Goal: Task Accomplishment & Management: Manage account settings

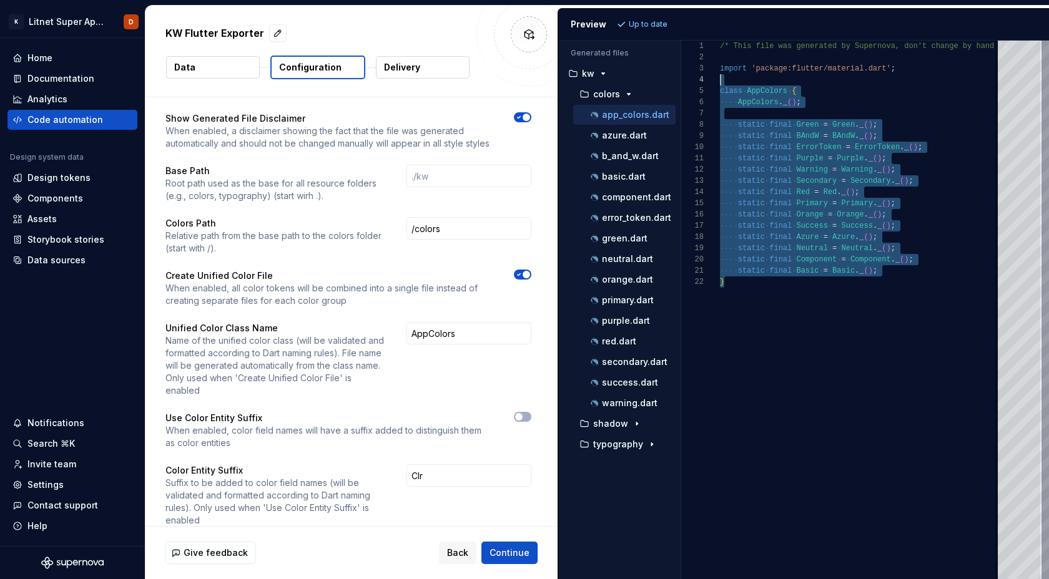
scroll to position [34, 0]
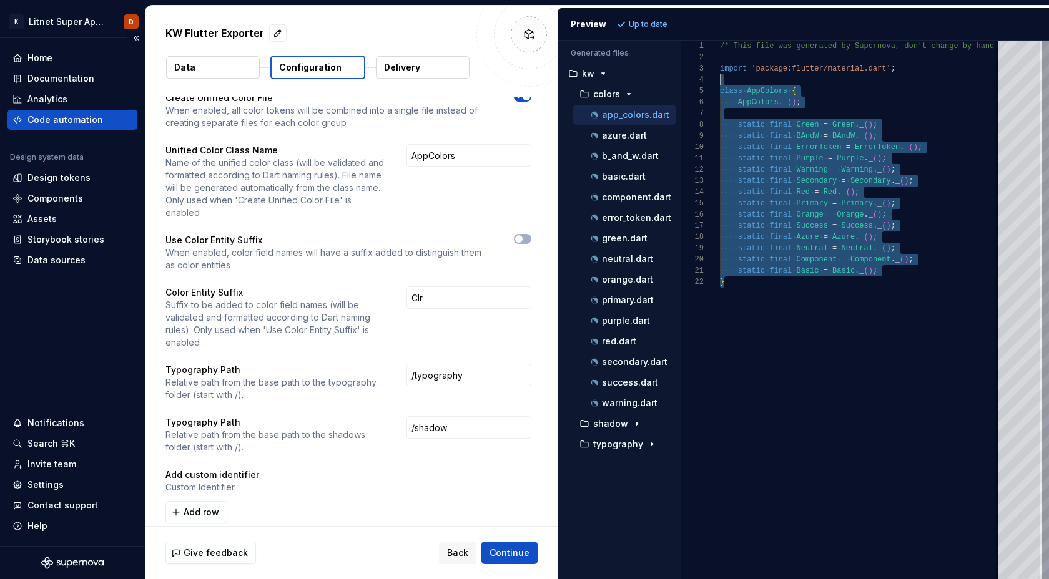
click at [79, 120] on div "Code automation" at bounding box center [65, 120] width 76 height 12
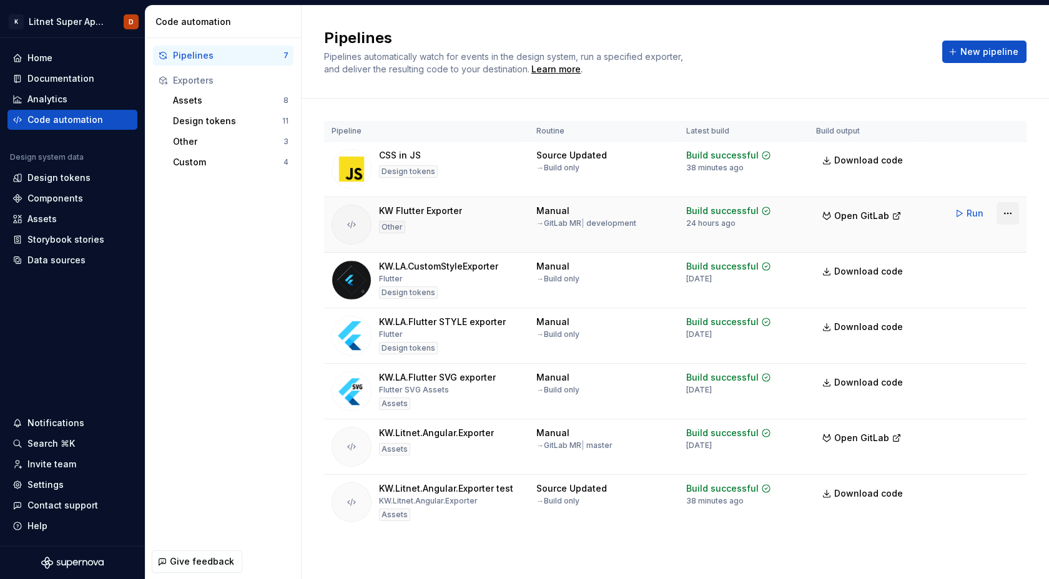
click at [1007, 215] on html "K Litnet Super App 2.0. D Home Documentation Analytics Code automation Design s…" at bounding box center [524, 289] width 1049 height 579
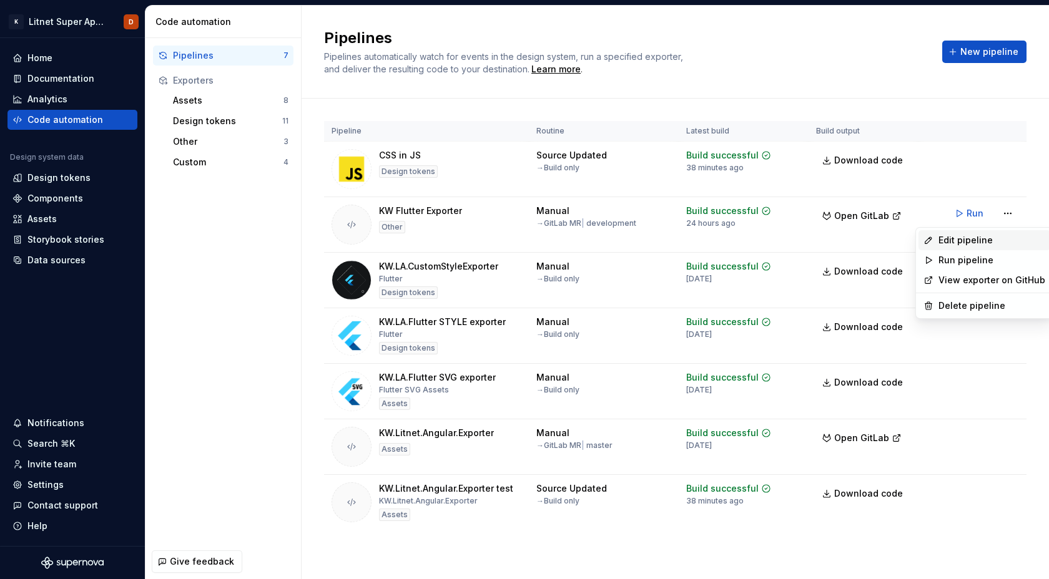
click at [964, 243] on div "Edit pipeline" at bounding box center [991, 240] width 107 height 12
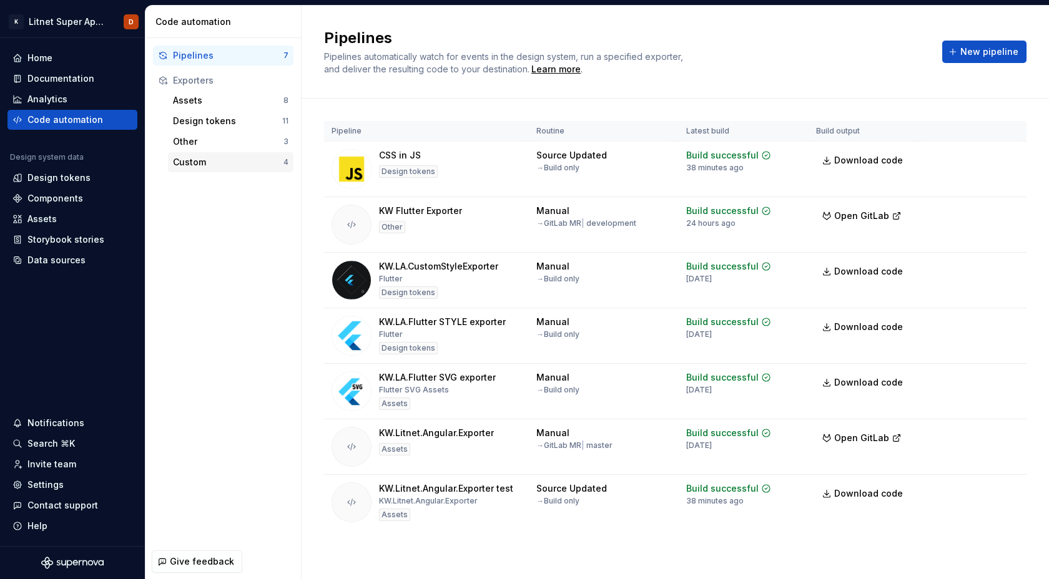
click at [207, 161] on div "Custom" at bounding box center [228, 162] width 110 height 12
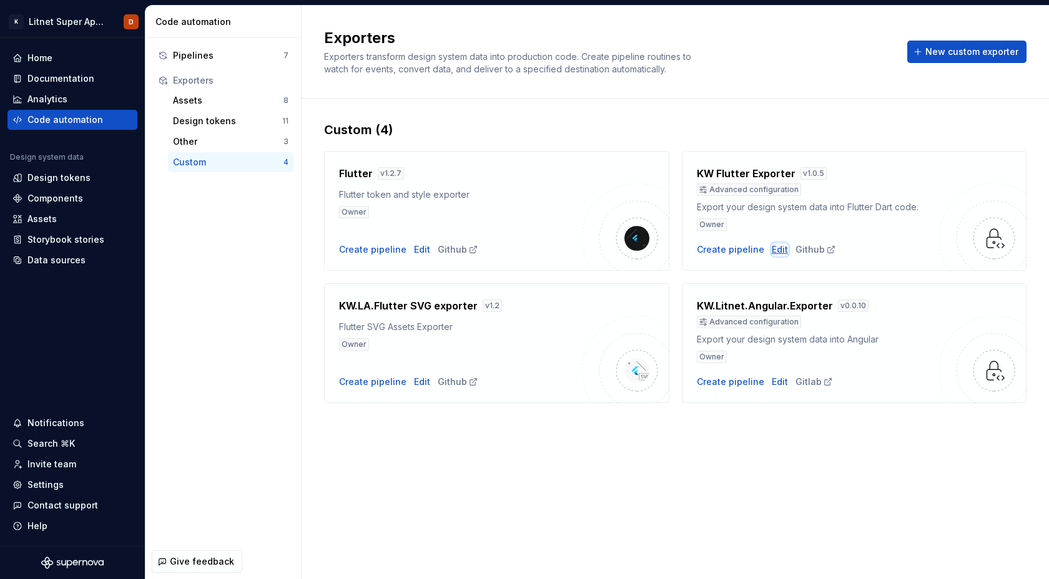
click at [775, 248] on div "Edit" at bounding box center [780, 249] width 16 height 12
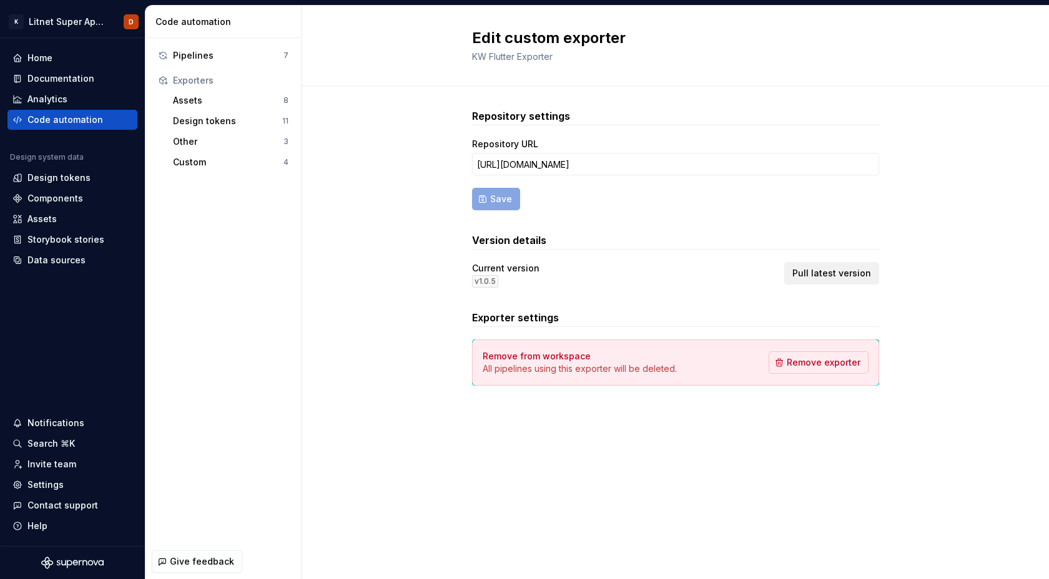
click at [834, 273] on span "Pull latest version" at bounding box center [831, 273] width 79 height 12
click at [860, 269] on span "Pull latest version" at bounding box center [831, 273] width 79 height 12
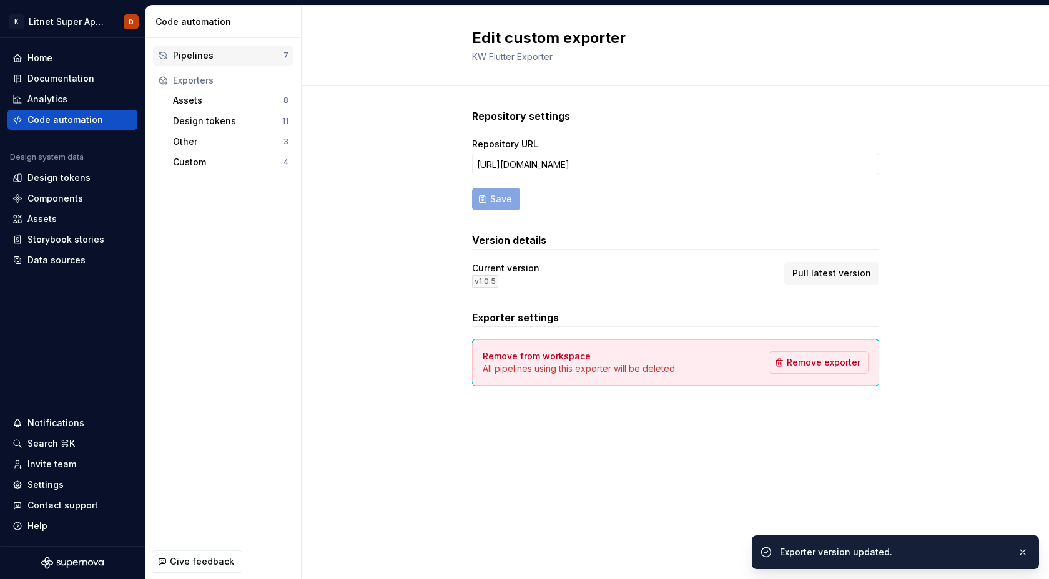
click at [200, 56] on div "Pipelines" at bounding box center [228, 55] width 110 height 12
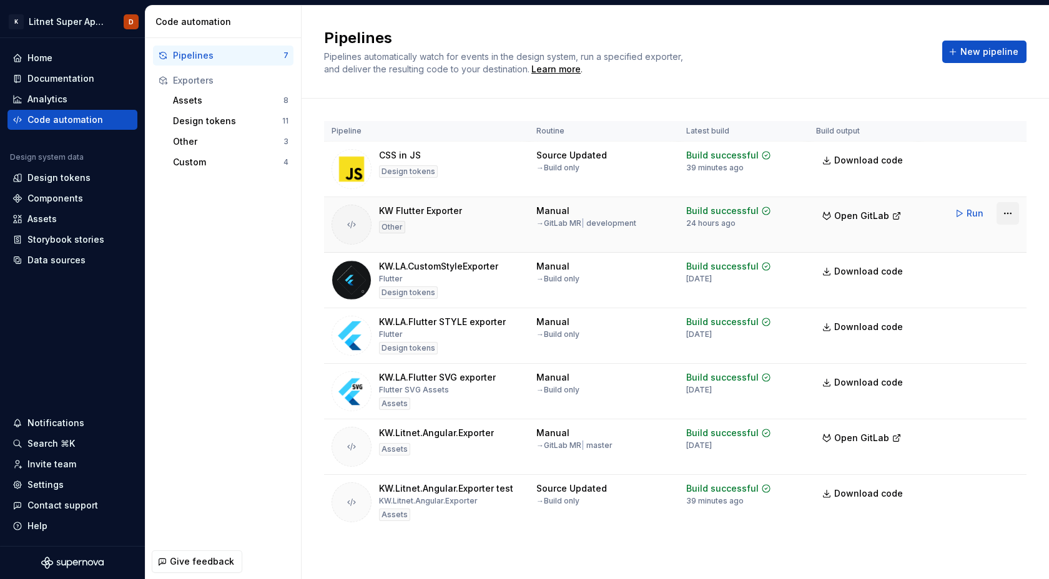
click at [1008, 217] on html "K Litnet Super App 2.0. D Home Documentation Analytics Code automation Design s…" at bounding box center [524, 289] width 1049 height 579
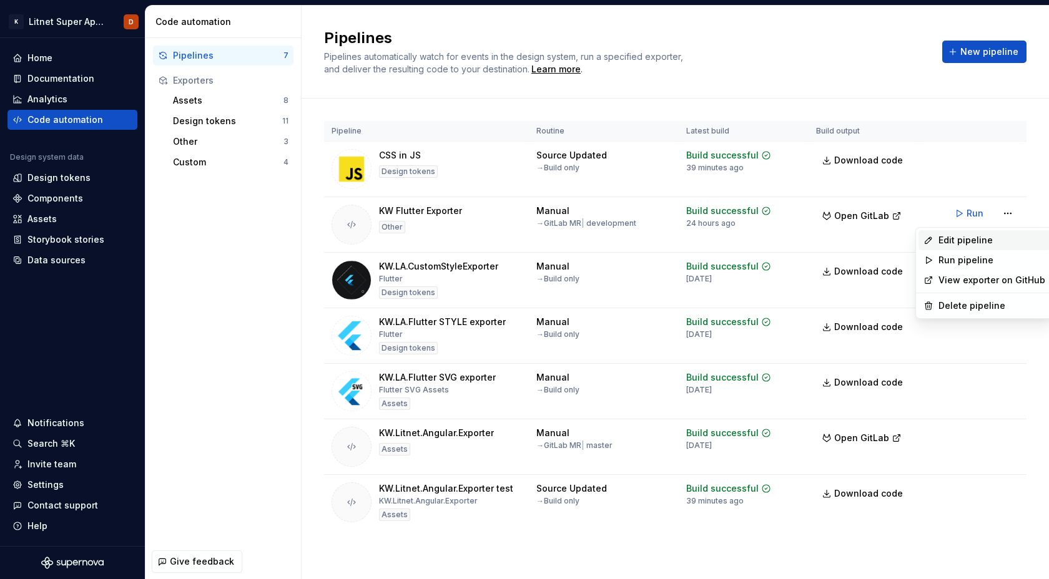
click at [965, 245] on div "Edit pipeline" at bounding box center [991, 240] width 107 height 12
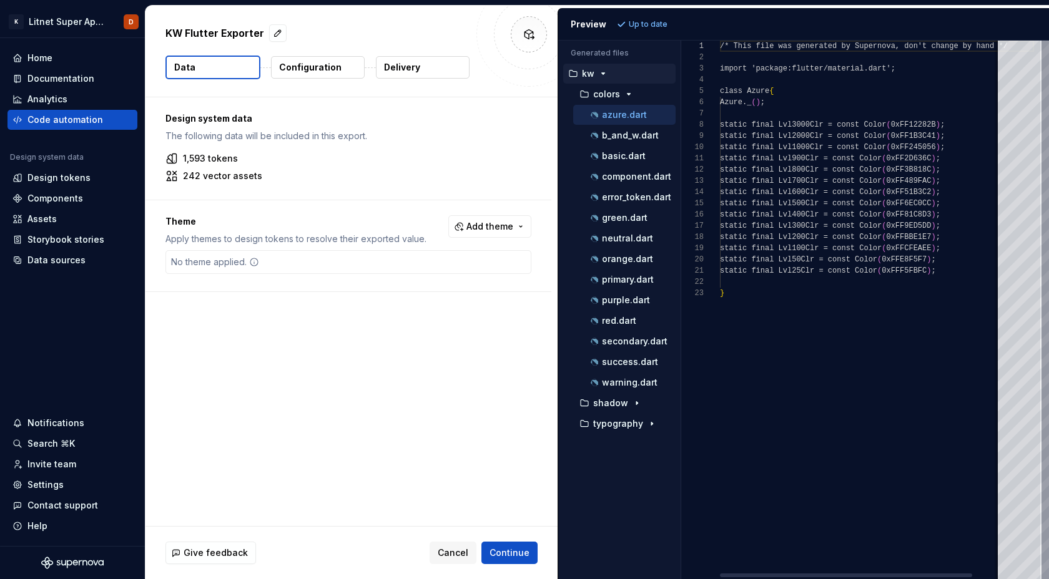
click at [330, 72] on p "Configuration" at bounding box center [310, 67] width 62 height 12
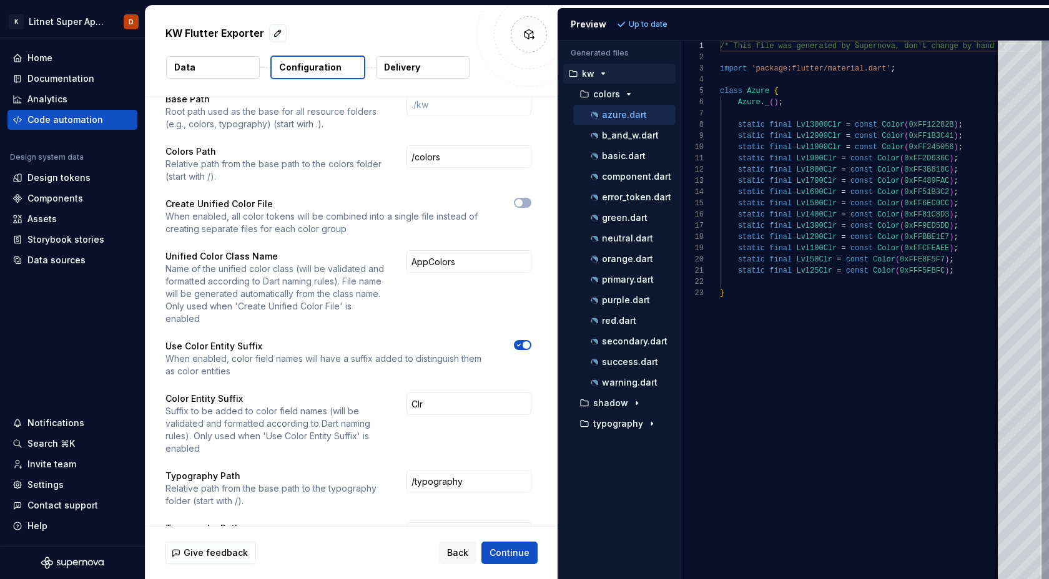
scroll to position [100, 0]
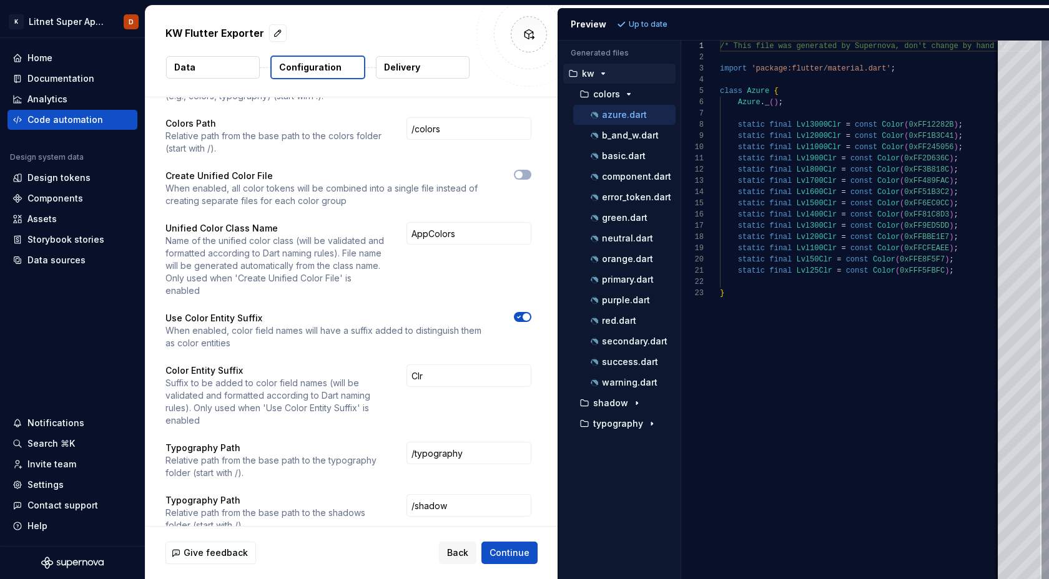
click at [524, 313] on icon "button" at bounding box center [519, 316] width 10 height 7
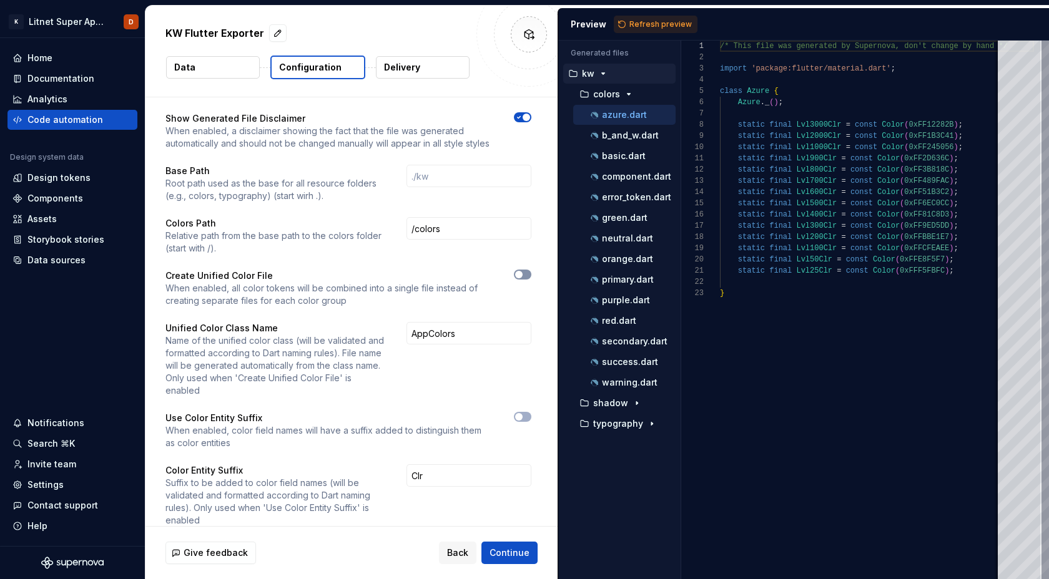
click at [522, 273] on span "button" at bounding box center [518, 274] width 7 height 7
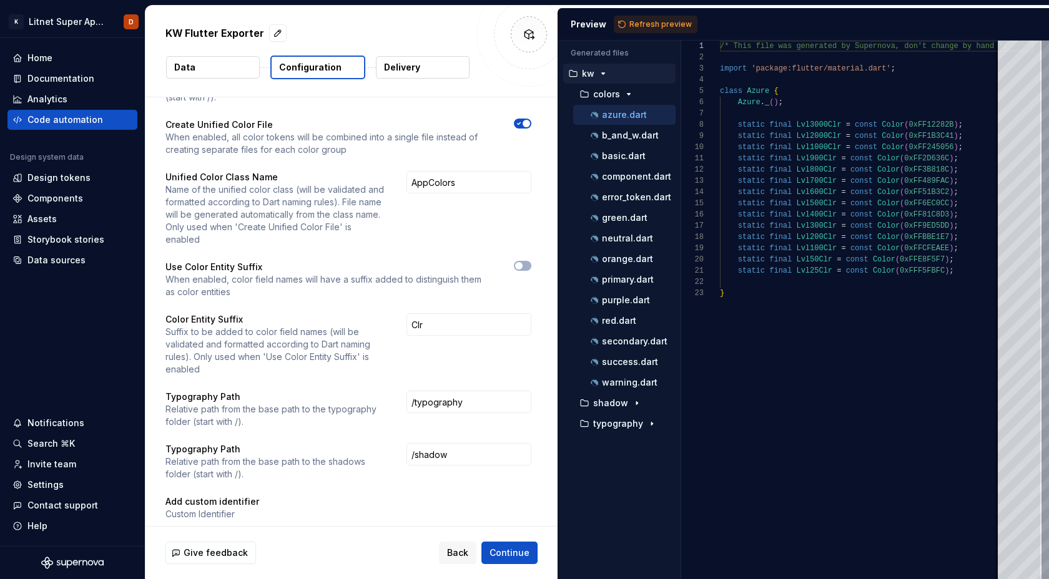
scroll to position [178, 0]
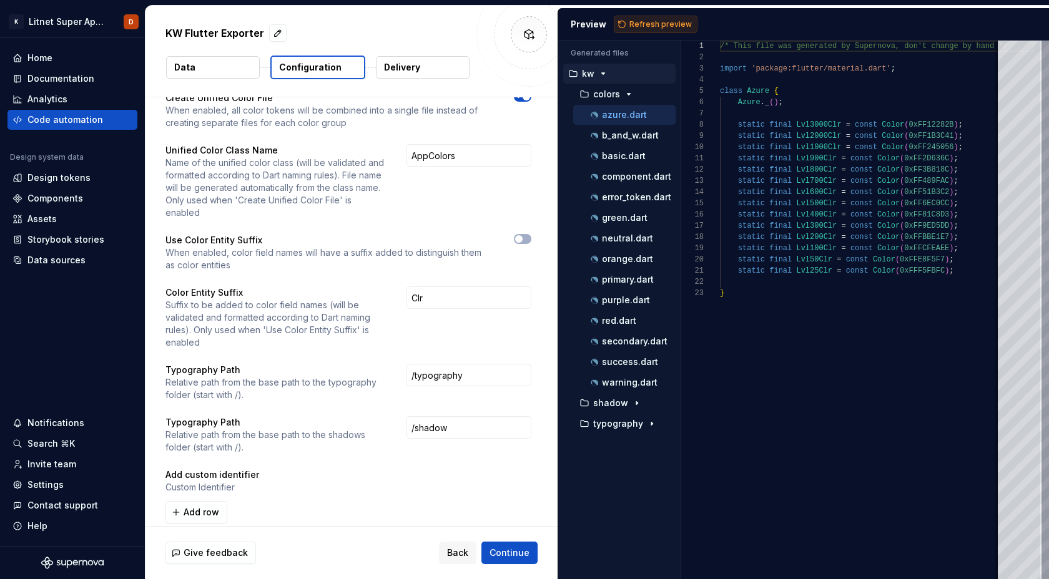
click at [670, 22] on span "Refresh preview" at bounding box center [660, 24] width 62 height 10
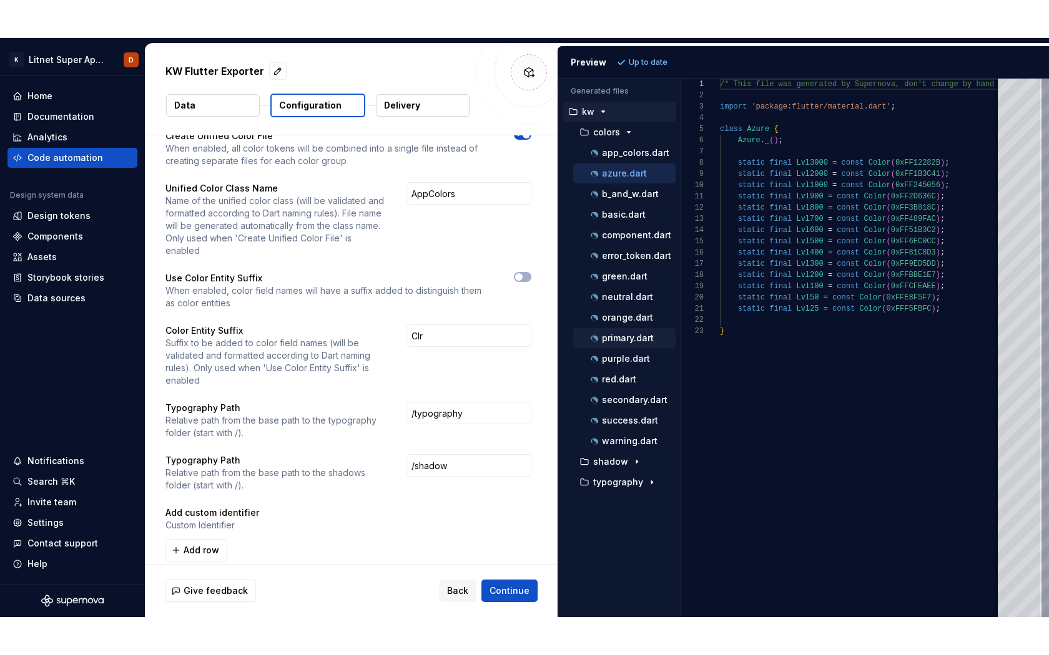
scroll to position [112, 0]
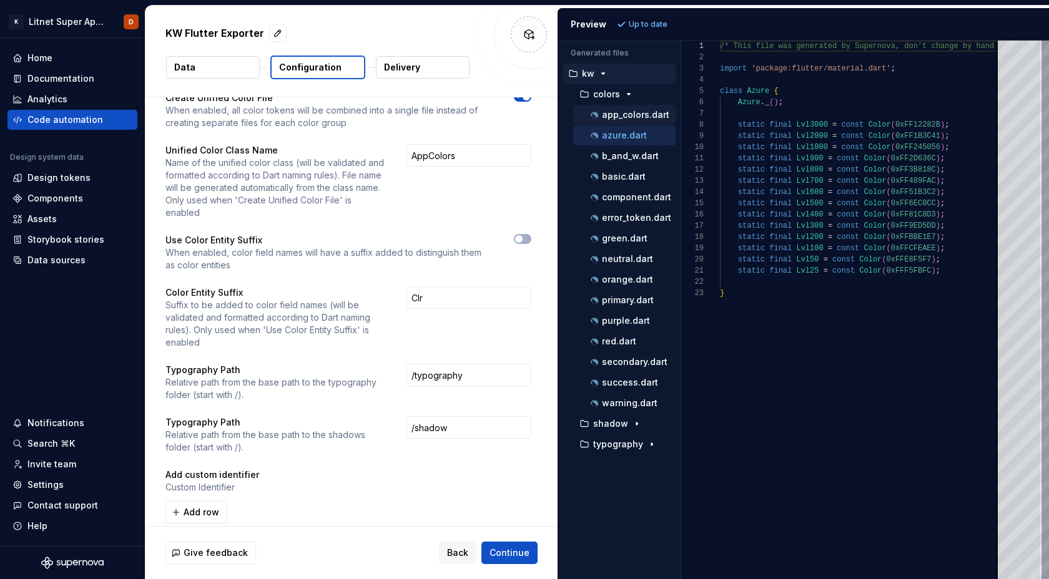
click at [629, 118] on p "app_colors.dart" at bounding box center [635, 115] width 67 height 10
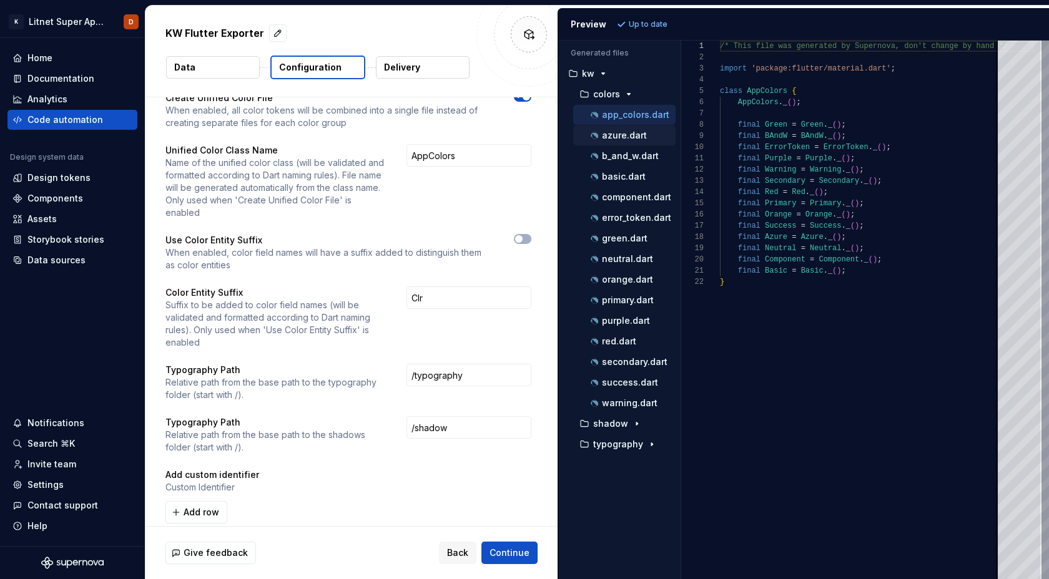
click at [615, 135] on p "azure.dart" at bounding box center [624, 135] width 45 height 10
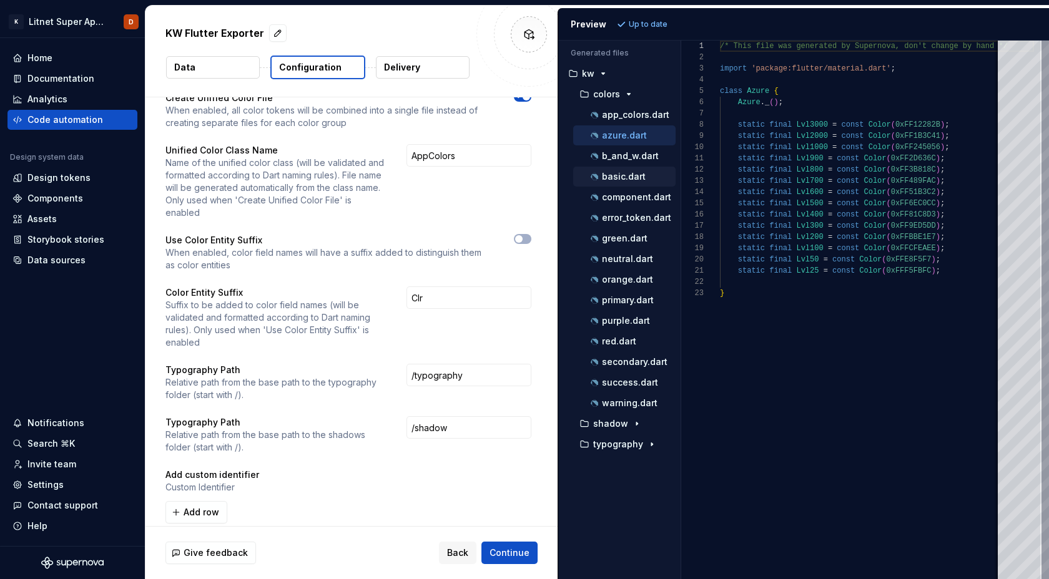
click at [614, 180] on p "basic.dart" at bounding box center [624, 177] width 44 height 10
type textarea "**********"
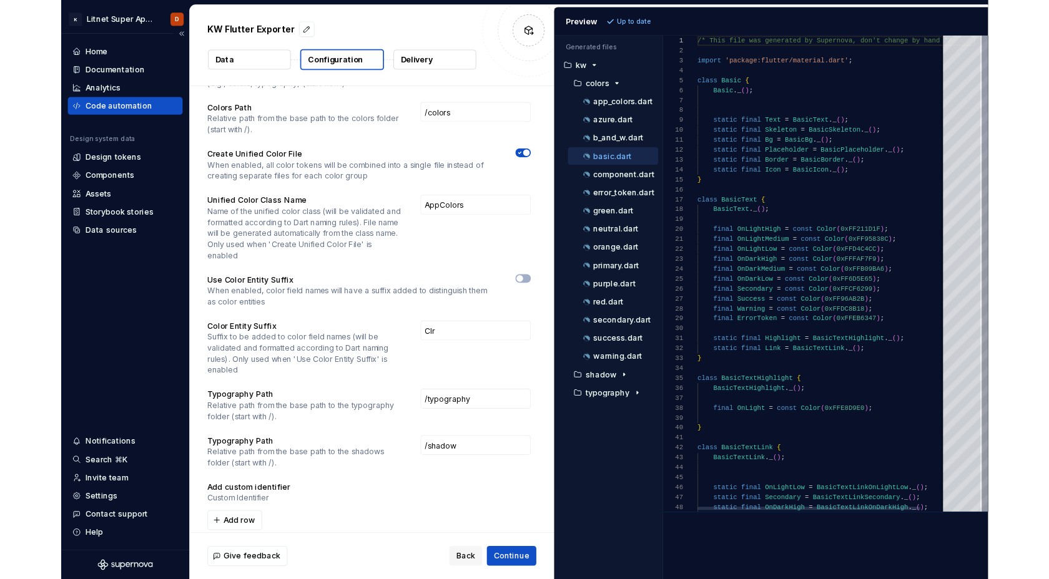
scroll to position [178, 0]
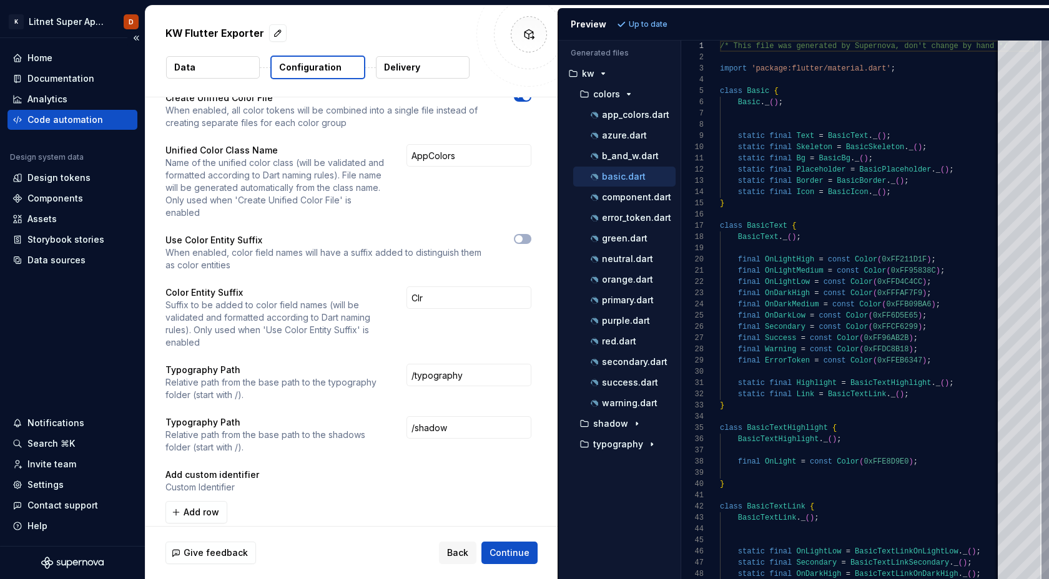
click at [99, 119] on div "Code automation" at bounding box center [72, 120] width 120 height 12
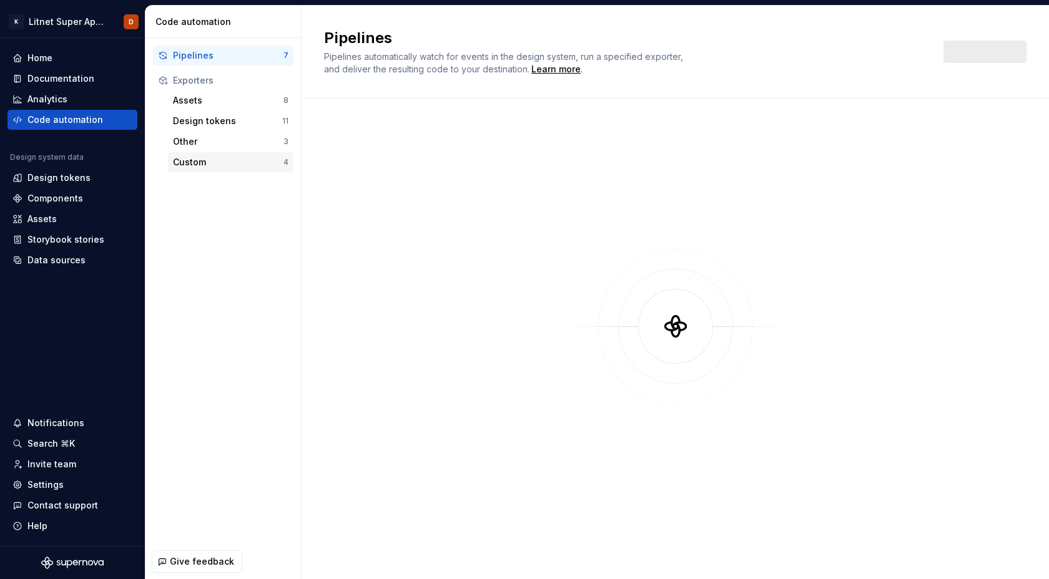
click at [209, 162] on div "Custom" at bounding box center [228, 162] width 110 height 12
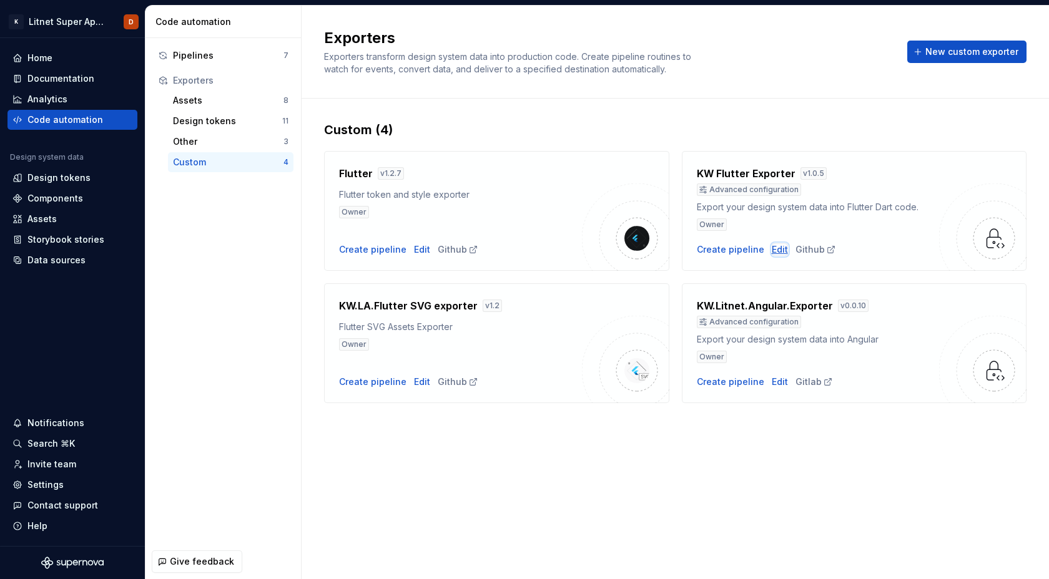
click at [775, 252] on div "Edit" at bounding box center [780, 249] width 16 height 12
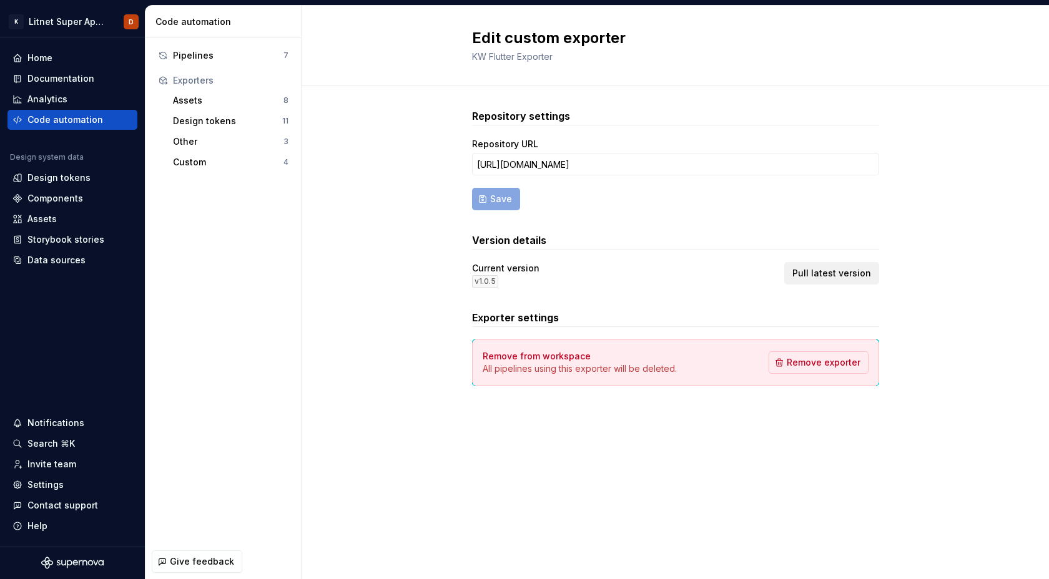
click at [856, 269] on span "Pull latest version" at bounding box center [831, 273] width 79 height 12
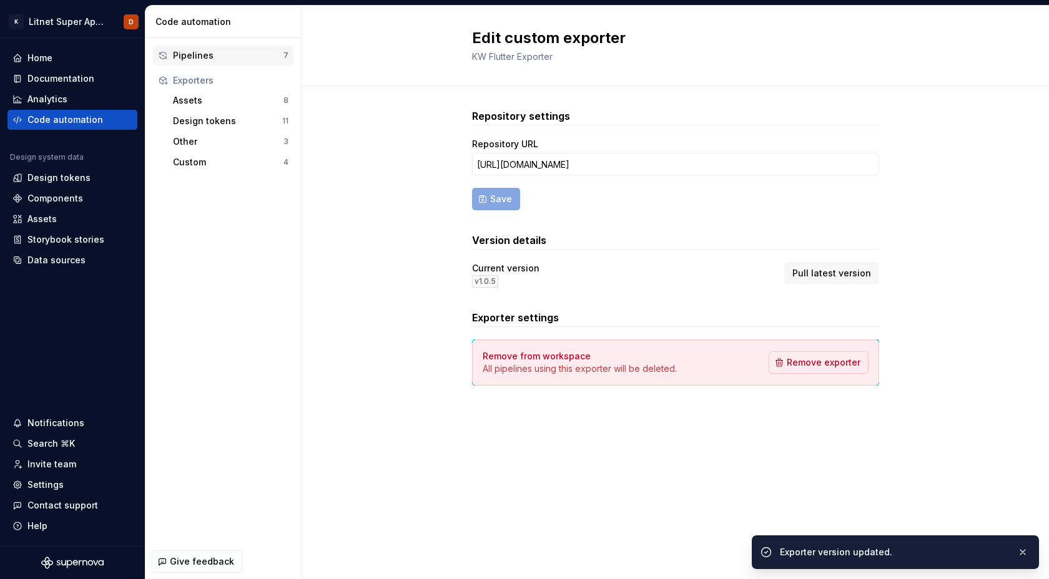
click at [192, 56] on div "Pipelines" at bounding box center [228, 55] width 110 height 12
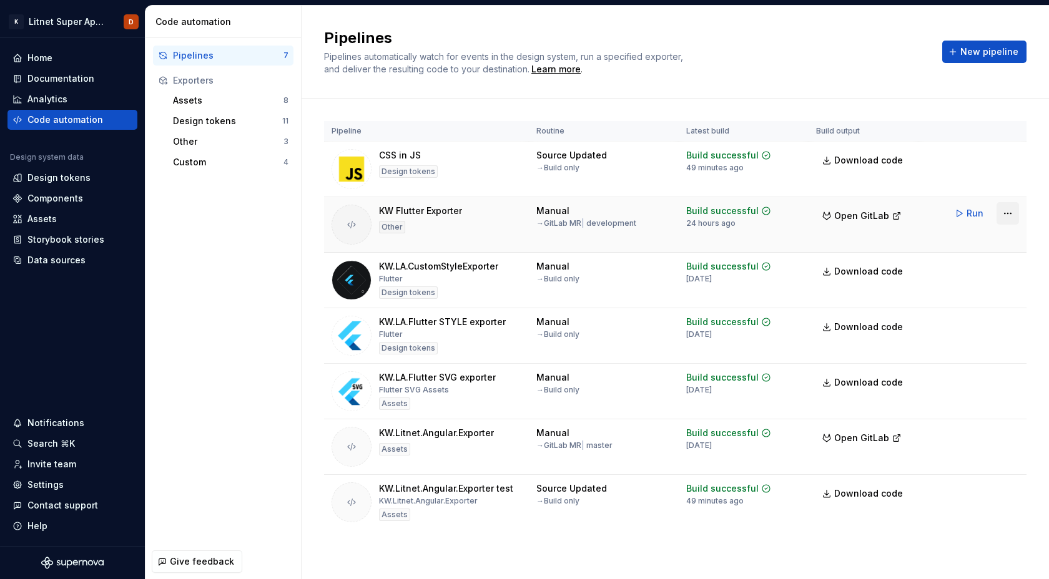
click at [1009, 214] on html "K Litnet Super App 2.0. D Home Documentation Analytics Code automation Design s…" at bounding box center [524, 289] width 1049 height 579
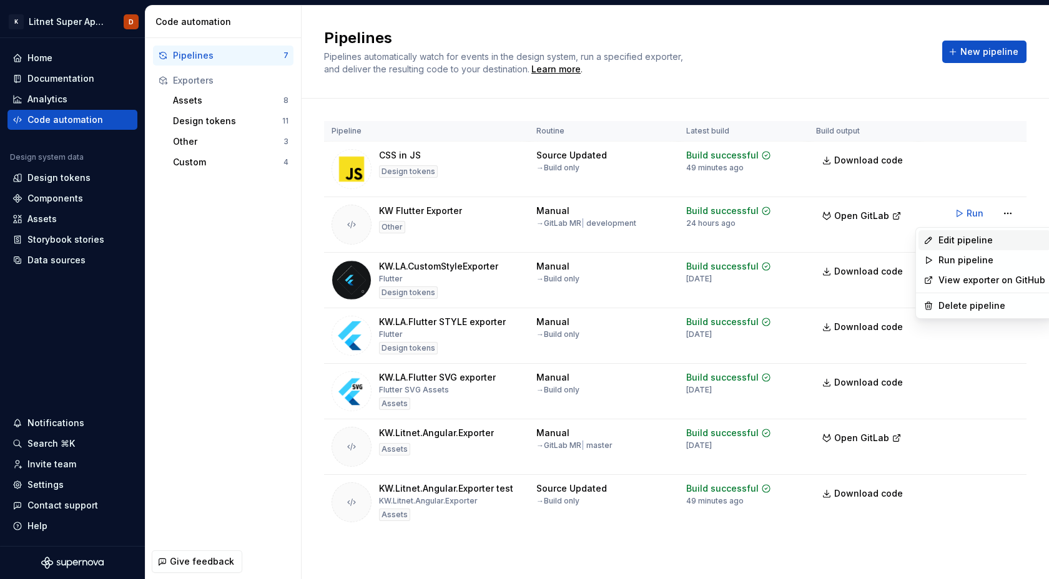
click at [975, 245] on div "Edit pipeline" at bounding box center [991, 240] width 107 height 12
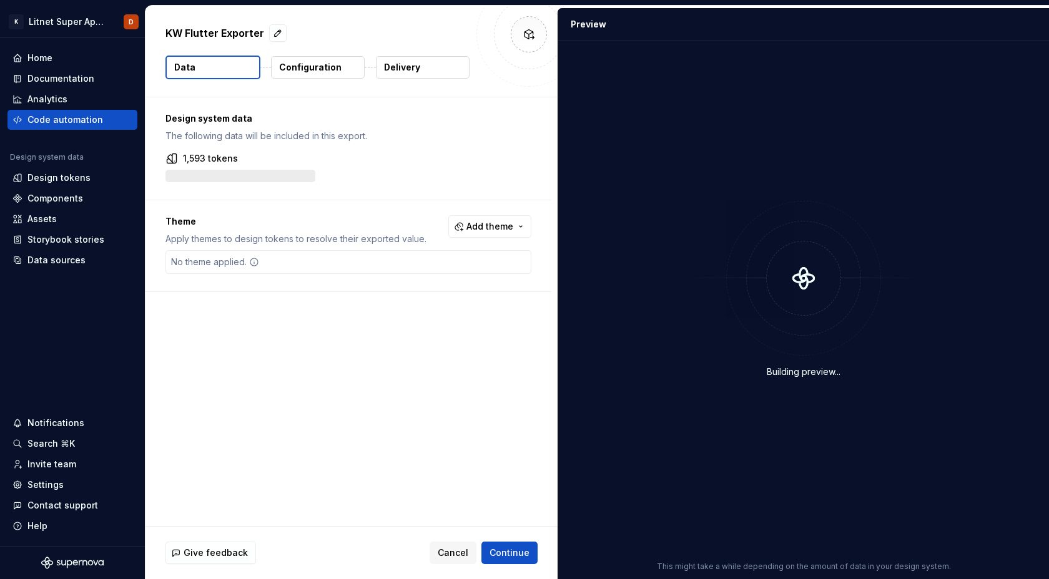
click at [337, 74] on button "Configuration" at bounding box center [318, 67] width 94 height 22
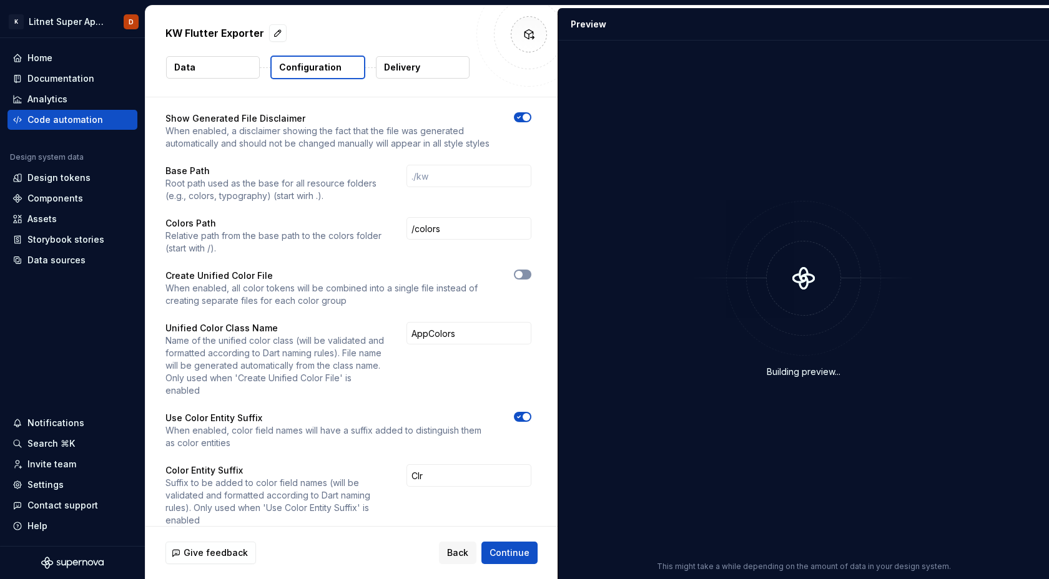
click at [522, 272] on span "button" at bounding box center [518, 274] width 7 height 7
click at [524, 413] on icon "button" at bounding box center [519, 416] width 10 height 7
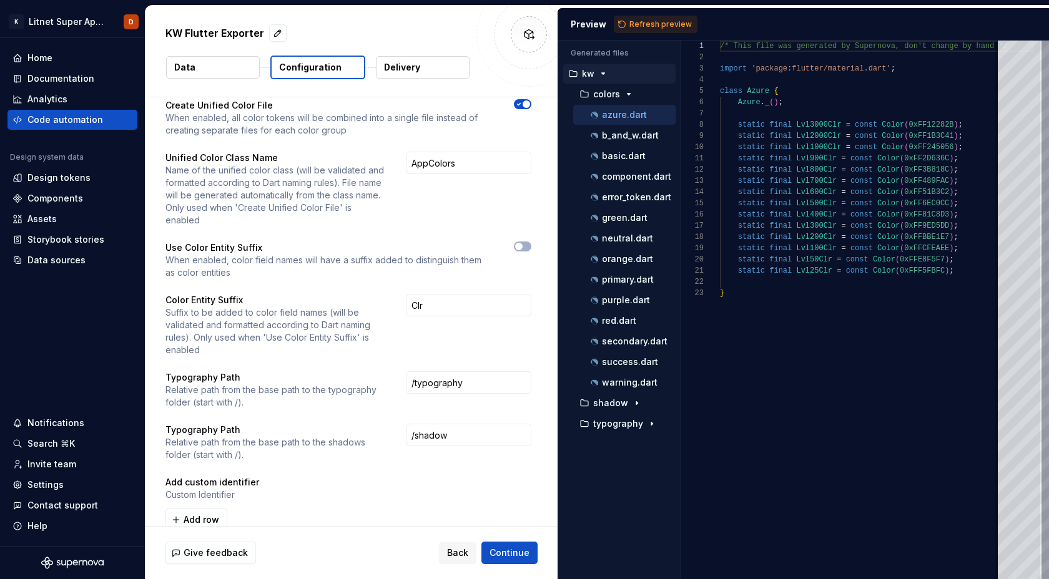
scroll to position [178, 0]
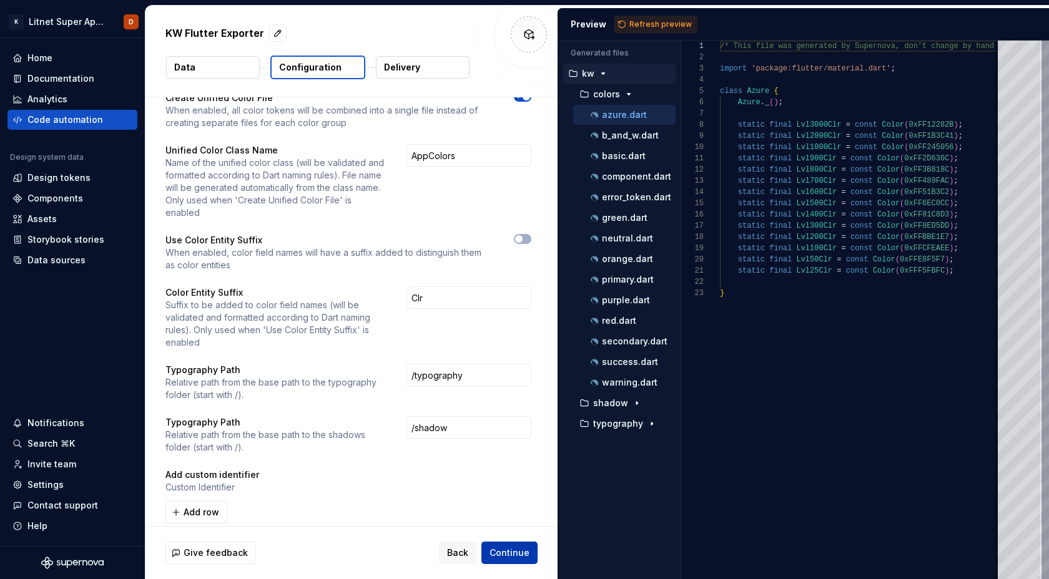
click at [521, 553] on span "Continue" at bounding box center [509, 553] width 40 height 12
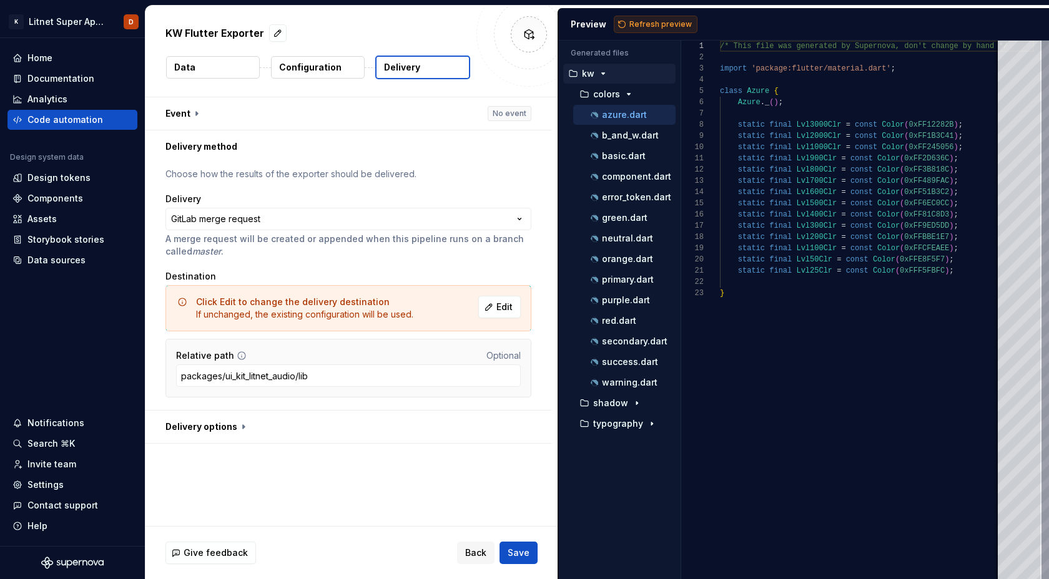
click at [639, 25] on span "Refresh preview" at bounding box center [660, 24] width 62 height 10
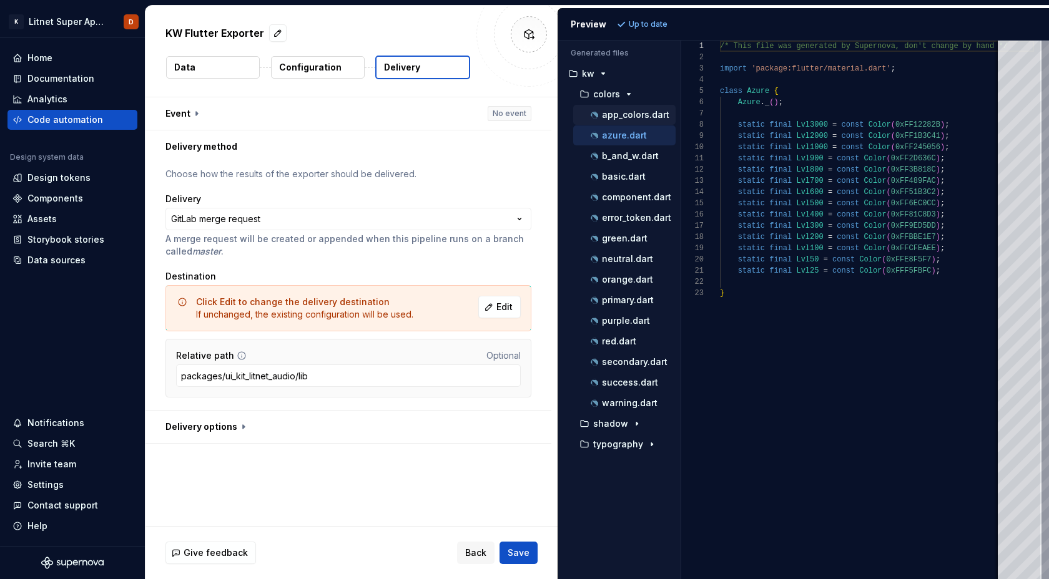
click at [625, 114] on p "app_colors.dart" at bounding box center [635, 115] width 67 height 10
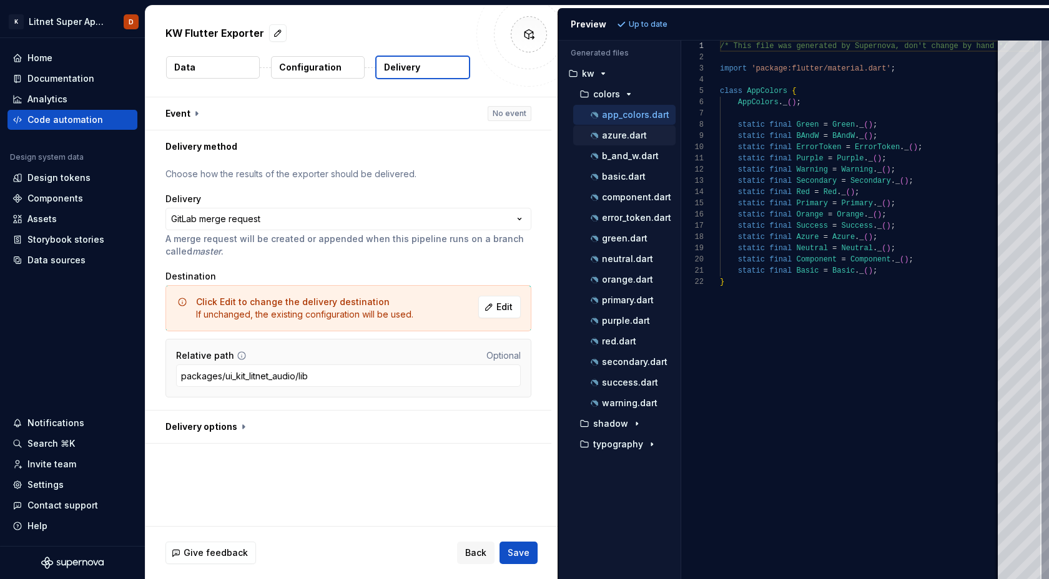
click at [624, 137] on p "azure.dart" at bounding box center [624, 135] width 45 height 10
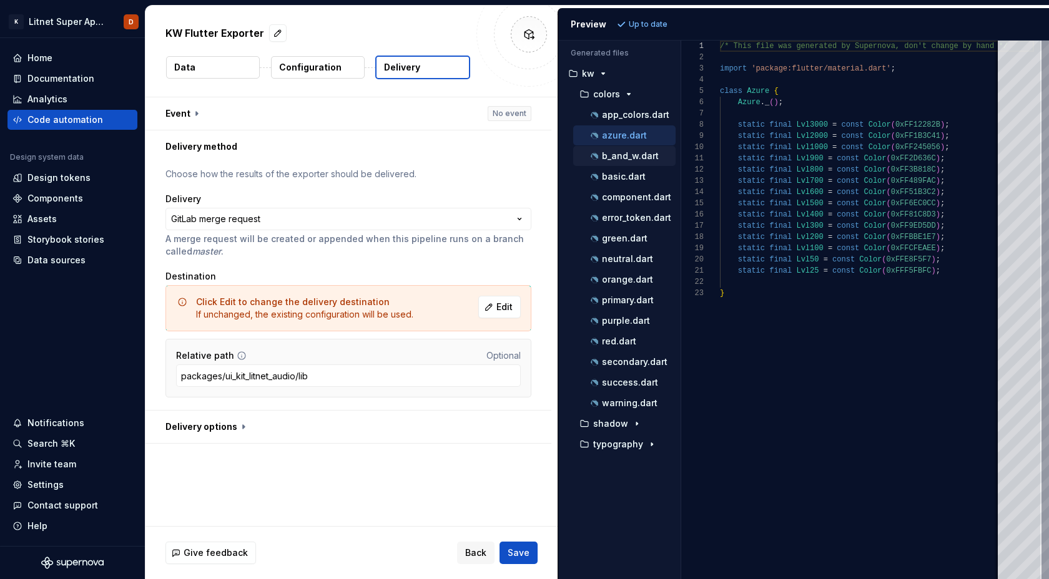
click at [623, 165] on div "b_and_w.dart" at bounding box center [624, 156] width 102 height 20
click at [623, 189] on div "component.dart" at bounding box center [624, 197] width 102 height 20
click at [623, 200] on p "component.dart" at bounding box center [636, 197] width 69 height 10
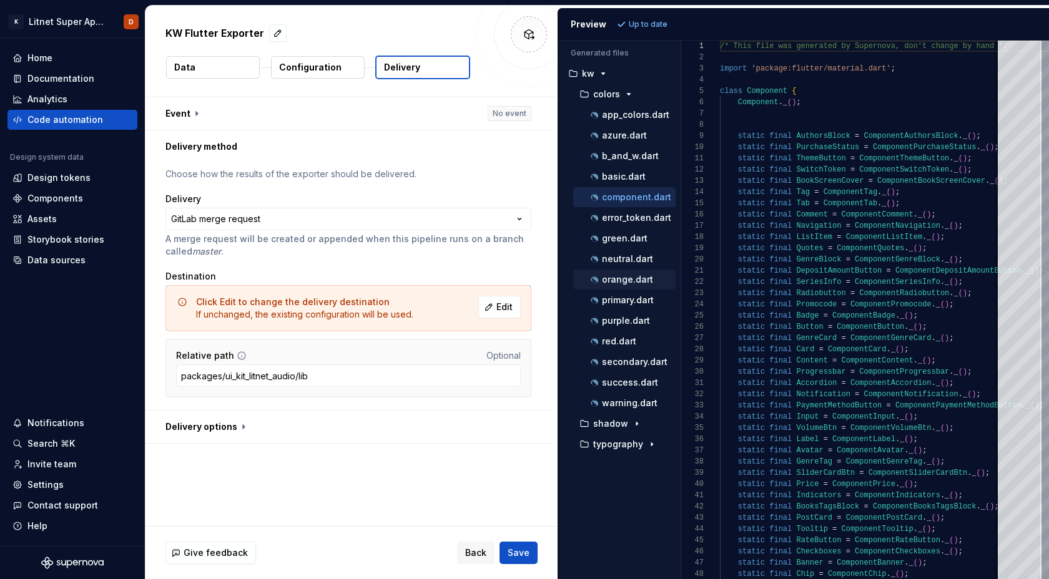
click at [625, 278] on p "orange.dart" at bounding box center [627, 280] width 51 height 10
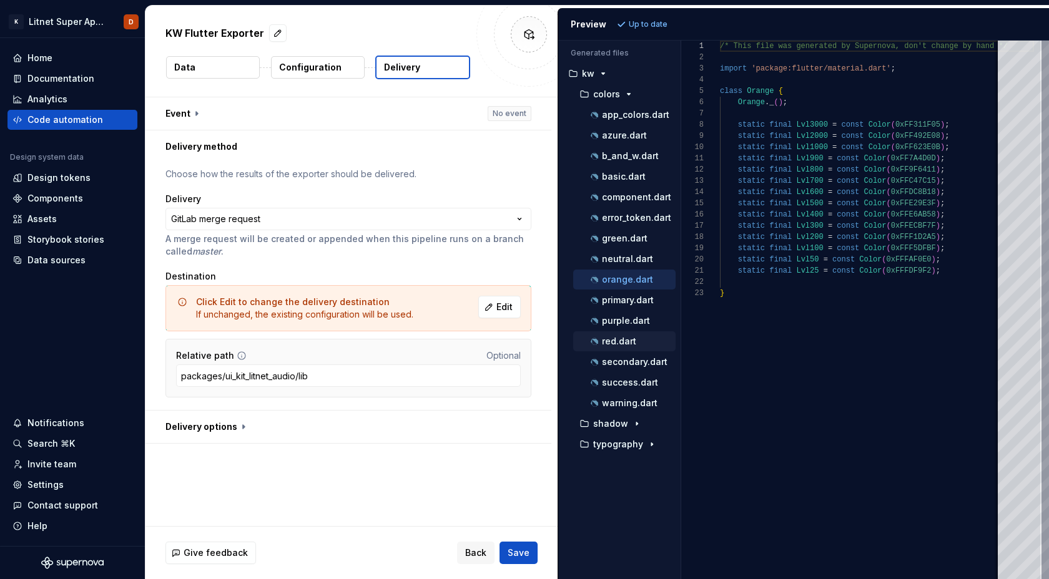
click at [625, 347] on div "red.dart" at bounding box center [631, 341] width 87 height 12
click at [627, 401] on p "warning.dart" at bounding box center [630, 403] width 56 height 10
click at [637, 282] on p "orange.dart" at bounding box center [627, 280] width 51 height 10
click at [645, 31] on div "Preview Up to date" at bounding box center [803, 24] width 491 height 32
click at [297, 68] on p "Configuration" at bounding box center [310, 67] width 62 height 12
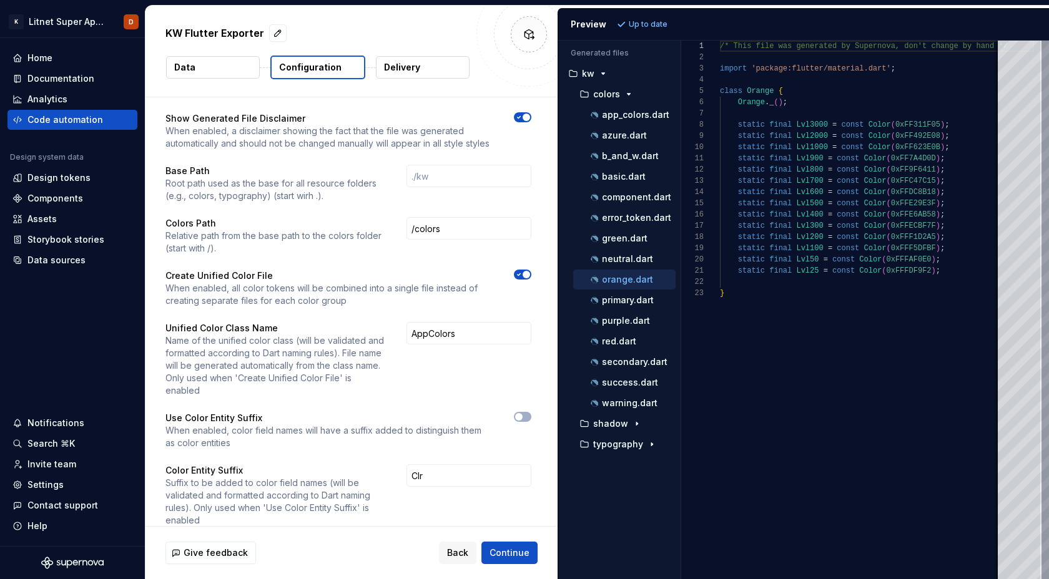
click at [528, 274] on span "button" at bounding box center [525, 274] width 7 height 7
click at [512, 551] on span "Continue" at bounding box center [509, 553] width 40 height 12
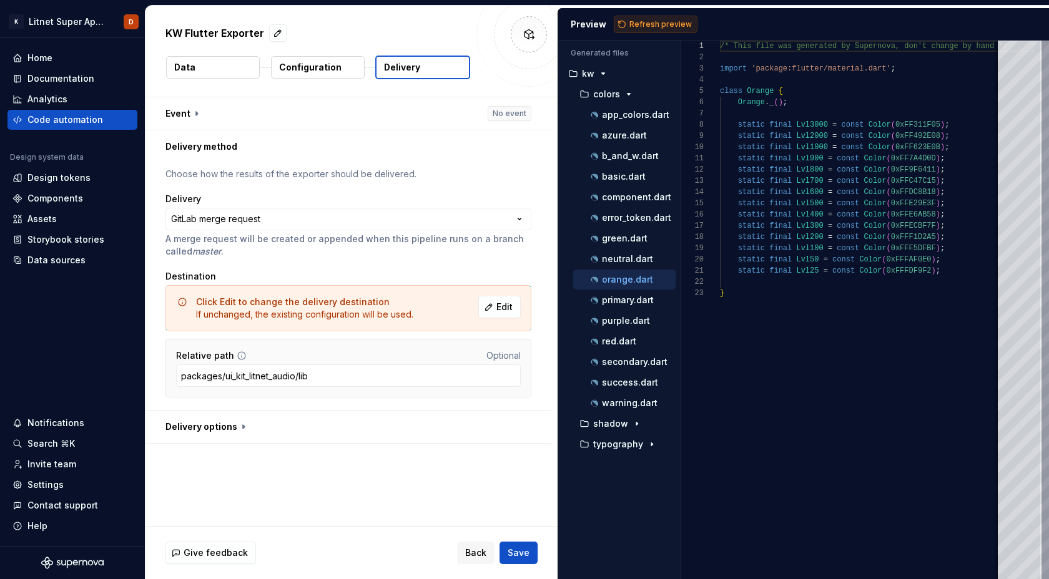
click at [642, 29] on button "Refresh preview" at bounding box center [656, 24] width 84 height 17
click at [630, 115] on p "app_colors.dart" at bounding box center [635, 115] width 67 height 10
type textarea "**********"
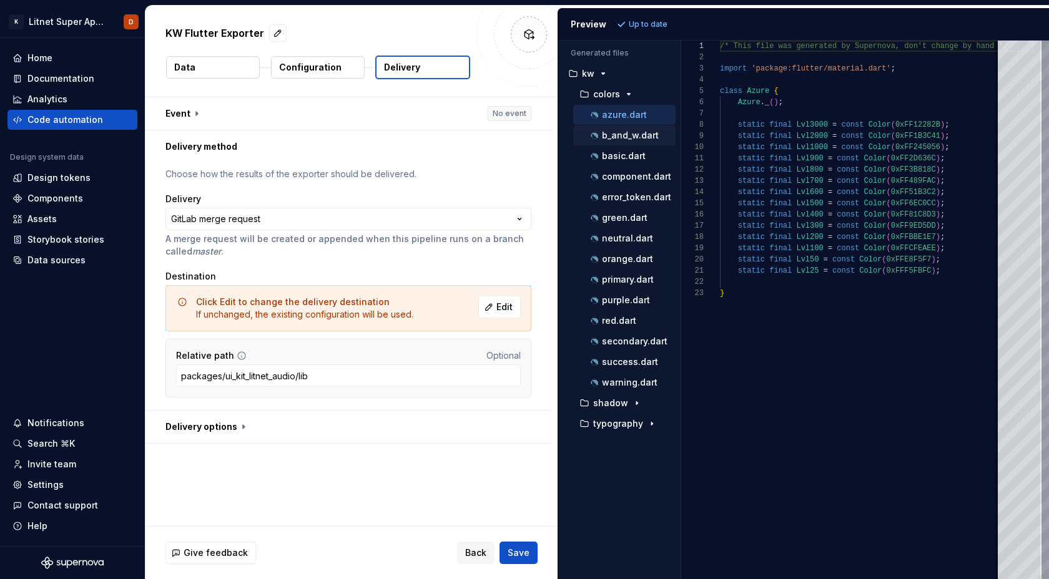
click at [625, 142] on div "b_and_w.dart" at bounding box center [624, 135] width 102 height 20
click at [618, 138] on p "b_and_w.dart" at bounding box center [630, 135] width 57 height 10
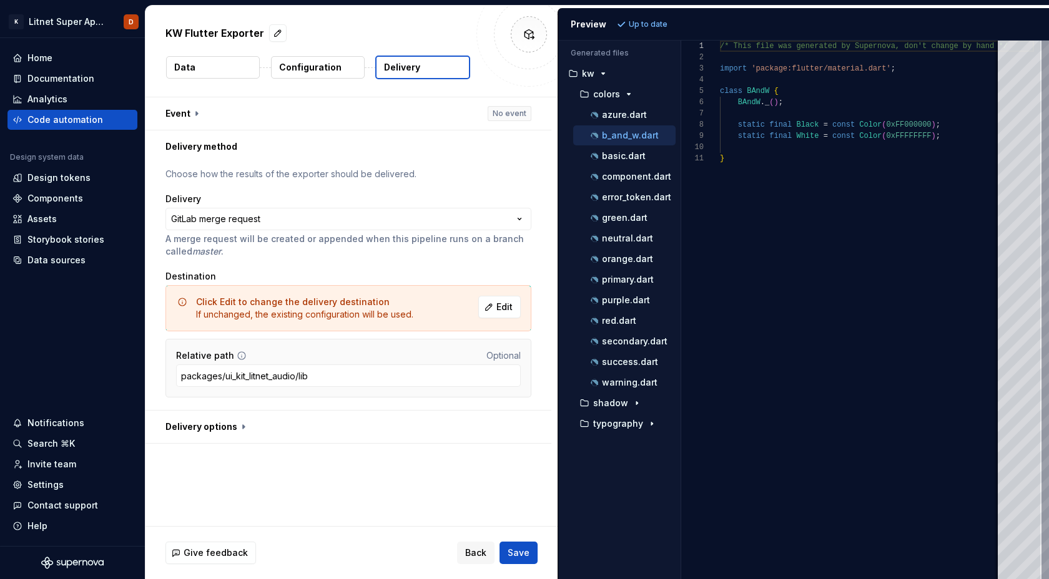
scroll to position [112, 0]
click at [631, 301] on p "purple.dart" at bounding box center [626, 300] width 48 height 10
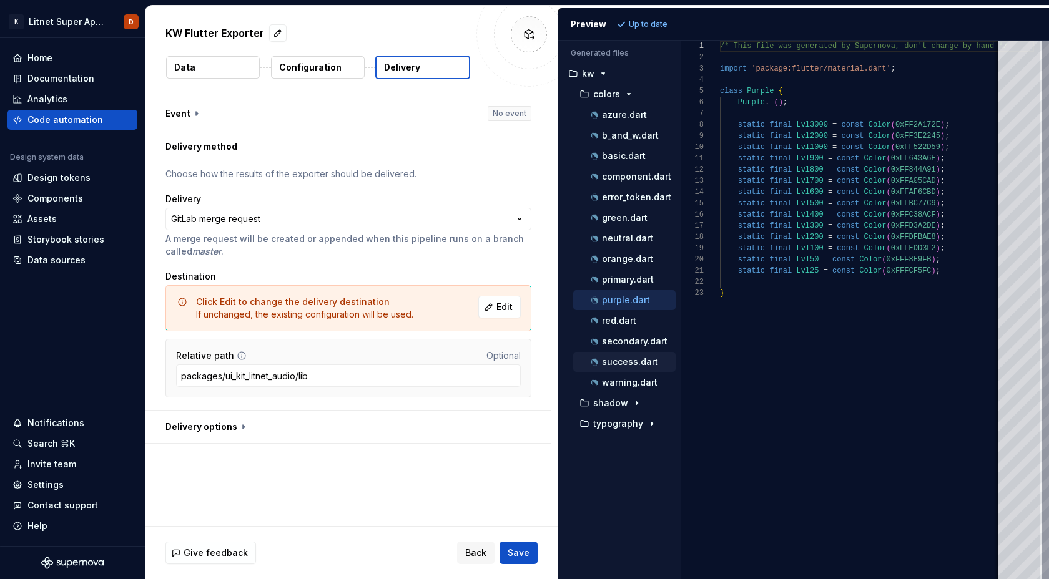
click at [636, 365] on p "success.dart" at bounding box center [630, 362] width 56 height 10
click at [630, 240] on p "neutral.dart" at bounding box center [627, 238] width 51 height 10
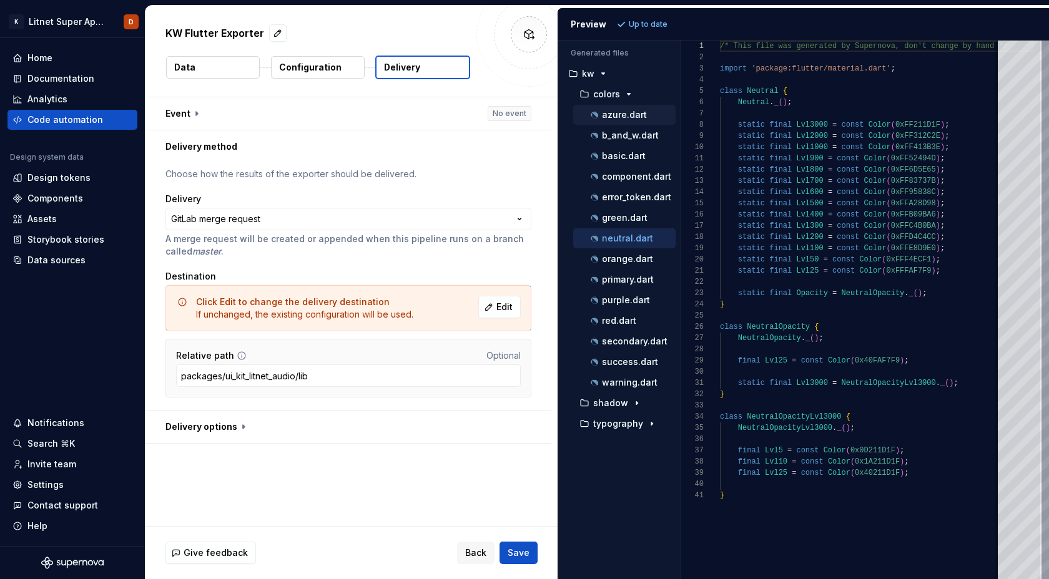
click at [605, 113] on p "azure.dart" at bounding box center [624, 115] width 45 height 10
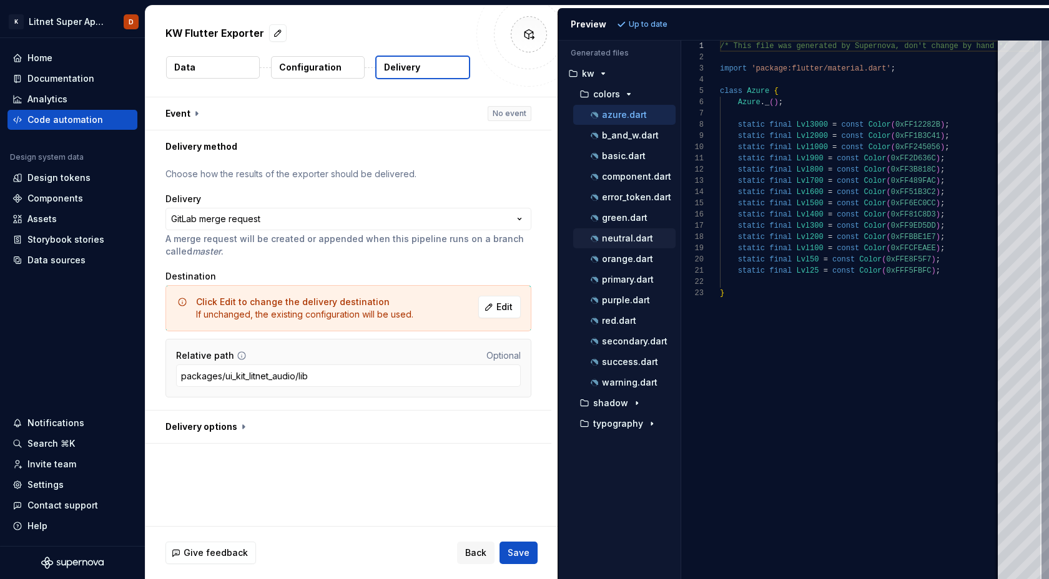
click at [627, 237] on p "neutral.dart" at bounding box center [627, 238] width 51 height 10
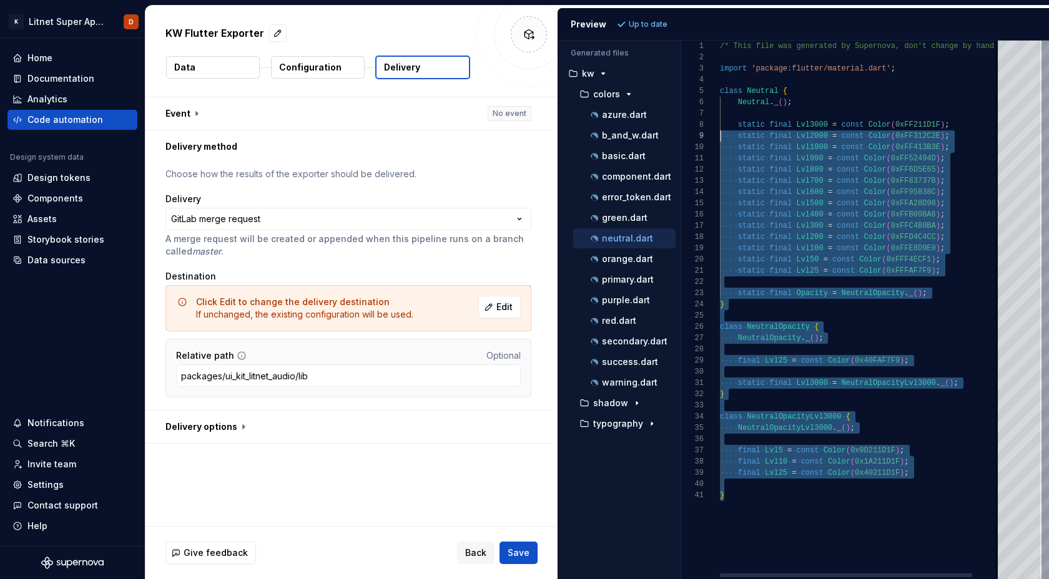
scroll to position [45, 0]
drag, startPoint x: 738, startPoint y: 498, endPoint x: 667, endPoint y: 90, distance: 413.8
click at [720, 90] on div "/* This file was generated by Supernova, don't cha nge by hand */ import 'packa…" at bounding box center [877, 310] width 314 height 539
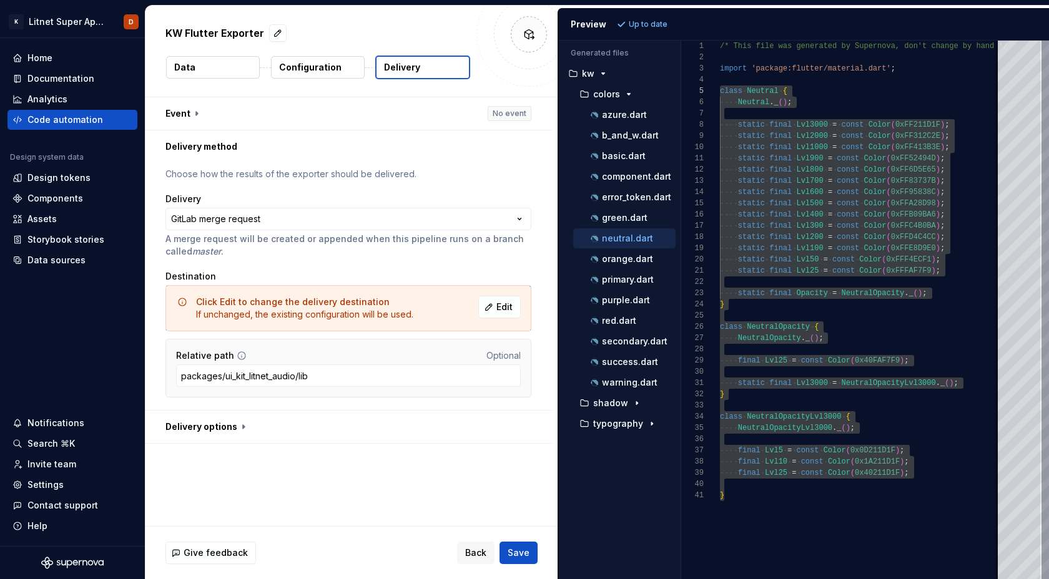
click at [297, 74] on button "Configuration" at bounding box center [318, 67] width 94 height 22
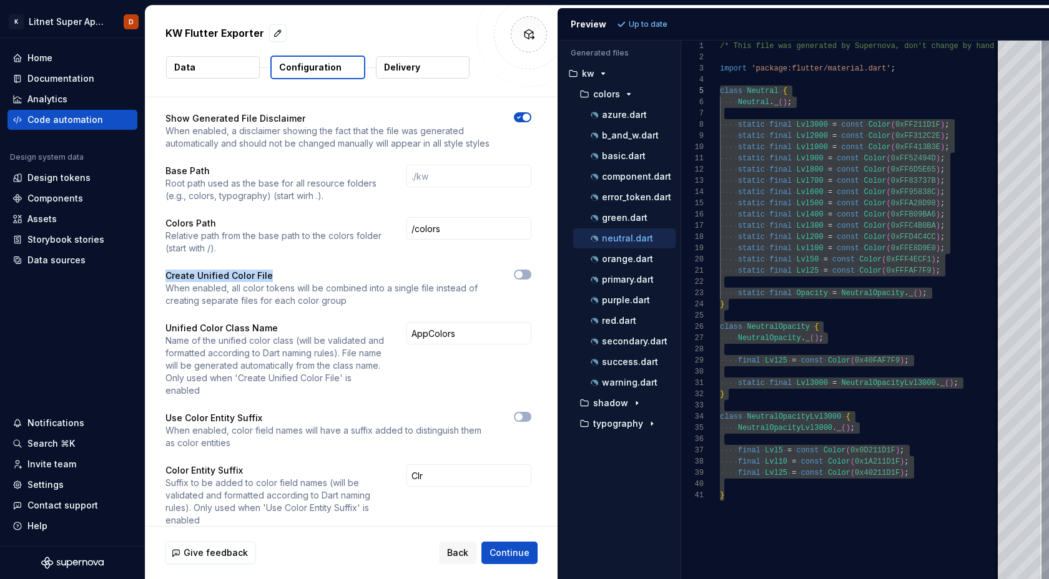
drag, startPoint x: 273, startPoint y: 275, endPoint x: 166, endPoint y: 277, distance: 107.4
click at [166, 277] on p "Create Unified Color File" at bounding box center [328, 276] width 326 height 12
copy p "Create Unified Color File"
click at [235, 275] on p "Create Unified Color File" at bounding box center [328, 276] width 326 height 12
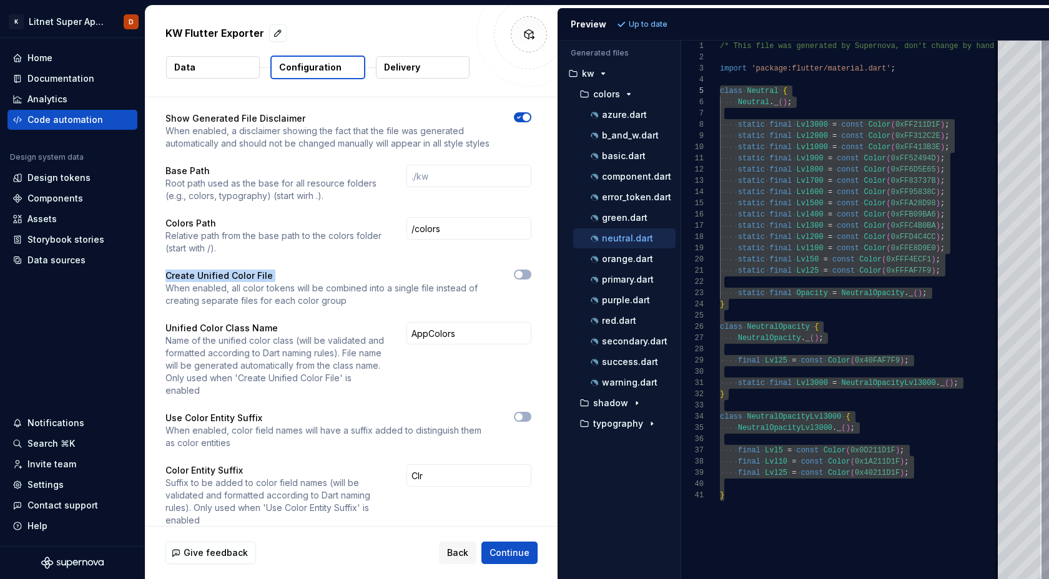
click at [235, 275] on p "Create Unified Color File" at bounding box center [328, 276] width 326 height 12
click at [524, 272] on icon "button" at bounding box center [519, 274] width 10 height 7
click at [655, 31] on button "Refresh preview" at bounding box center [656, 24] width 84 height 17
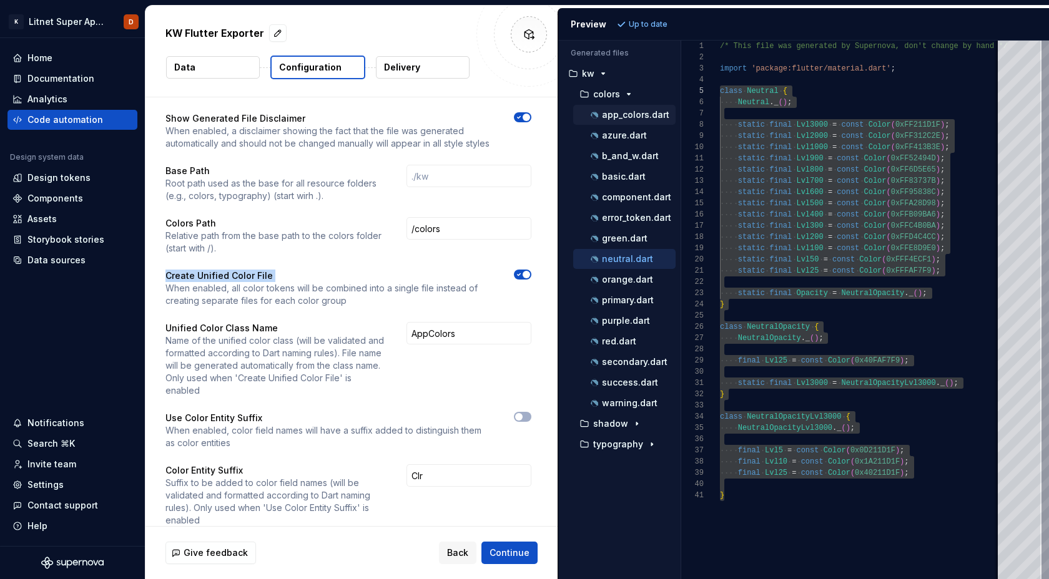
click at [637, 110] on p "app_colors.dart" at bounding box center [635, 115] width 67 height 10
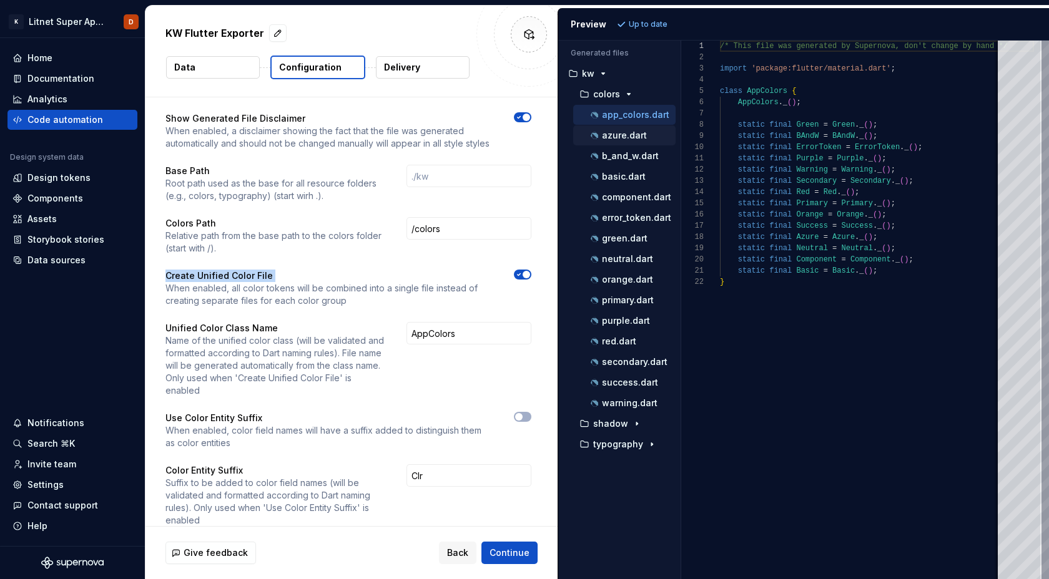
click at [630, 140] on p "azure.dart" at bounding box center [624, 135] width 45 height 10
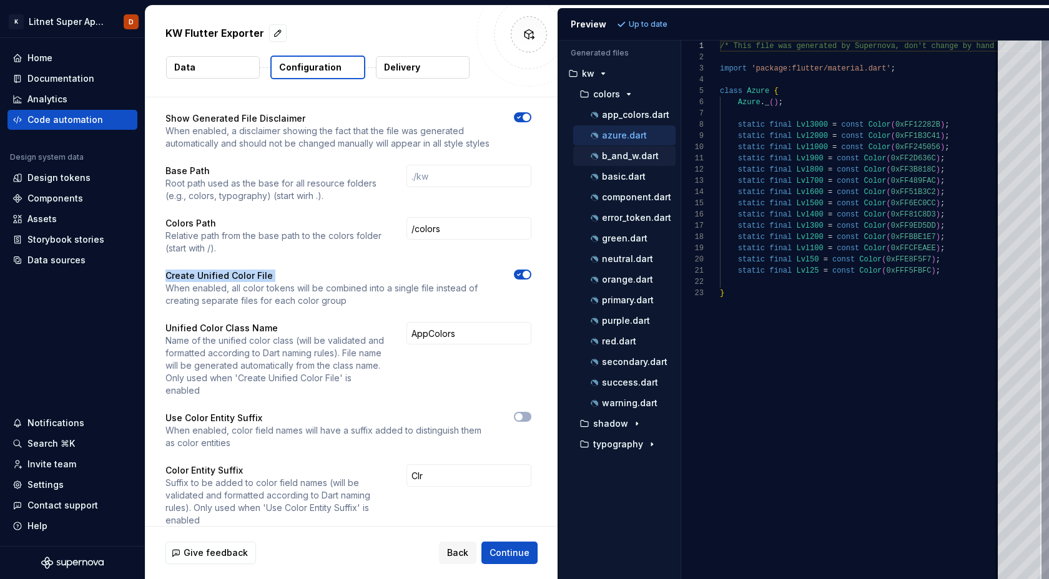
click at [623, 161] on div "b_and_w.dart" at bounding box center [631, 156] width 87 height 12
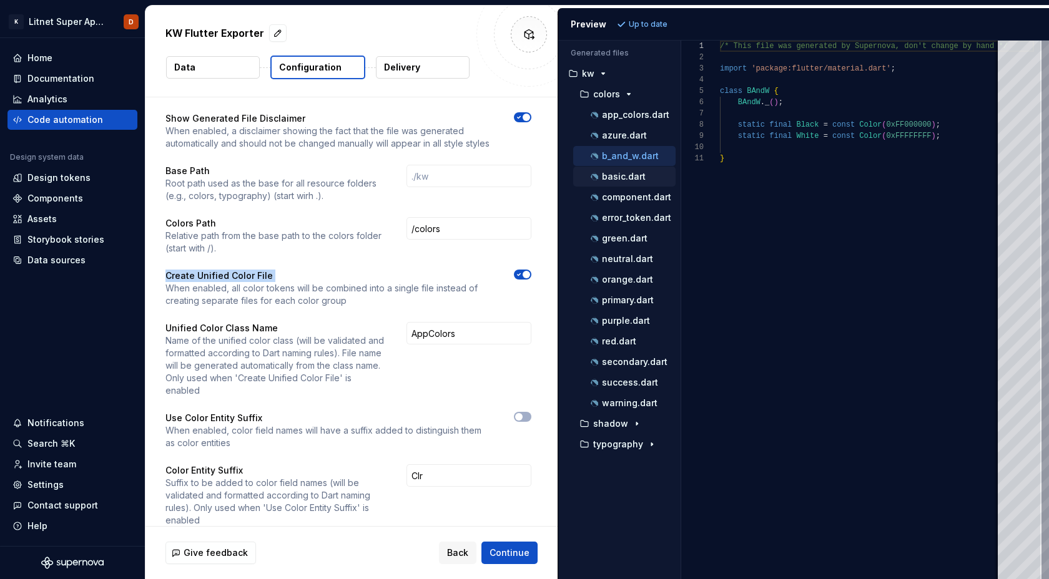
click at [622, 181] on p "basic.dart" at bounding box center [624, 177] width 44 height 10
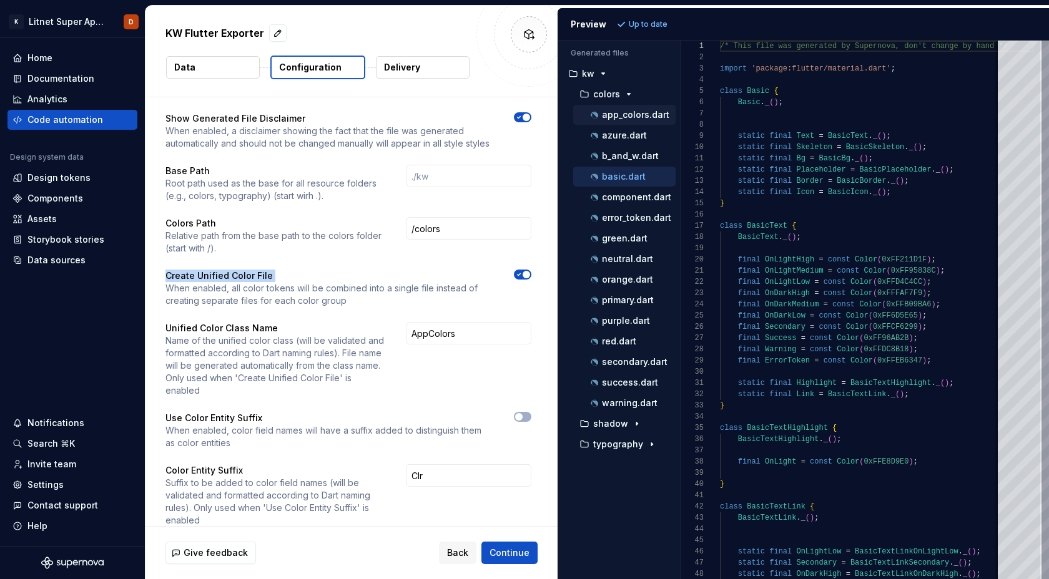
click at [620, 111] on p "app_colors.dart" at bounding box center [635, 115] width 67 height 10
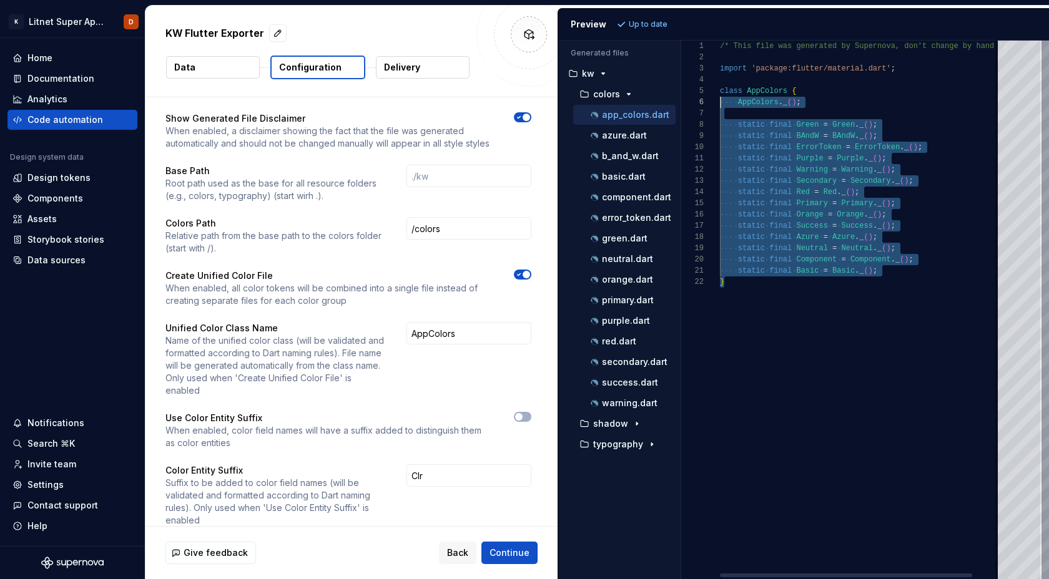
scroll to position [45, 0]
drag, startPoint x: 735, startPoint y: 287, endPoint x: 679, endPoint y: 91, distance: 204.1
click at [720, 91] on div "/* This file was generated by Supernova, don't cha nge by hand */ import 'packa…" at bounding box center [877, 310] width 314 height 539
click at [619, 258] on p "neutral.dart" at bounding box center [627, 259] width 51 height 10
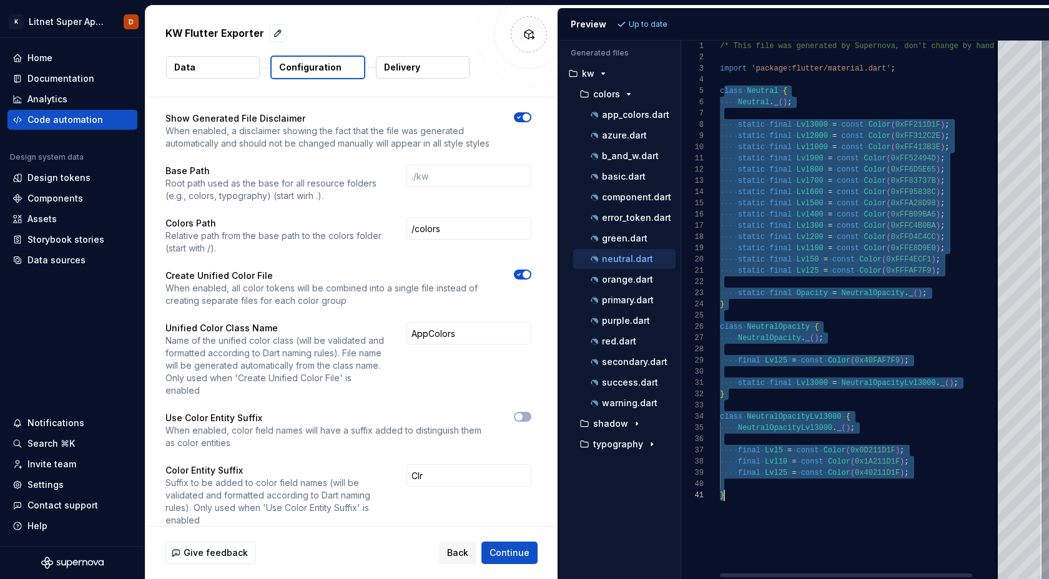
scroll to position [45, 4]
drag, startPoint x: 722, startPoint y: 89, endPoint x: 734, endPoint y: 547, distance: 458.4
click at [734, 547] on div "/* This file was generated by Supernova, don't cha nge by hand */ import 'packa…" at bounding box center [877, 310] width 314 height 539
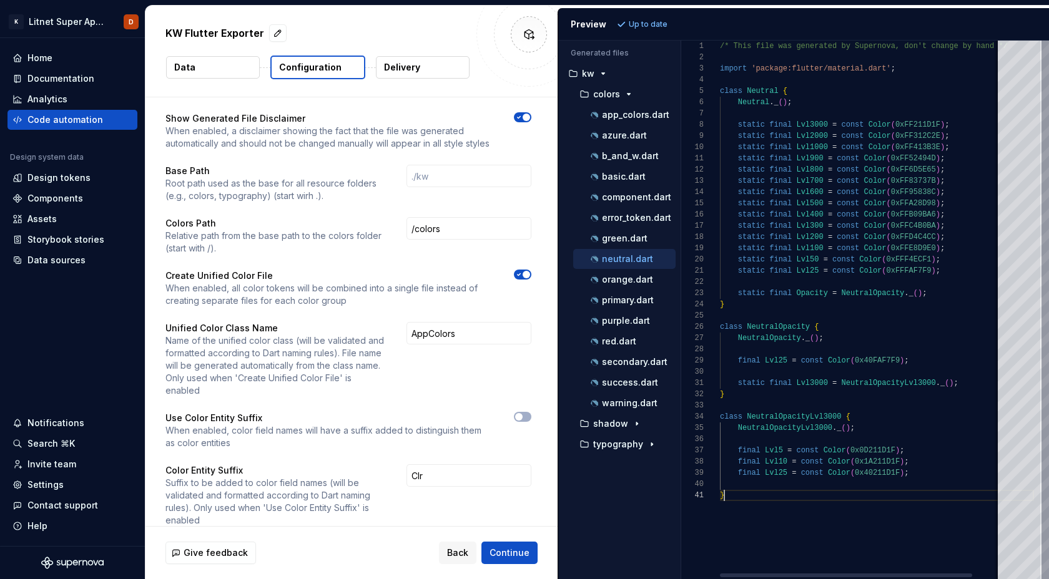
scroll to position [0, 4]
click at [745, 503] on div "/* This file was generated by Supernova, don't cha nge by hand */ import 'packa…" at bounding box center [877, 310] width 314 height 539
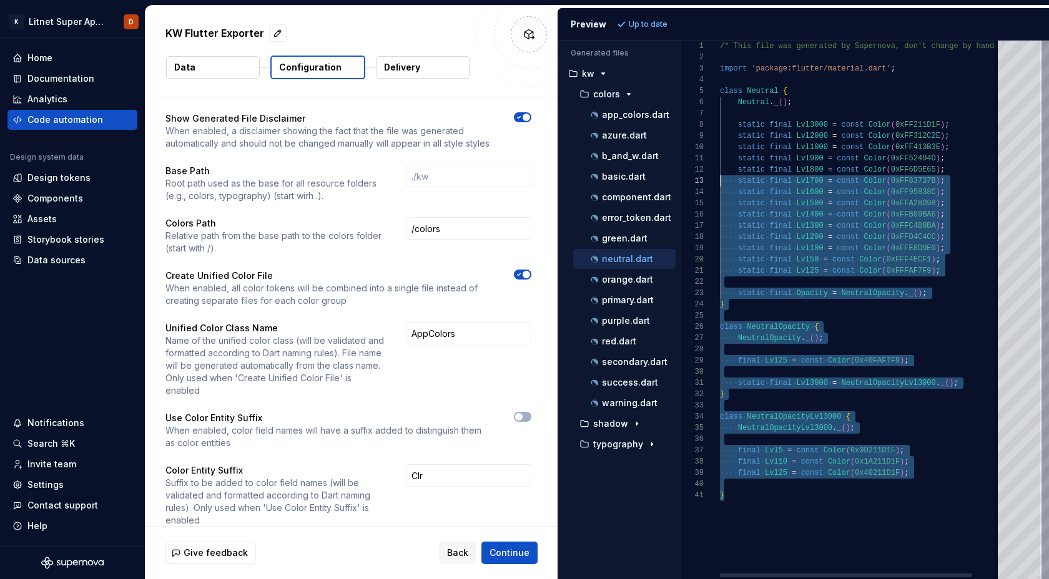
type textarea "**********"
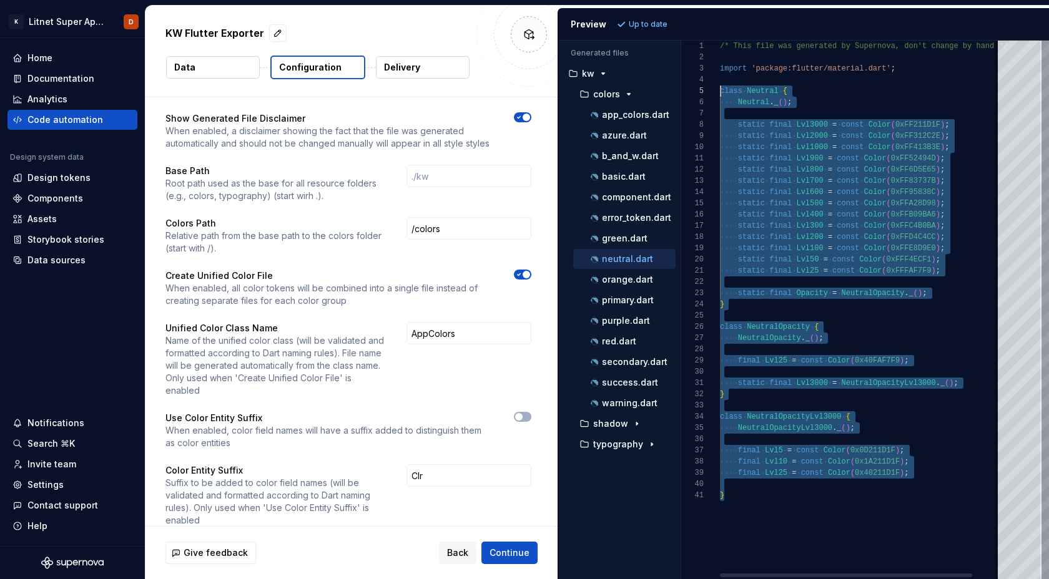
scroll to position [45, 0]
drag, startPoint x: 732, startPoint y: 492, endPoint x: 699, endPoint y: 91, distance: 402.2
click at [720, 91] on div "/* This file was generated by Supernova, don't cha nge by hand */ import 'packa…" at bounding box center [877, 310] width 314 height 539
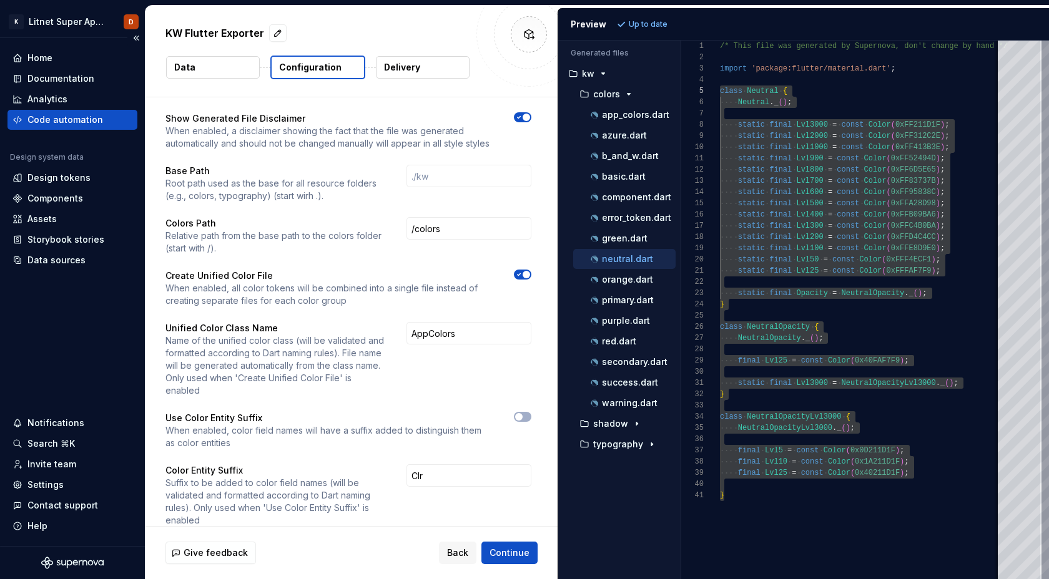
click at [79, 117] on div "Code automation" at bounding box center [65, 120] width 76 height 12
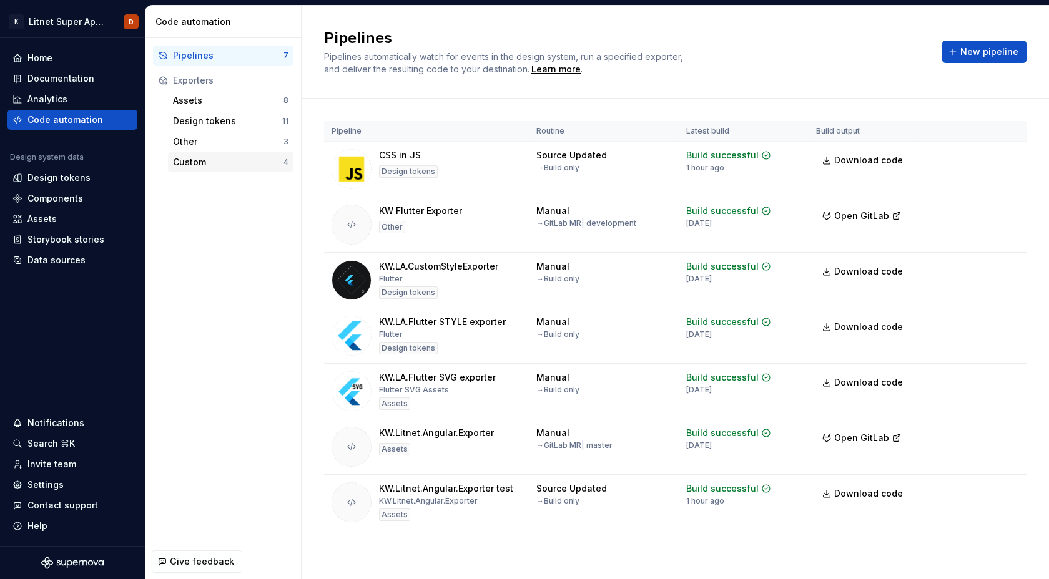
click at [209, 169] on div "Custom 4" at bounding box center [230, 162] width 125 height 20
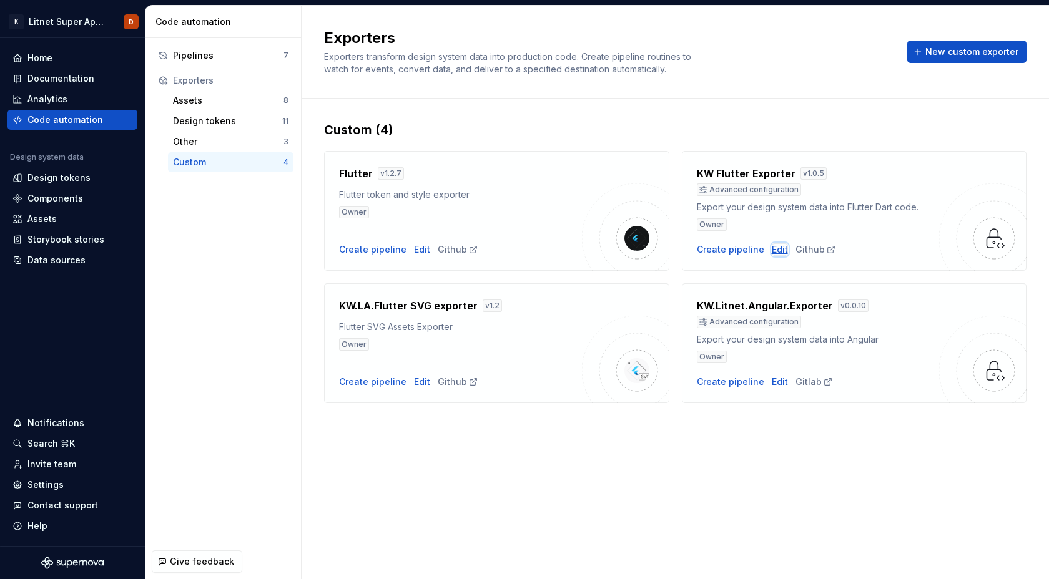
click at [775, 251] on div "Edit" at bounding box center [780, 249] width 16 height 12
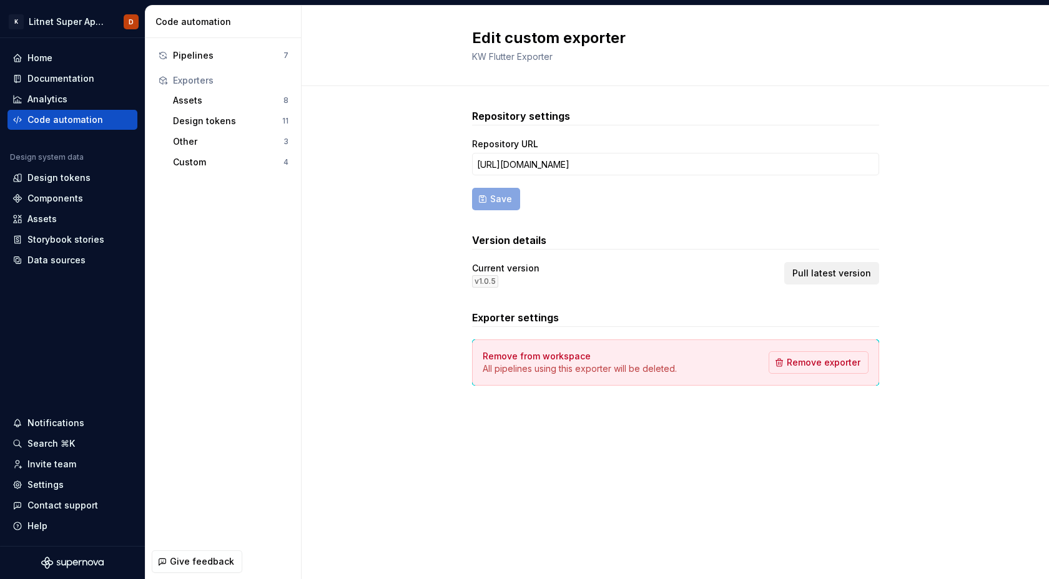
click at [838, 270] on span "Pull latest version" at bounding box center [831, 273] width 79 height 12
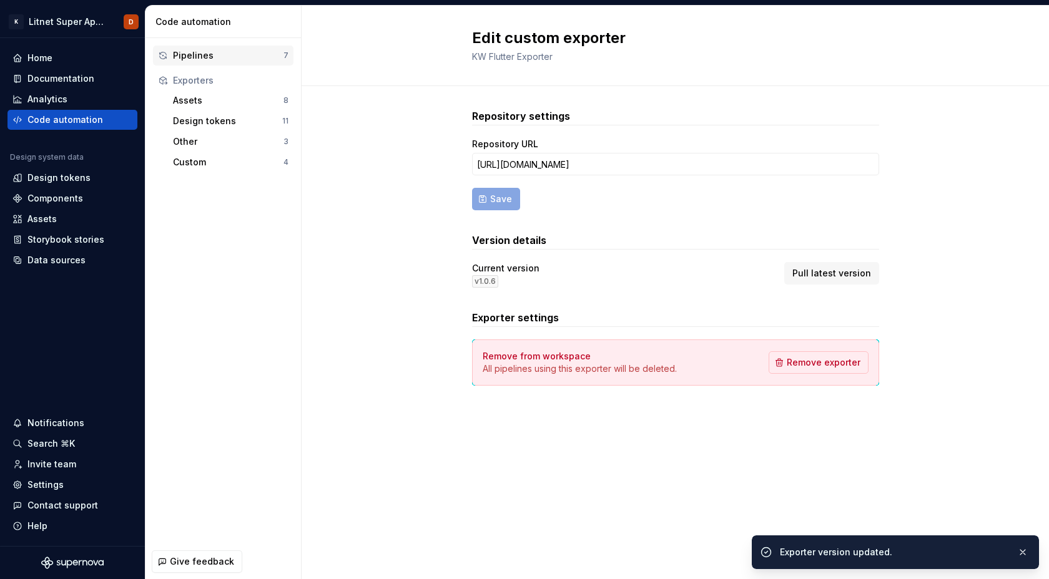
click at [194, 56] on div "Pipelines" at bounding box center [228, 55] width 110 height 12
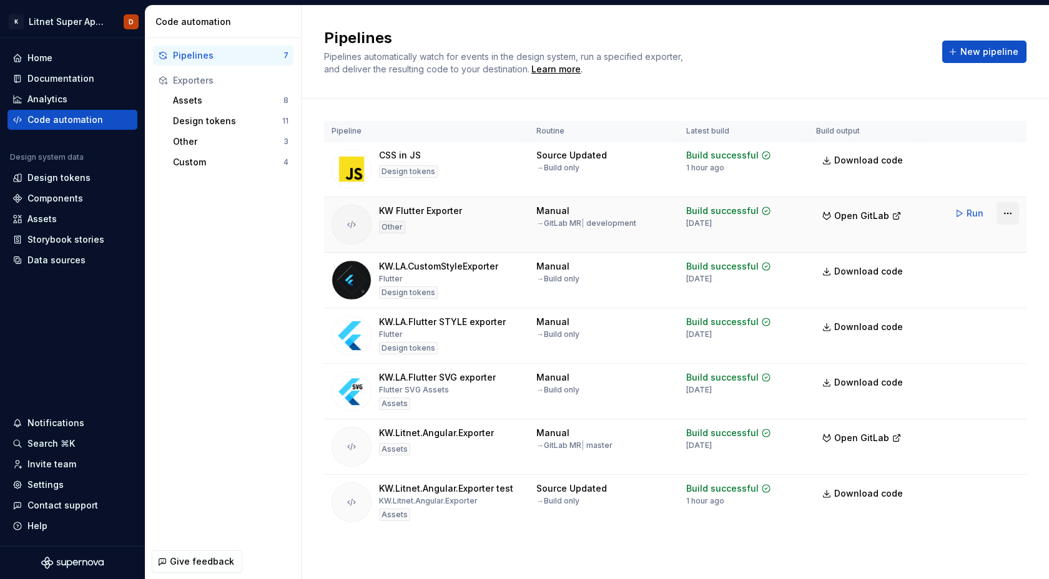
click at [1007, 215] on html "K Litnet Super App 2.0. D Home Documentation Analytics Code automation Design s…" at bounding box center [524, 289] width 1049 height 579
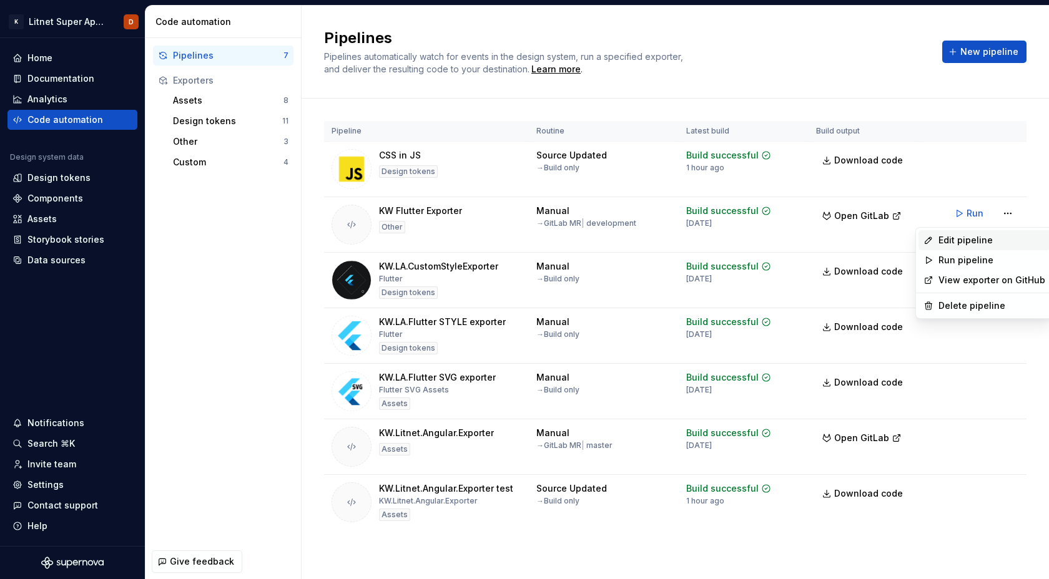
click at [962, 240] on div "Edit pipeline" at bounding box center [991, 240] width 107 height 12
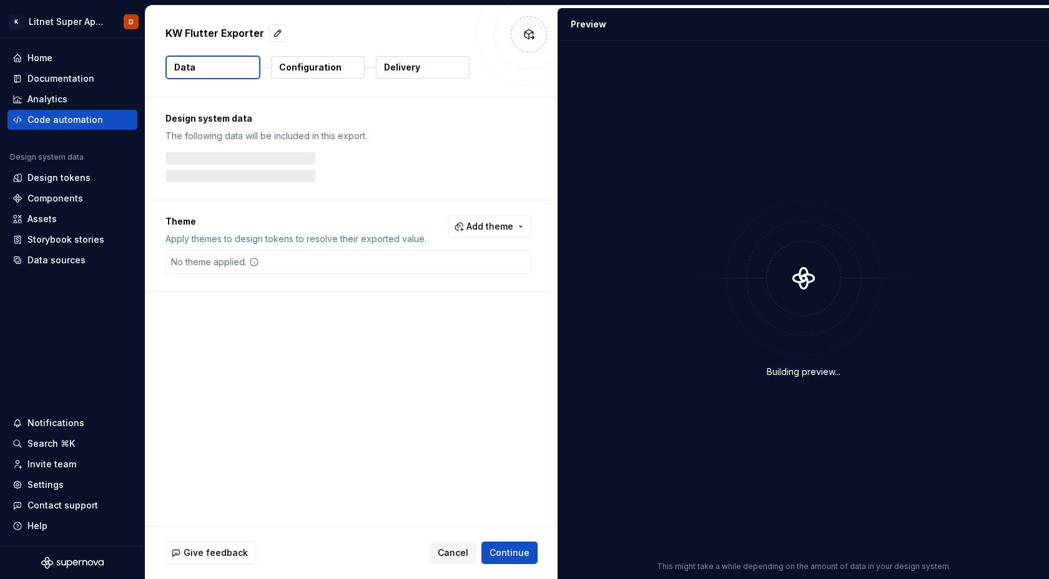
click at [309, 69] on p "Configuration" at bounding box center [310, 67] width 62 height 12
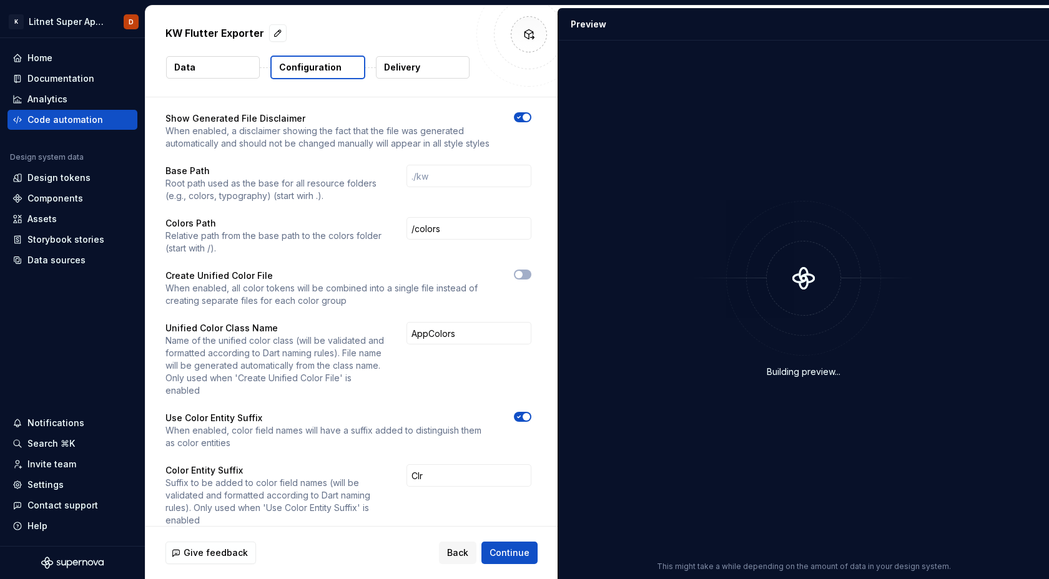
click at [524, 413] on icon "button" at bounding box center [519, 416] width 10 height 7
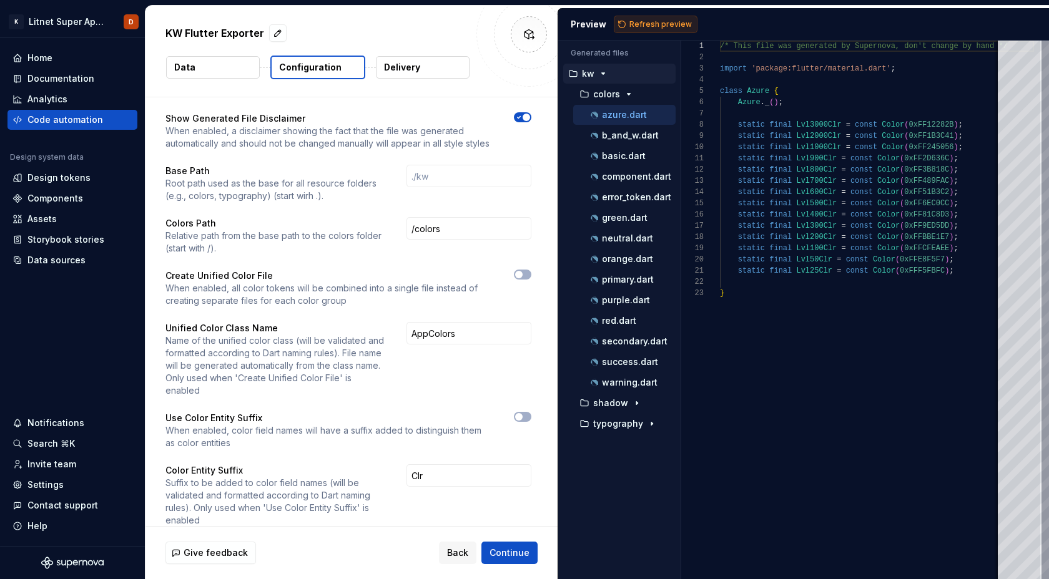
click at [676, 22] on span "Refresh preview" at bounding box center [660, 24] width 62 height 10
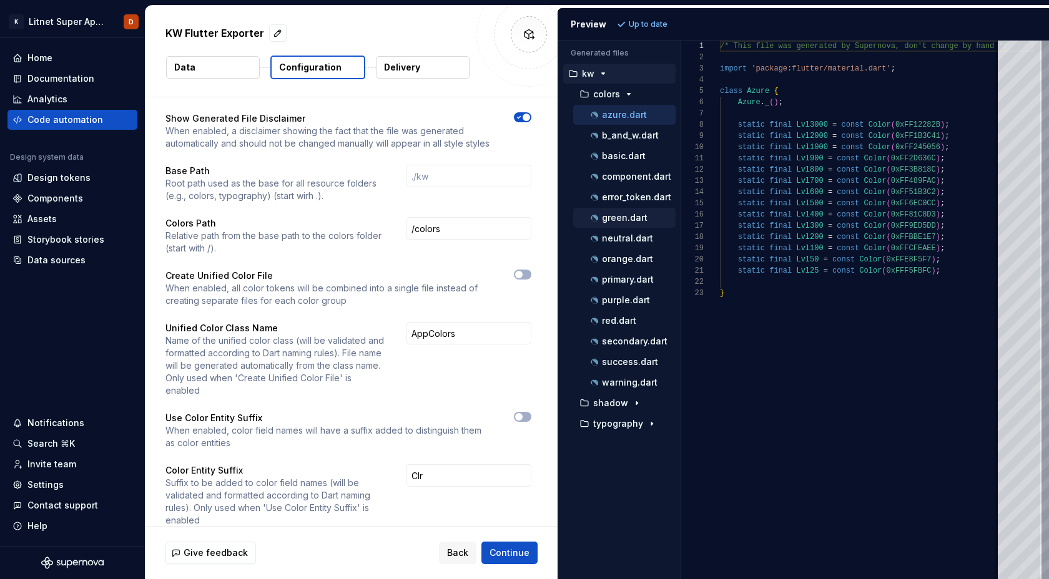
click at [623, 219] on p "green.dart" at bounding box center [625, 218] width 46 height 10
click at [626, 219] on p "green.dart" at bounding box center [625, 218] width 46 height 10
click at [616, 257] on p "orange.dart" at bounding box center [627, 259] width 51 height 10
click at [622, 234] on p "neutral.dart" at bounding box center [627, 238] width 51 height 10
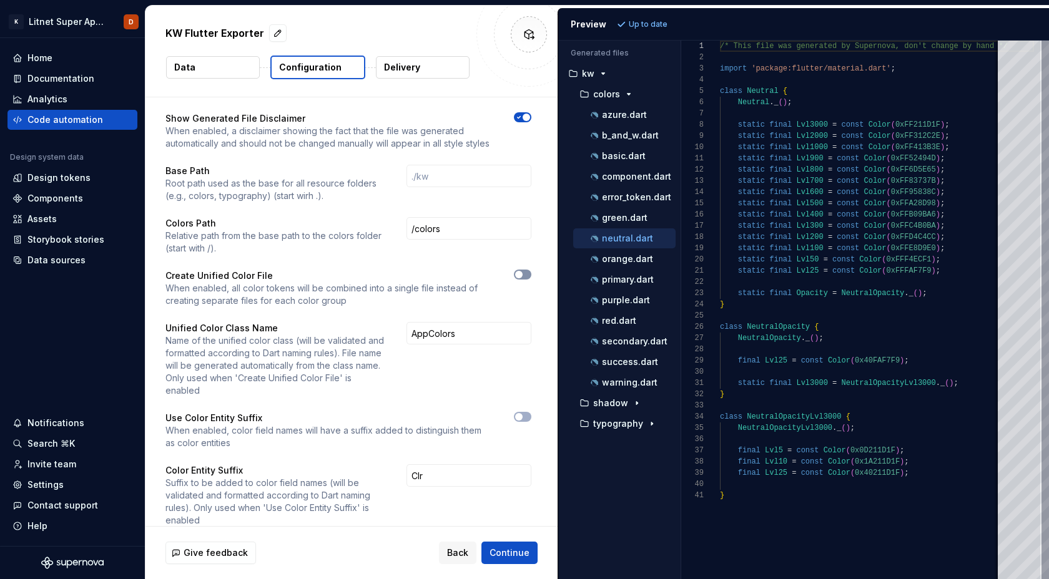
click at [522, 276] on span "button" at bounding box center [518, 274] width 7 height 7
click at [639, 27] on span "Refresh preview" at bounding box center [660, 24] width 62 height 10
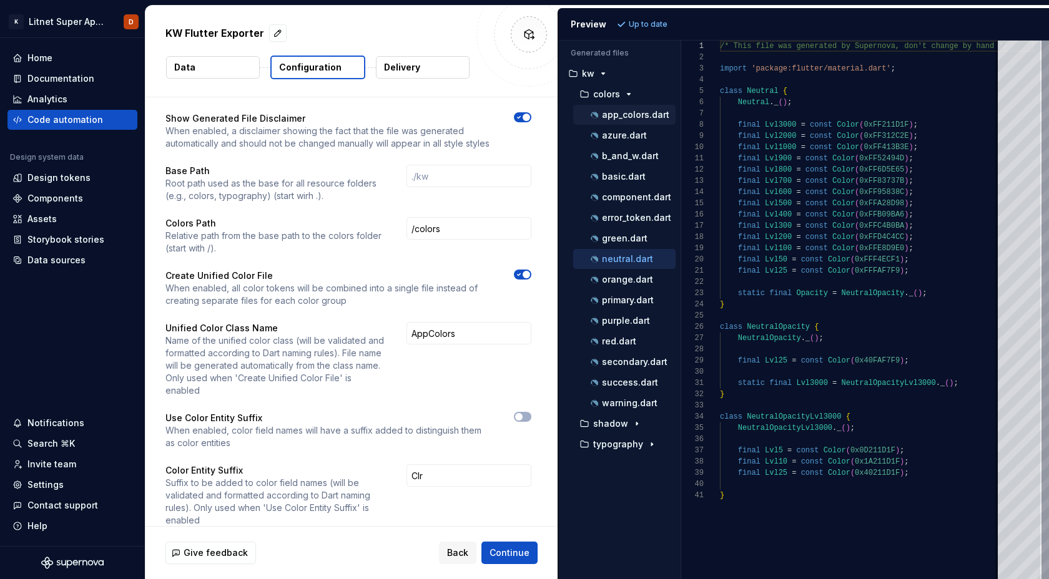
click at [631, 118] on p "app_colors.dart" at bounding box center [635, 115] width 67 height 10
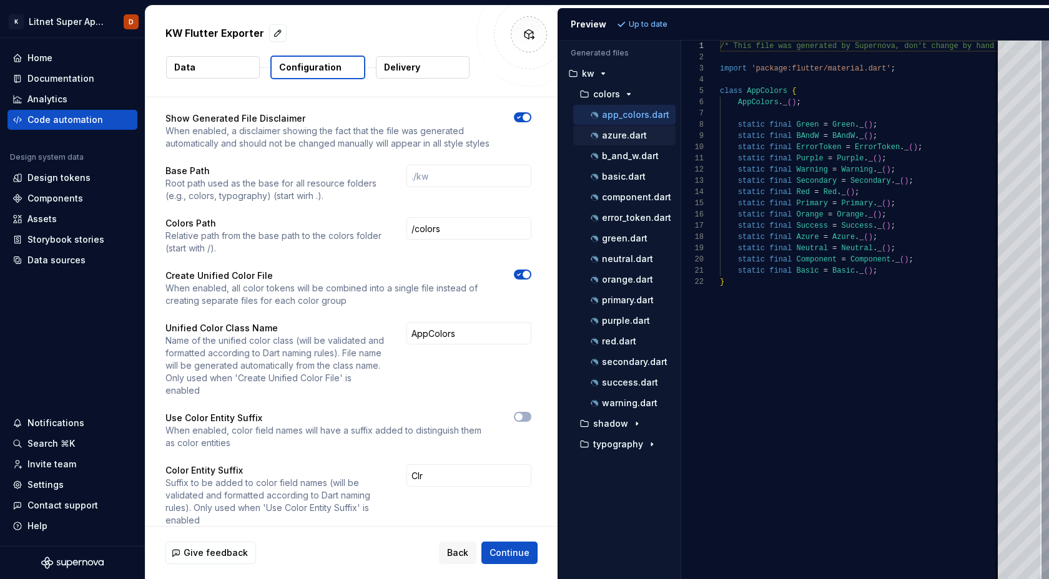
click at [615, 133] on p "azure.dart" at bounding box center [624, 135] width 45 height 10
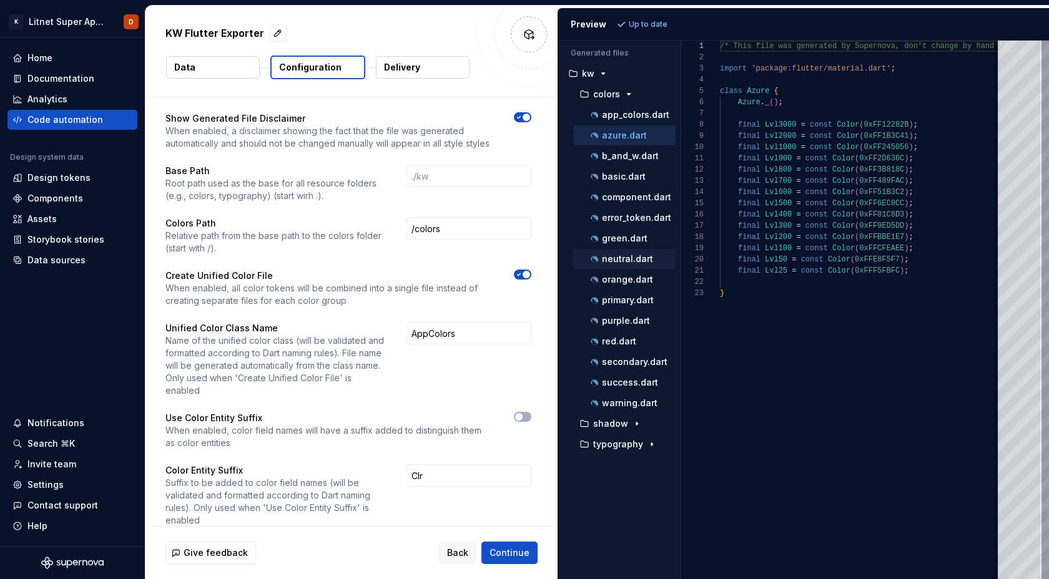
click at [619, 262] on p "neutral.dart" at bounding box center [627, 259] width 51 height 10
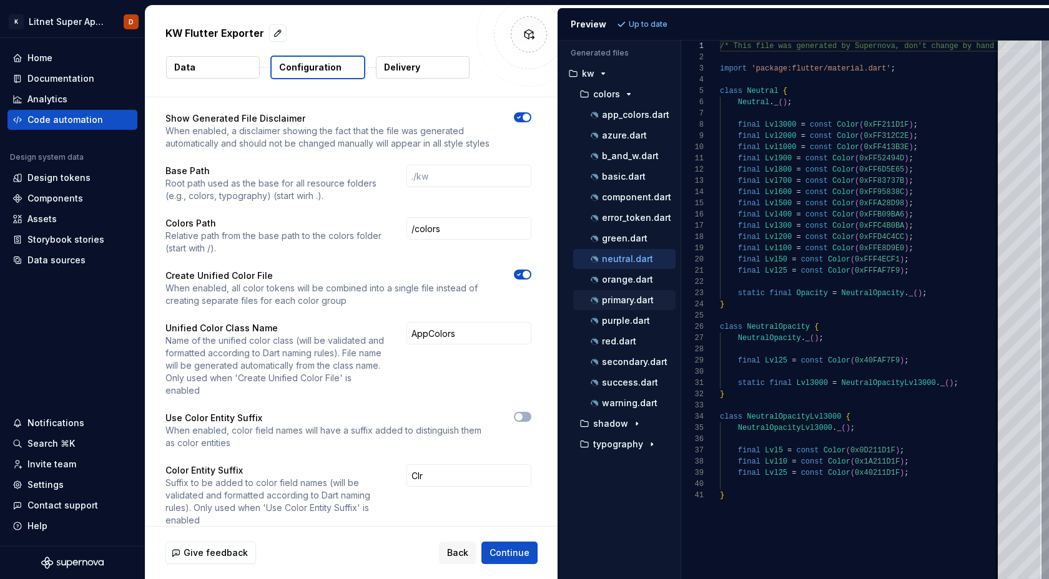
click at [623, 302] on p "primary.dart" at bounding box center [628, 300] width 52 height 10
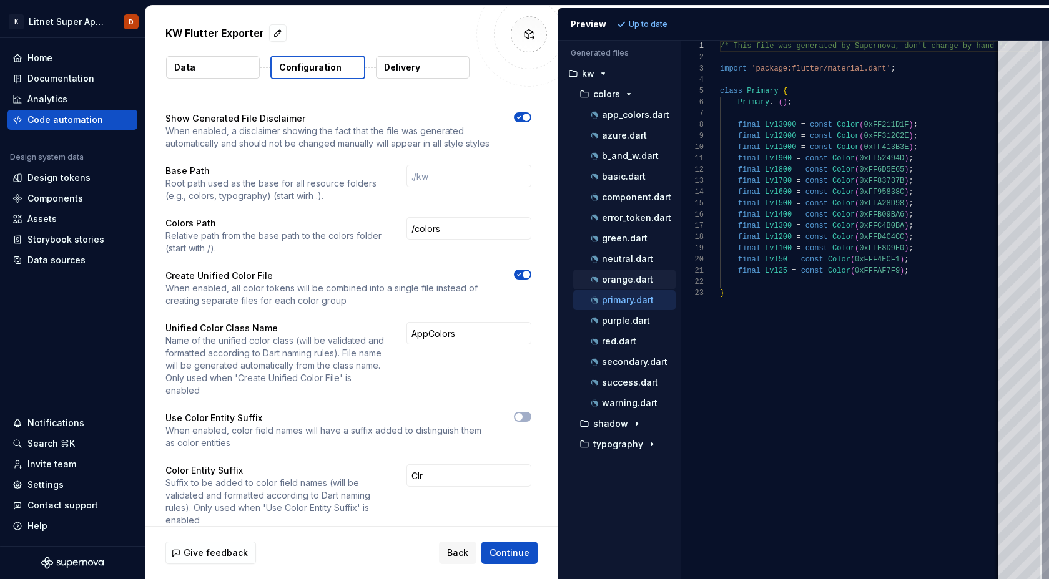
click at [616, 280] on p "orange.dart" at bounding box center [627, 280] width 51 height 10
click at [615, 341] on p "red.dart" at bounding box center [619, 341] width 34 height 10
click at [621, 358] on p "secondary.dart" at bounding box center [635, 362] width 66 height 10
click at [620, 382] on p "success.dart" at bounding box center [630, 383] width 56 height 10
click at [620, 401] on p "warning.dart" at bounding box center [630, 403] width 56 height 10
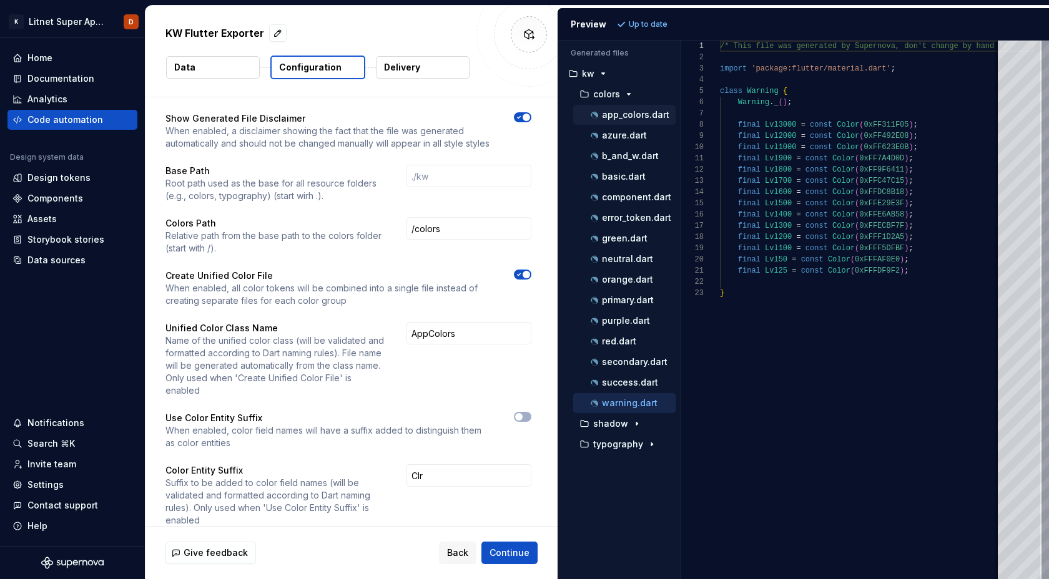
click at [617, 117] on p "app_colors.dart" at bounding box center [635, 115] width 67 height 10
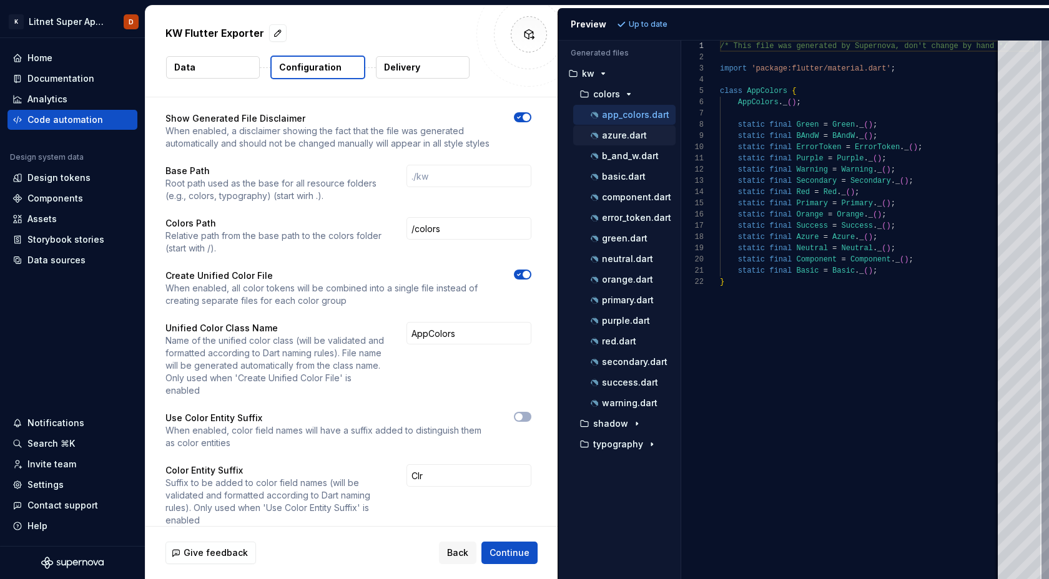
click at [615, 134] on p "azure.dart" at bounding box center [624, 135] width 45 height 10
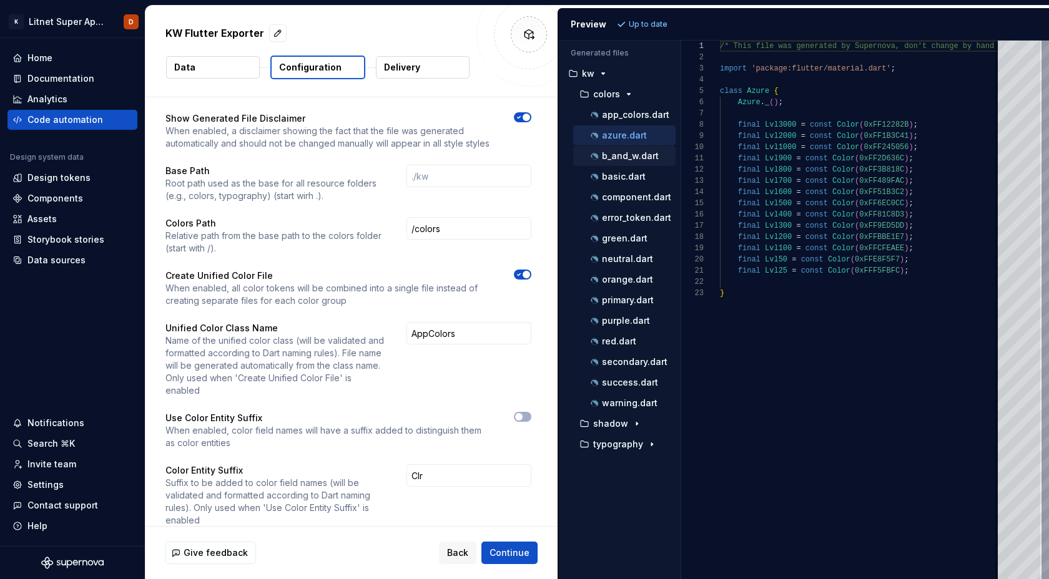
click at [615, 153] on p "b_and_w.dart" at bounding box center [630, 156] width 57 height 10
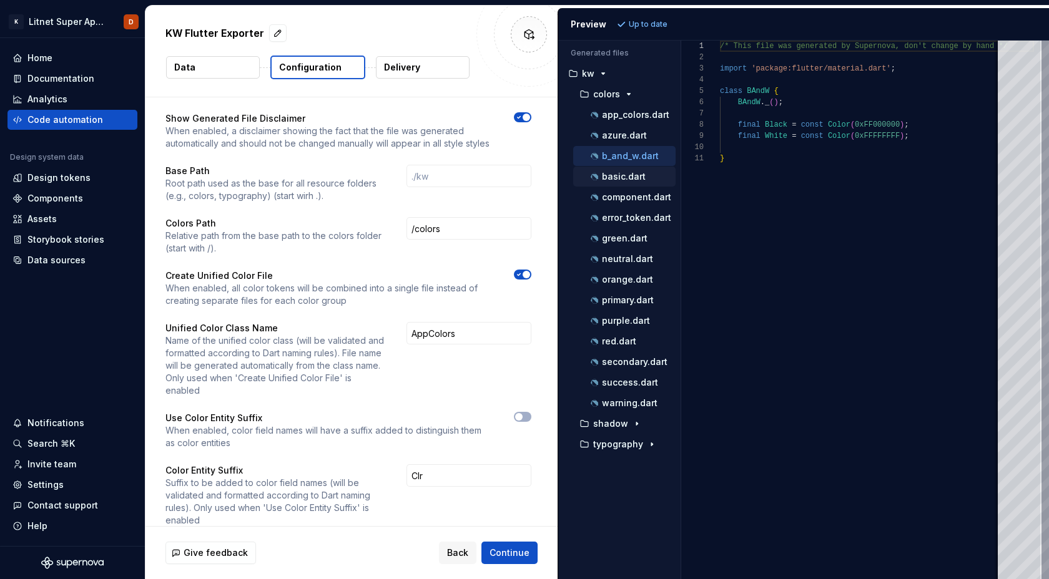
click at [622, 175] on p "basic.dart" at bounding box center [624, 177] width 44 height 10
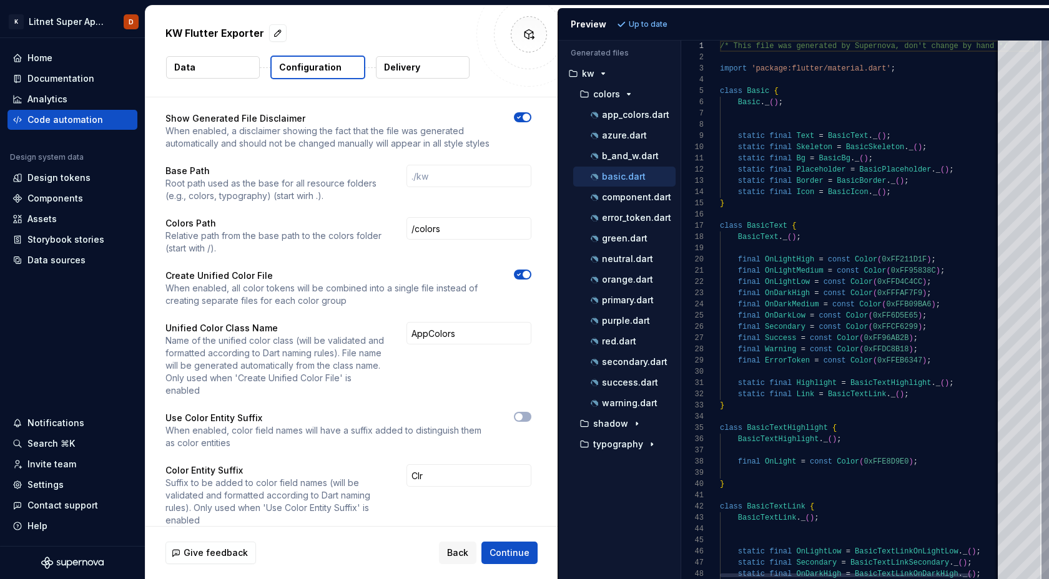
type textarea "**********"
click at [524, 272] on icon "button" at bounding box center [519, 274] width 10 height 7
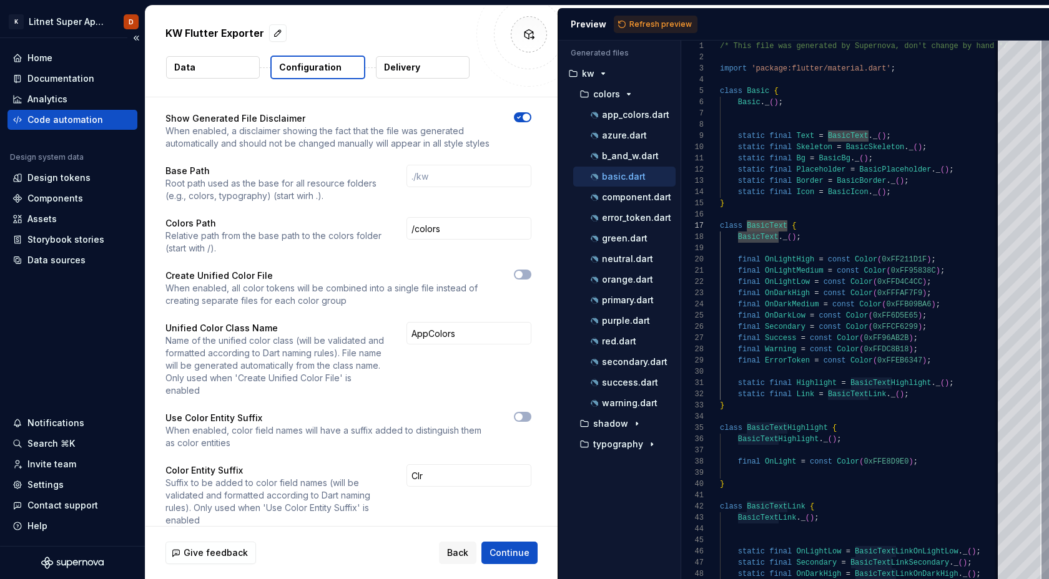
click at [87, 120] on div "Code automation" at bounding box center [65, 120] width 76 height 12
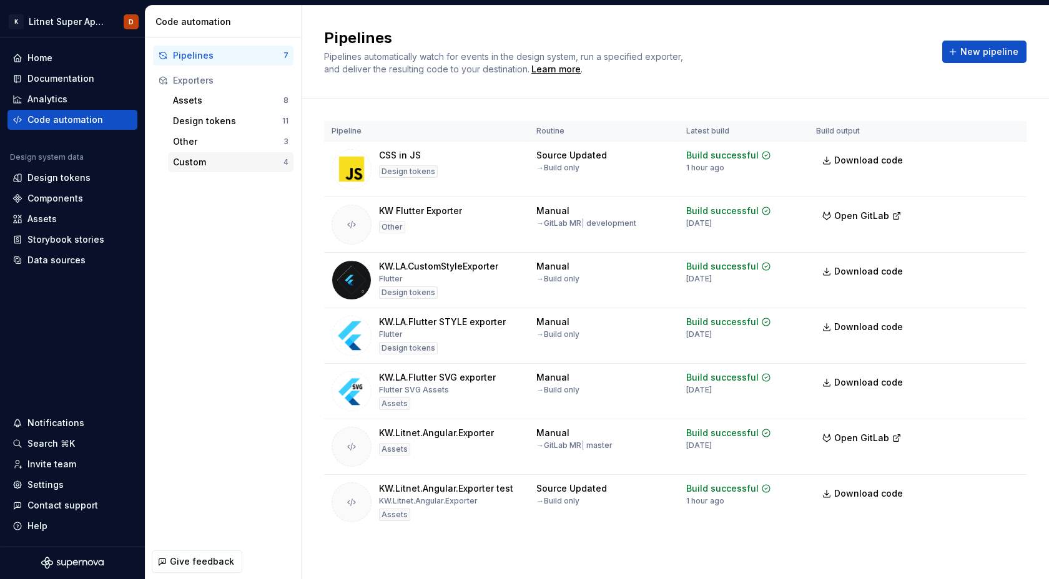
click at [192, 165] on div "Custom" at bounding box center [228, 162] width 110 height 12
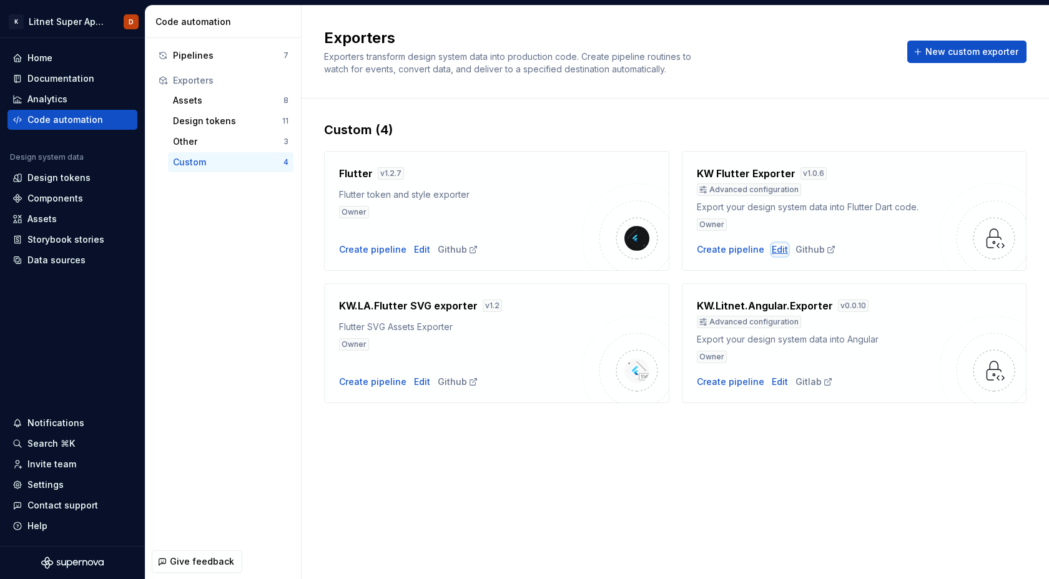
click at [778, 251] on div "Edit" at bounding box center [780, 249] width 16 height 12
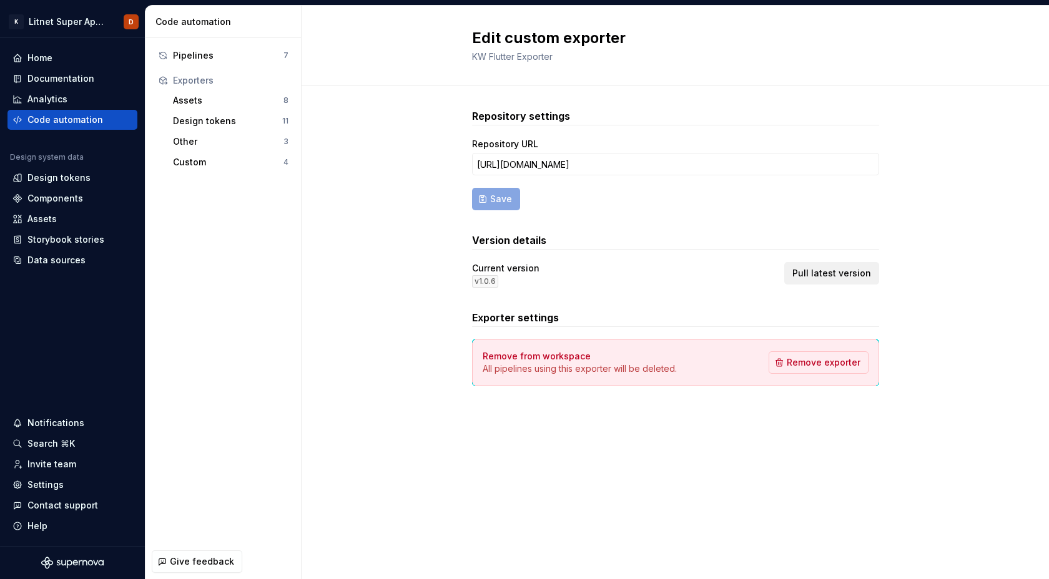
click at [840, 275] on span "Pull latest version" at bounding box center [831, 273] width 79 height 12
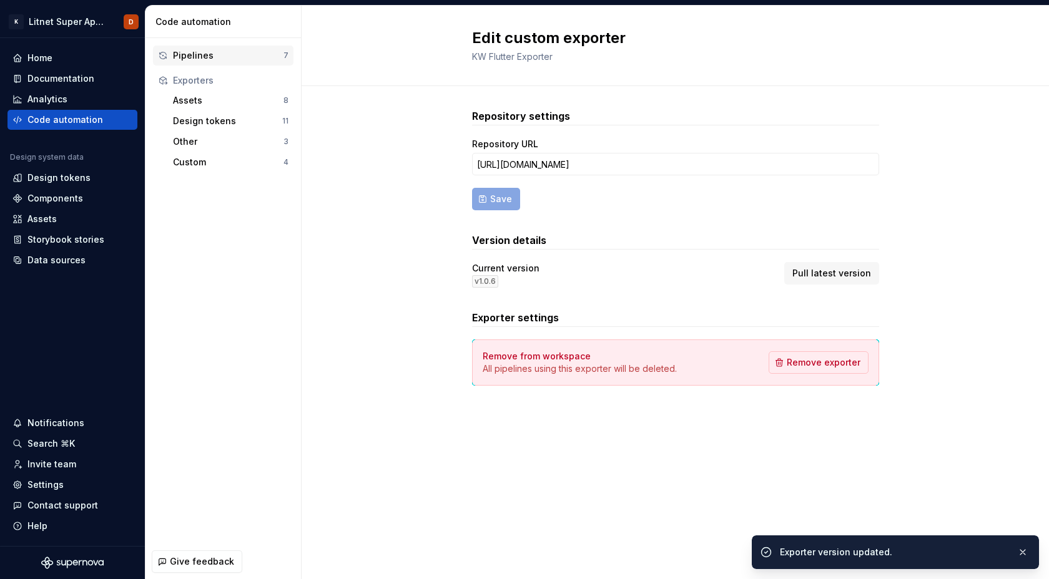
click at [194, 51] on div "Pipelines" at bounding box center [228, 55] width 110 height 12
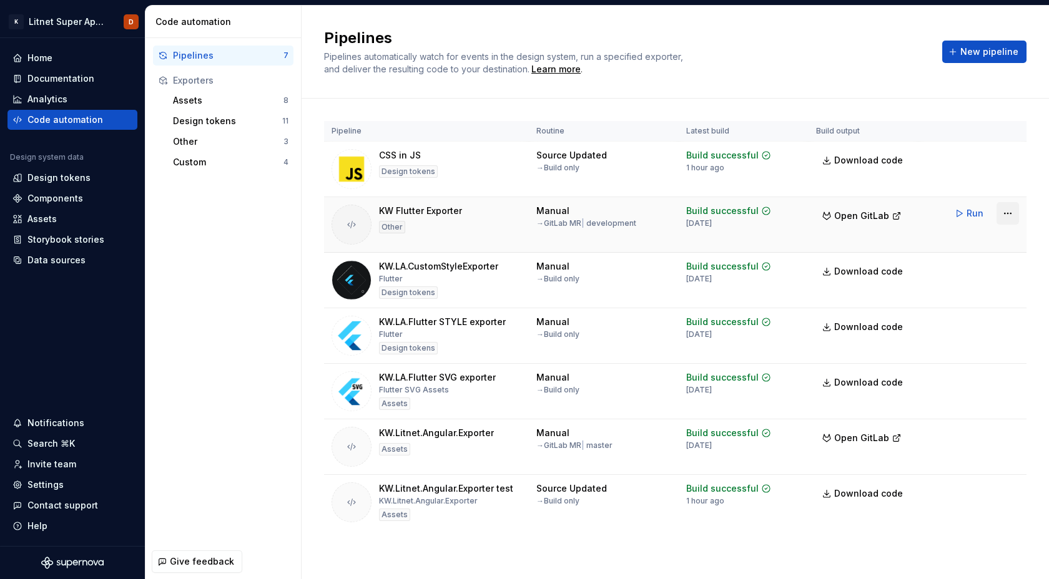
click at [1004, 213] on html "K Litnet Super App 2.0. D Home Documentation Analytics Code automation Design s…" at bounding box center [524, 289] width 1049 height 579
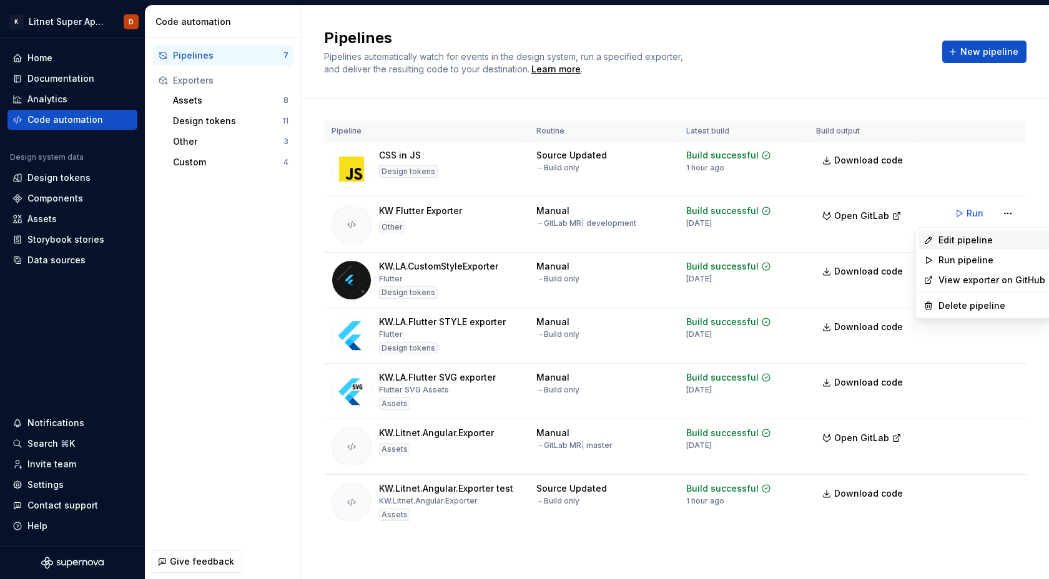
click at [981, 240] on div "Edit pipeline" at bounding box center [991, 240] width 107 height 12
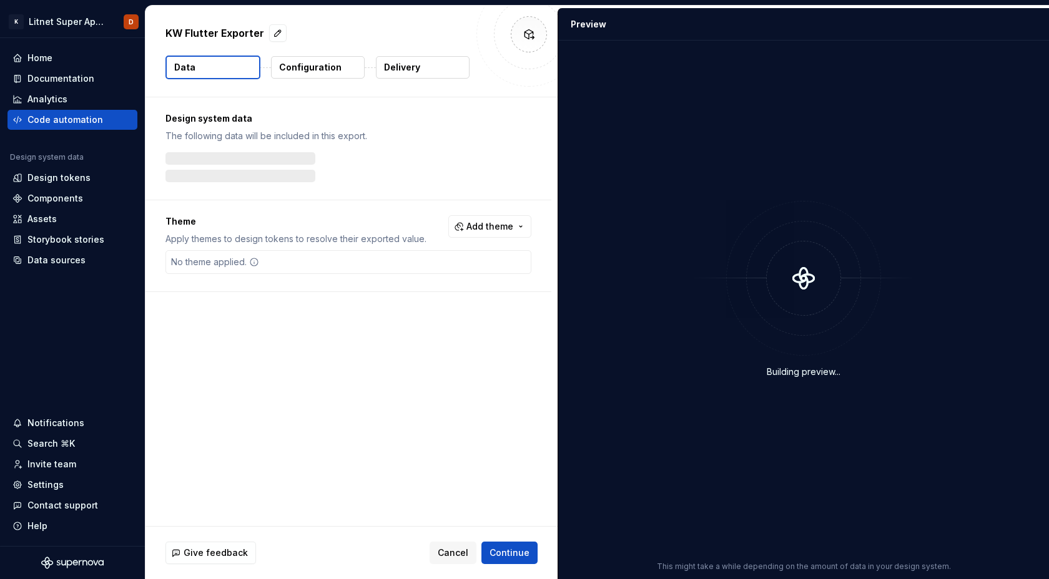
click at [328, 70] on p "Configuration" at bounding box center [310, 67] width 62 height 12
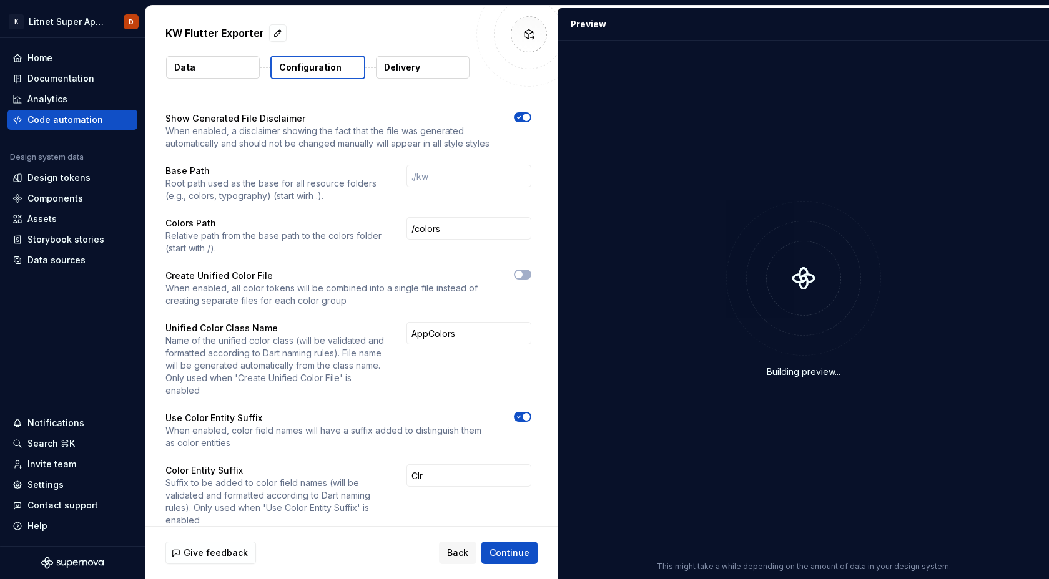
click at [529, 413] on span "button" at bounding box center [525, 416] width 7 height 7
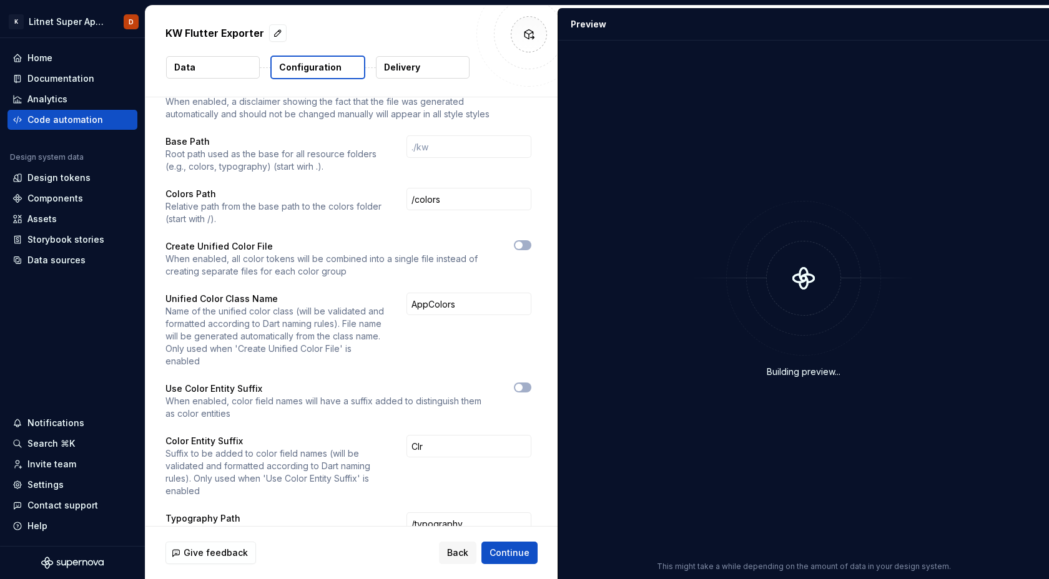
scroll to position [33, 0]
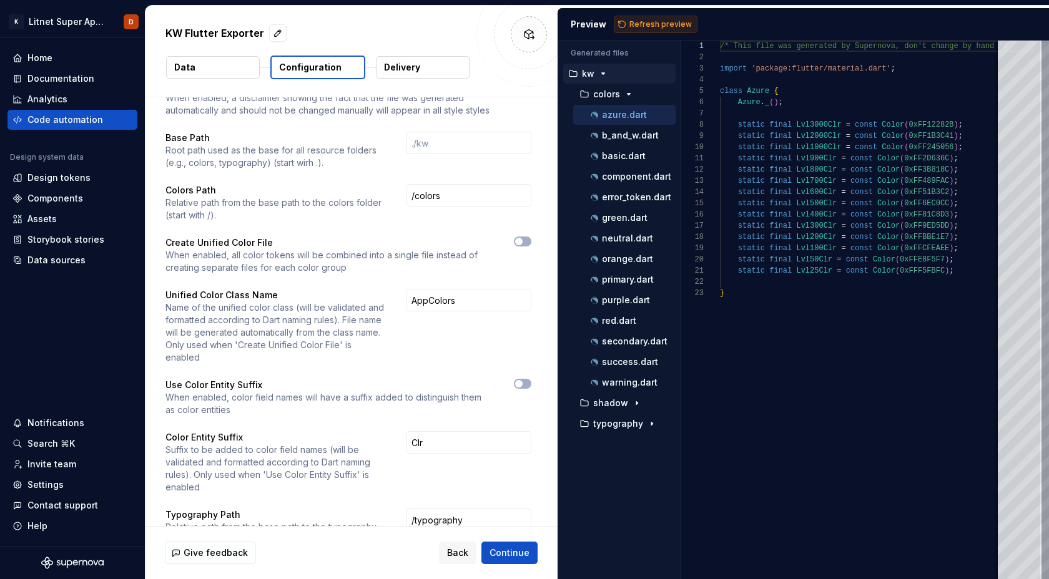
click at [667, 26] on span "Refresh preview" at bounding box center [660, 24] width 62 height 10
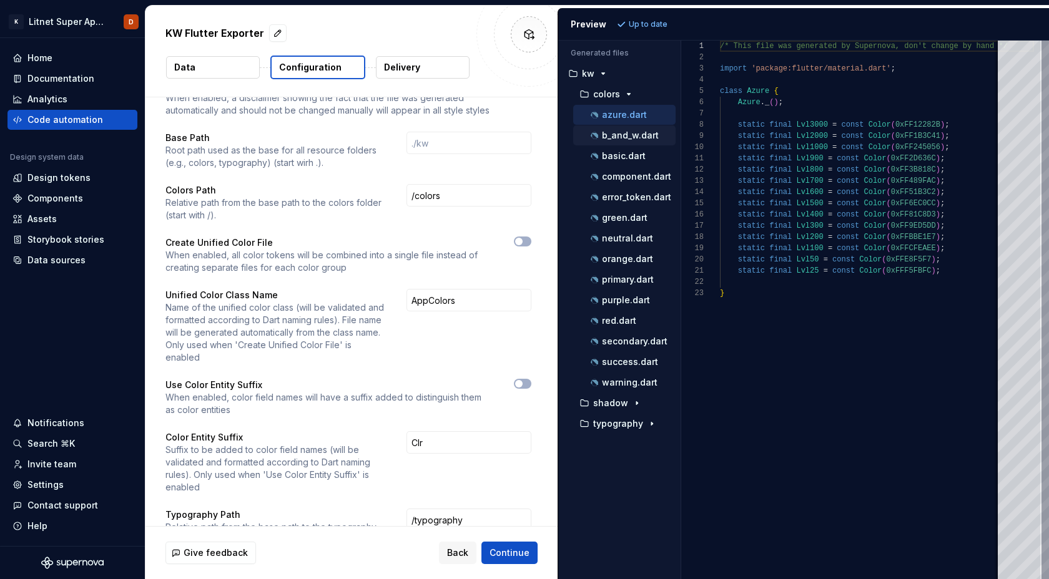
click at [623, 139] on p "b_and_w.dart" at bounding box center [630, 135] width 57 height 10
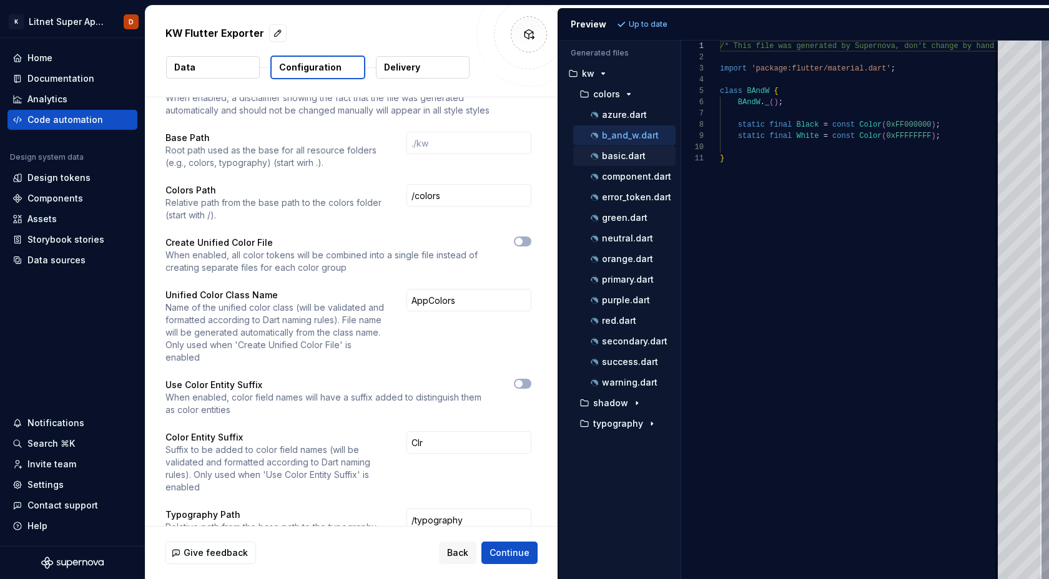
click at [621, 157] on p "basic.dart" at bounding box center [624, 156] width 44 height 10
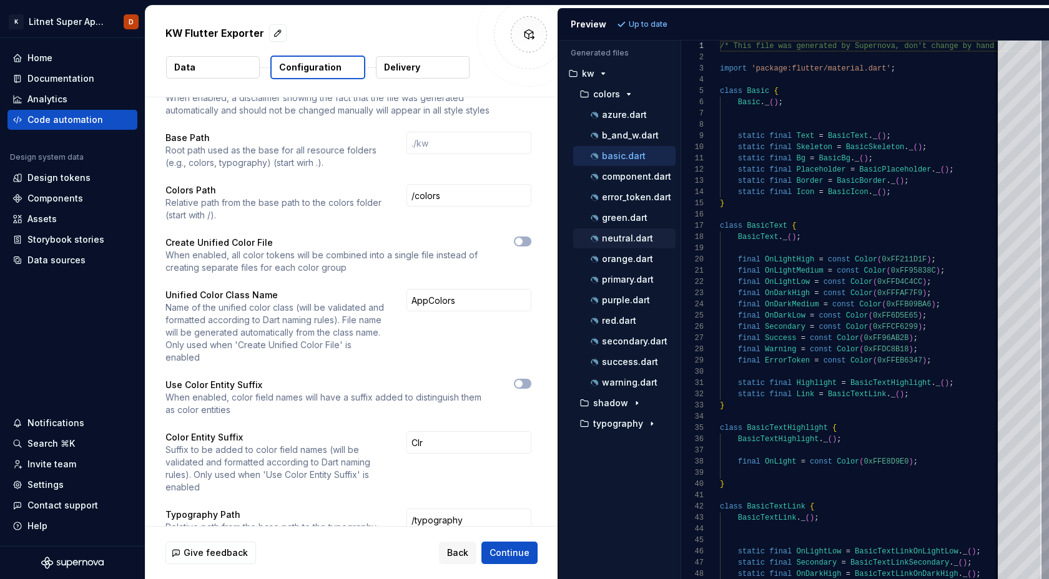
click at [625, 240] on p "neutral.dart" at bounding box center [627, 238] width 51 height 10
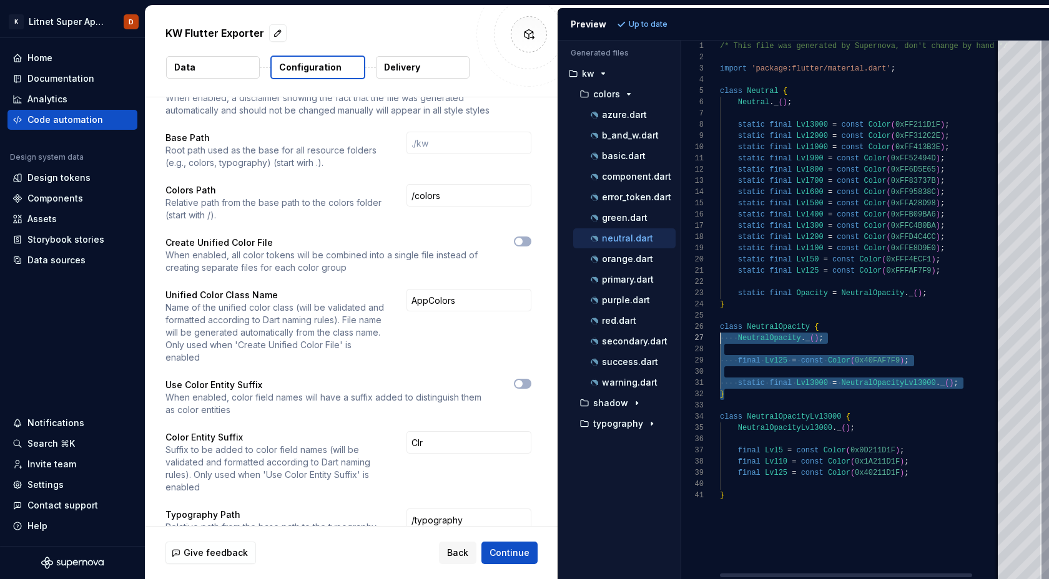
scroll to position [56, 0]
drag, startPoint x: 738, startPoint y: 395, endPoint x: 704, endPoint y: 323, distance: 80.1
click at [720, 323] on div "/* This file was generated by Supernova, don't cha nge by hand */ import 'packa…" at bounding box center [877, 310] width 314 height 539
click at [524, 243] on icon "button" at bounding box center [519, 241] width 10 height 7
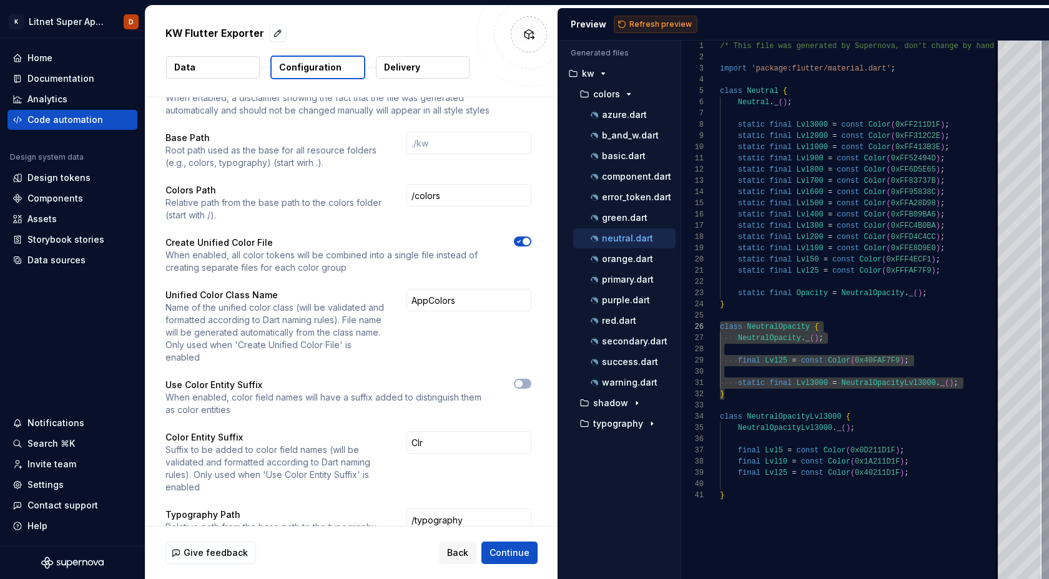
click at [654, 26] on span "Refresh preview" at bounding box center [660, 24] width 62 height 10
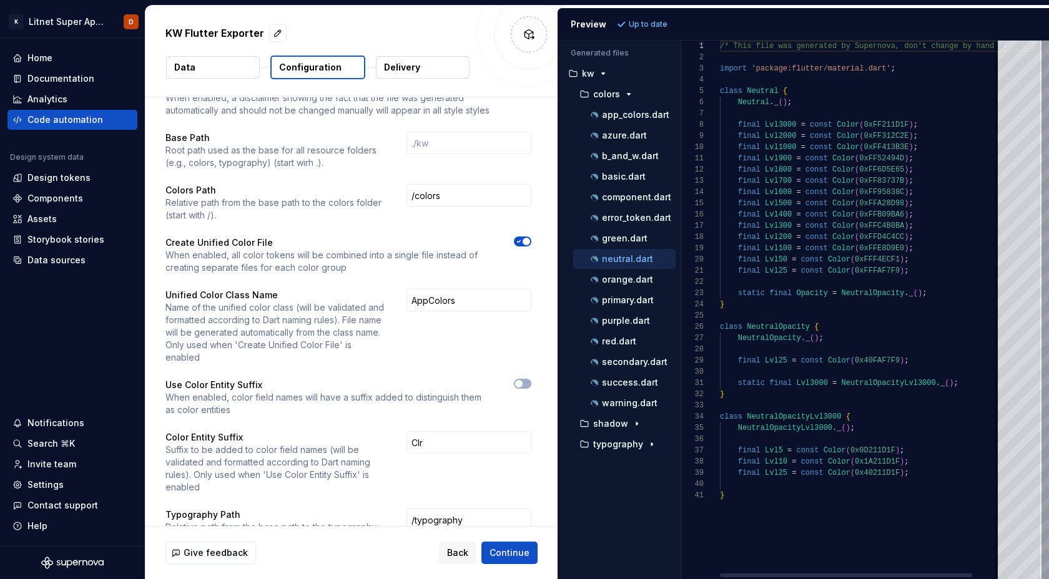
scroll to position [112, 0]
click at [617, 117] on p "app_colors.dart" at bounding box center [635, 115] width 67 height 10
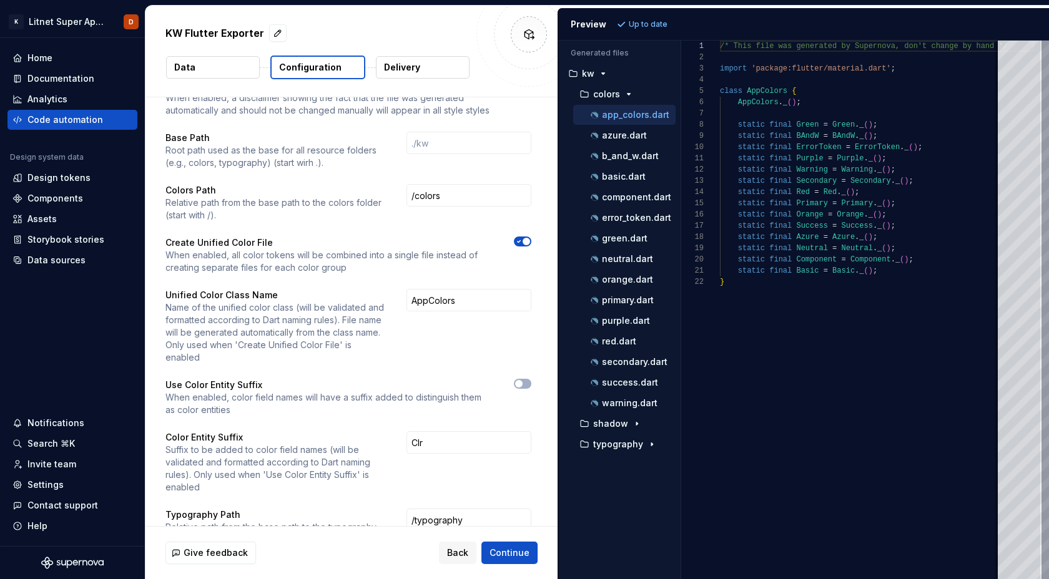
scroll to position [0, 0]
click at [622, 136] on p "azure.dart" at bounding box center [624, 135] width 45 height 10
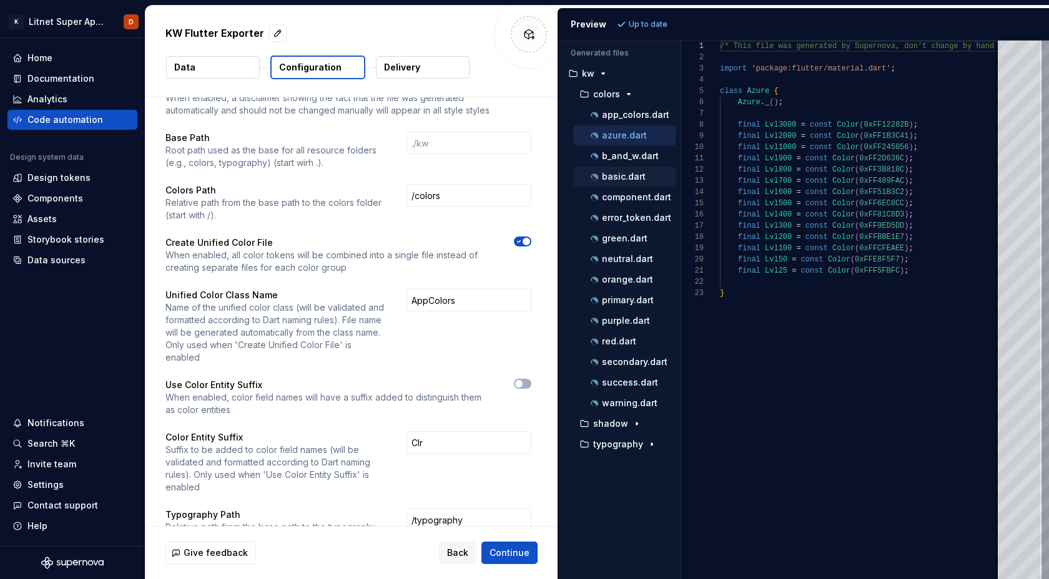
click at [627, 178] on p "basic.dart" at bounding box center [624, 177] width 44 height 10
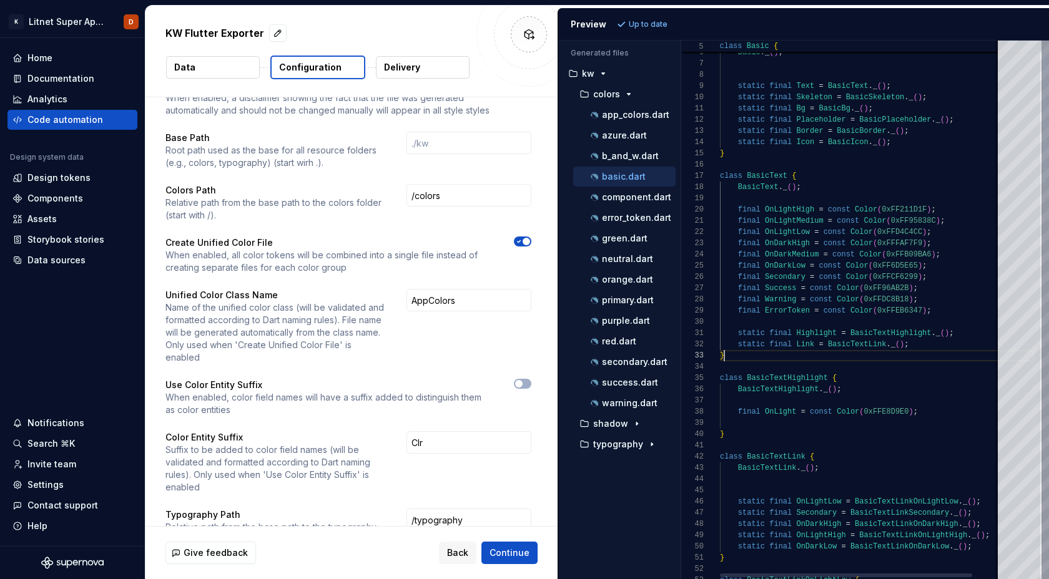
scroll to position [22, 4]
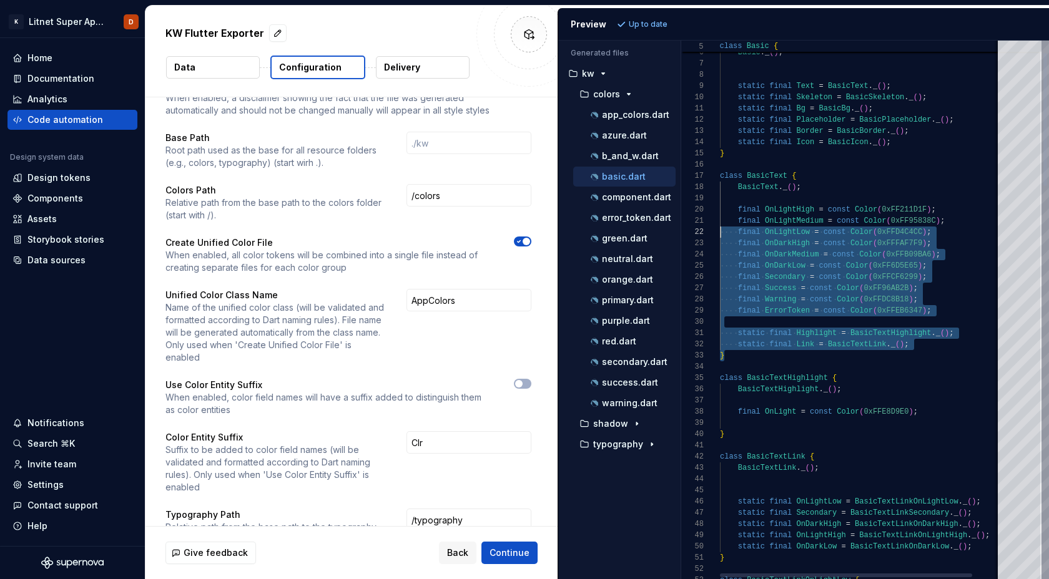
type textarea "**********"
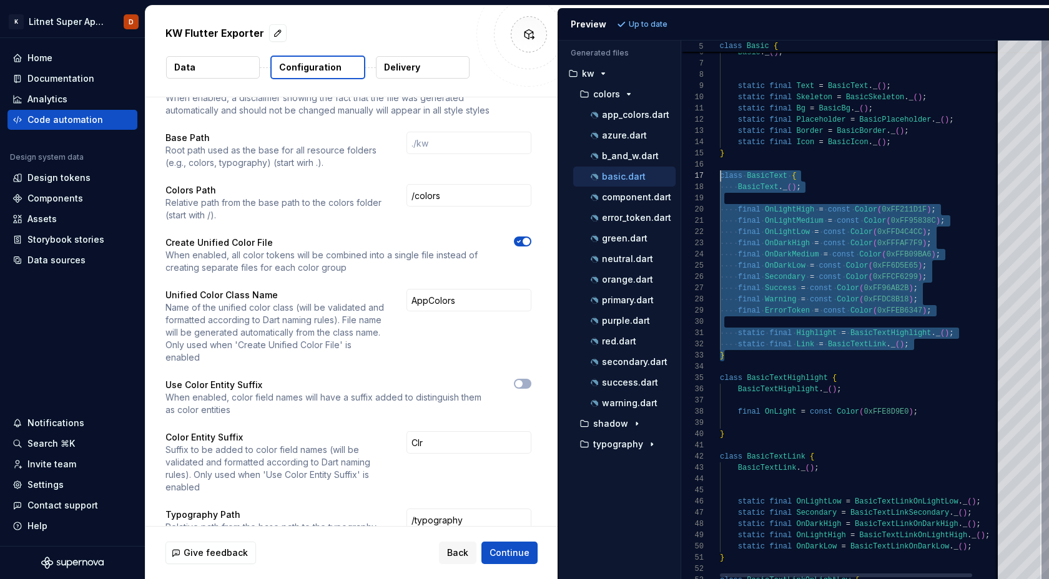
scroll to position [67, 0]
drag, startPoint x: 738, startPoint y: 358, endPoint x: 679, endPoint y: 174, distance: 193.5
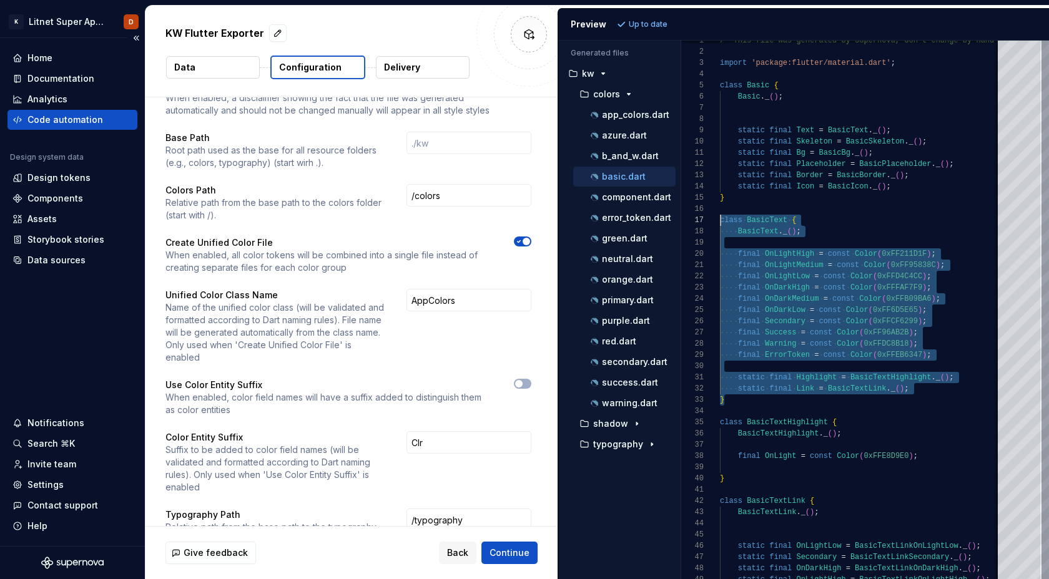
click at [82, 121] on div "Code automation" at bounding box center [65, 120] width 76 height 12
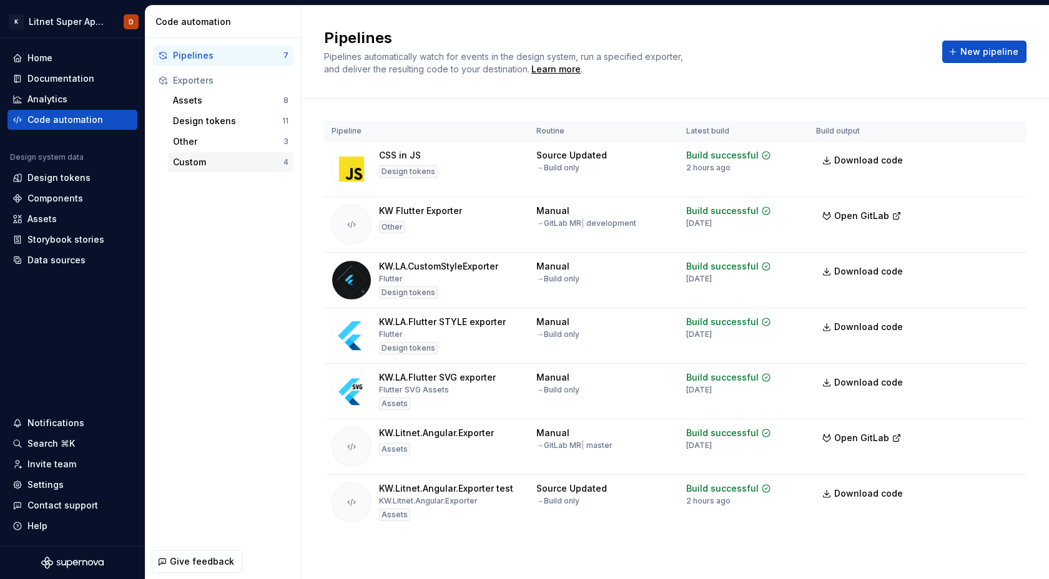
click at [215, 156] on div "Custom" at bounding box center [228, 162] width 110 height 12
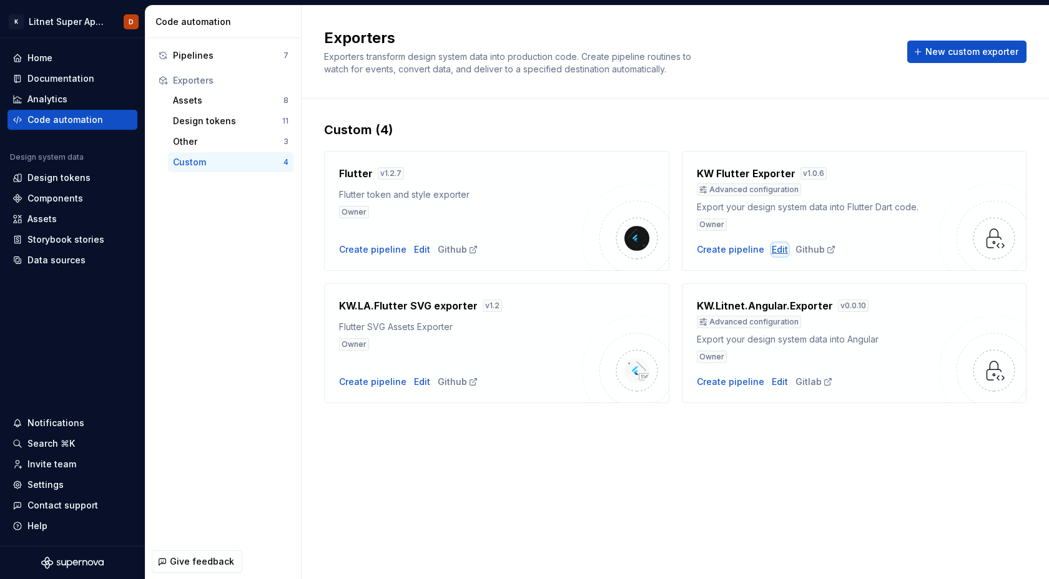
click at [778, 250] on div "Edit" at bounding box center [780, 249] width 16 height 12
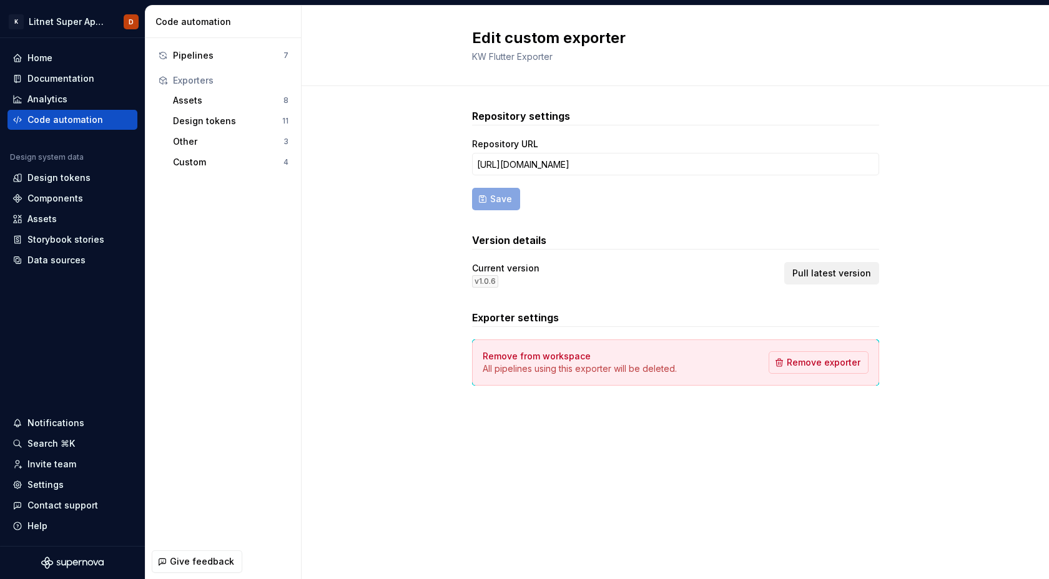
click at [836, 273] on span "Pull latest version" at bounding box center [831, 273] width 79 height 12
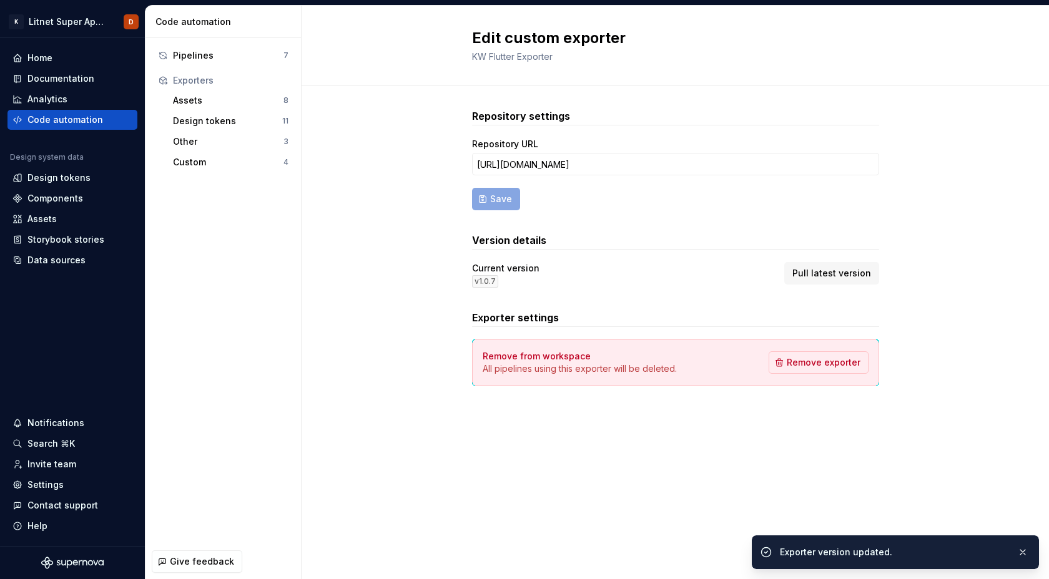
click at [357, 284] on div "Repository settings Repository URL [URL][DOMAIN_NAME] Save Version details Curr…" at bounding box center [675, 259] width 747 height 347
click at [182, 56] on div "Pipelines" at bounding box center [228, 55] width 110 height 12
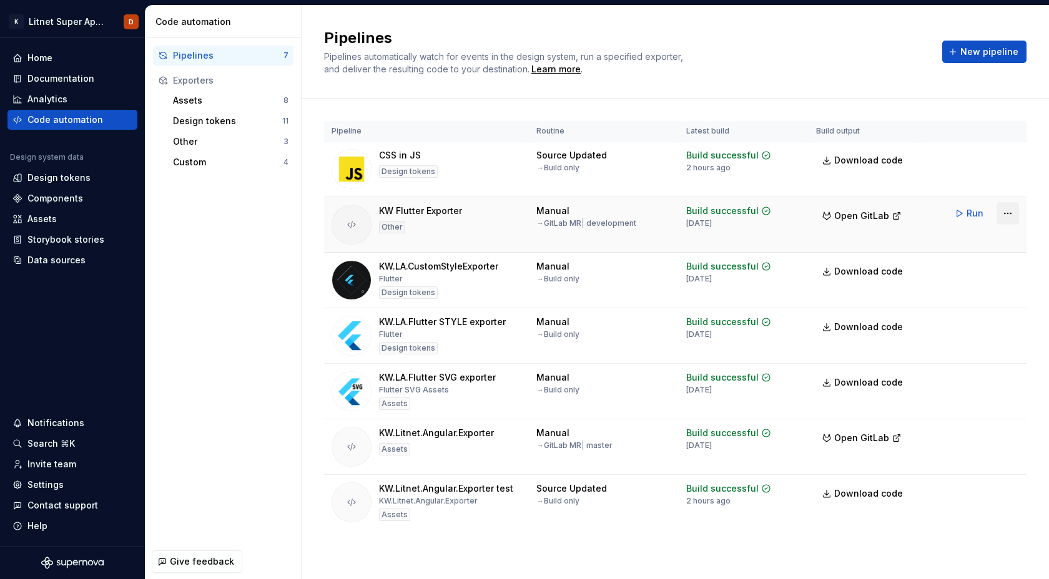
click at [1005, 215] on html "K Litnet Super App 2.0. D Home Documentation Analytics Code automation Design s…" at bounding box center [524, 289] width 1049 height 579
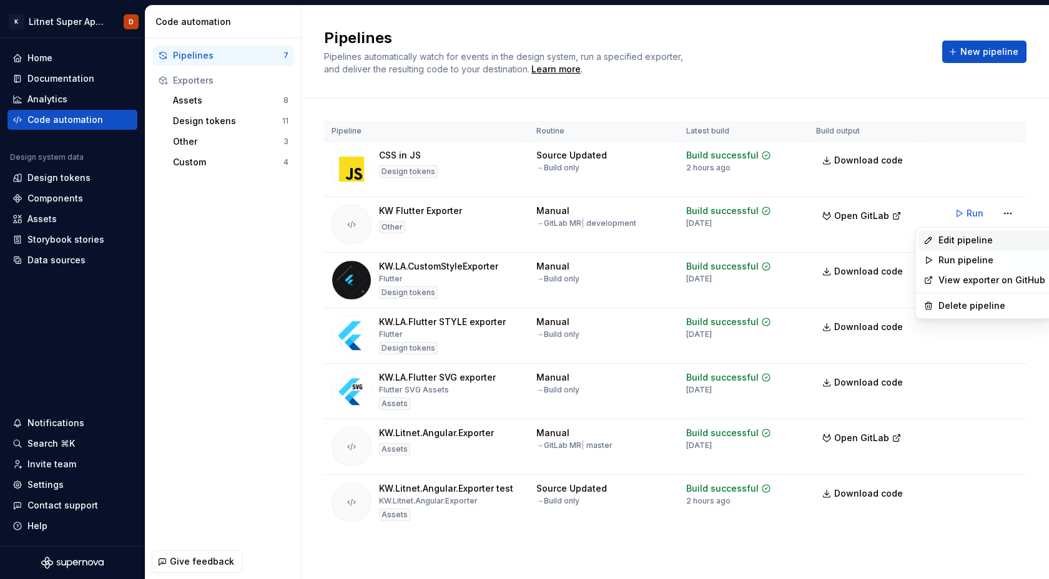
click at [963, 246] on div "Edit pipeline" at bounding box center [991, 240] width 107 height 12
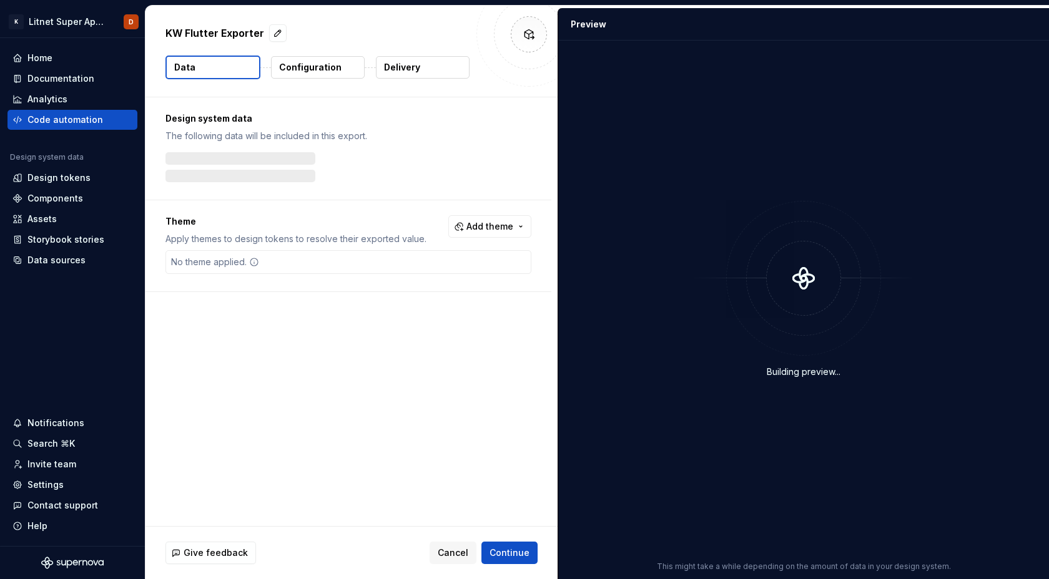
click at [335, 71] on p "Configuration" at bounding box center [310, 67] width 62 height 12
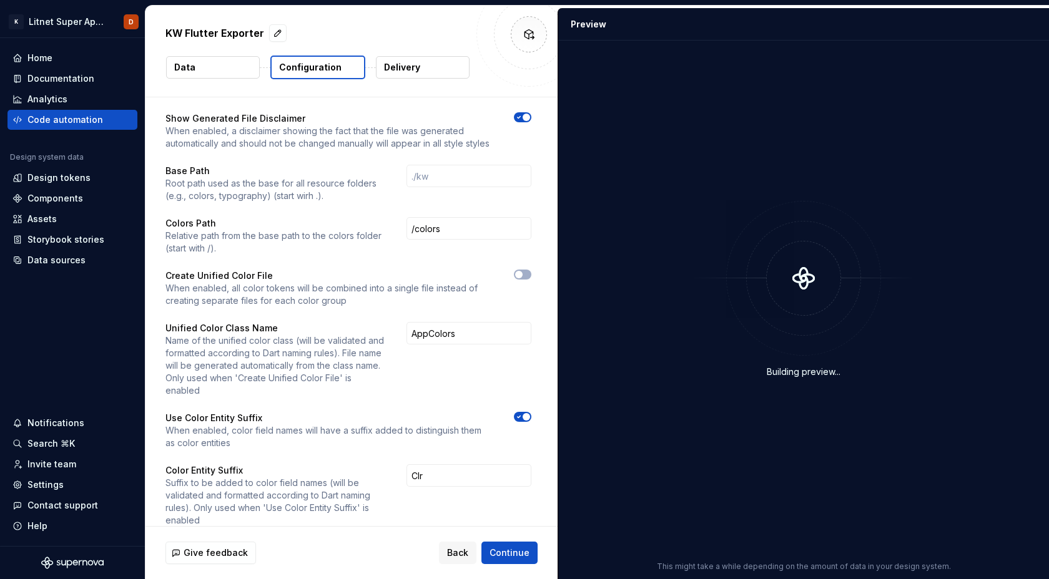
click at [524, 413] on icon "button" at bounding box center [519, 416] width 10 height 7
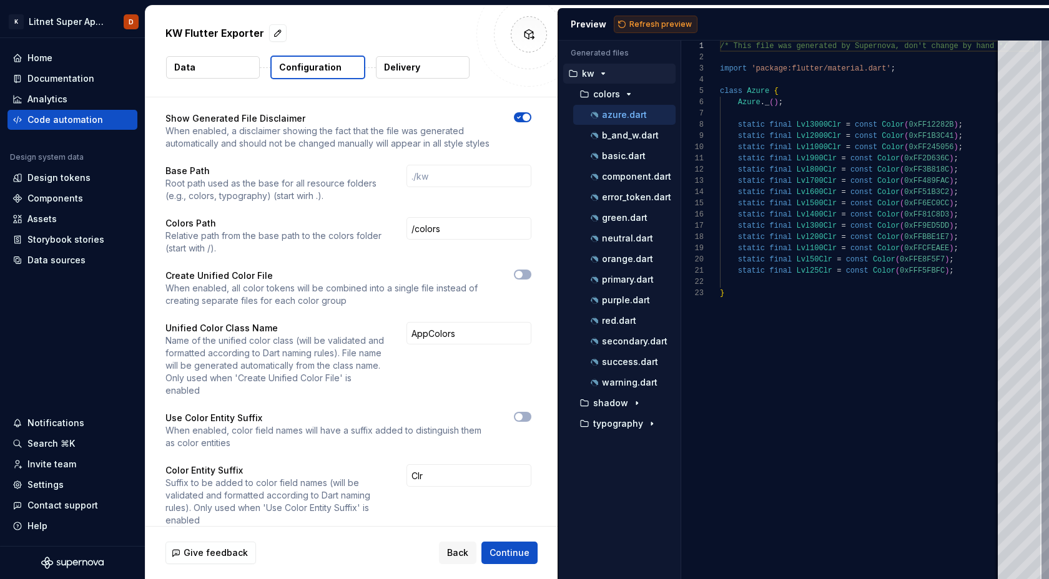
click at [651, 27] on span "Refresh preview" at bounding box center [660, 24] width 62 height 10
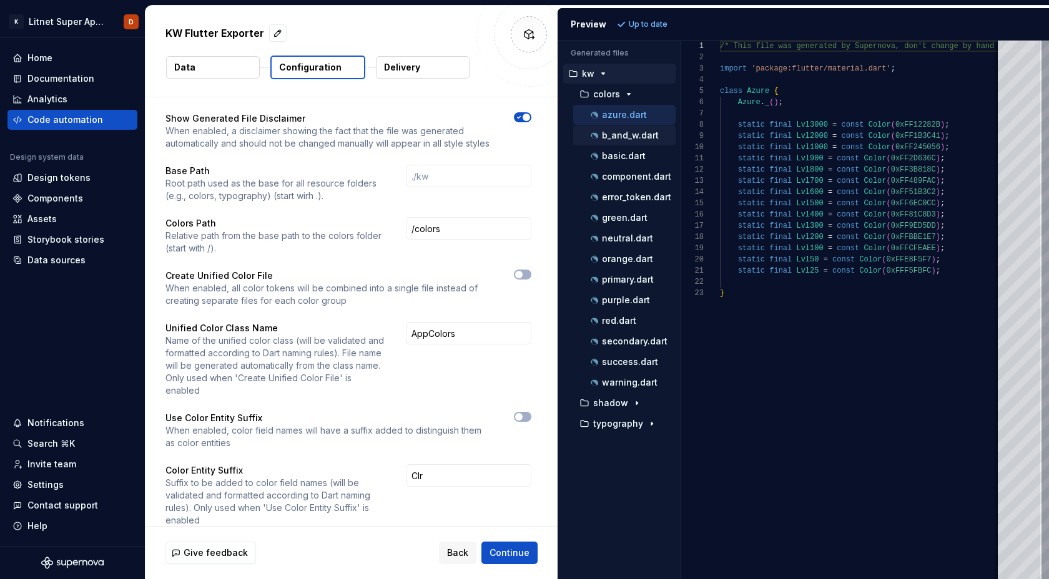
click at [610, 137] on p "b_and_w.dart" at bounding box center [630, 135] width 57 height 10
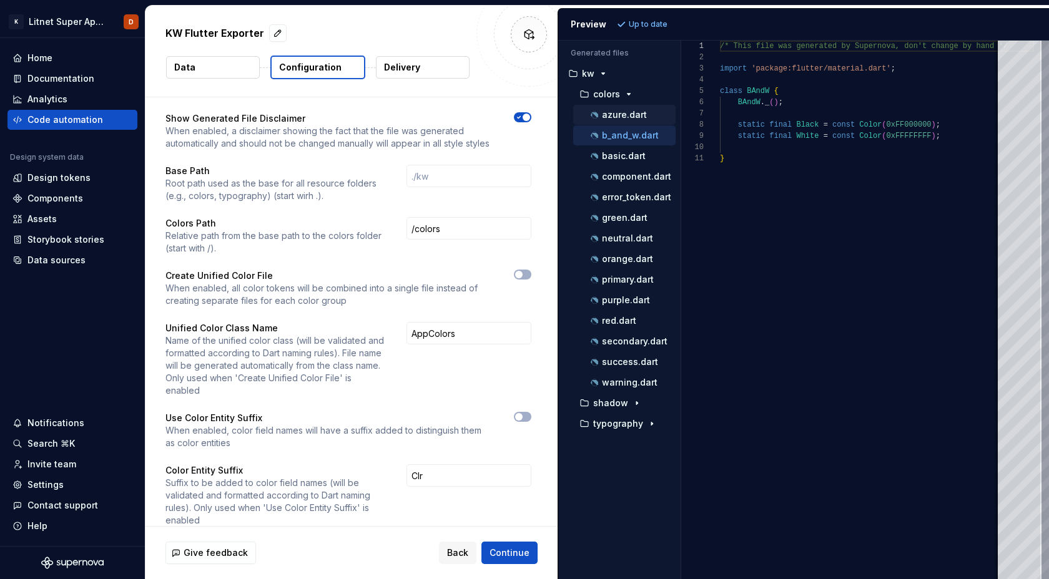
click at [617, 120] on div "azure.dart" at bounding box center [631, 115] width 87 height 12
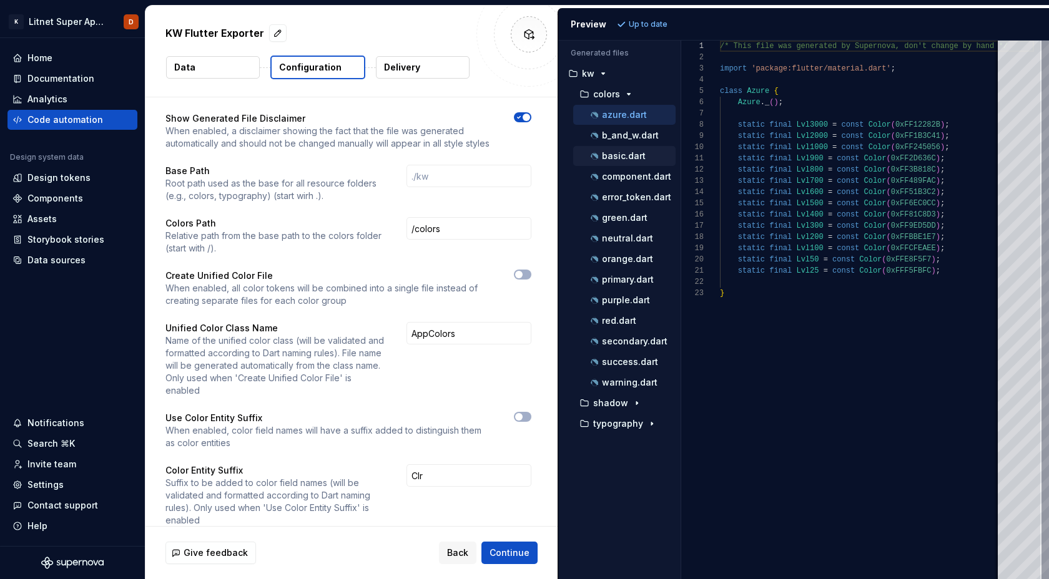
click at [611, 155] on p "basic.dart" at bounding box center [624, 156] width 44 height 10
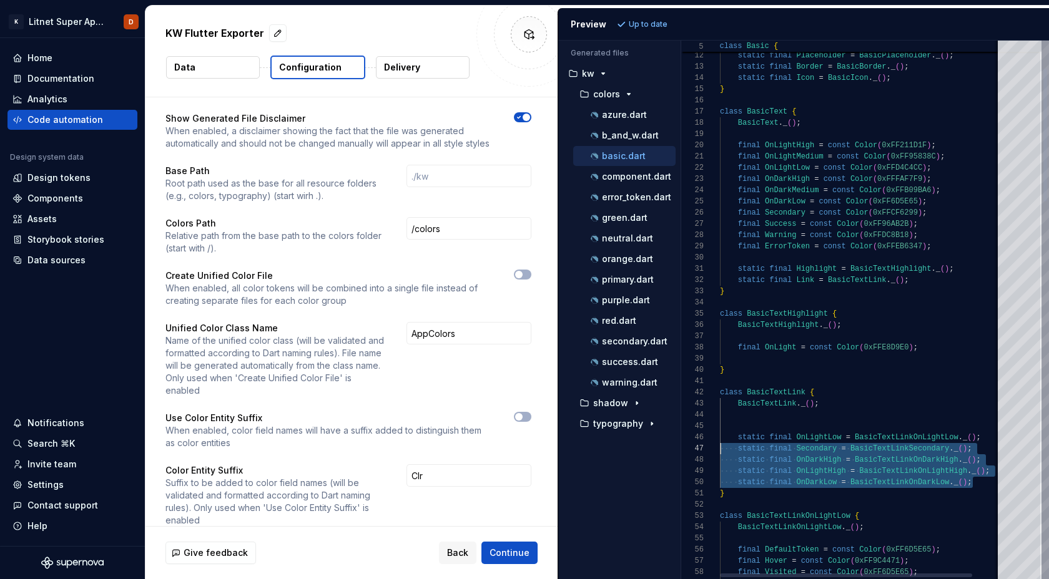
scroll to position [56, 0]
drag, startPoint x: 978, startPoint y: 481, endPoint x: 720, endPoint y: 441, distance: 260.4
click at [531, 273] on button "button" at bounding box center [522, 275] width 17 height 10
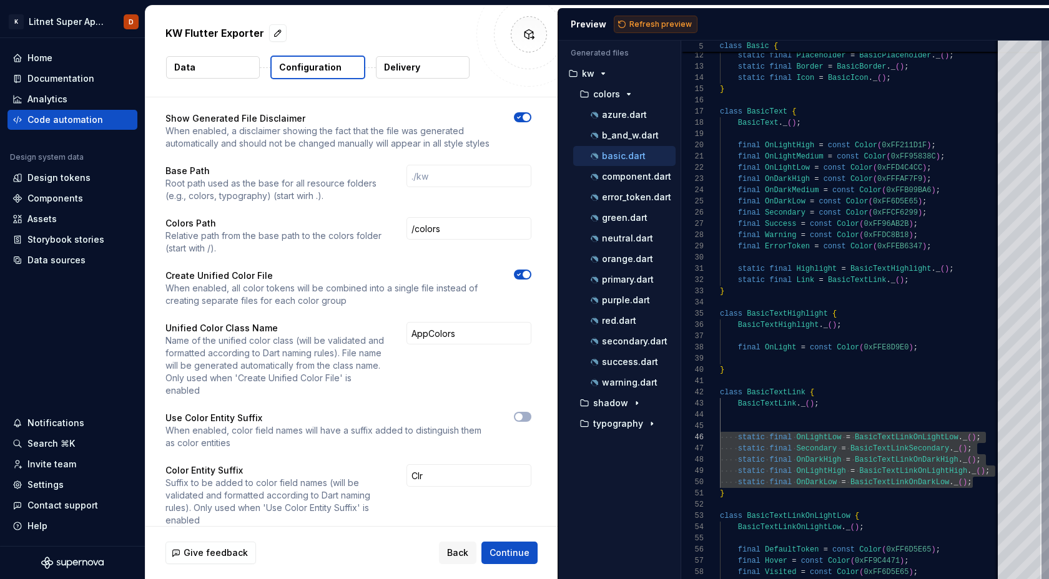
click at [675, 21] on span "Refresh preview" at bounding box center [660, 24] width 62 height 10
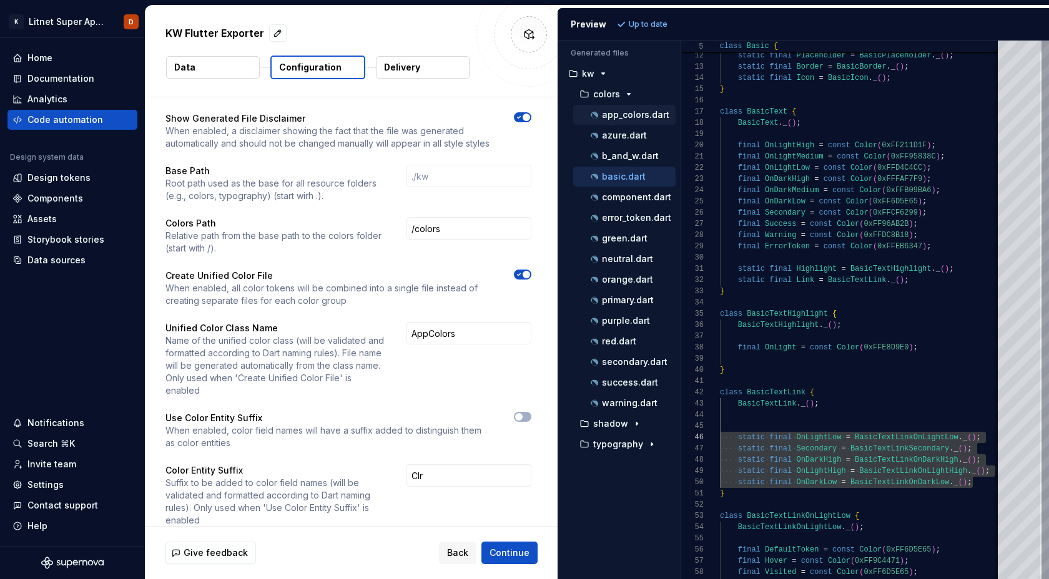
click at [648, 114] on p "app_colors.dart" at bounding box center [635, 115] width 67 height 10
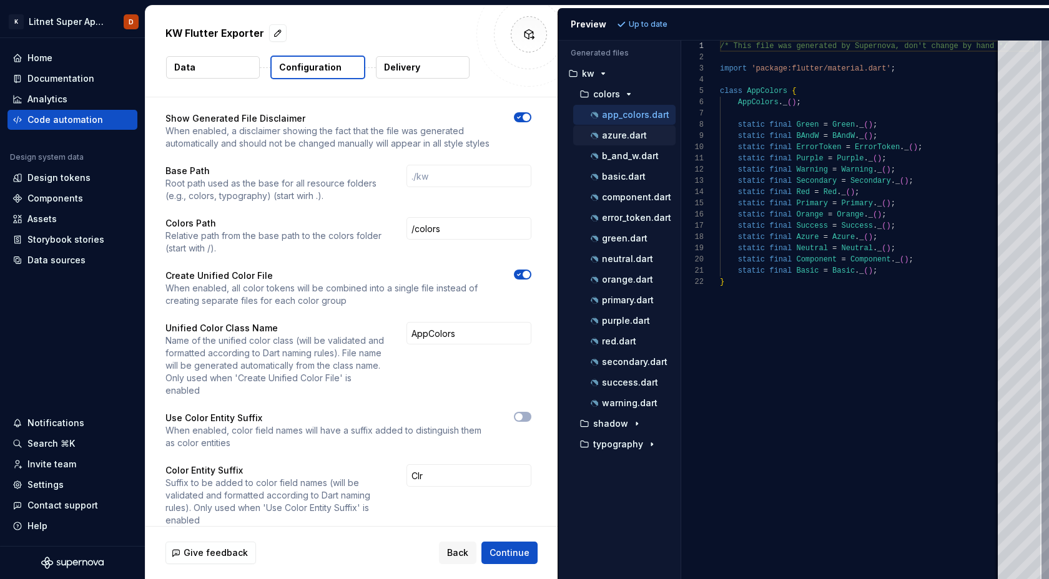
click at [619, 134] on p "azure.dart" at bounding box center [624, 135] width 45 height 10
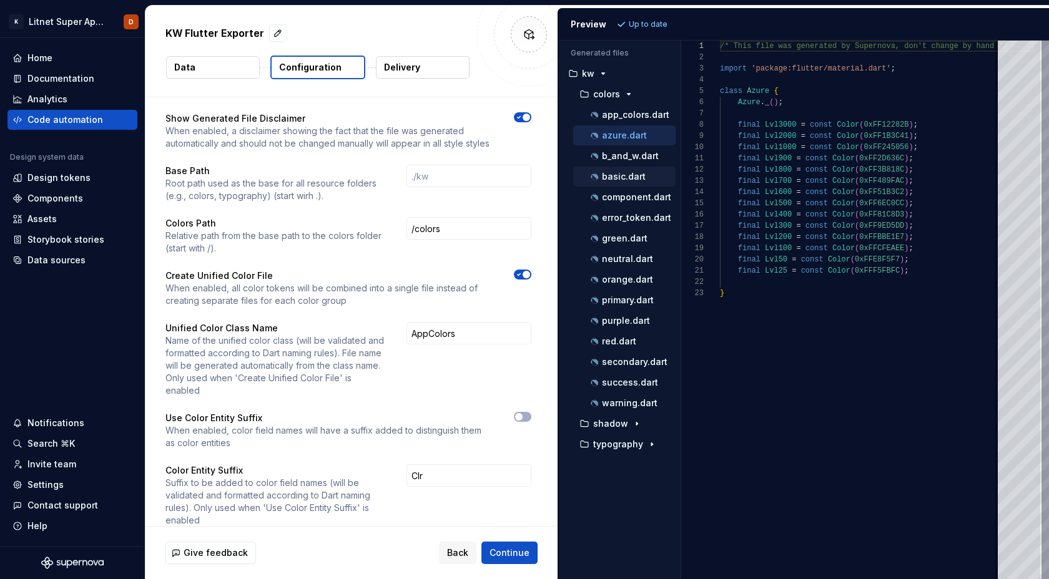
click at [630, 173] on p "basic.dart" at bounding box center [624, 177] width 44 height 10
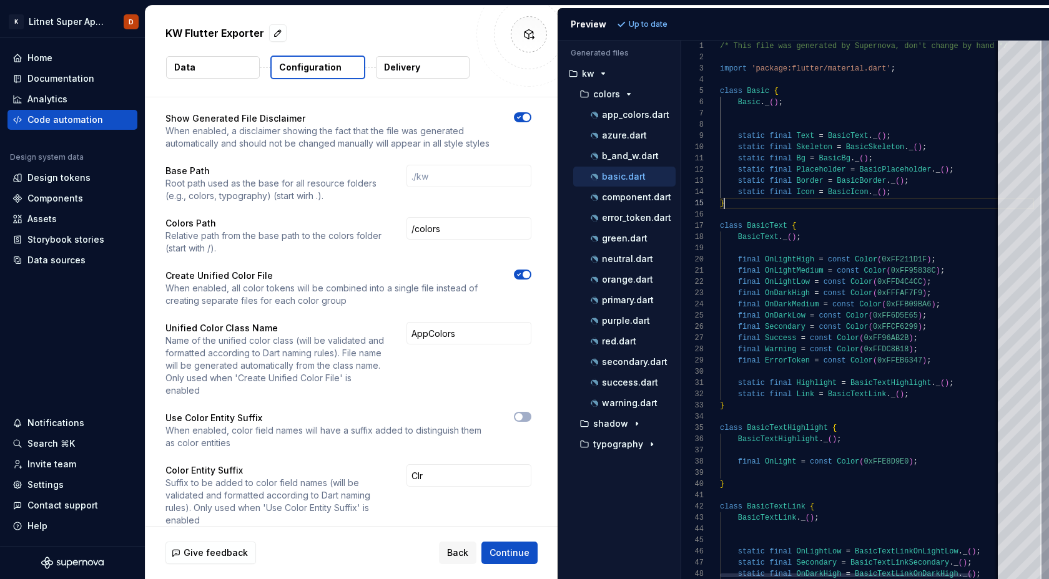
scroll to position [45, 4]
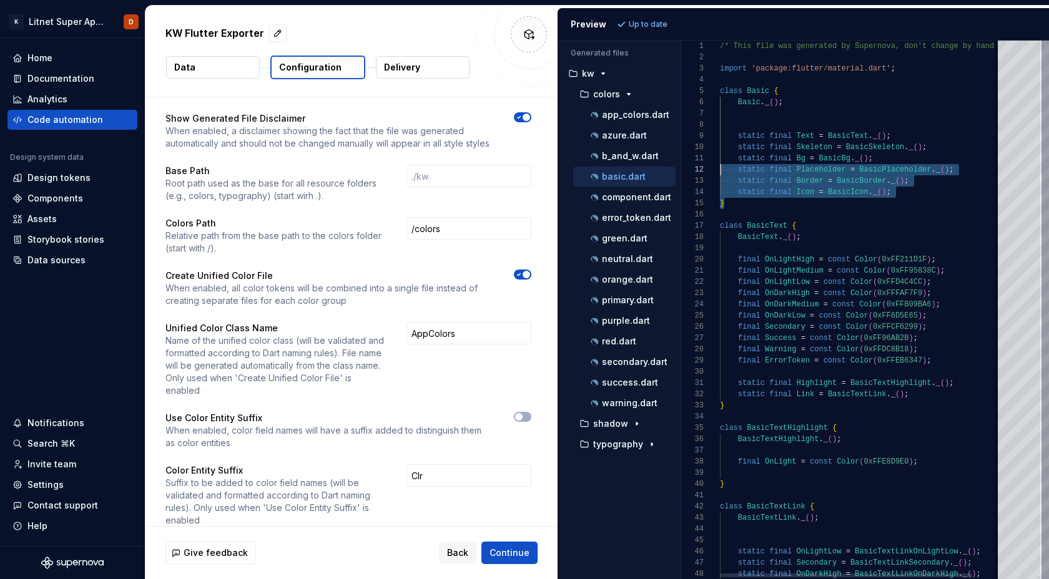
type textarea "**********"
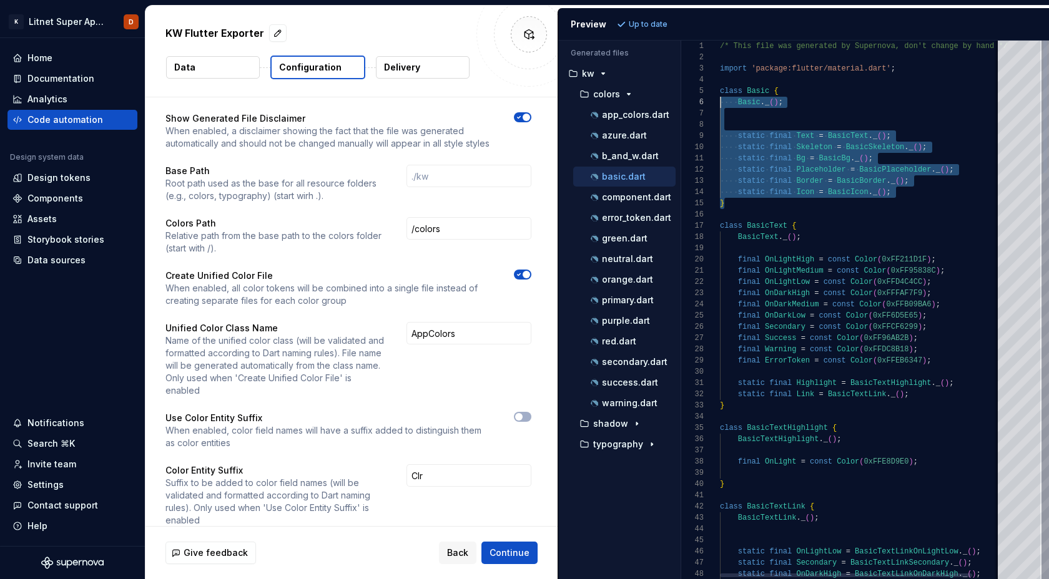
scroll to position [45, 0]
drag, startPoint x: 732, startPoint y: 203, endPoint x: 713, endPoint y: 92, distance: 112.7
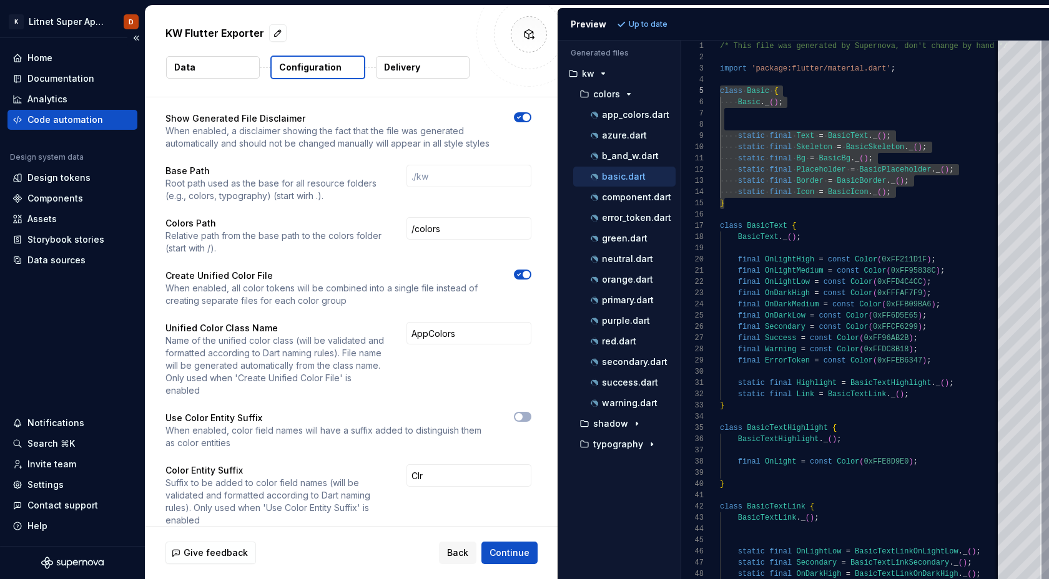
click at [64, 119] on div "Code automation" at bounding box center [65, 120] width 76 height 12
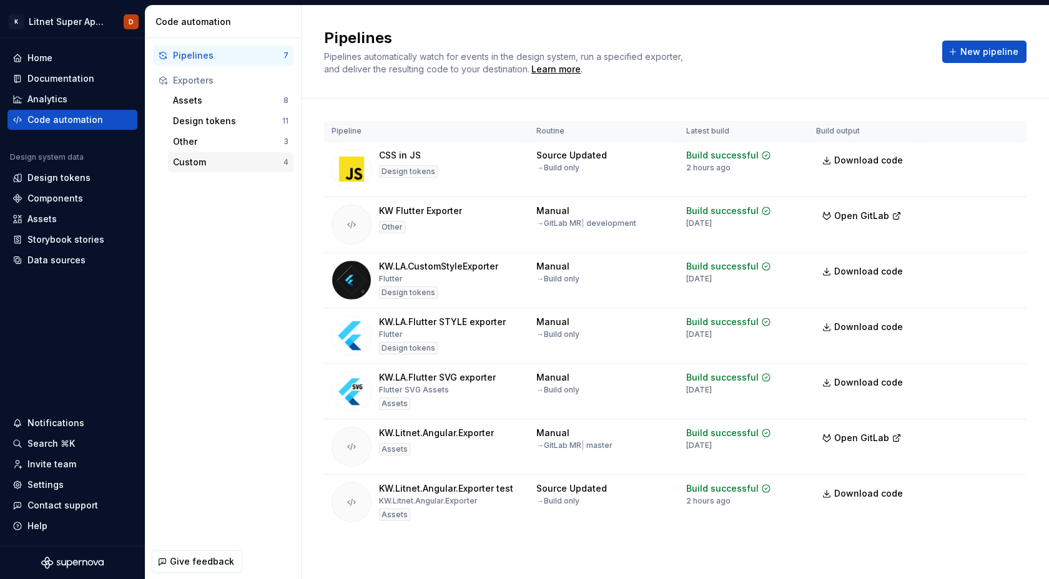
click at [199, 162] on div "Custom" at bounding box center [228, 162] width 110 height 12
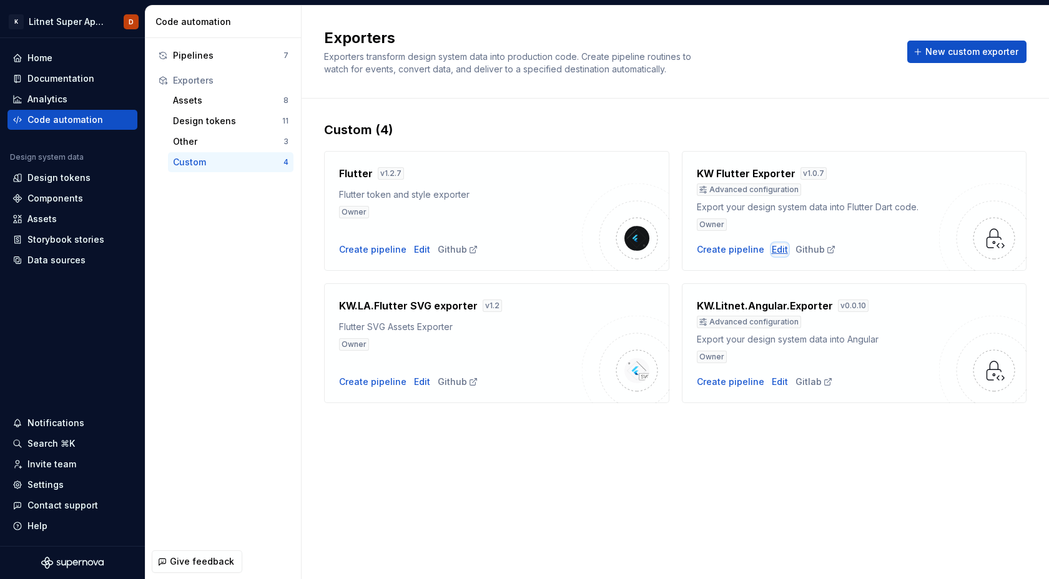
click at [772, 253] on div "Edit" at bounding box center [780, 249] width 16 height 12
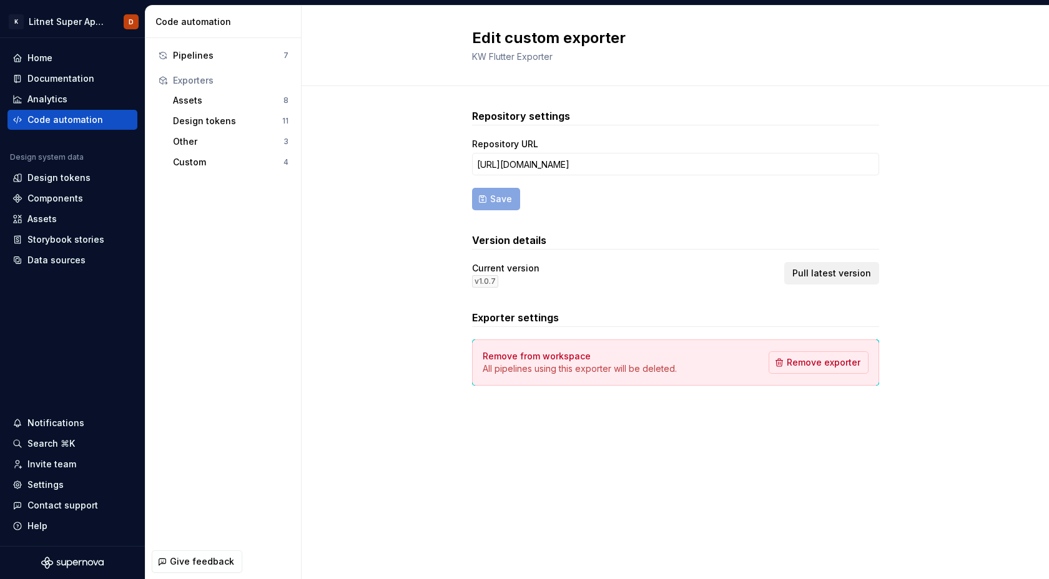
click at [850, 269] on span "Pull latest version" at bounding box center [831, 273] width 79 height 12
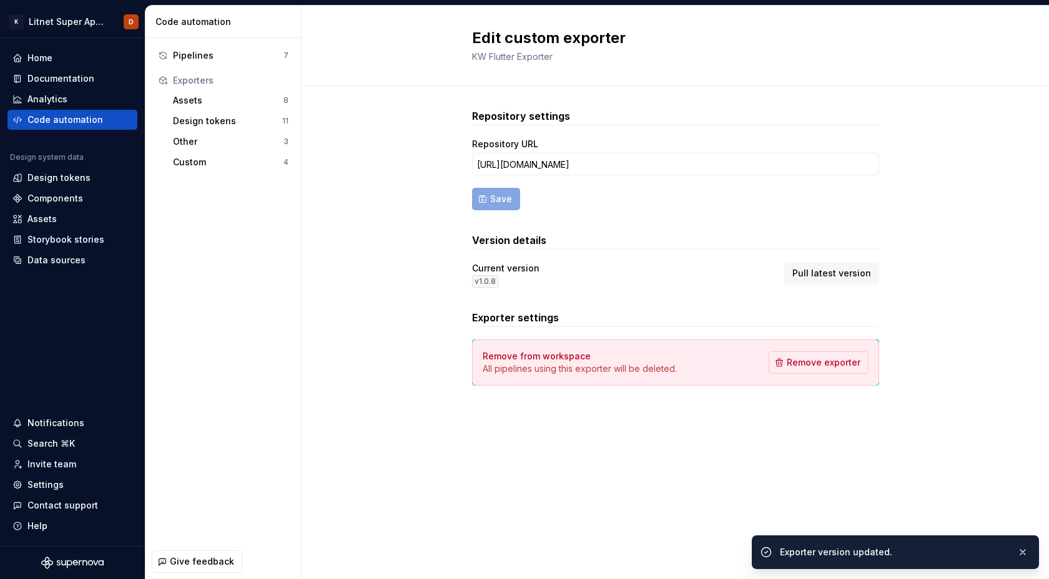
click at [355, 222] on div "Repository settings Repository URL [URL][DOMAIN_NAME] Save Version details Curr…" at bounding box center [675, 259] width 747 height 347
click at [207, 59] on div "Pipelines" at bounding box center [228, 55] width 110 height 12
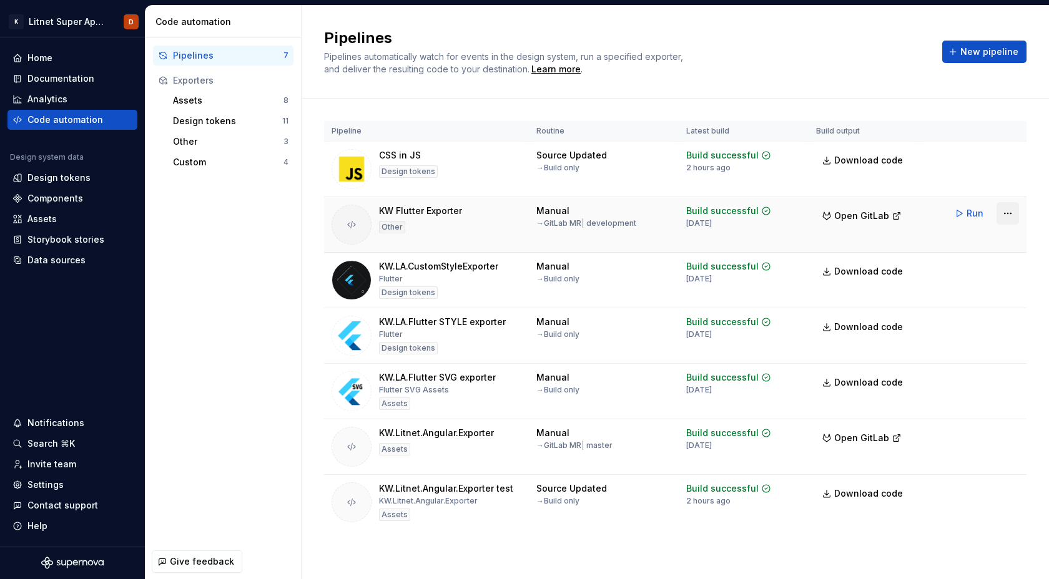
click at [1011, 214] on html "K Litnet Super App 2.0. D Home Documentation Analytics Code automation Design s…" at bounding box center [524, 289] width 1049 height 579
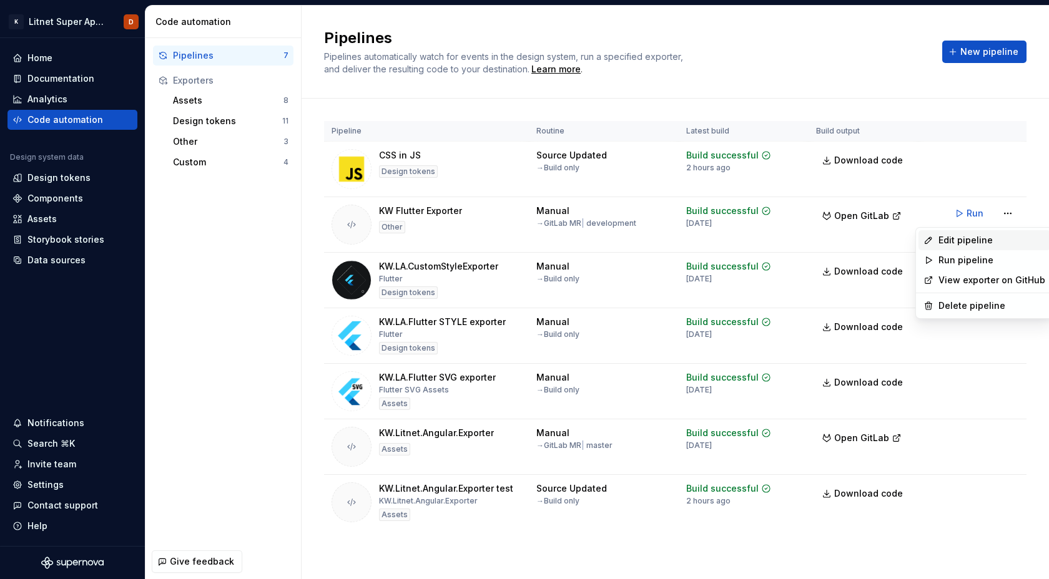
click at [952, 244] on div "Edit pipeline" at bounding box center [991, 240] width 107 height 12
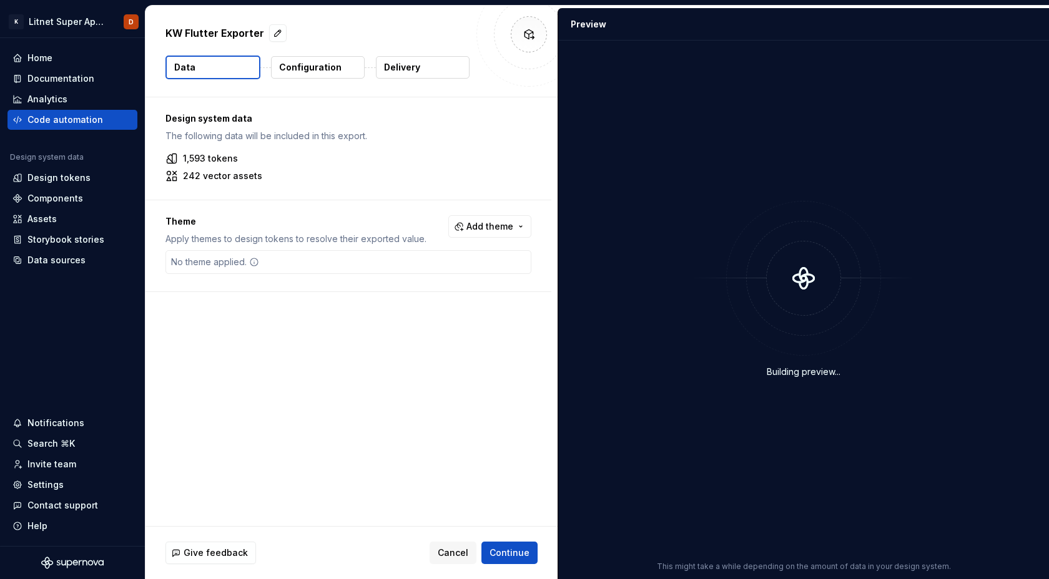
click at [341, 66] on button "Configuration" at bounding box center [318, 67] width 94 height 22
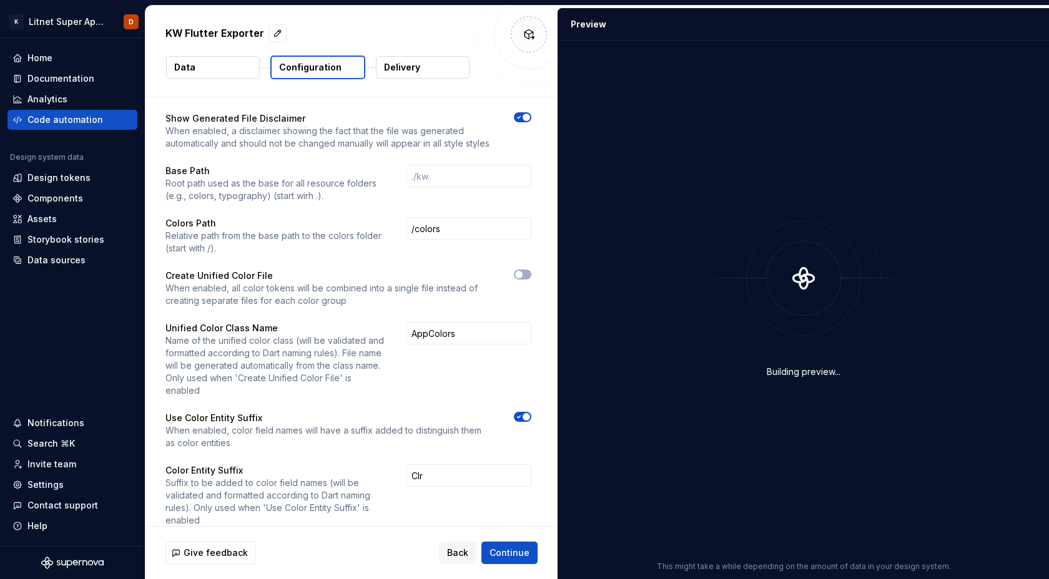
scroll to position [20, 0]
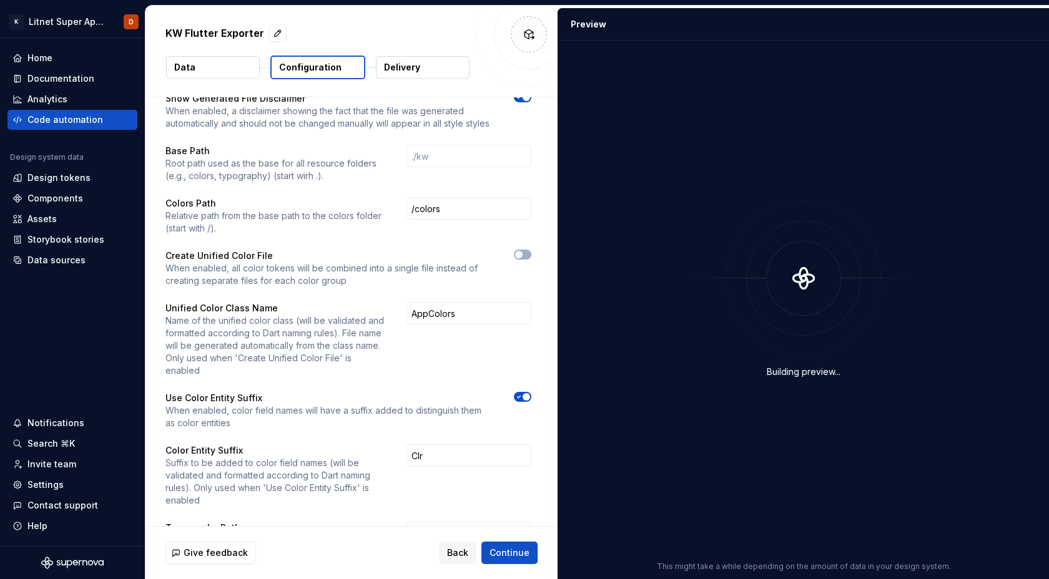
click at [524, 393] on icon "button" at bounding box center [519, 396] width 10 height 7
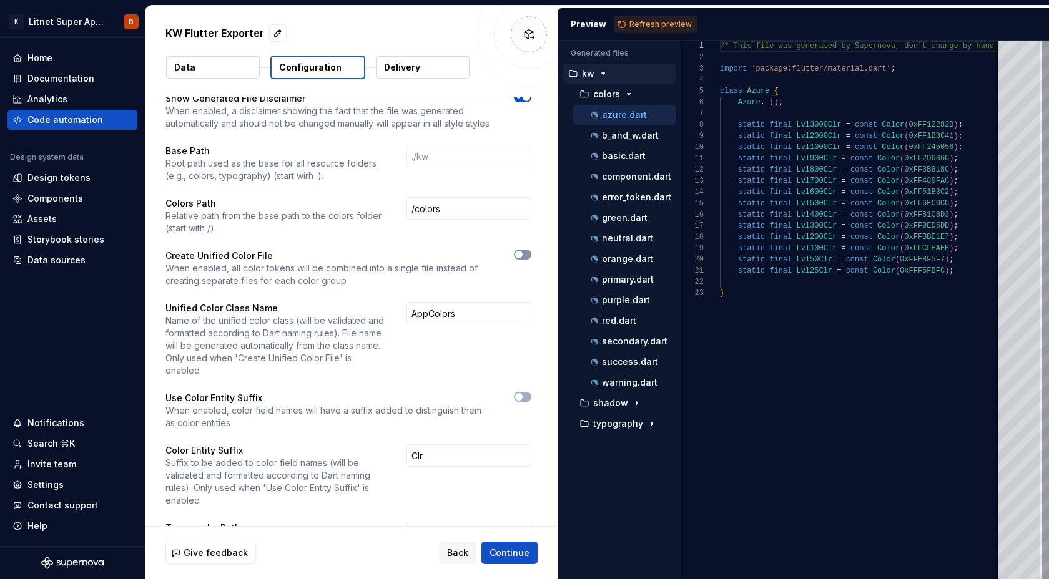
click at [524, 252] on icon "button" at bounding box center [519, 254] width 10 height 7
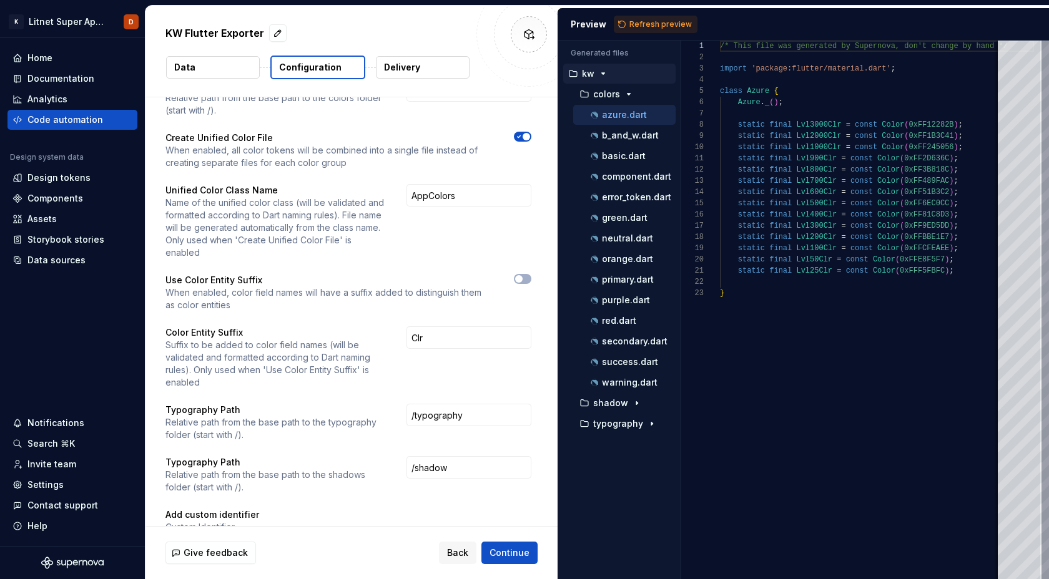
scroll to position [178, 0]
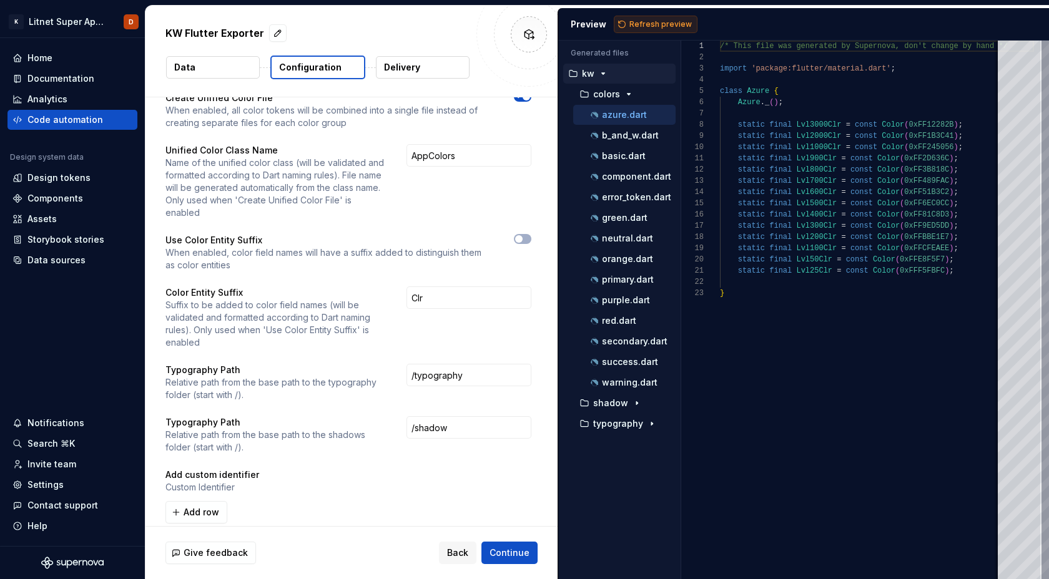
click at [644, 27] on span "Refresh preview" at bounding box center [660, 24] width 62 height 10
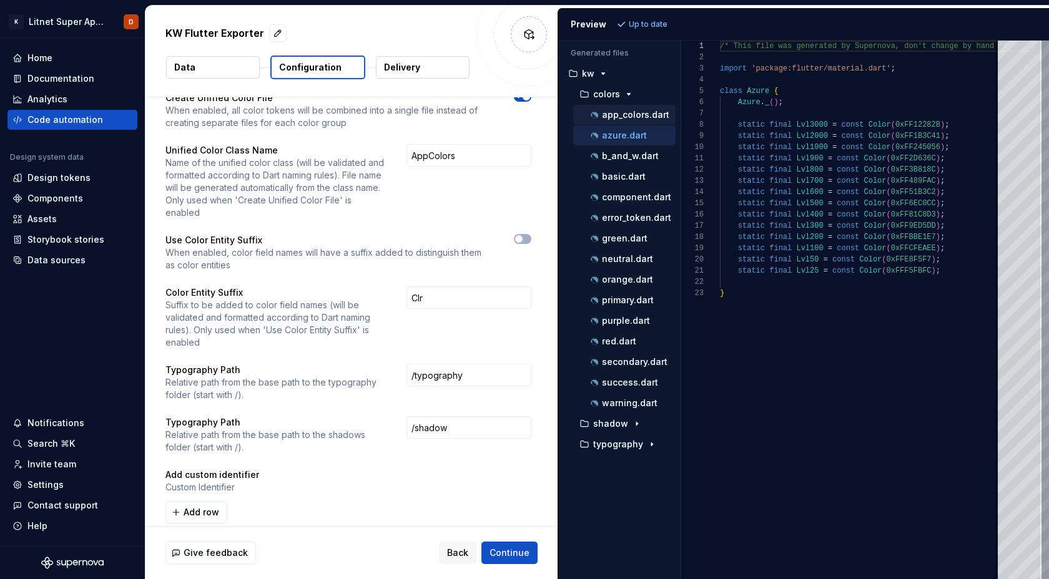
click at [628, 114] on p "app_colors.dart" at bounding box center [635, 115] width 67 height 10
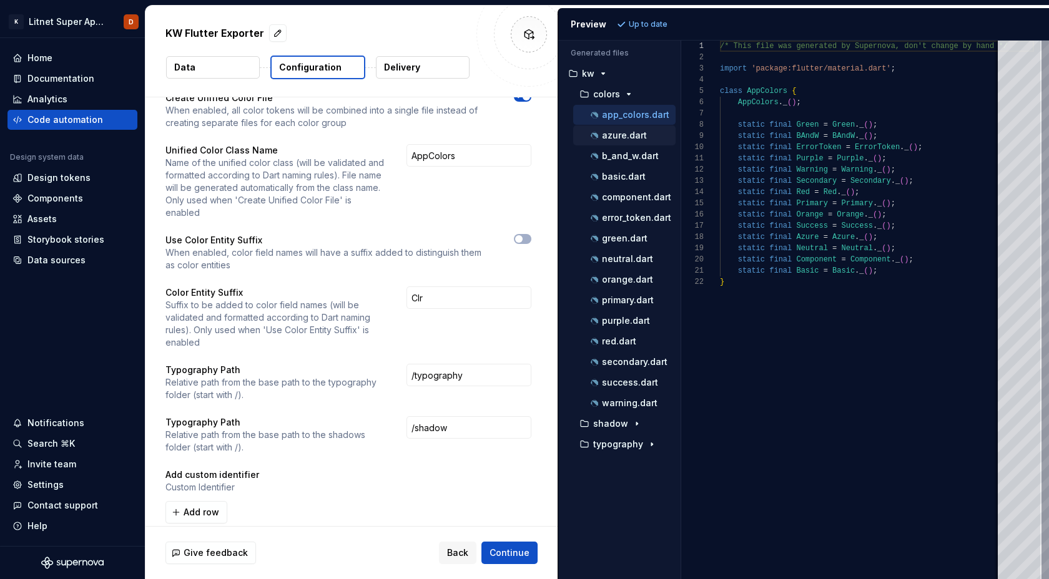
click at [624, 138] on p "azure.dart" at bounding box center [624, 135] width 45 height 10
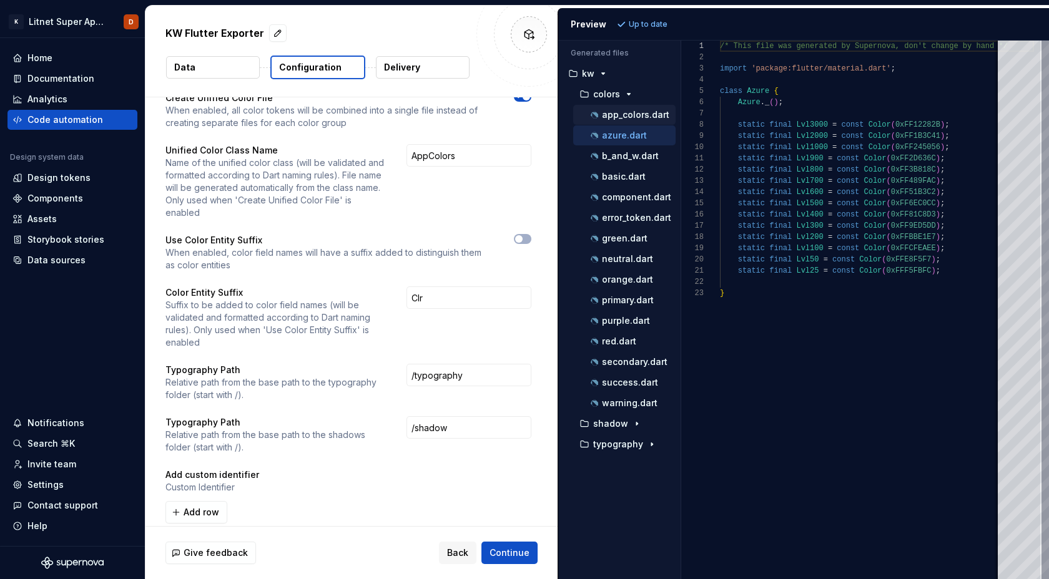
click at [633, 110] on p "app_colors.dart" at bounding box center [635, 115] width 67 height 10
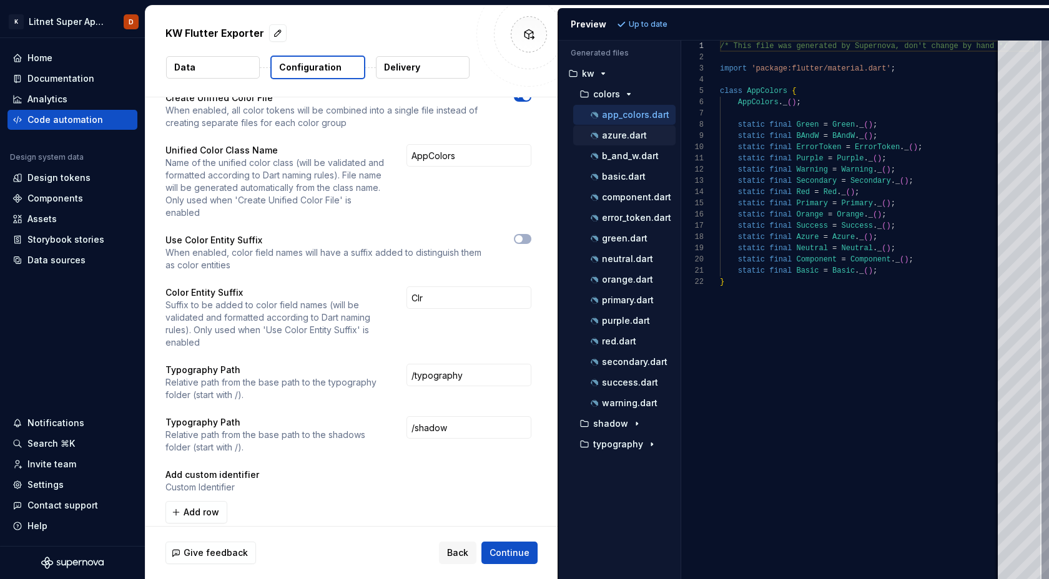
click at [629, 135] on p "azure.dart" at bounding box center [624, 135] width 45 height 10
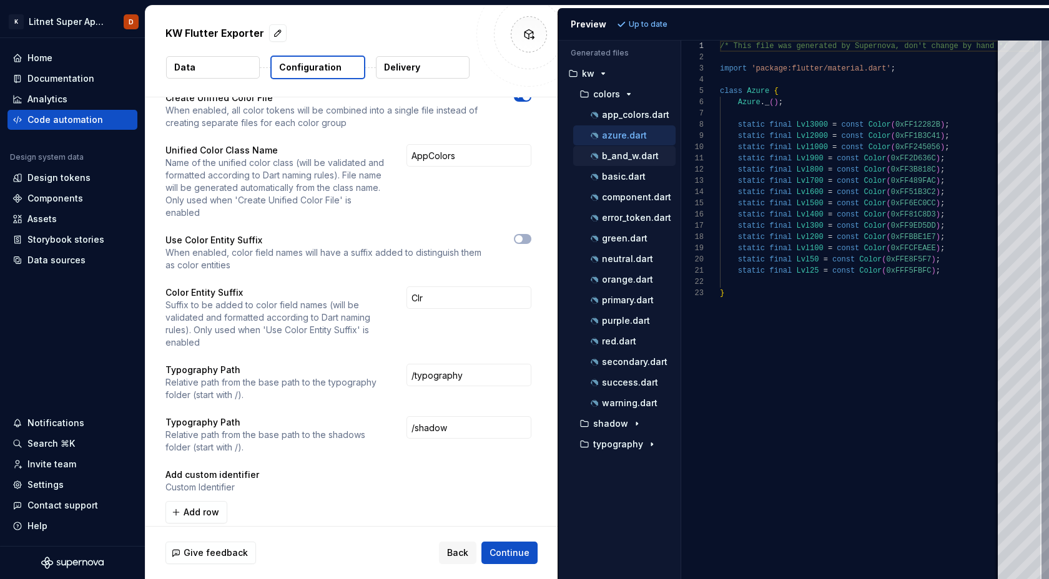
click at [627, 164] on div "b_and_w.dart" at bounding box center [624, 156] width 102 height 20
click at [620, 213] on p "error_token.dart" at bounding box center [636, 218] width 69 height 10
click at [619, 253] on div "neutral.dart" at bounding box center [631, 259] width 87 height 12
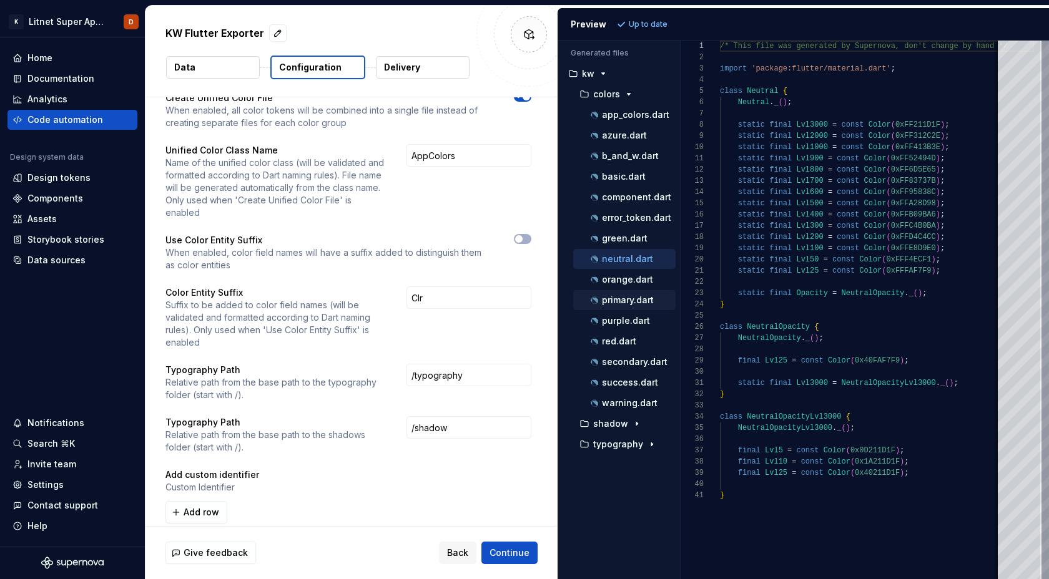
click at [621, 301] on p "primary.dart" at bounding box center [628, 300] width 52 height 10
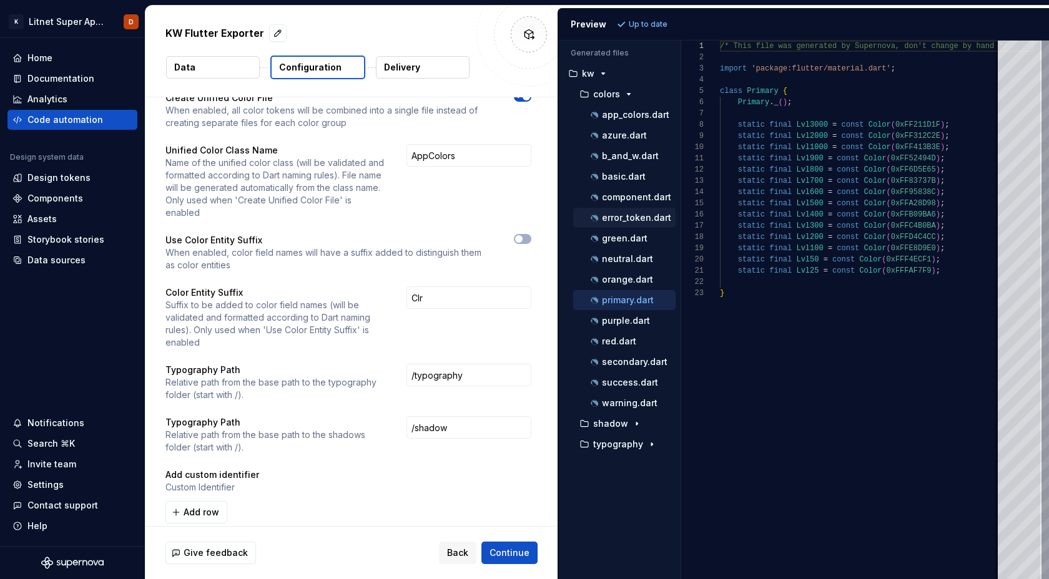
click at [633, 221] on p "error_token.dart" at bounding box center [636, 218] width 69 height 10
click at [634, 197] on p "component.dart" at bounding box center [636, 197] width 69 height 10
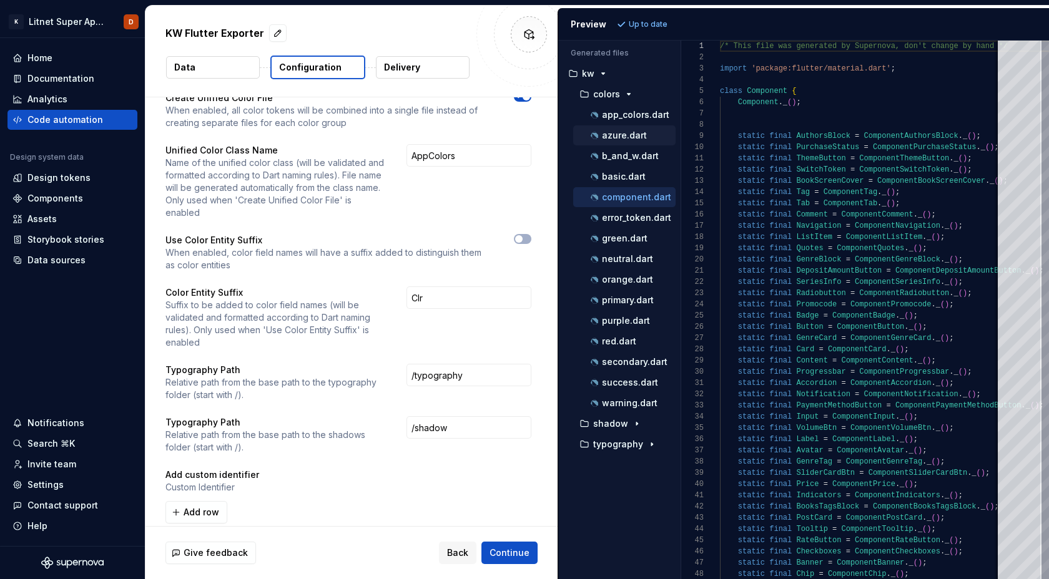
click at [625, 139] on p "azure.dart" at bounding box center [624, 135] width 45 height 10
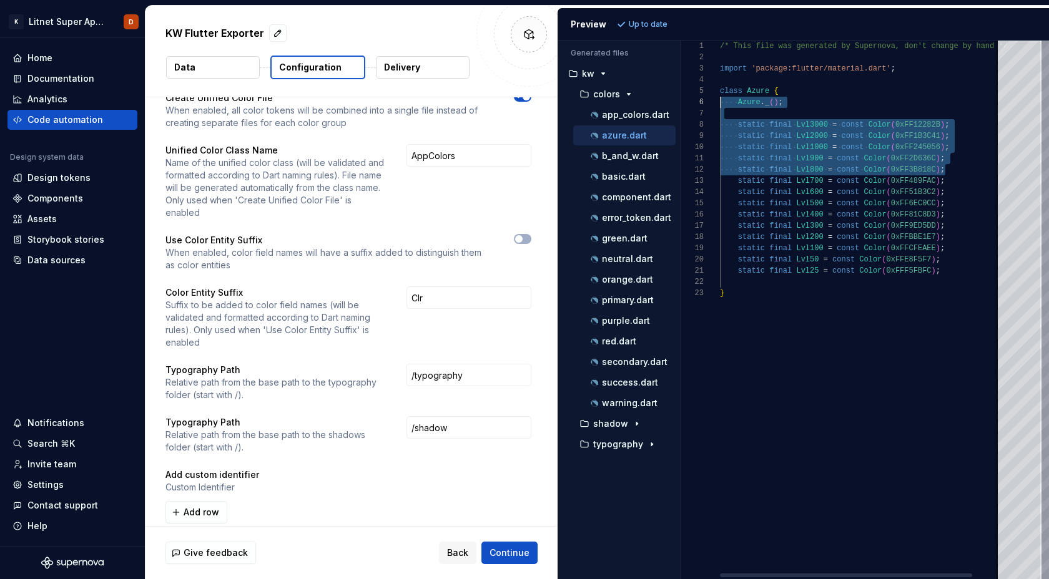
scroll to position [45, 0]
drag, startPoint x: 965, startPoint y: 172, endPoint x: 711, endPoint y: 94, distance: 266.0
click at [720, 94] on div "/* This file was generated by Supernova, don't cha nge by hand */ import 'packa…" at bounding box center [877, 310] width 314 height 539
click at [630, 259] on p "neutral.dart" at bounding box center [627, 259] width 51 height 10
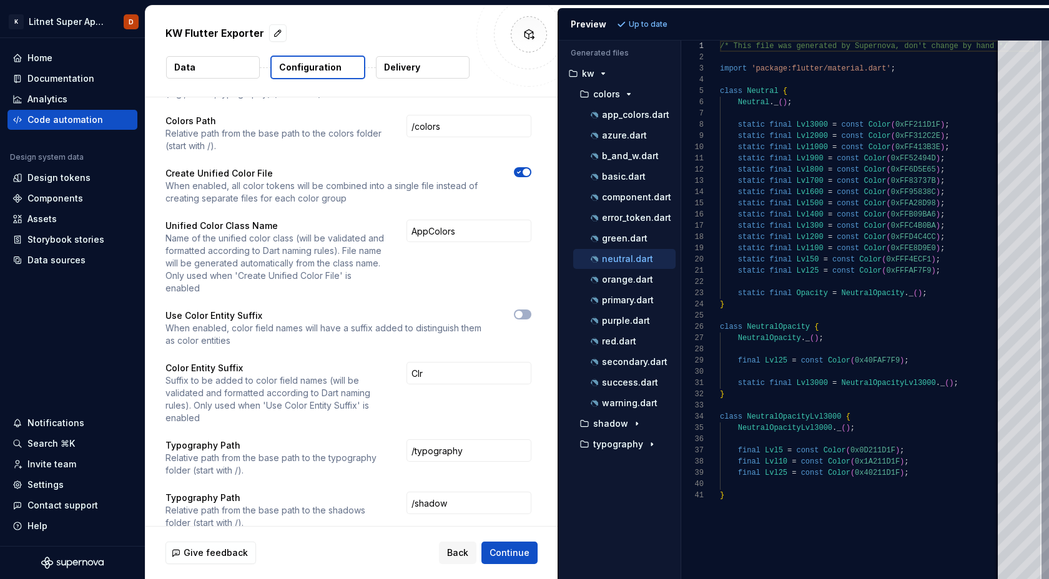
scroll to position [74, 0]
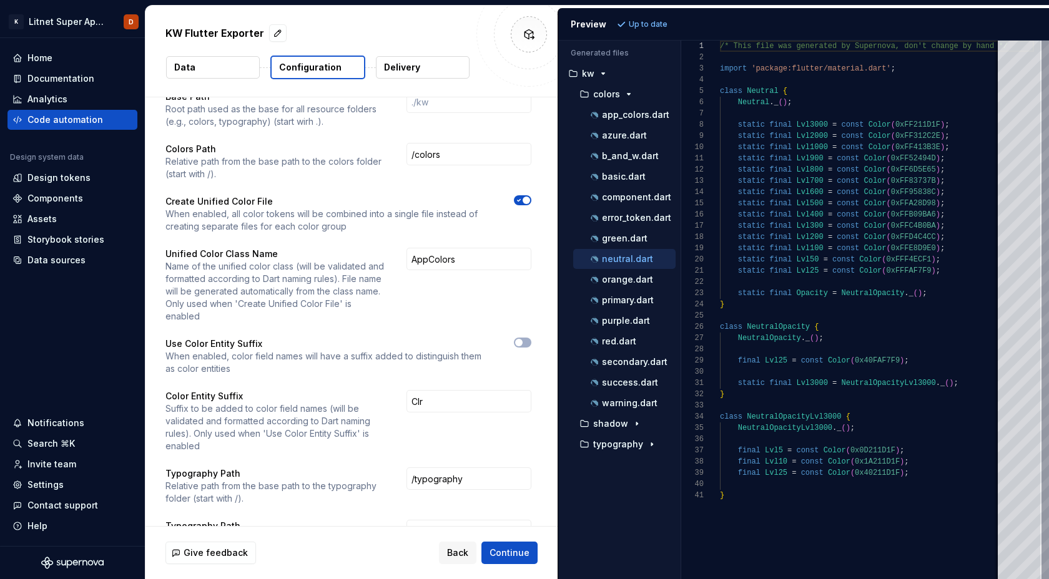
click at [526, 205] on button "button" at bounding box center [522, 200] width 17 height 10
click at [676, 19] on button "Refresh preview" at bounding box center [656, 24] width 84 height 17
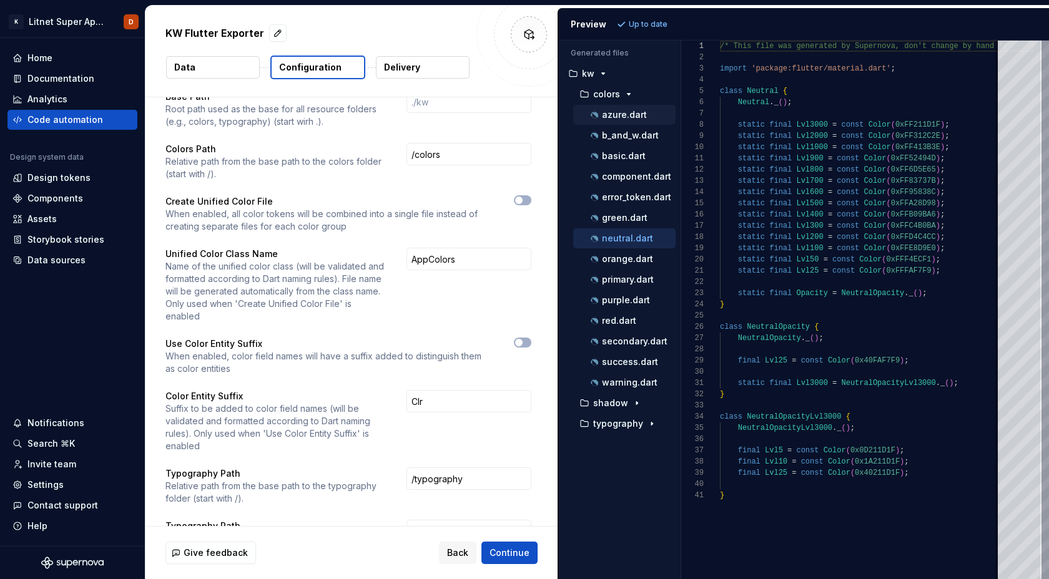
click at [627, 115] on p "azure.dart" at bounding box center [624, 115] width 45 height 10
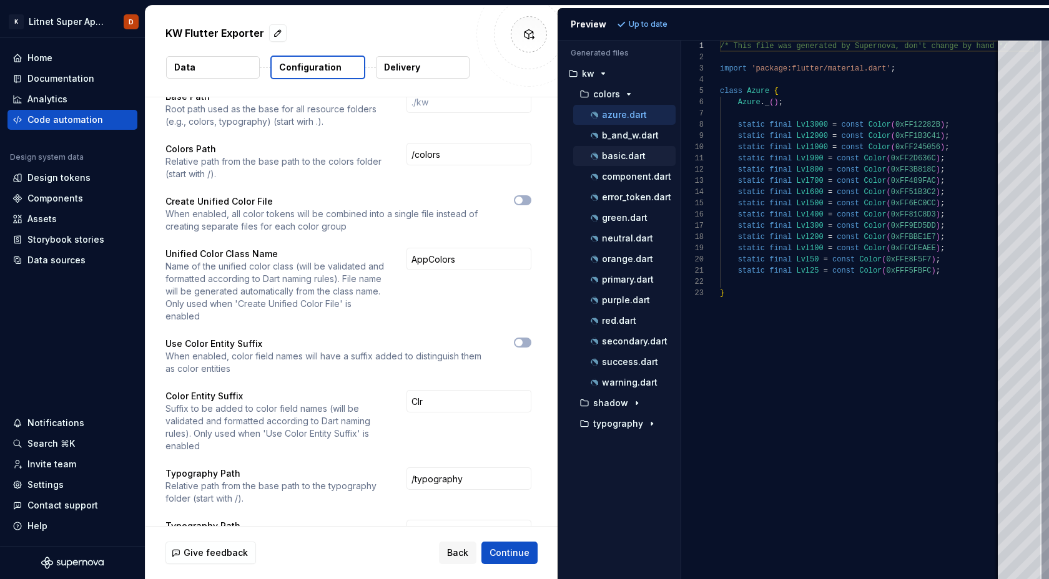
click at [624, 159] on p "basic.dart" at bounding box center [624, 156] width 44 height 10
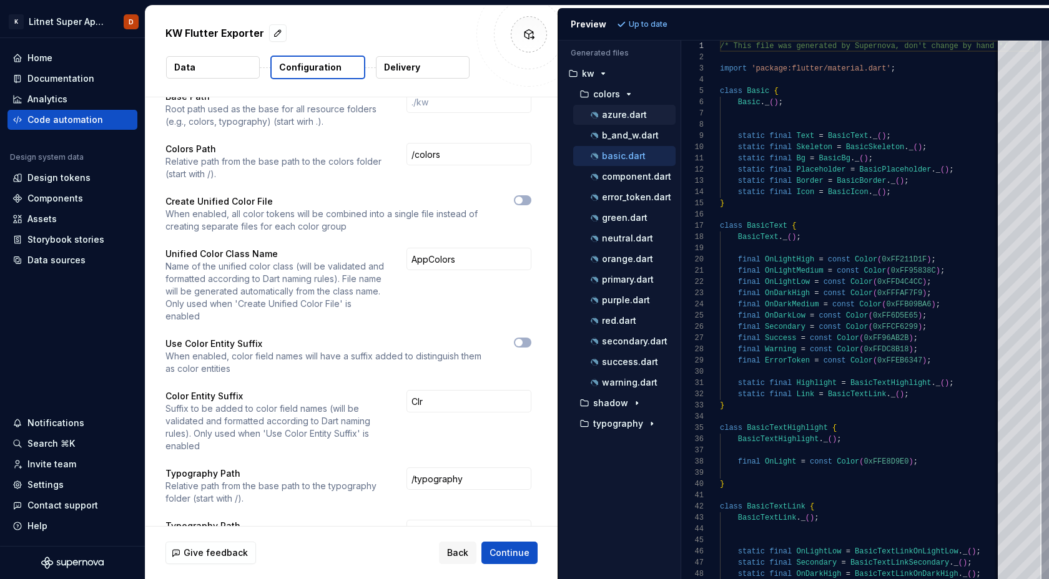
click at [625, 117] on p "azure.dart" at bounding box center [624, 115] width 45 height 10
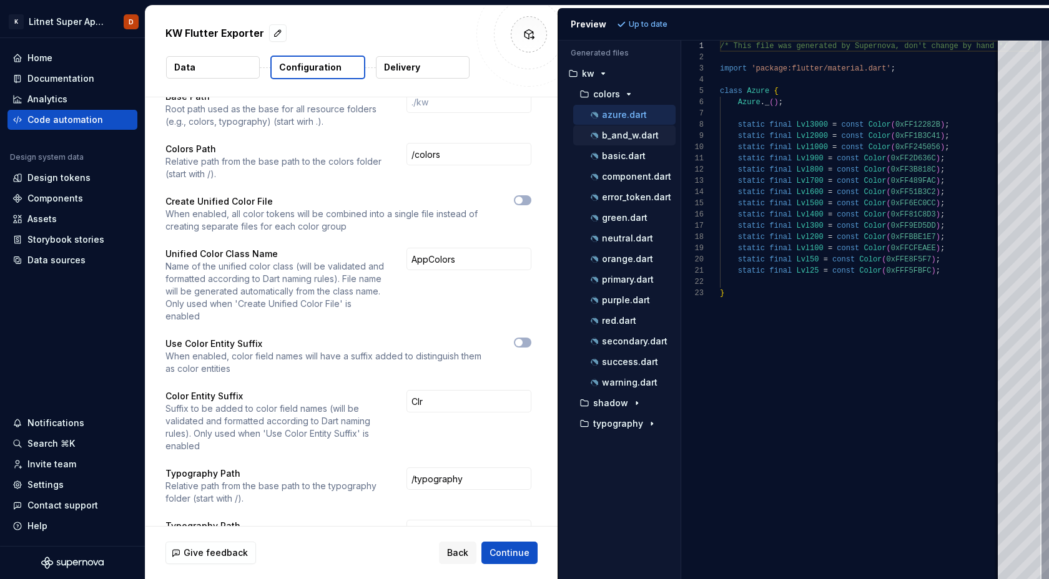
click at [620, 137] on p "b_and_w.dart" at bounding box center [630, 135] width 57 height 10
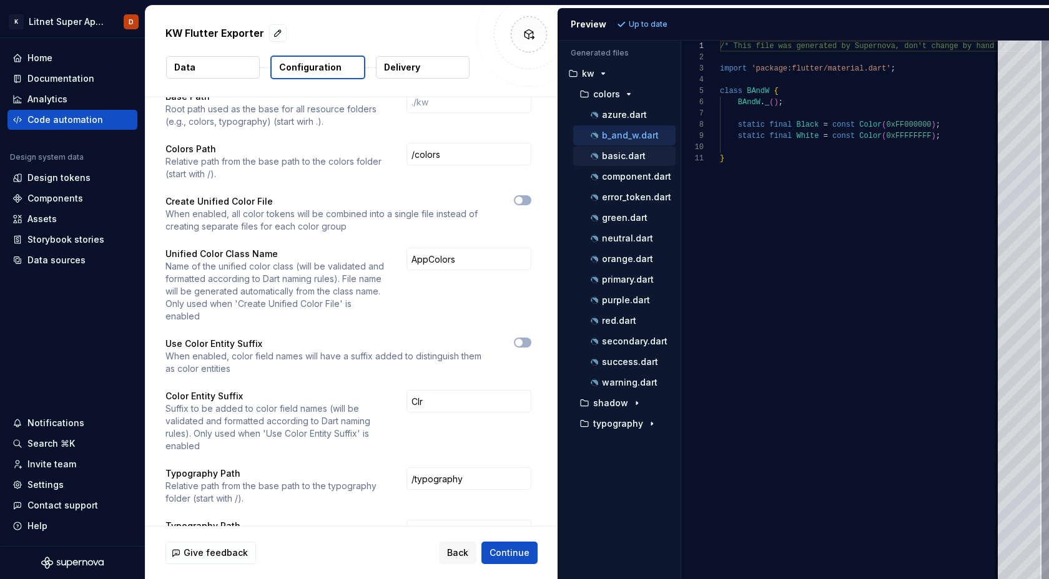
click at [628, 157] on p "basic.dart" at bounding box center [624, 156] width 44 height 10
type textarea "**********"
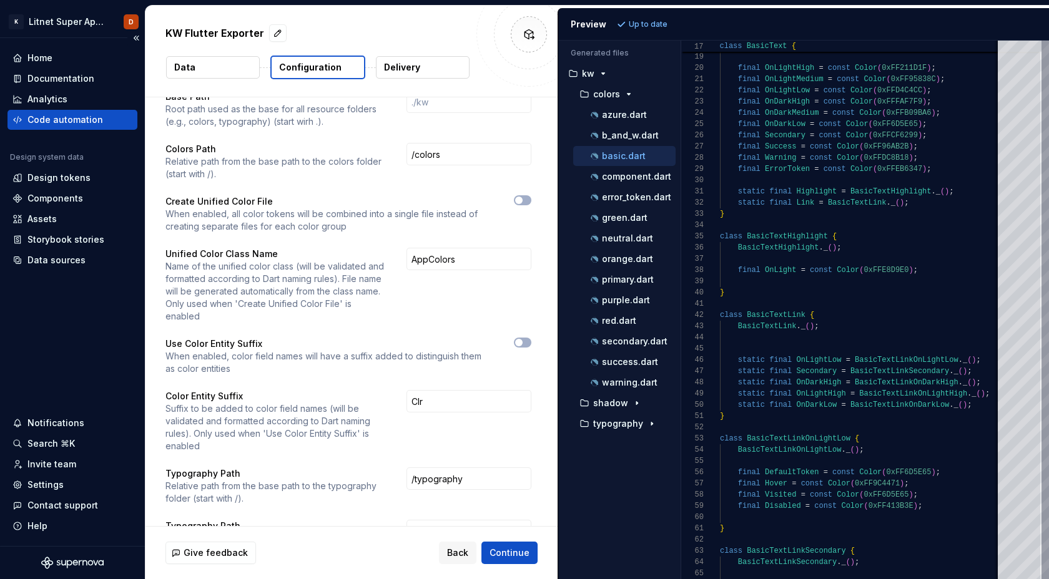
click at [96, 124] on div "Code automation" at bounding box center [65, 120] width 76 height 12
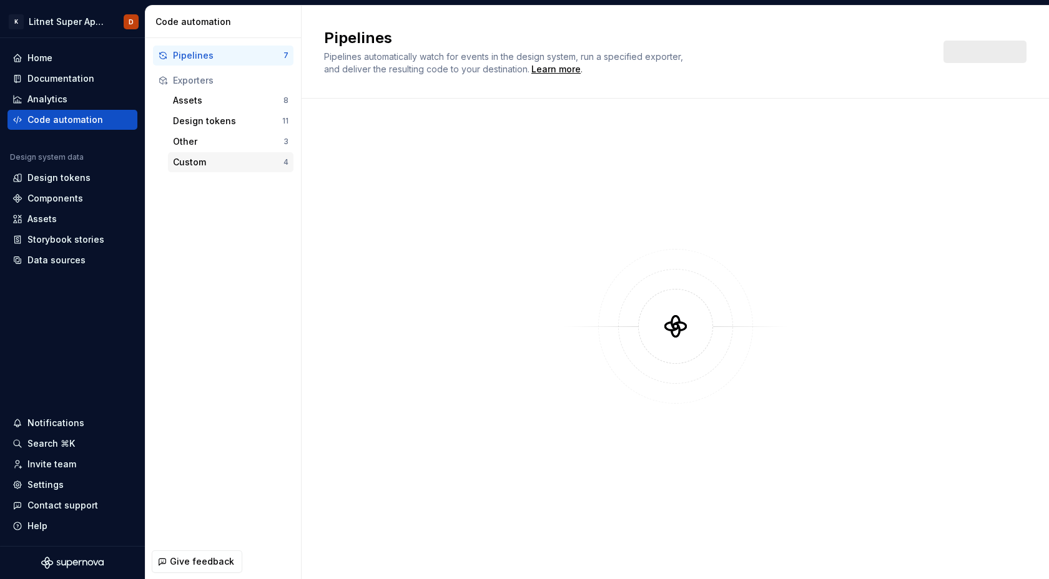
click at [190, 162] on div "Custom" at bounding box center [228, 162] width 110 height 12
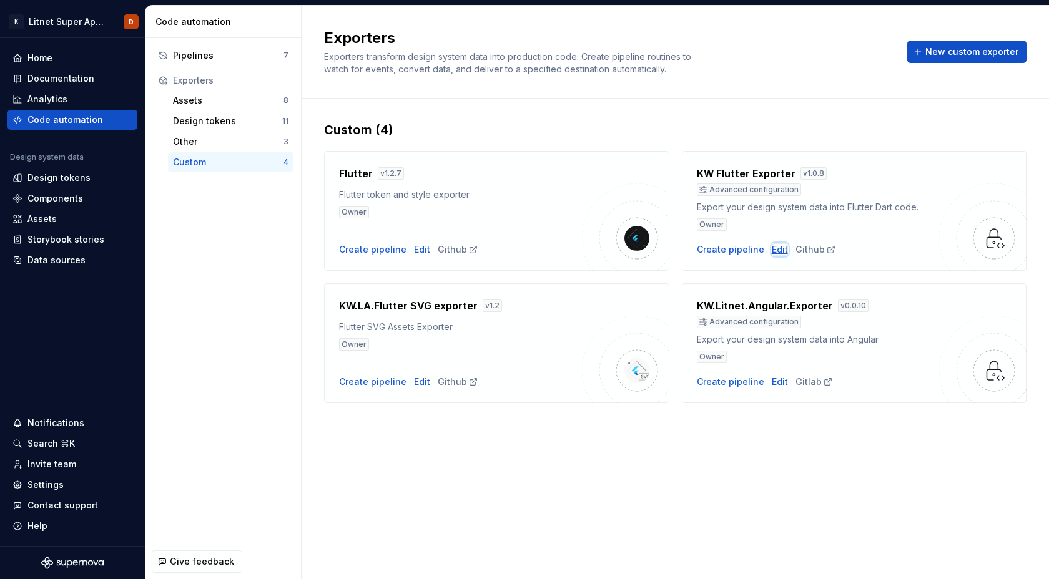
click at [776, 250] on div "Edit" at bounding box center [780, 249] width 16 height 12
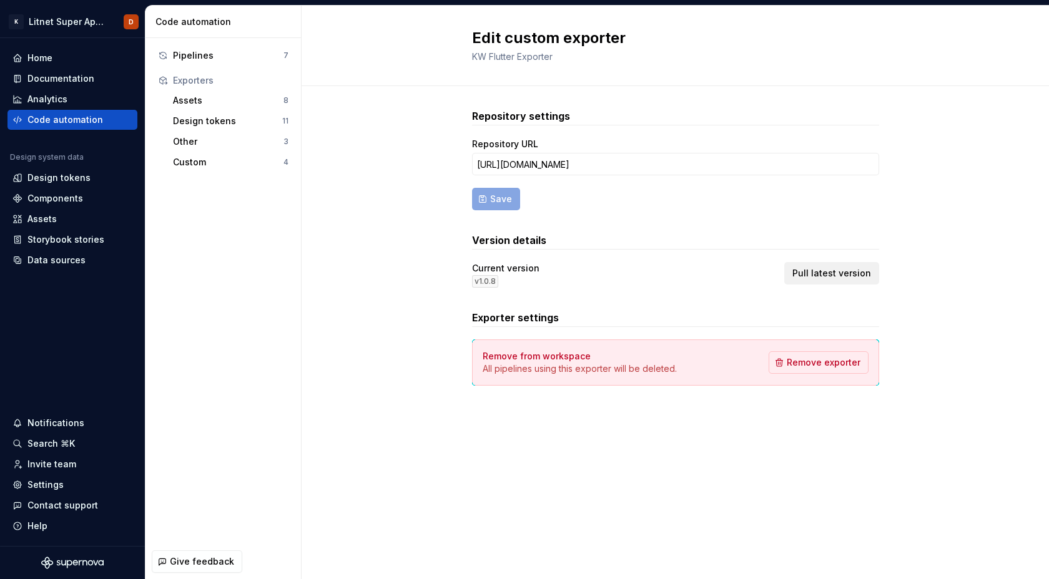
click at [860, 275] on span "Pull latest version" at bounding box center [831, 273] width 79 height 12
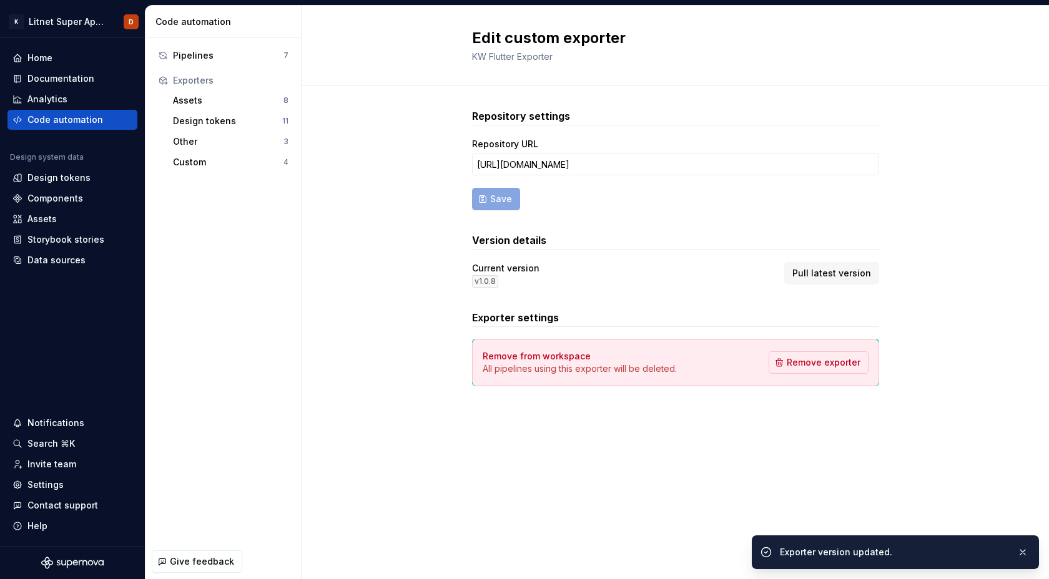
click at [396, 271] on div "Repository settings Repository URL [URL][DOMAIN_NAME] Save Version details Curr…" at bounding box center [675, 259] width 747 height 347
click at [208, 56] on div "Pipelines" at bounding box center [228, 55] width 110 height 12
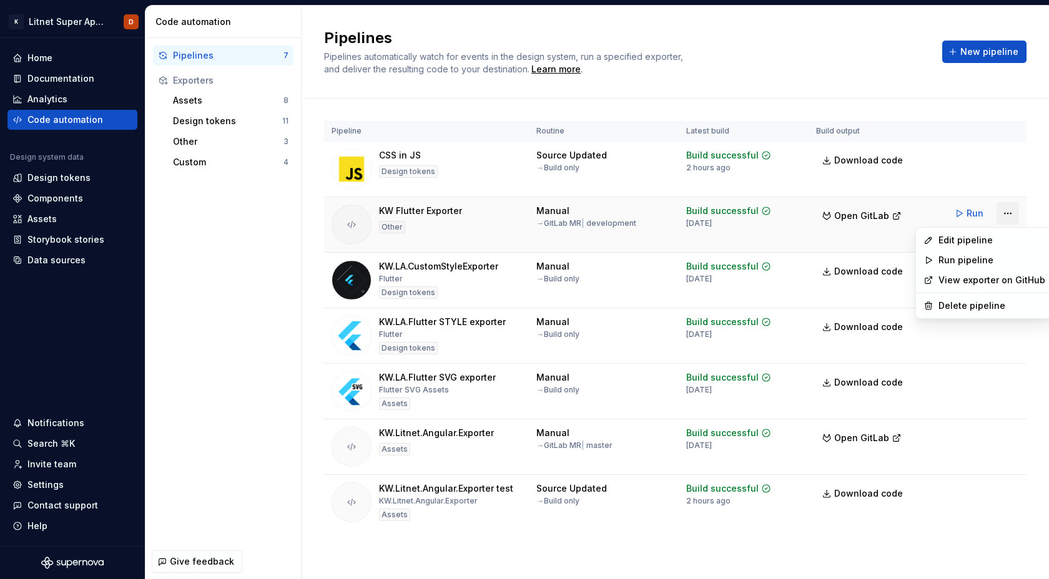
click at [1007, 214] on html "K Litnet Super App 2.0. D Home Documentation Analytics Code automation Design s…" at bounding box center [524, 289] width 1049 height 579
click at [966, 239] on div "Edit pipeline" at bounding box center [991, 240] width 107 height 12
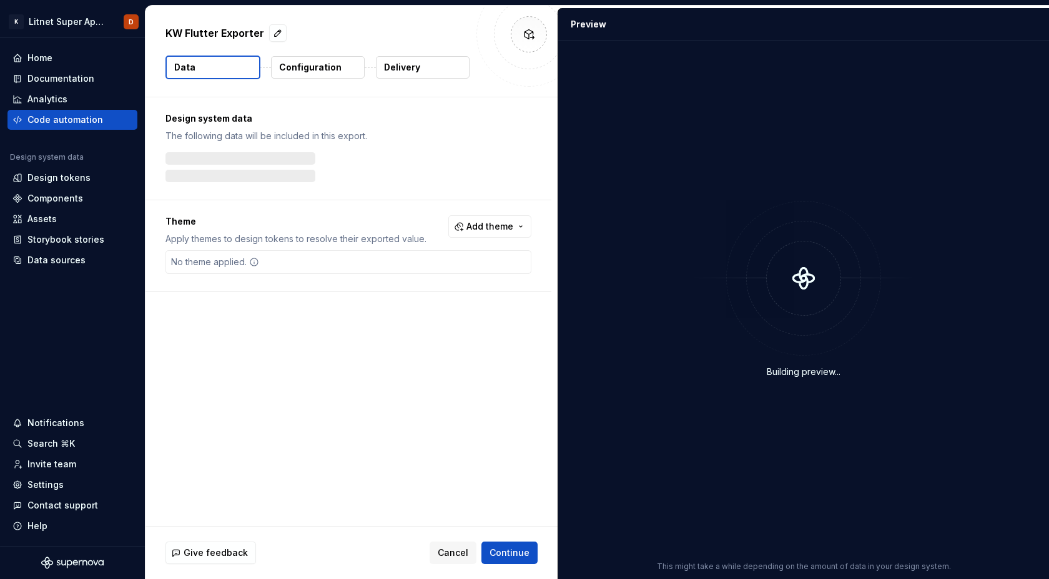
click at [313, 68] on p "Configuration" at bounding box center [310, 67] width 62 height 12
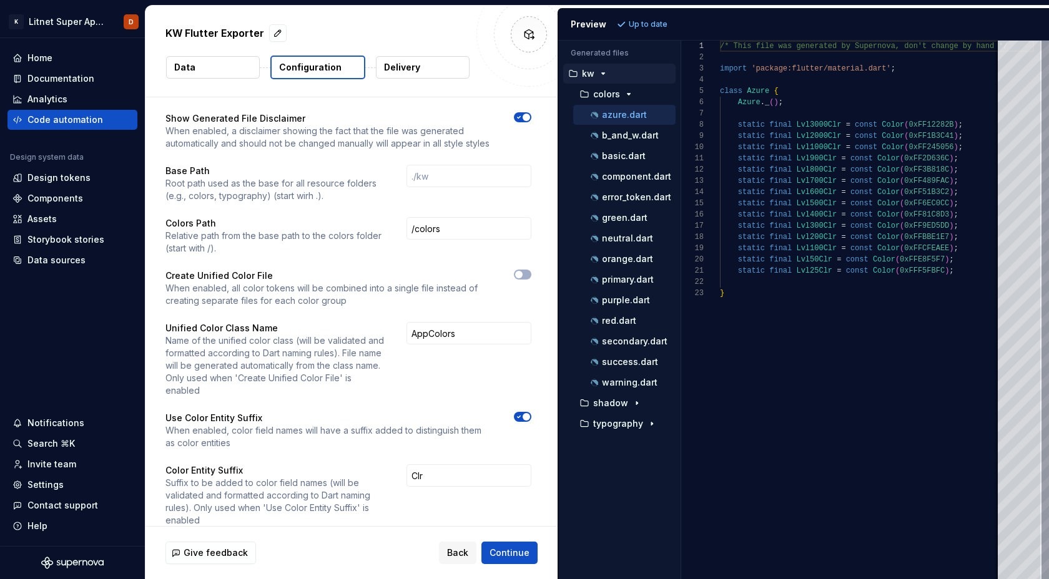
click at [524, 413] on icon "button" at bounding box center [519, 416] width 10 height 7
click at [651, 20] on span "Refresh preview" at bounding box center [660, 24] width 62 height 10
click at [614, 136] on p "b_and_w.dart" at bounding box center [630, 135] width 57 height 10
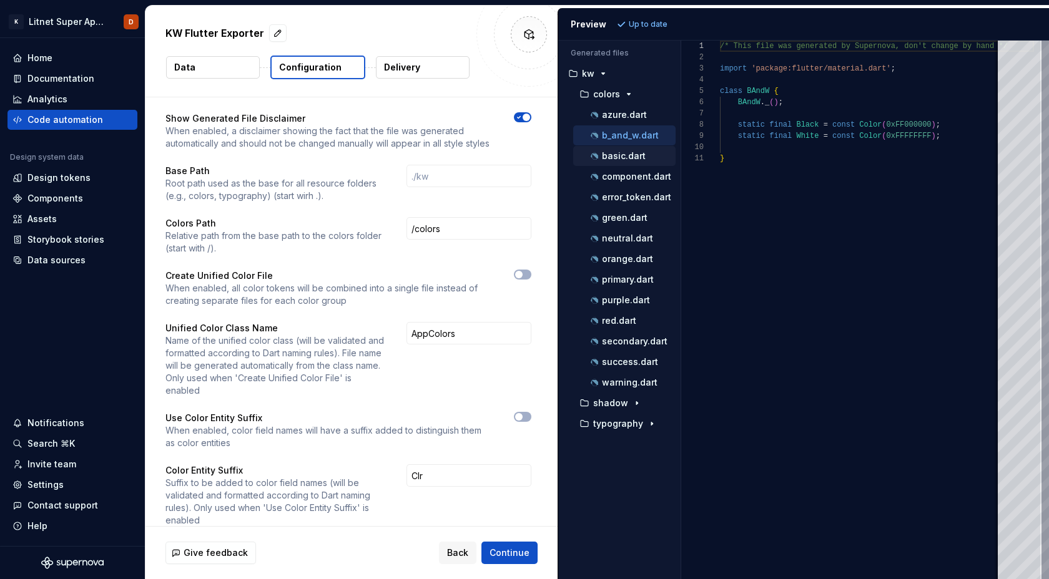
click at [620, 152] on p "basic.dart" at bounding box center [624, 156] width 44 height 10
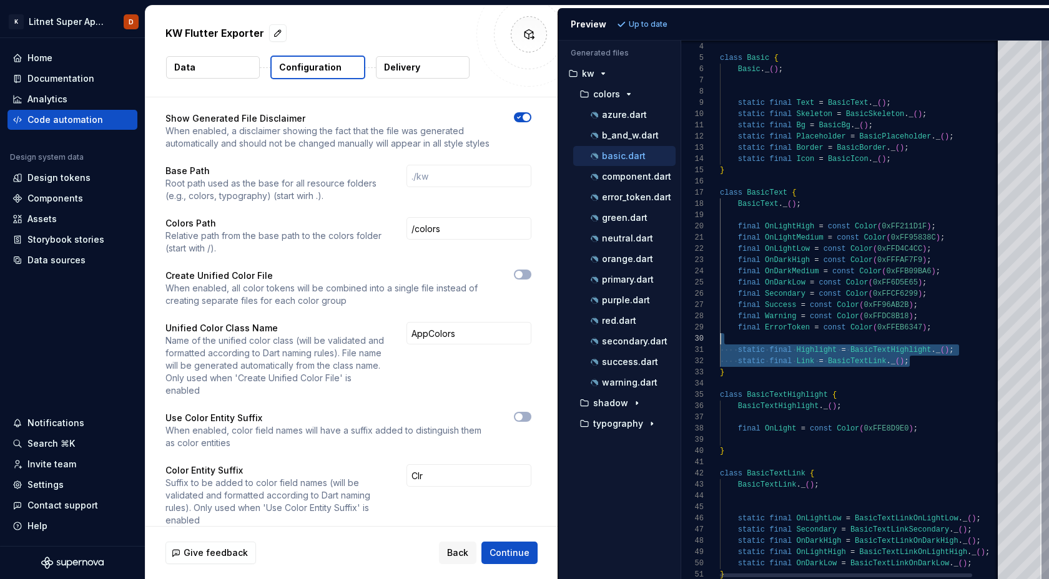
scroll to position [101, 0]
drag, startPoint x: 916, startPoint y: 362, endPoint x: 728, endPoint y: 343, distance: 188.3
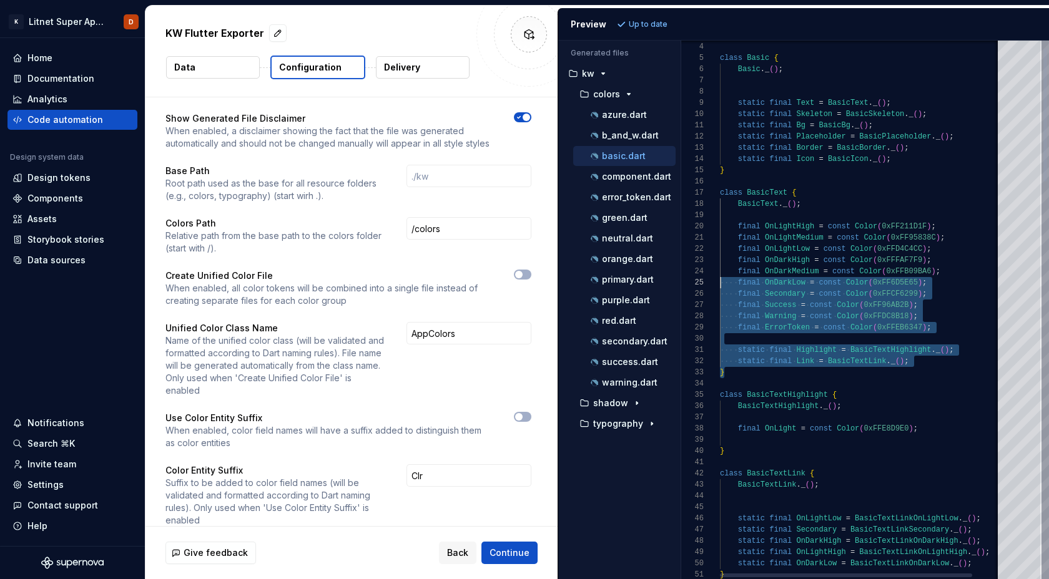
type textarea "**********"
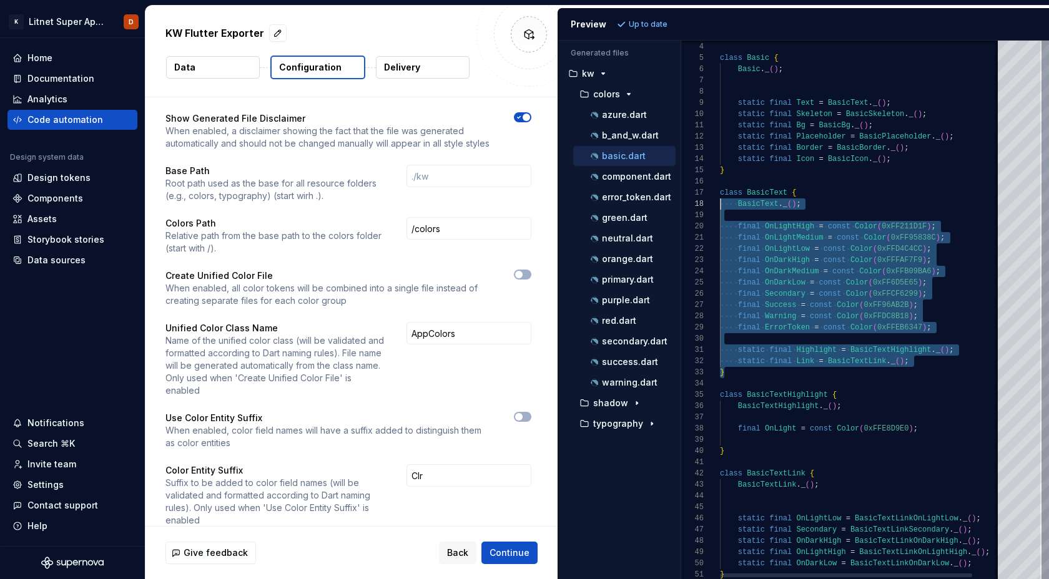
scroll to position [67, 0]
drag, startPoint x: 736, startPoint y: 371, endPoint x: 712, endPoint y: 193, distance: 180.2
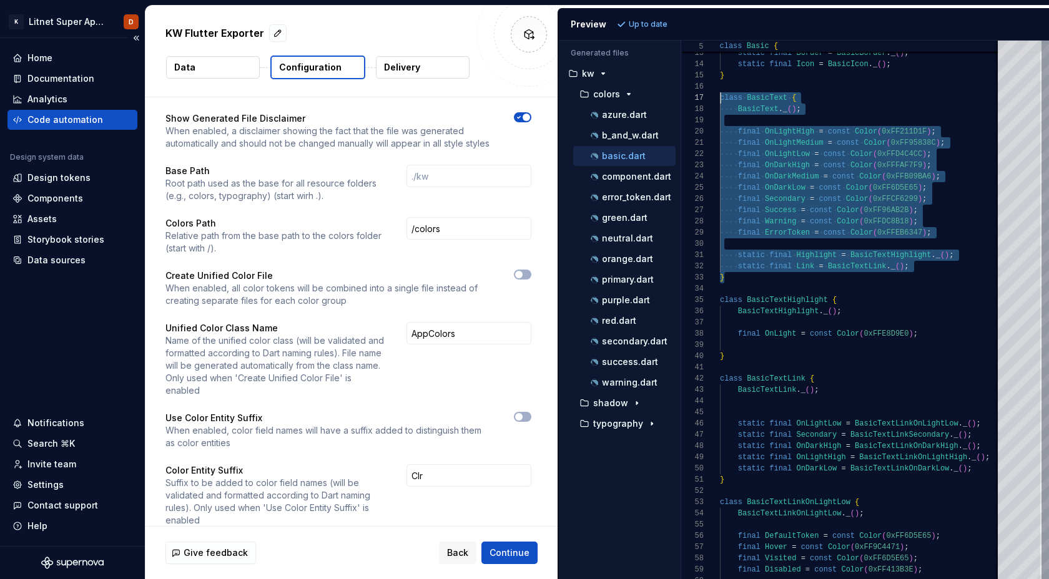
click at [56, 120] on div "Code automation" at bounding box center [65, 120] width 76 height 12
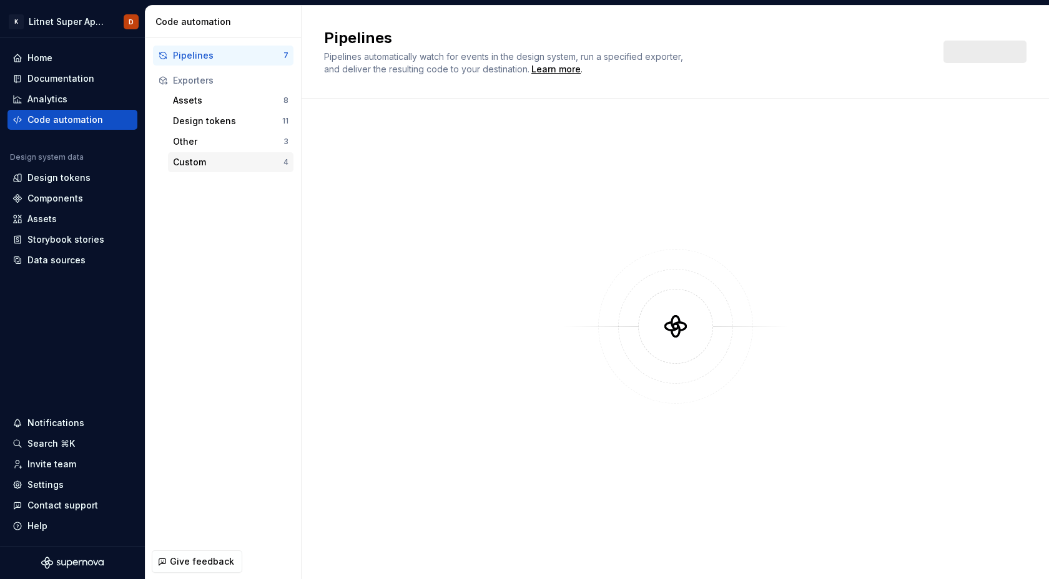
click at [175, 155] on div "Custom 4" at bounding box center [230, 162] width 125 height 20
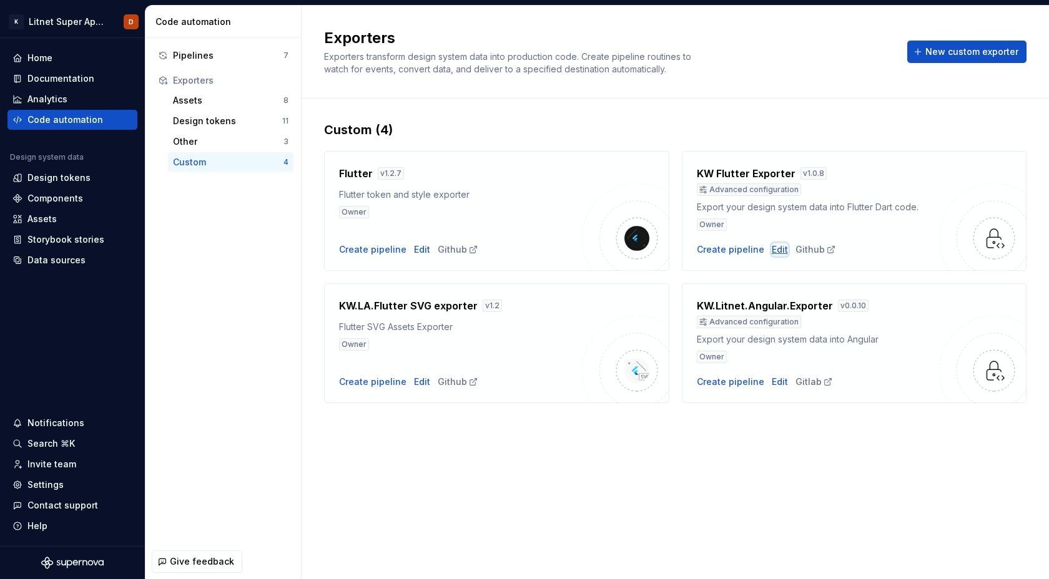
click at [778, 251] on div "Edit" at bounding box center [780, 249] width 16 height 12
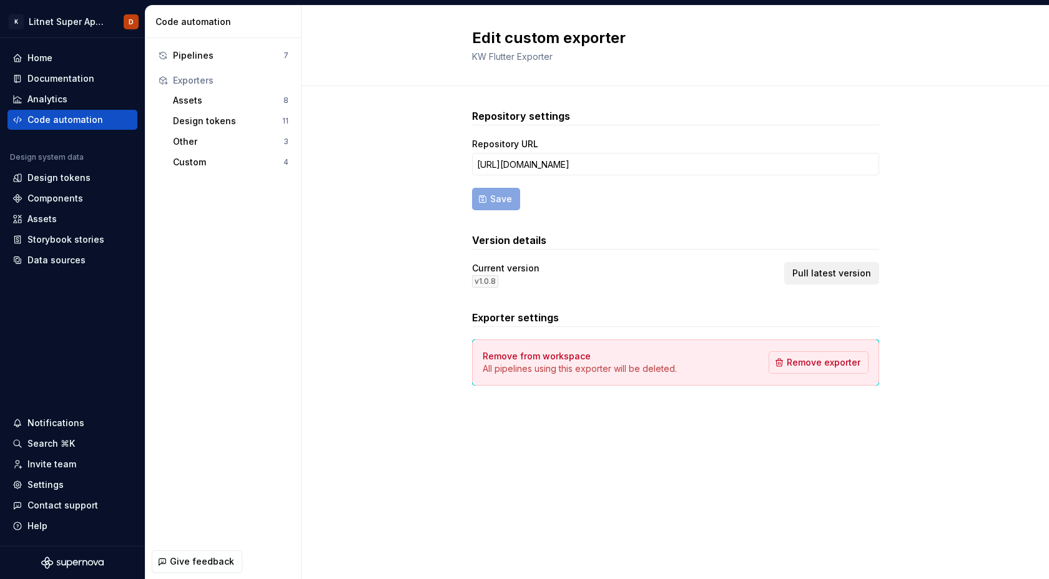
click at [830, 266] on button "Pull latest version" at bounding box center [831, 273] width 95 height 22
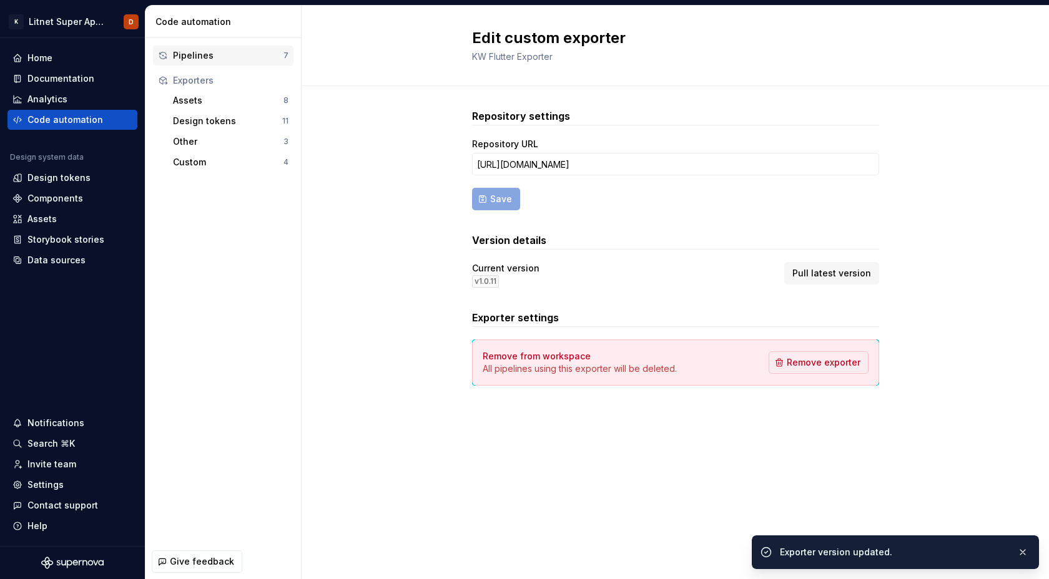
click at [205, 57] on div "Pipelines" at bounding box center [228, 55] width 110 height 12
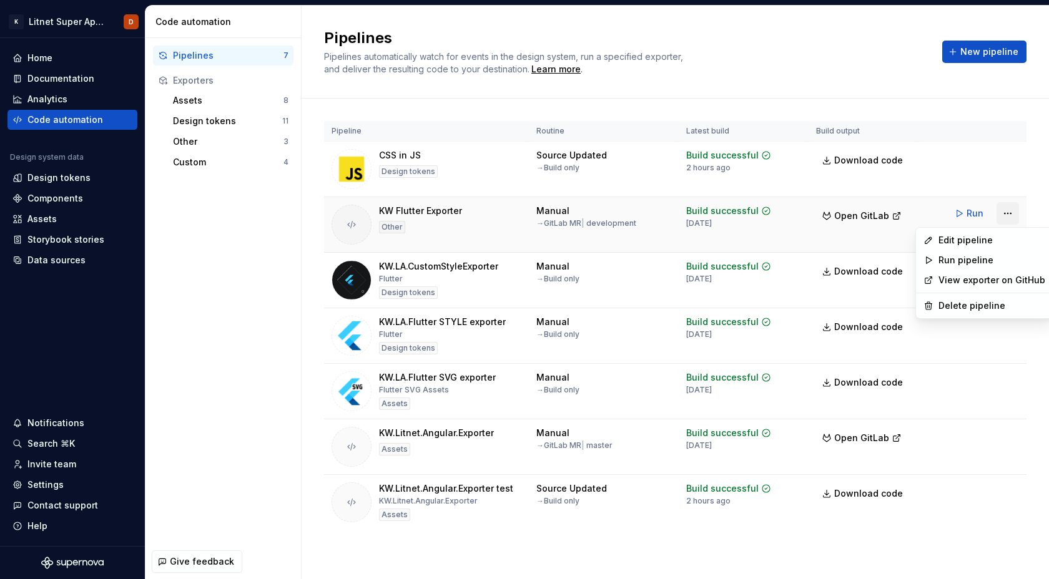
click at [1005, 217] on html "K Litnet Super App 2.0. D Home Documentation Analytics Code automation Design s…" at bounding box center [524, 289] width 1049 height 579
click at [974, 241] on div "Edit pipeline" at bounding box center [991, 240] width 107 height 12
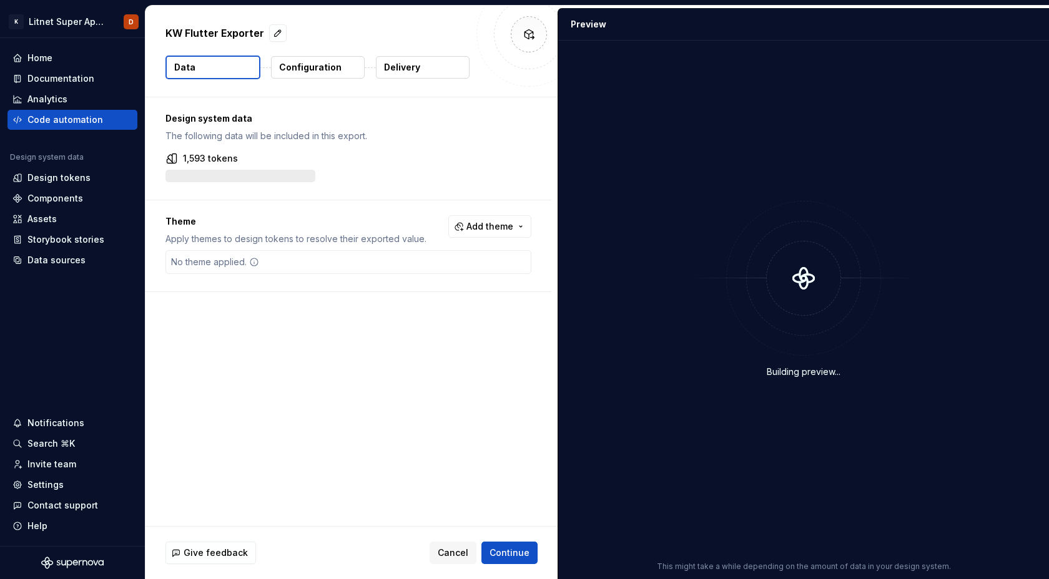
click at [316, 67] on p "Configuration" at bounding box center [310, 67] width 62 height 12
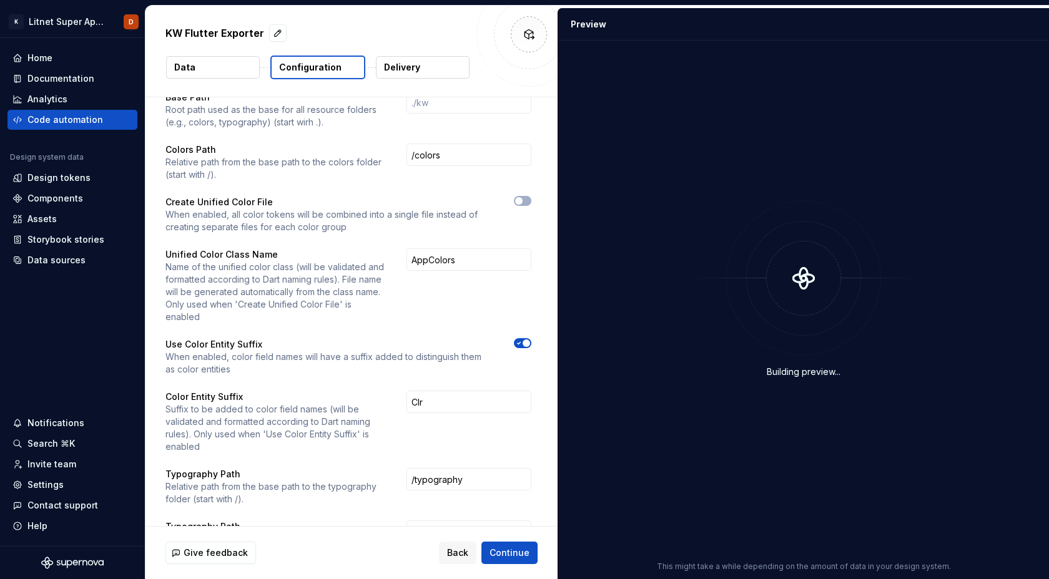
scroll to position [75, 0]
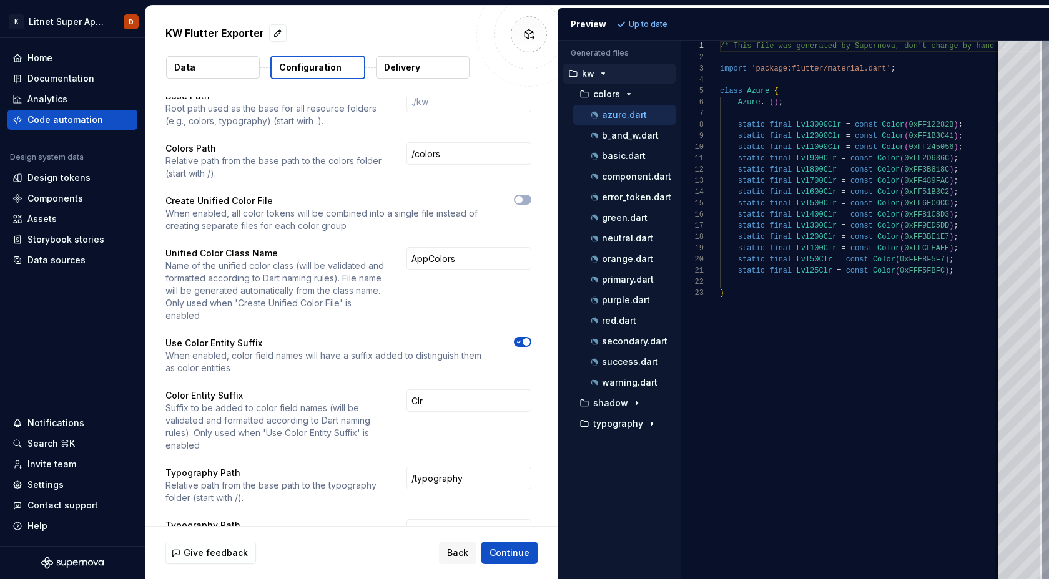
click at [530, 338] on span "button" at bounding box center [525, 341] width 7 height 7
click at [686, 24] on button "Refresh preview" at bounding box center [656, 24] width 84 height 17
type textarea "**********"
click at [75, 122] on div "Code automation" at bounding box center [65, 120] width 76 height 12
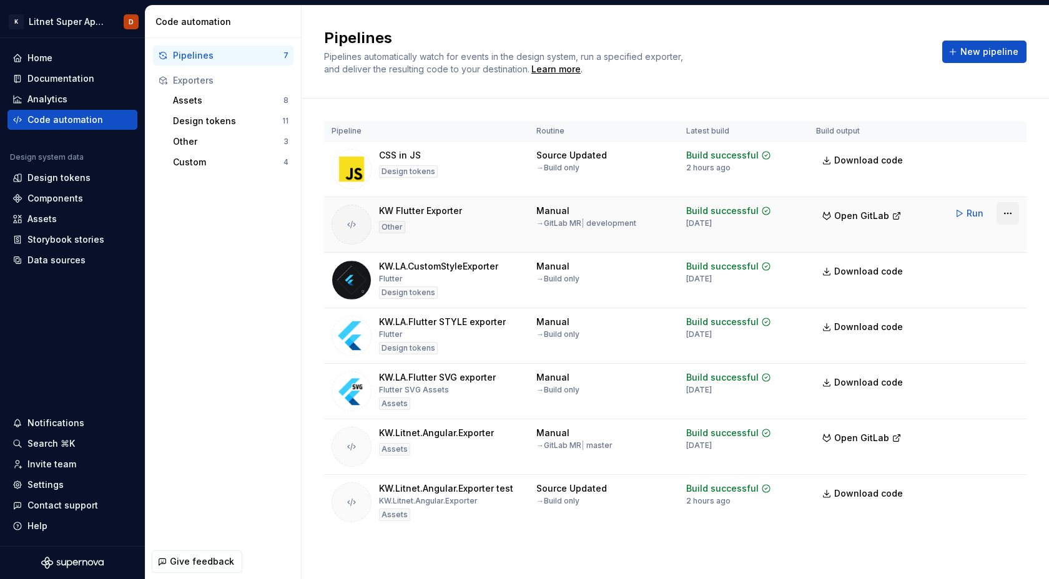
click at [1007, 215] on html "K Litnet Super App 2.0. D Home Documentation Analytics Code automation Design s…" at bounding box center [524, 289] width 1049 height 579
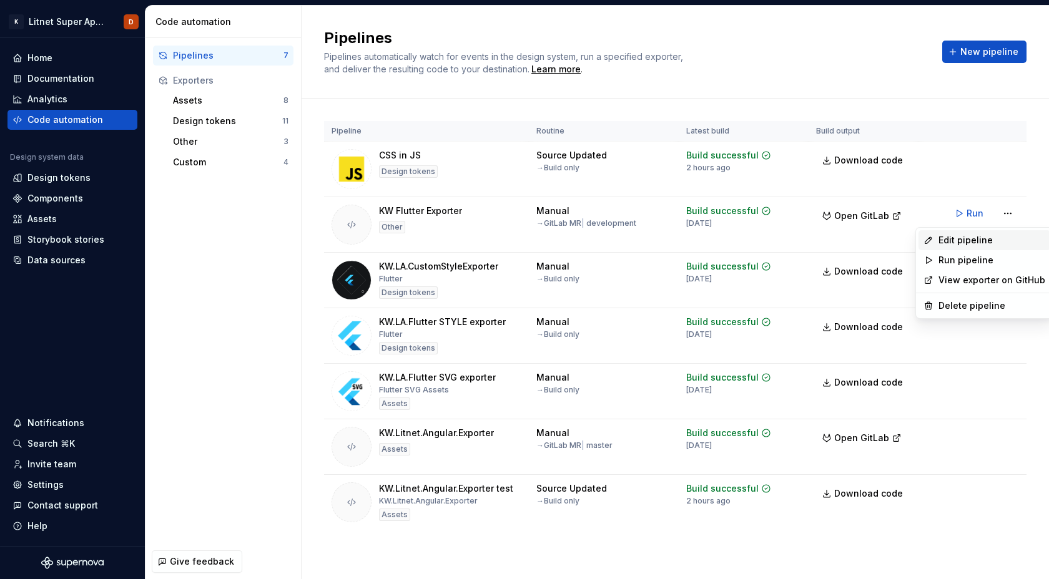
click at [951, 240] on div "Edit pipeline" at bounding box center [991, 240] width 107 height 12
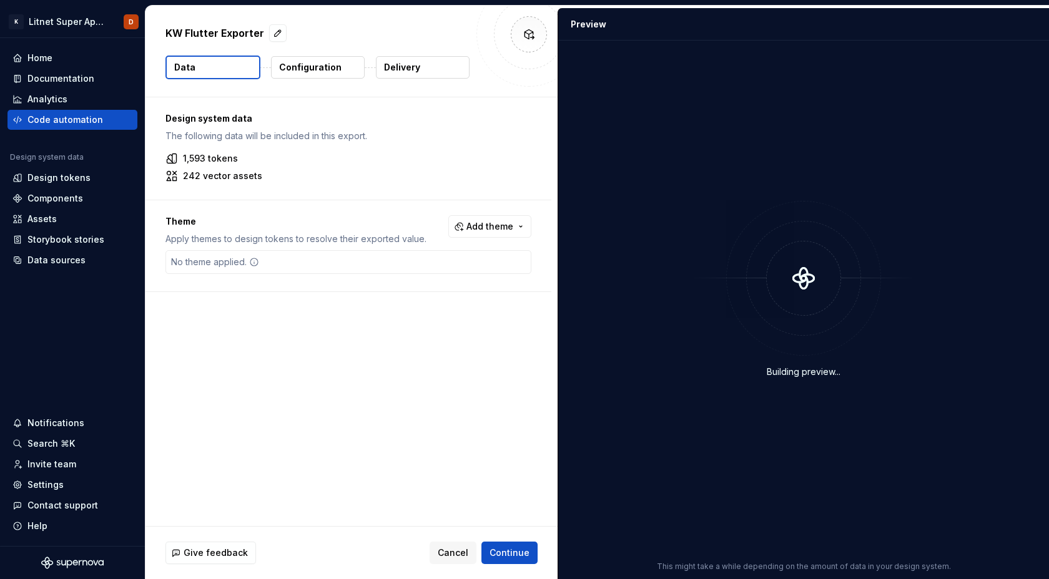
click at [311, 66] on p "Configuration" at bounding box center [310, 67] width 62 height 12
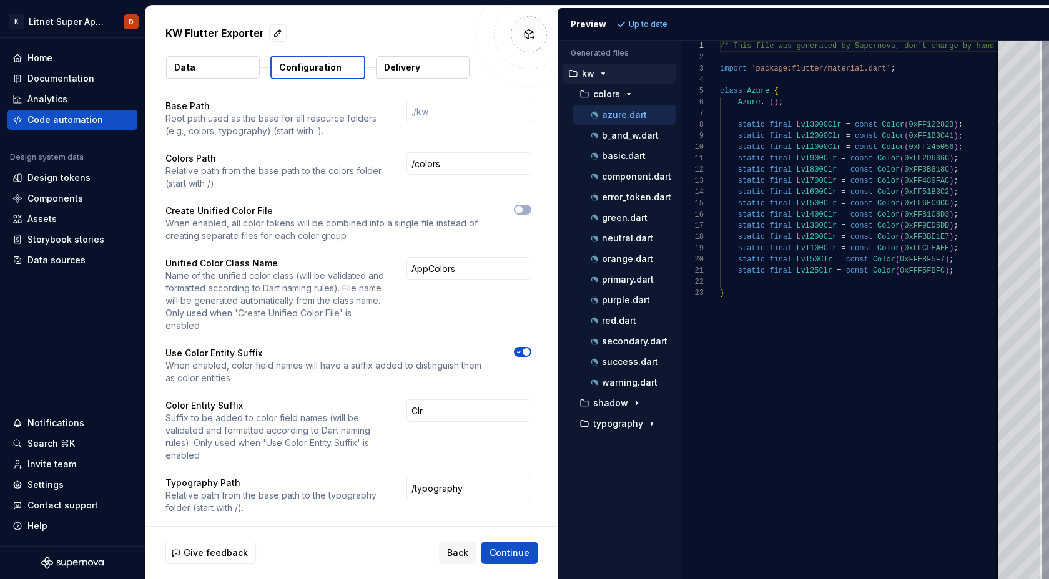
scroll to position [64, 0]
click at [232, 348] on p "Use Color Entity Suffix" at bounding box center [328, 354] width 326 height 12
copy p "Use Color Entity Suffix"
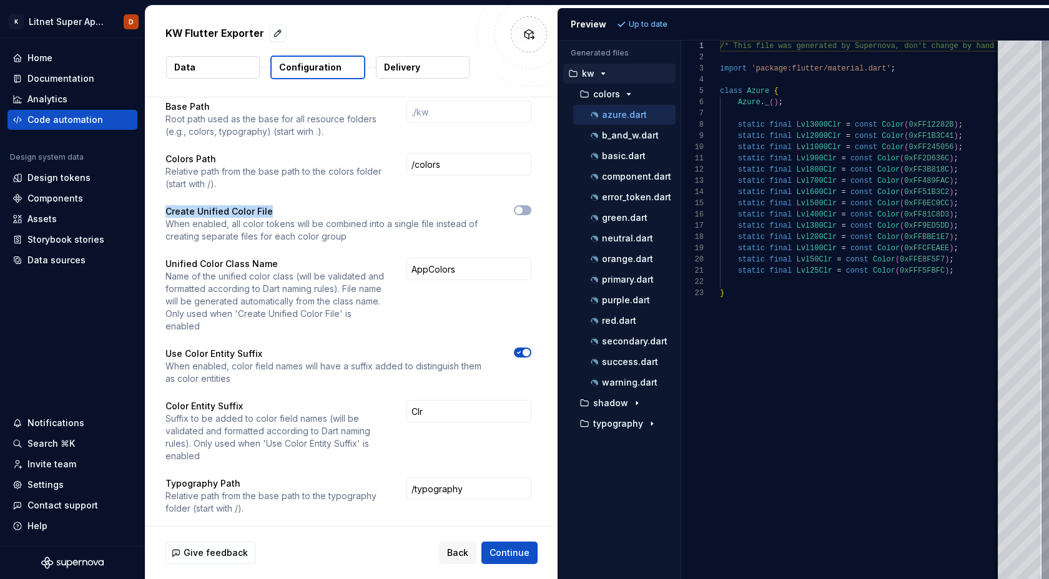
drag, startPoint x: 270, startPoint y: 209, endPoint x: 161, endPoint y: 208, distance: 108.6
click at [161, 208] on div "Show Generated File Disclaimer When enabled, a disclaimer showing the fact that…" at bounding box center [348, 342] width 406 height 619
copy p "Create Unified Color File"
click at [117, 120] on div "Code automation" at bounding box center [72, 120] width 120 height 12
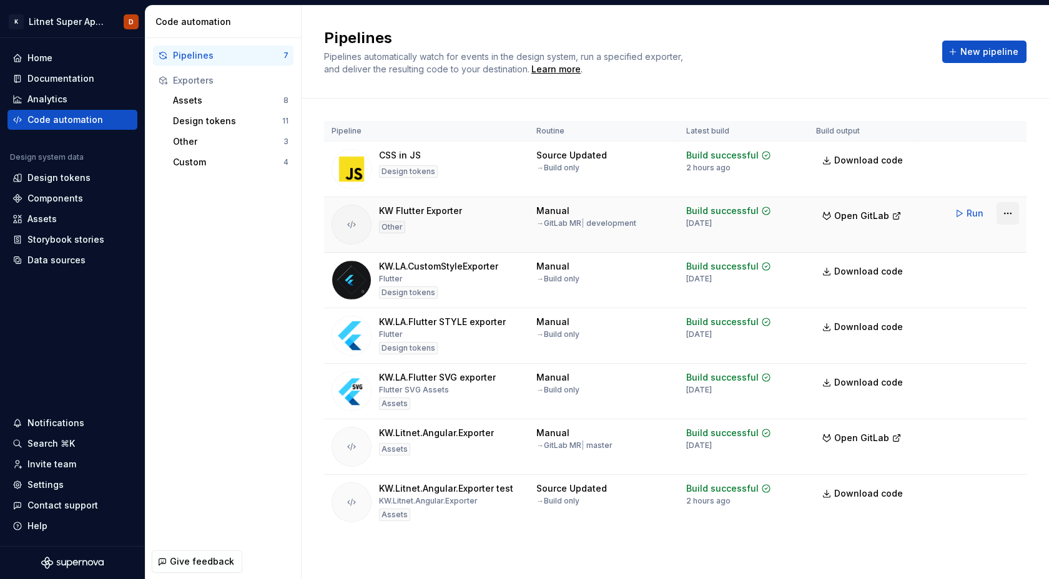
click at [1009, 214] on html "K Litnet Super App 2.0. D Home Documentation Analytics Code automation Design s…" at bounding box center [524, 289] width 1049 height 579
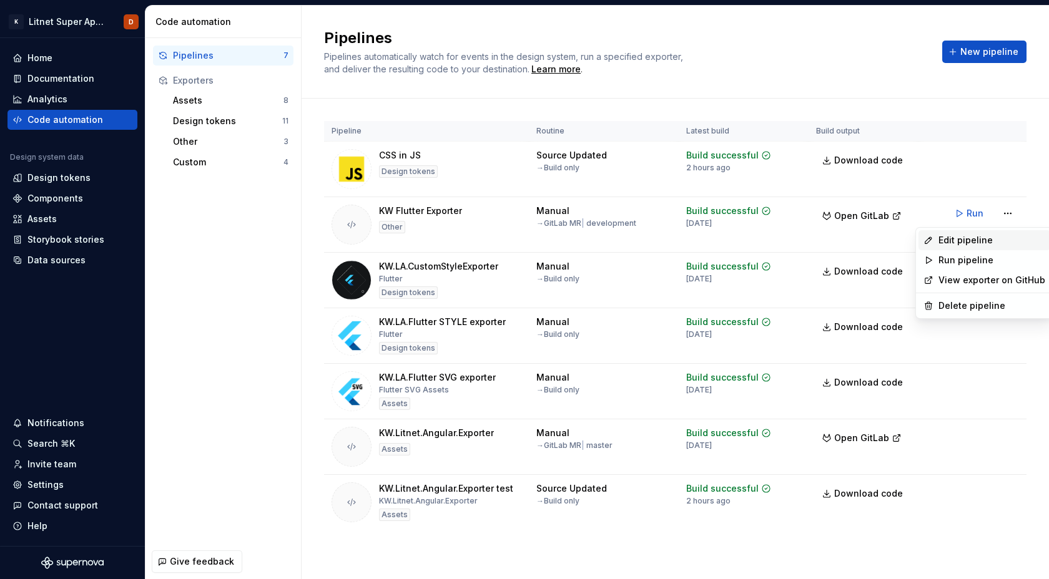
click at [978, 240] on div "Edit pipeline" at bounding box center [991, 240] width 107 height 12
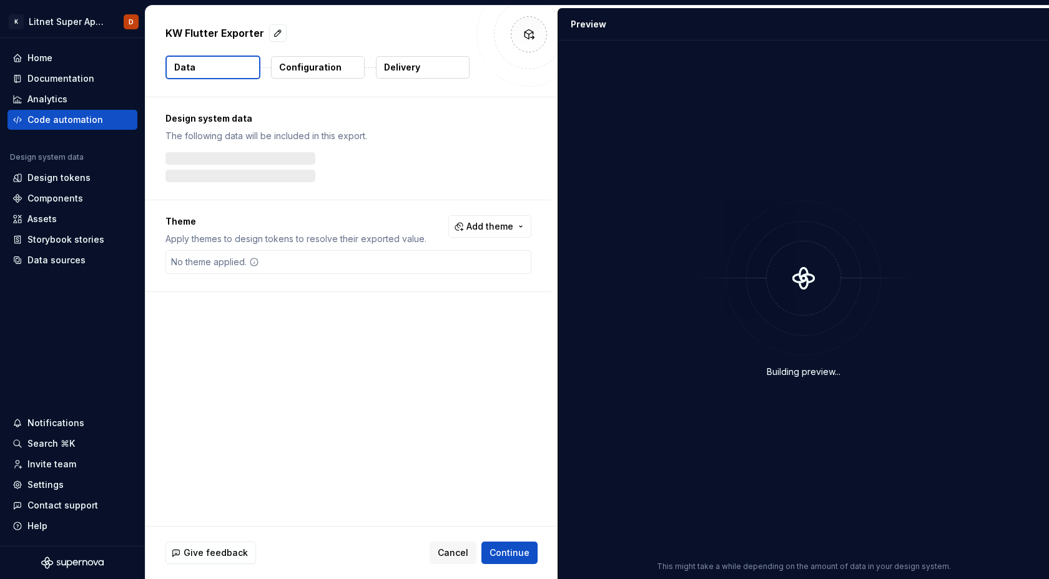
click at [616, 295] on div "Building preview..." at bounding box center [804, 289] width 476 height 483
click at [332, 69] on p "Configuration" at bounding box center [310, 67] width 62 height 12
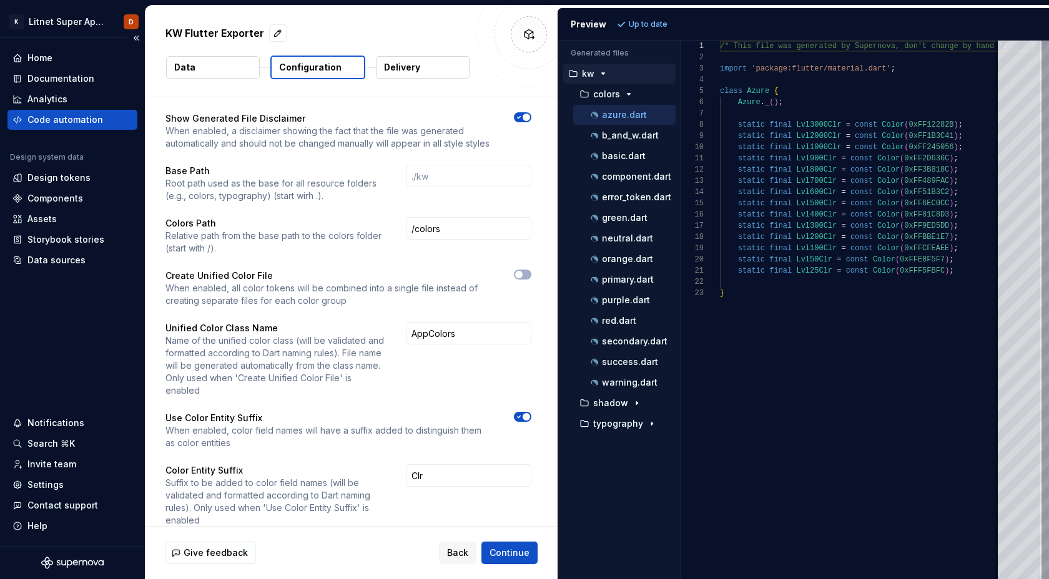
click at [115, 119] on div "Code automation" at bounding box center [72, 120] width 120 height 12
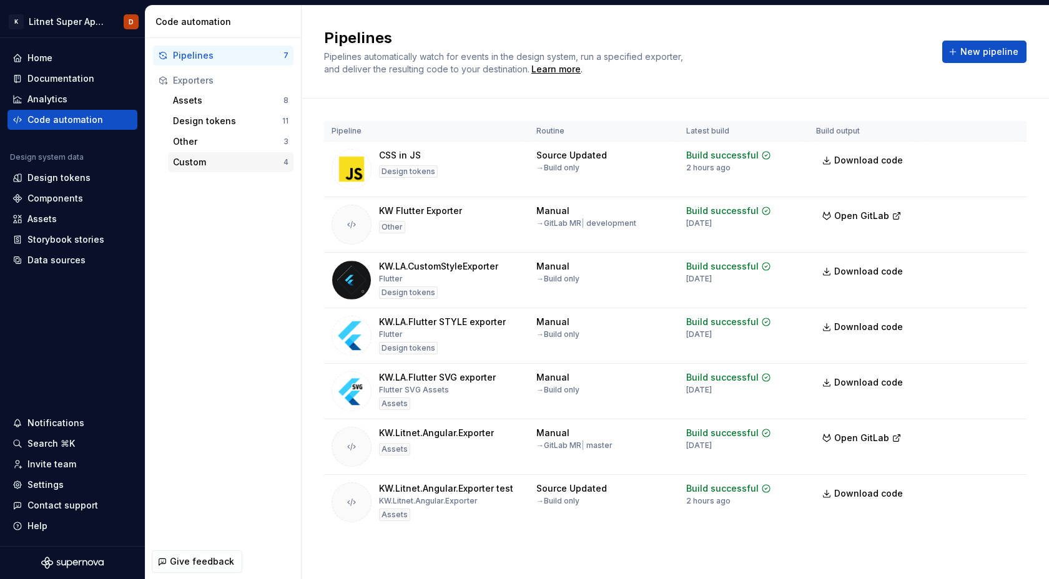
click at [214, 167] on div "Custom" at bounding box center [228, 162] width 110 height 12
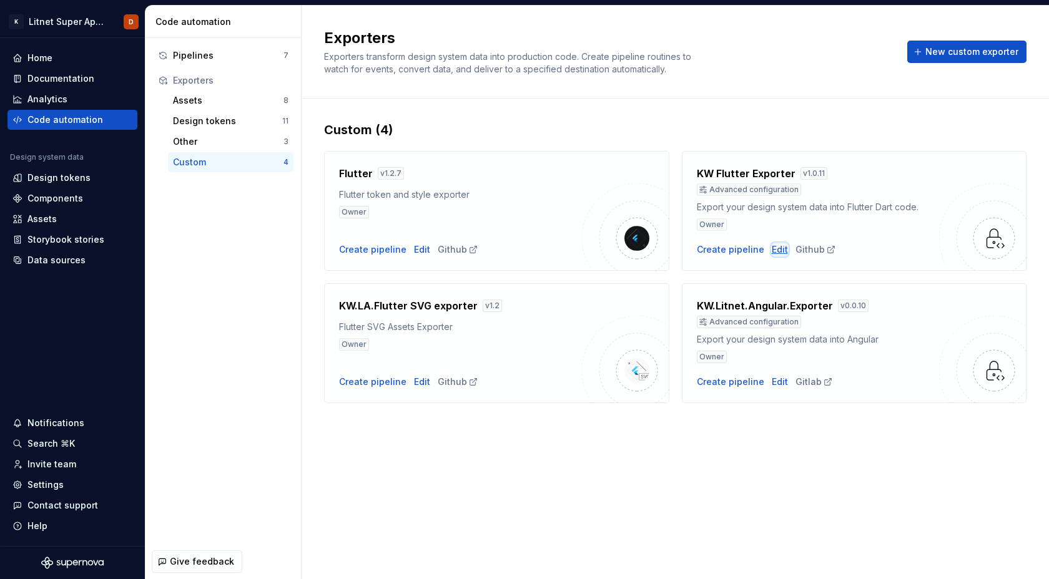
click at [773, 250] on div "Edit" at bounding box center [780, 249] width 16 height 12
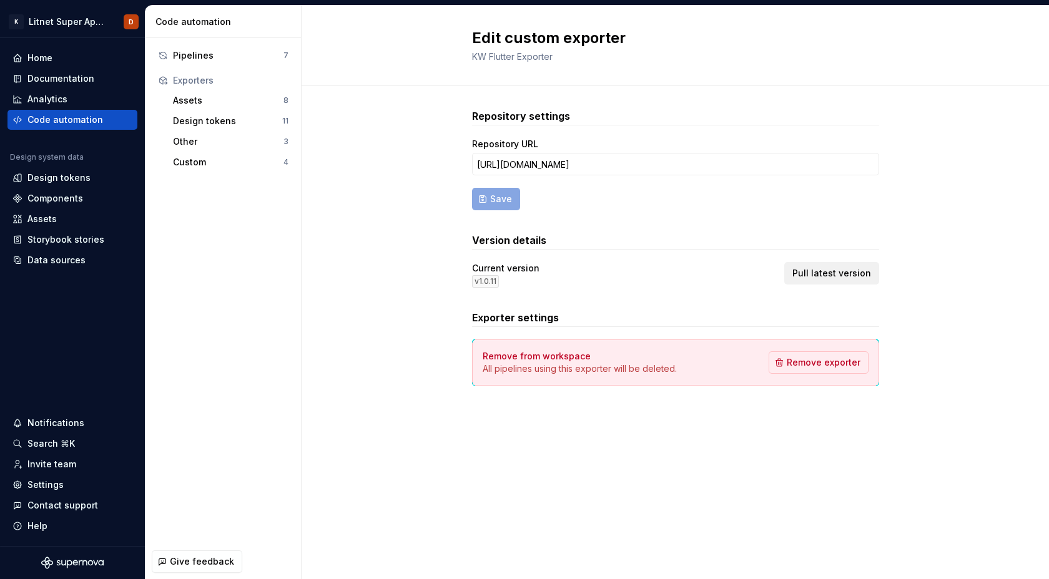
click at [857, 273] on span "Pull latest version" at bounding box center [831, 273] width 79 height 12
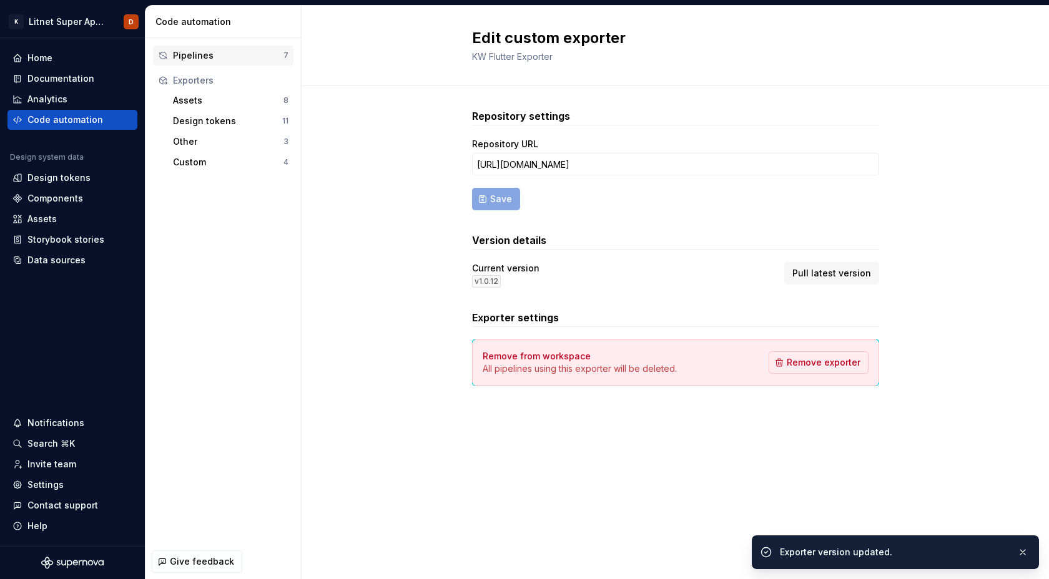
click at [205, 59] on div "Pipelines" at bounding box center [228, 55] width 110 height 12
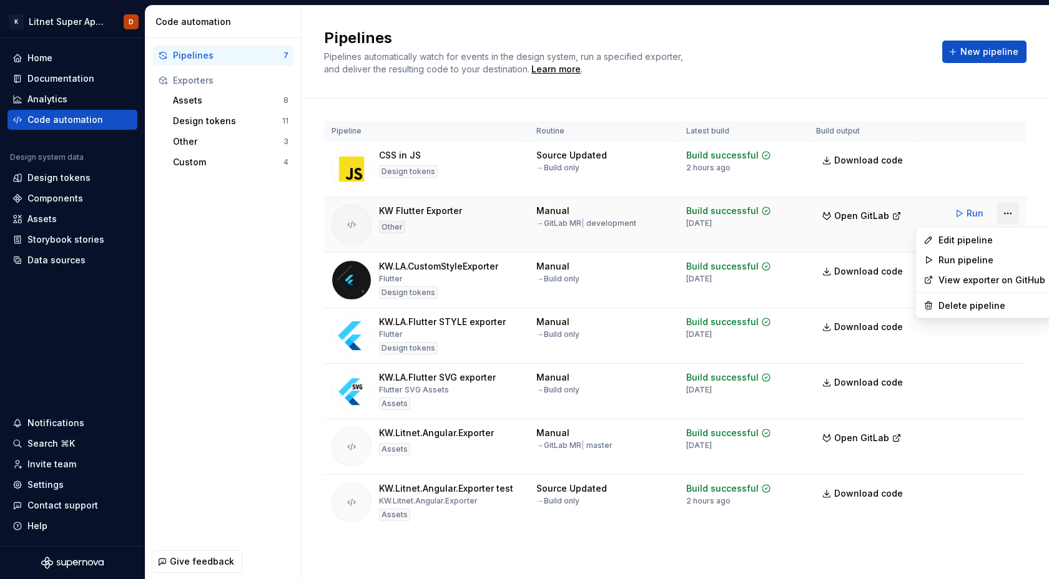
click at [1010, 217] on html "K Litnet Super App 2.0. D Home Documentation Analytics Code automation Design s…" at bounding box center [524, 289] width 1049 height 579
click at [961, 245] on div "Edit pipeline" at bounding box center [991, 240] width 107 height 12
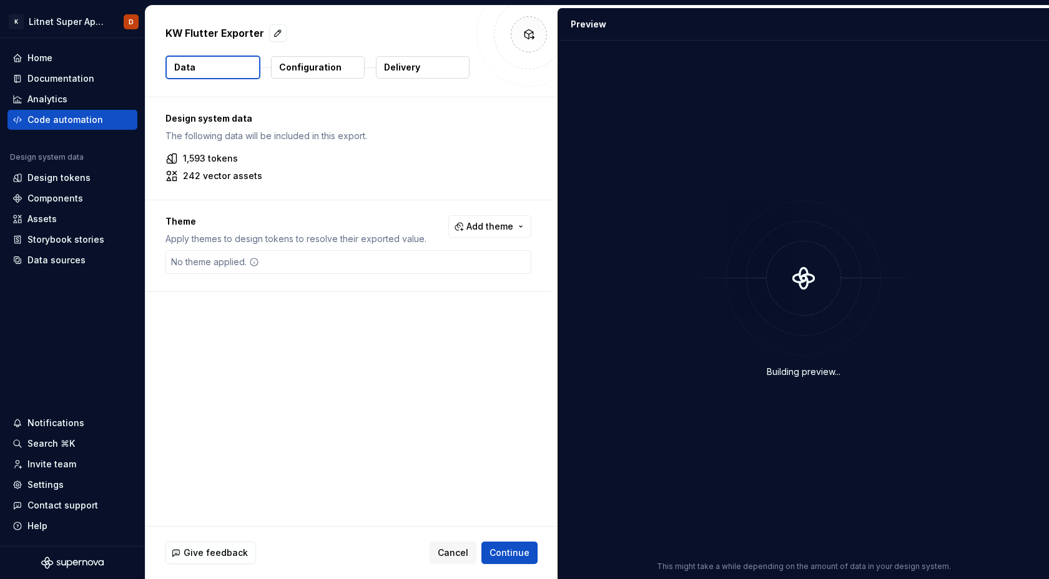
click at [324, 66] on p "Configuration" at bounding box center [310, 67] width 62 height 12
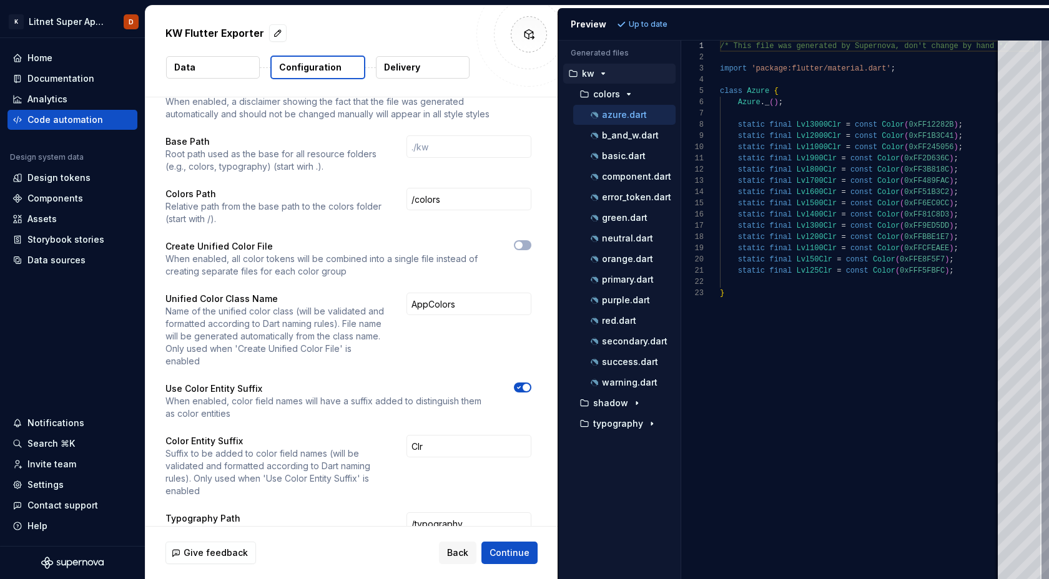
scroll to position [33, 0]
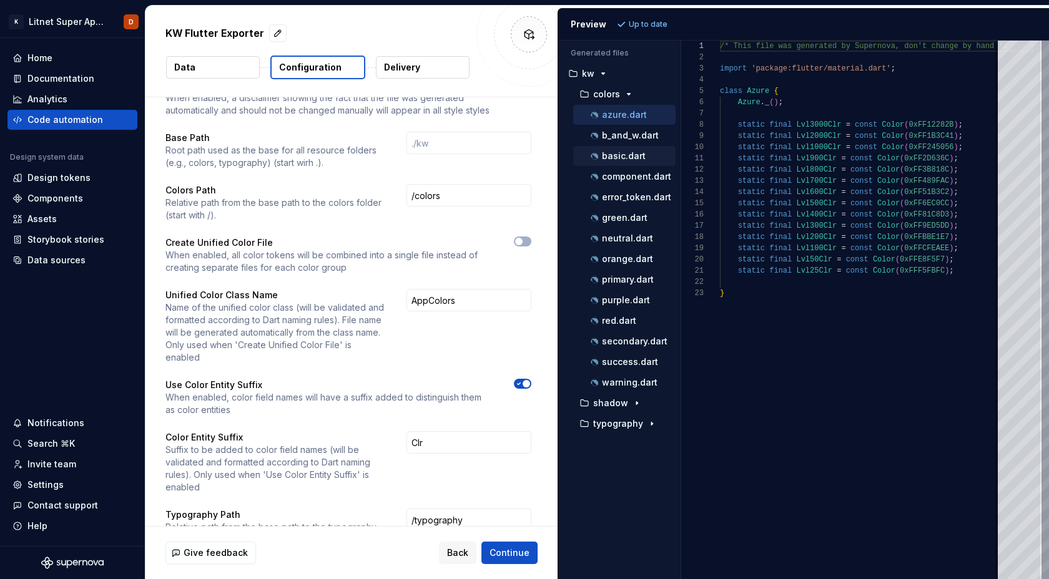
click at [620, 159] on p "basic.dart" at bounding box center [624, 156] width 44 height 10
type textarea "**********"
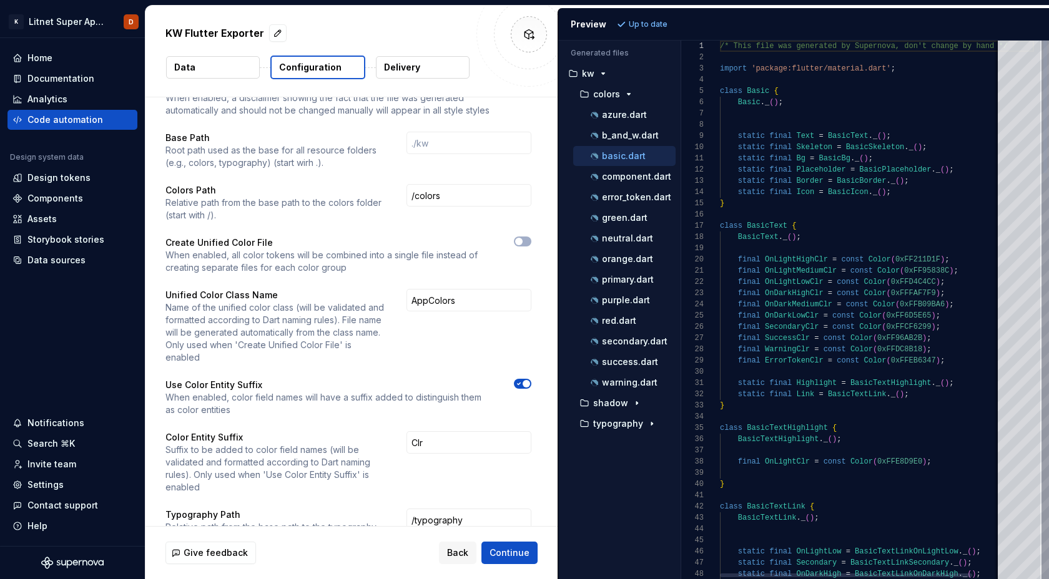
scroll to position [112, 0]
click at [61, 122] on div "Code automation" at bounding box center [65, 120] width 76 height 12
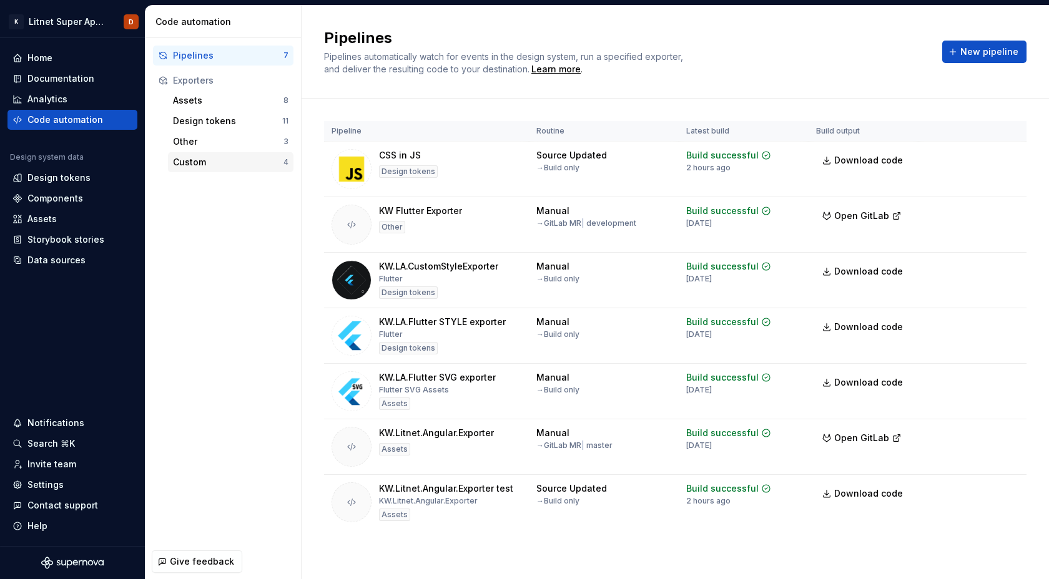
click at [195, 160] on div "Custom" at bounding box center [228, 162] width 110 height 12
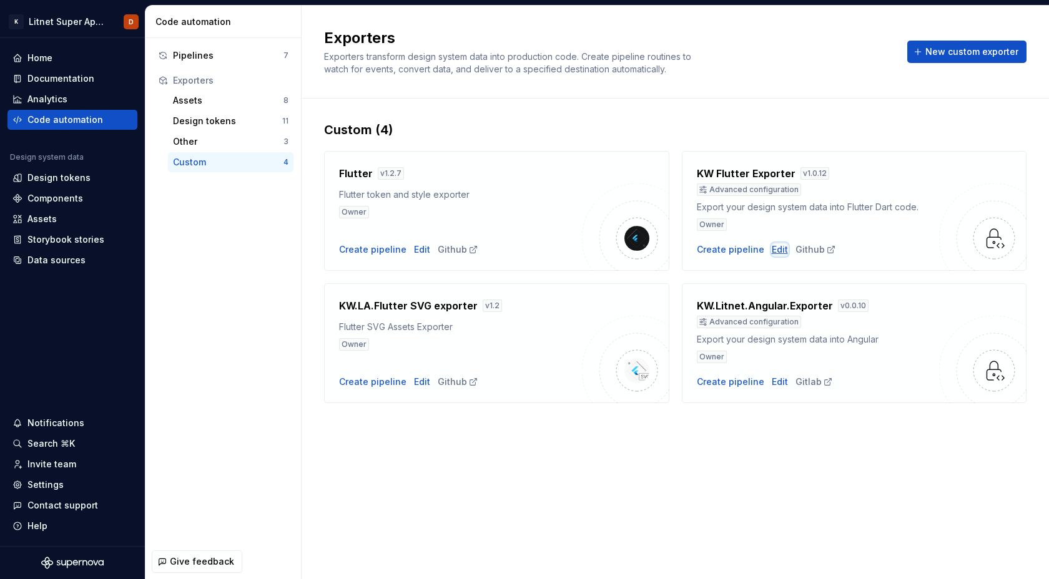
click at [775, 253] on div "Edit" at bounding box center [780, 249] width 16 height 12
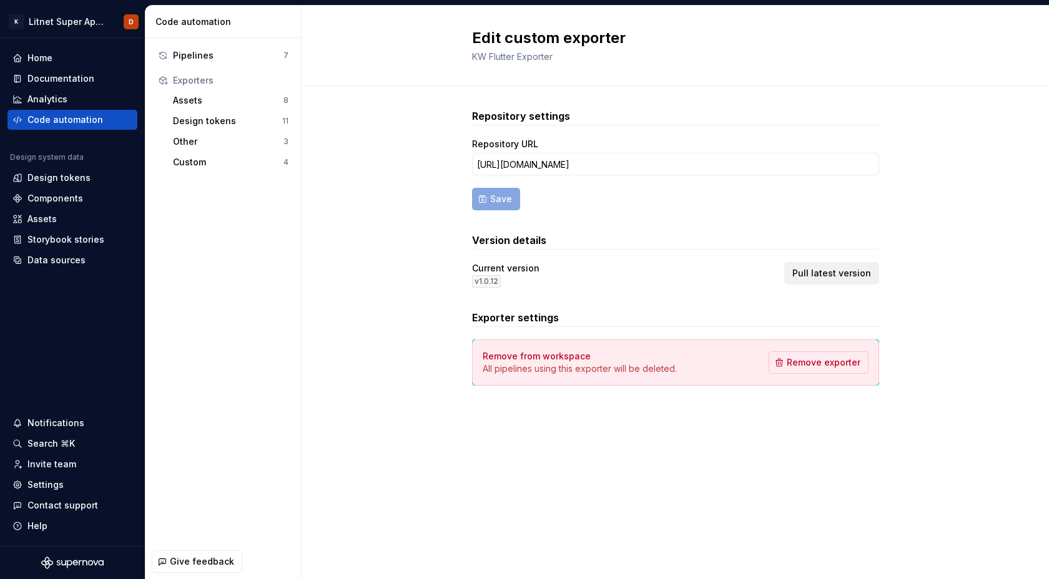
click at [850, 273] on span "Pull latest version" at bounding box center [831, 273] width 79 height 12
click at [203, 56] on div "Pipelines" at bounding box center [228, 55] width 110 height 12
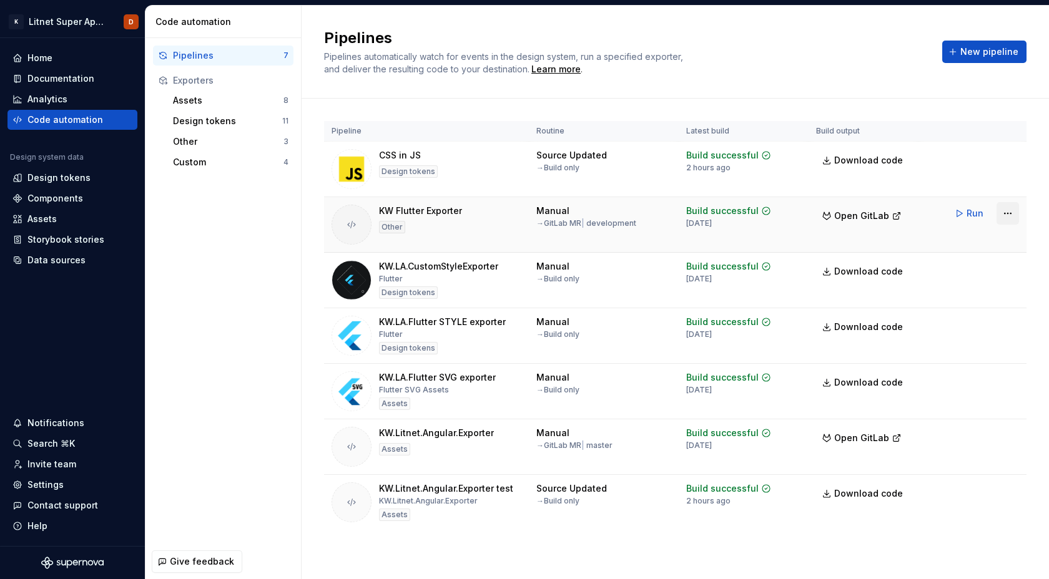
click at [1006, 213] on html "K Litnet Super App 2.0. D Home Documentation Analytics Code automation Design s…" at bounding box center [524, 289] width 1049 height 579
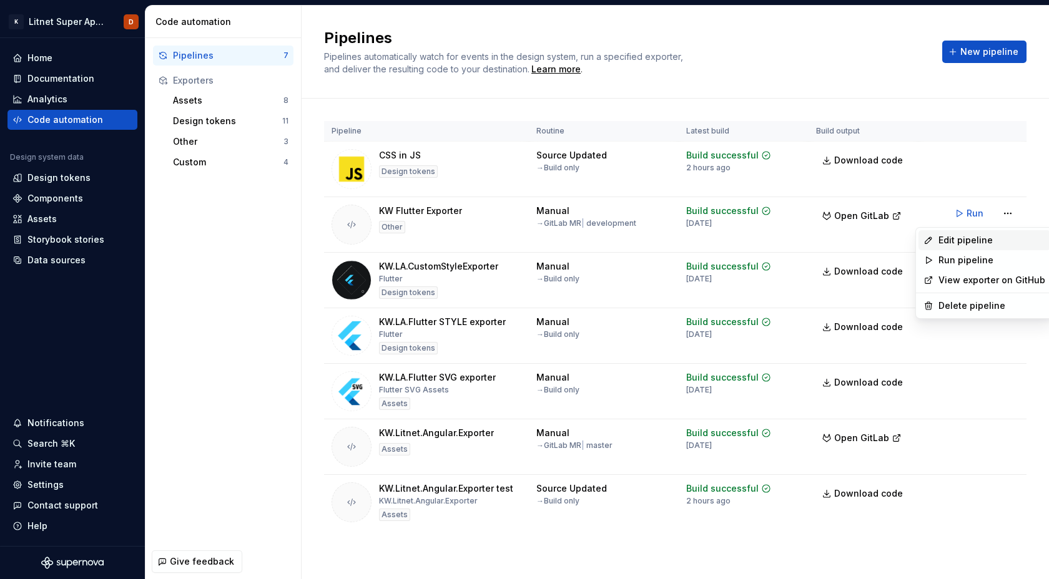
click at [956, 245] on div "Edit pipeline" at bounding box center [991, 240] width 107 height 12
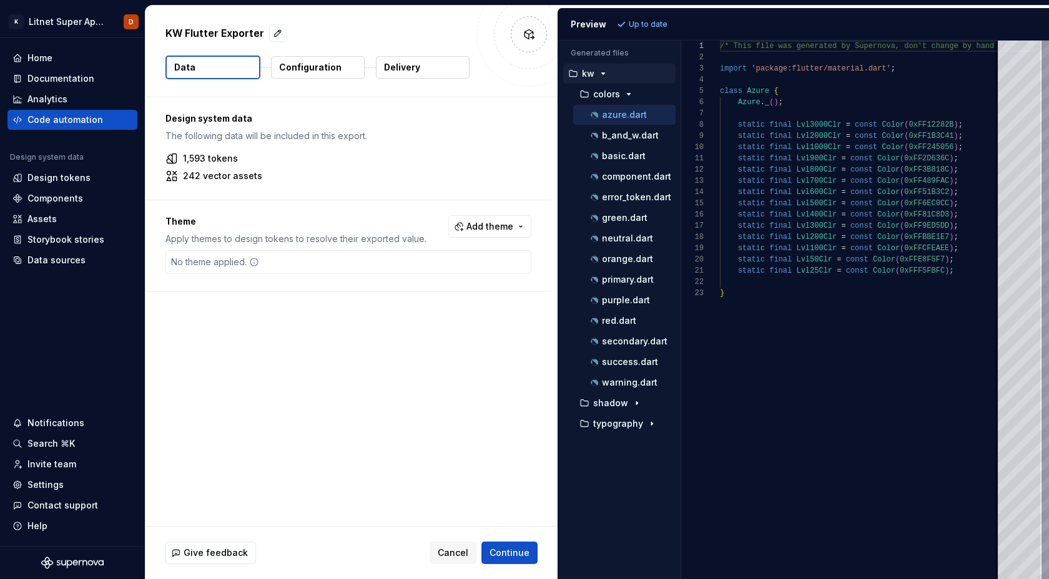
click at [335, 73] on p "Configuration" at bounding box center [310, 67] width 62 height 12
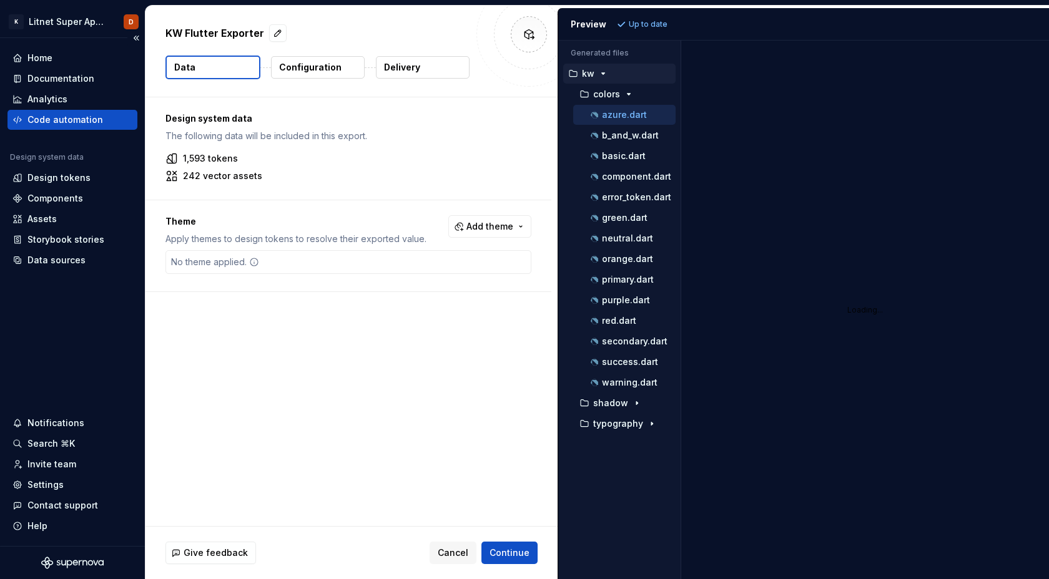
click at [73, 121] on div "Code automation" at bounding box center [65, 120] width 76 height 12
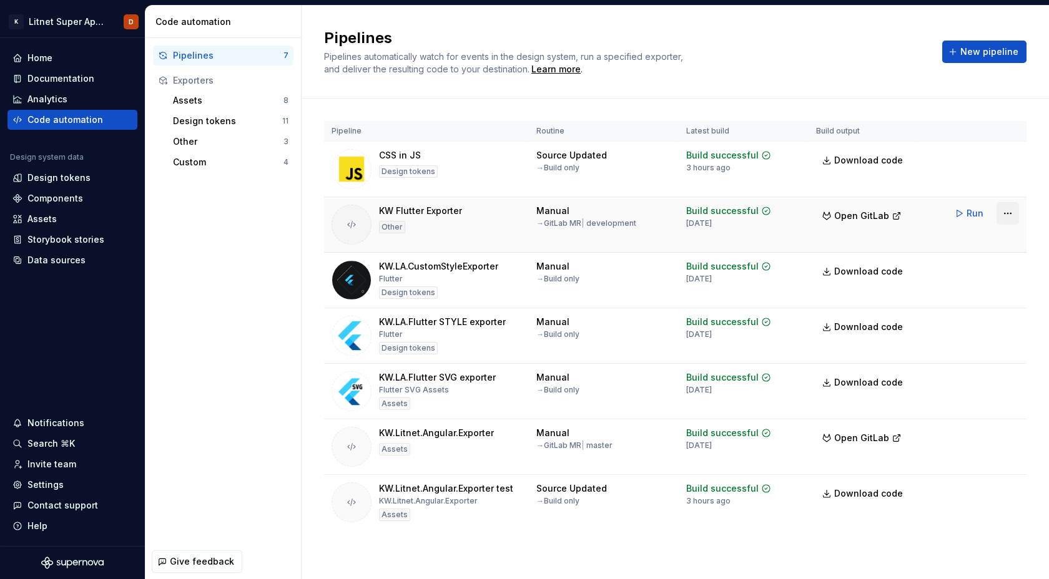
click at [1007, 213] on html "K Litnet Super App 2.0. D Home Documentation Analytics Code automation Design s…" at bounding box center [524, 289] width 1049 height 579
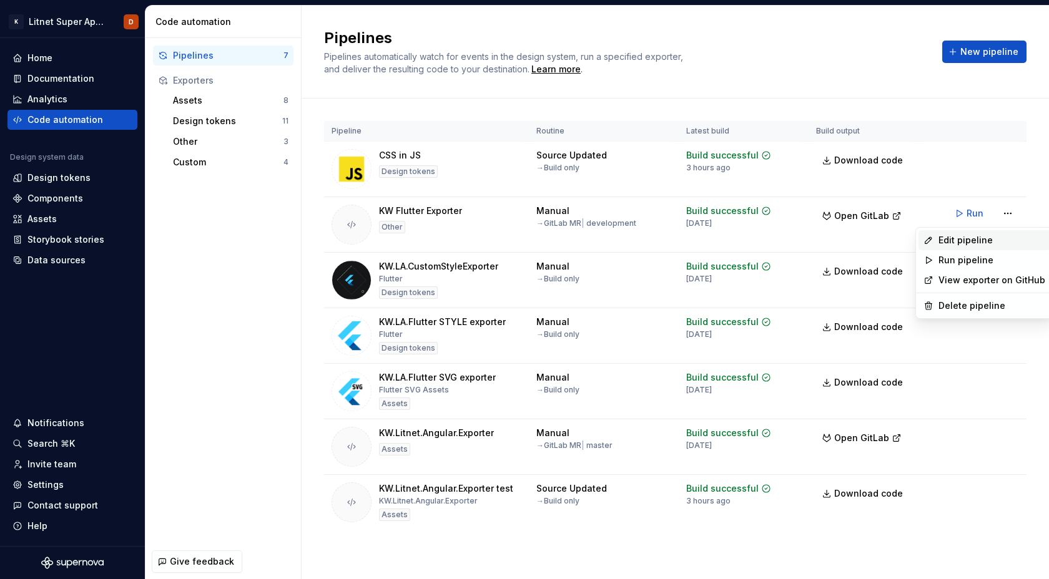
click at [968, 237] on div "Edit pipeline" at bounding box center [991, 240] width 107 height 12
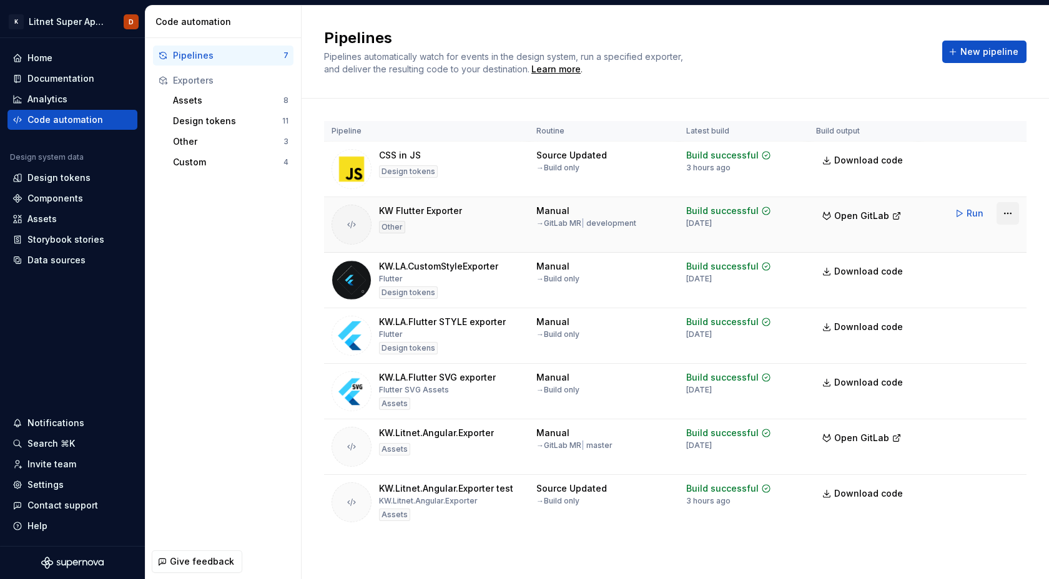
click at [1003, 213] on html "K Litnet Super App 2.0. D Home Documentation Analytics Code automation Design s…" at bounding box center [524, 289] width 1049 height 579
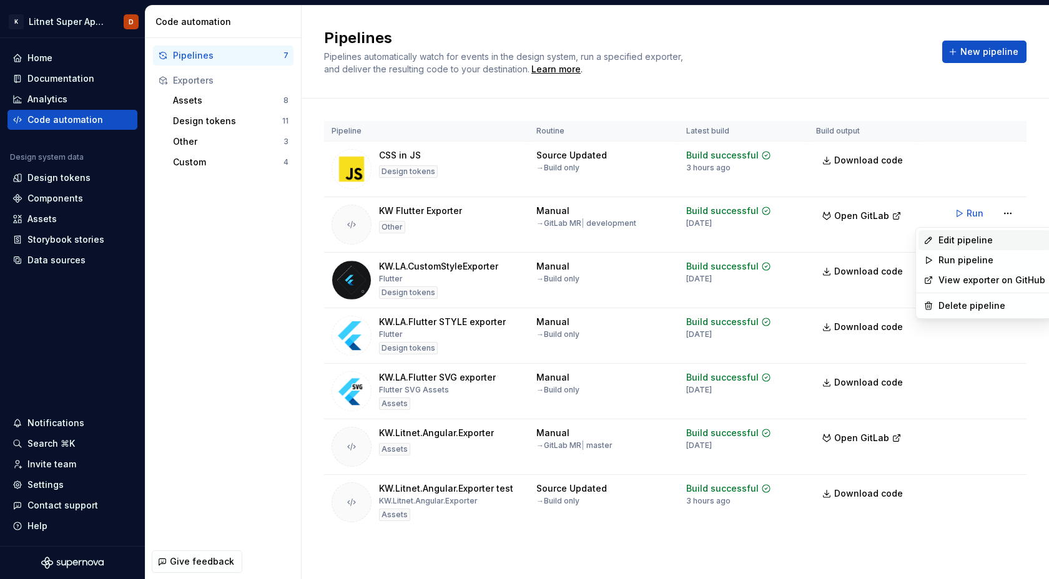
click at [974, 238] on div "Edit pipeline" at bounding box center [991, 240] width 107 height 12
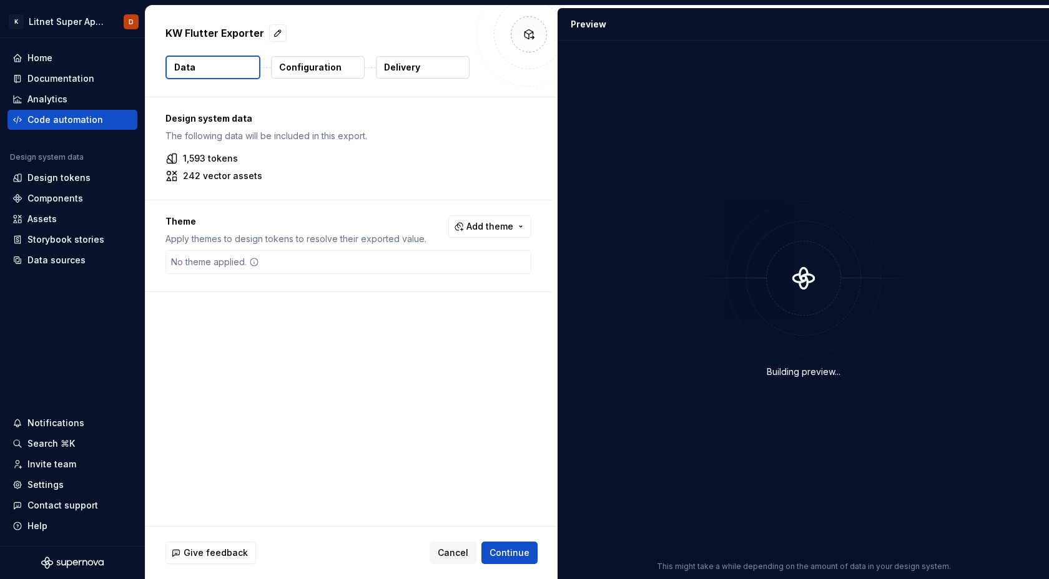
click at [310, 72] on p "Configuration" at bounding box center [310, 67] width 62 height 12
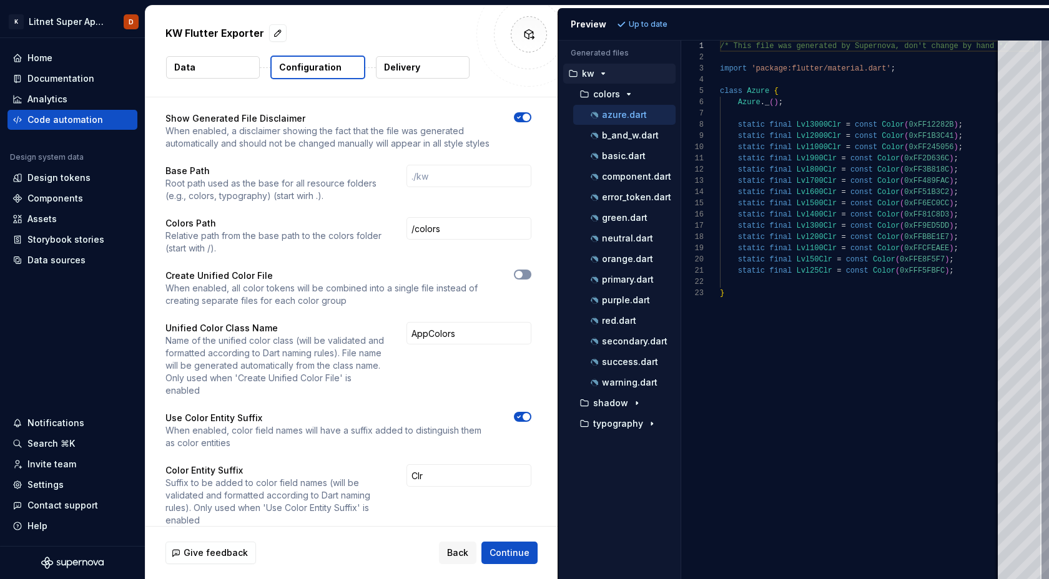
click at [528, 273] on button "button" at bounding box center [522, 275] width 17 height 10
click at [522, 413] on icon "button" at bounding box center [519, 416] width 10 height 7
click at [515, 551] on span "Continue" at bounding box center [509, 553] width 40 height 12
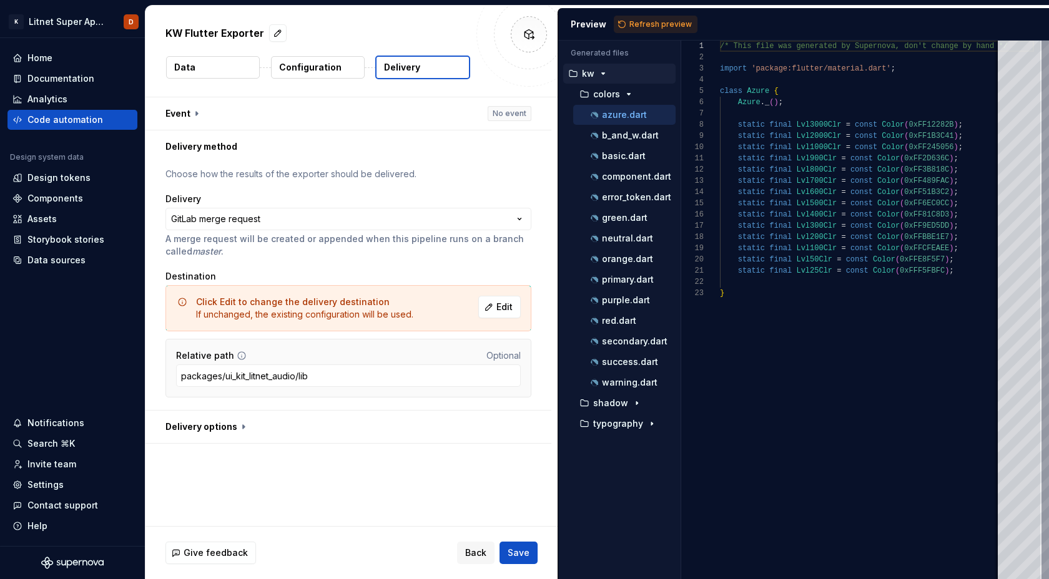
click at [350, 73] on button "Configuration" at bounding box center [318, 67] width 94 height 22
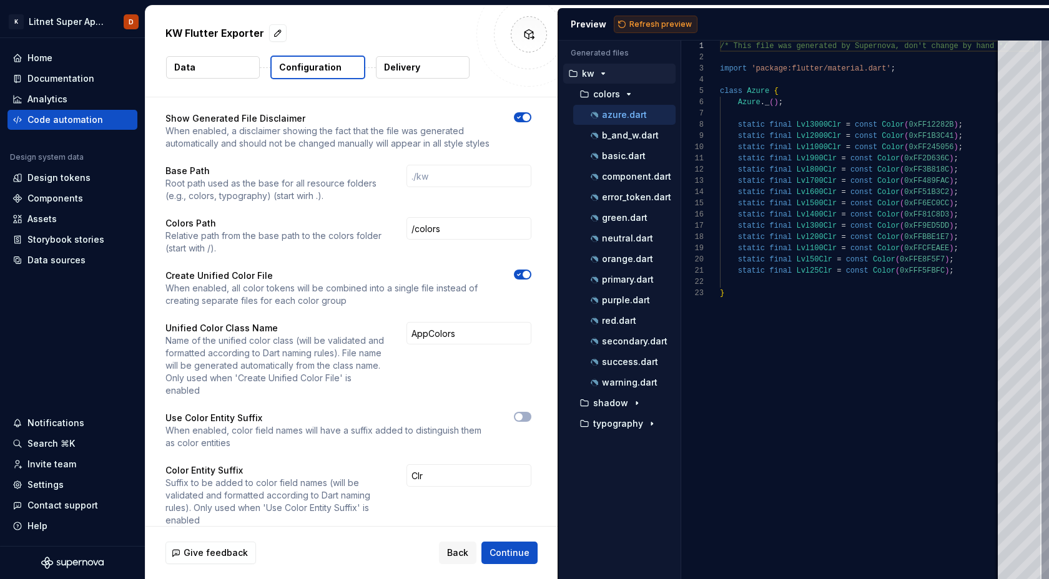
click at [657, 19] on span "Refresh preview" at bounding box center [660, 24] width 62 height 10
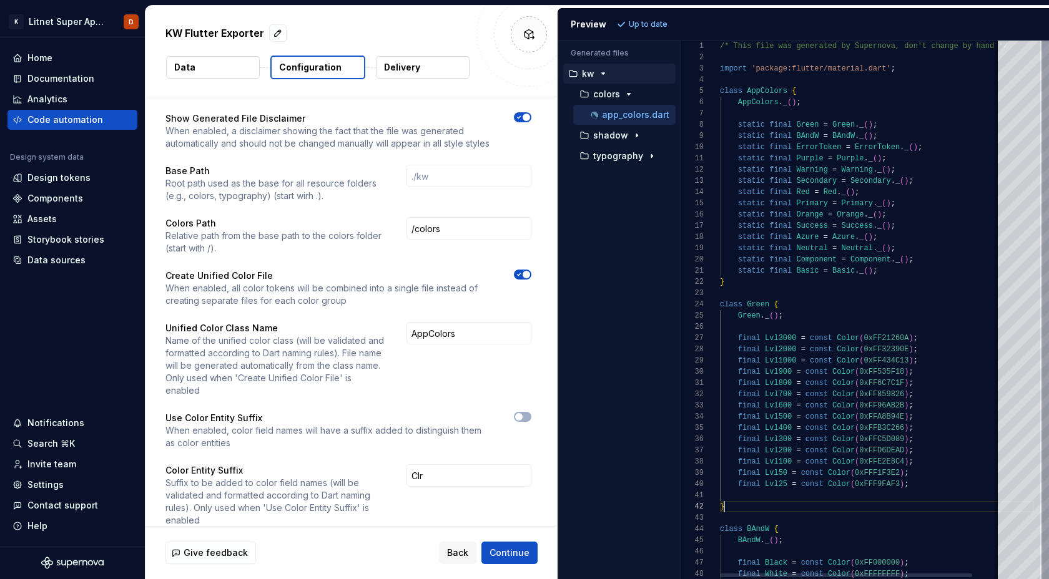
scroll to position [11, 4]
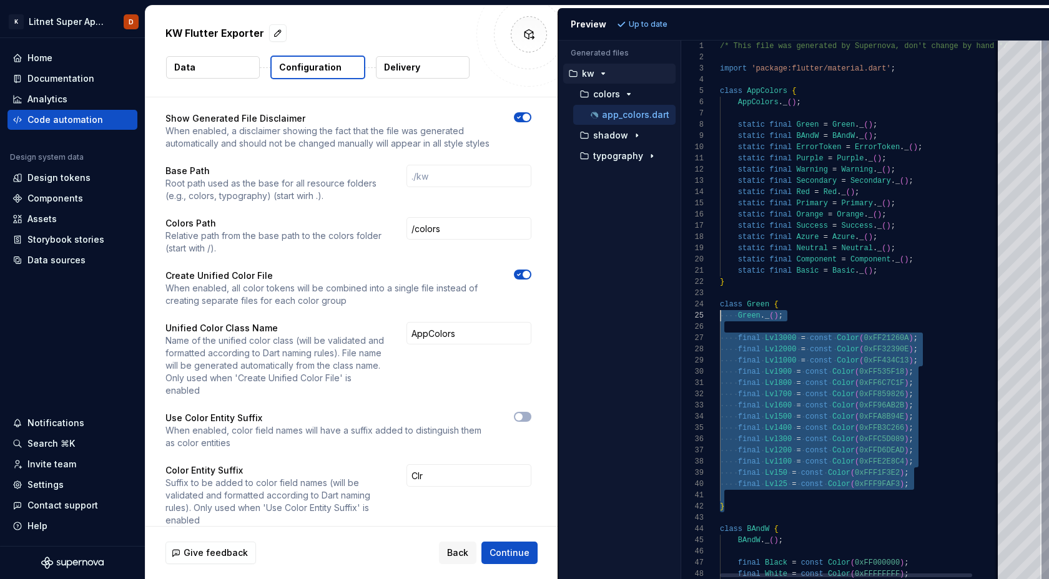
type textarea "**********"
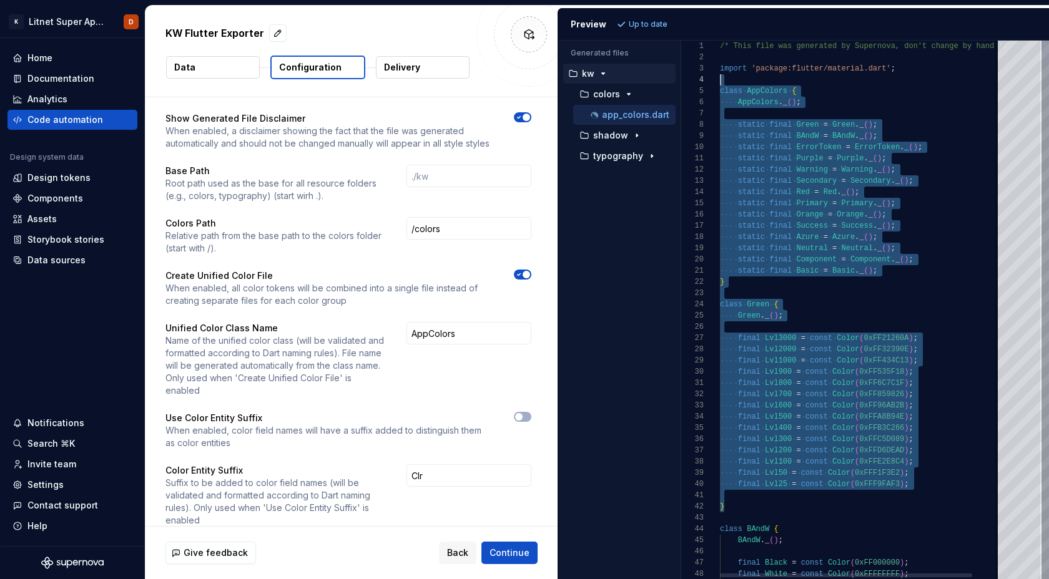
scroll to position [34, 0]
drag, startPoint x: 730, startPoint y: 509, endPoint x: 697, endPoint y: 78, distance: 432.6
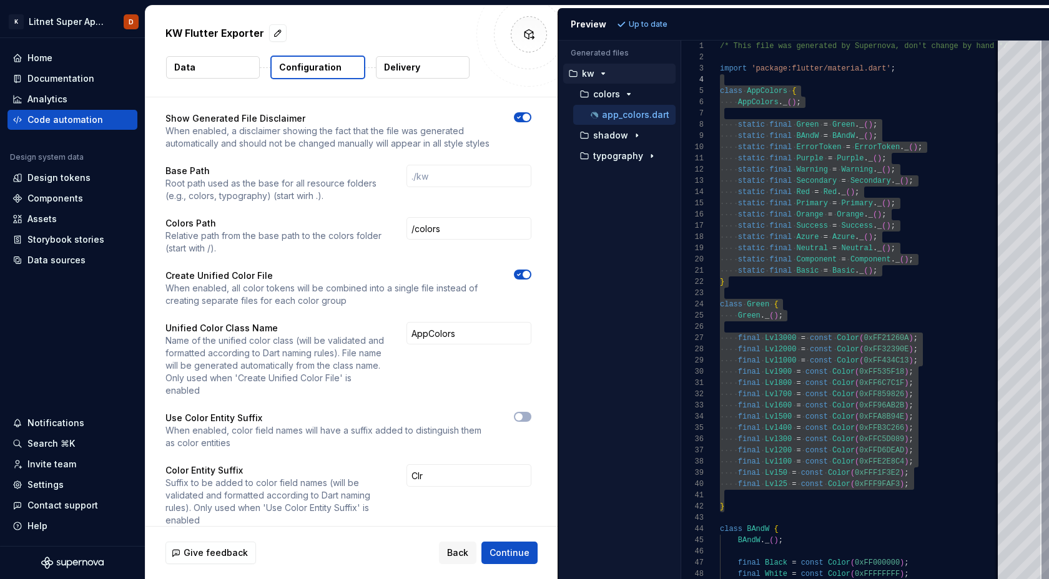
click at [222, 277] on p "Create Unified Color File" at bounding box center [328, 276] width 326 height 12
copy p "Create Unified Color File"
click at [202, 329] on p "Unified Color Class Name" at bounding box center [274, 328] width 218 height 12
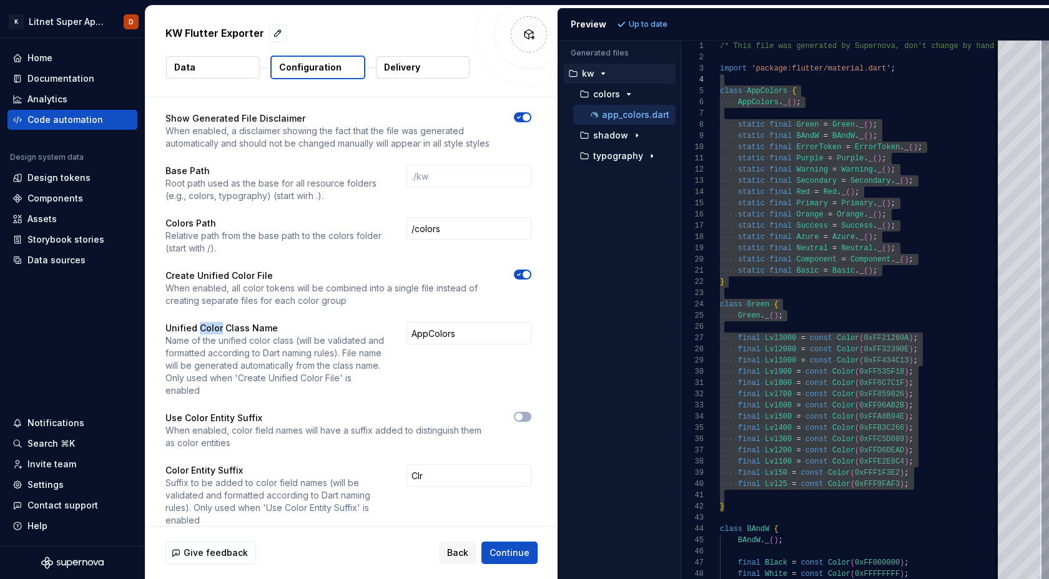
click at [202, 329] on p "Unified Color Class Name" at bounding box center [274, 328] width 218 height 12
click at [53, 120] on div "Code automation" at bounding box center [65, 120] width 76 height 12
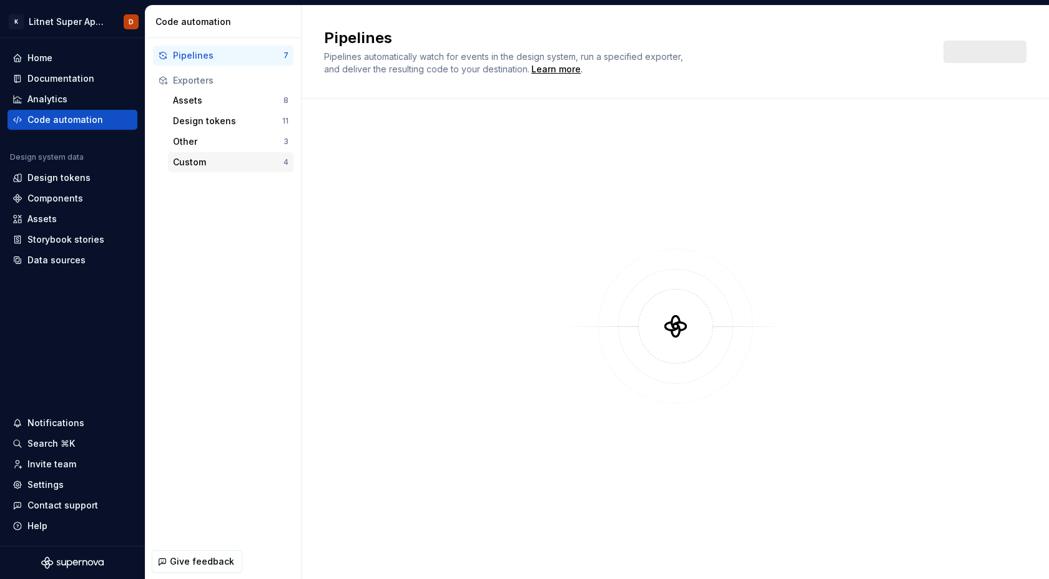
click at [204, 166] on div "Custom" at bounding box center [228, 162] width 110 height 12
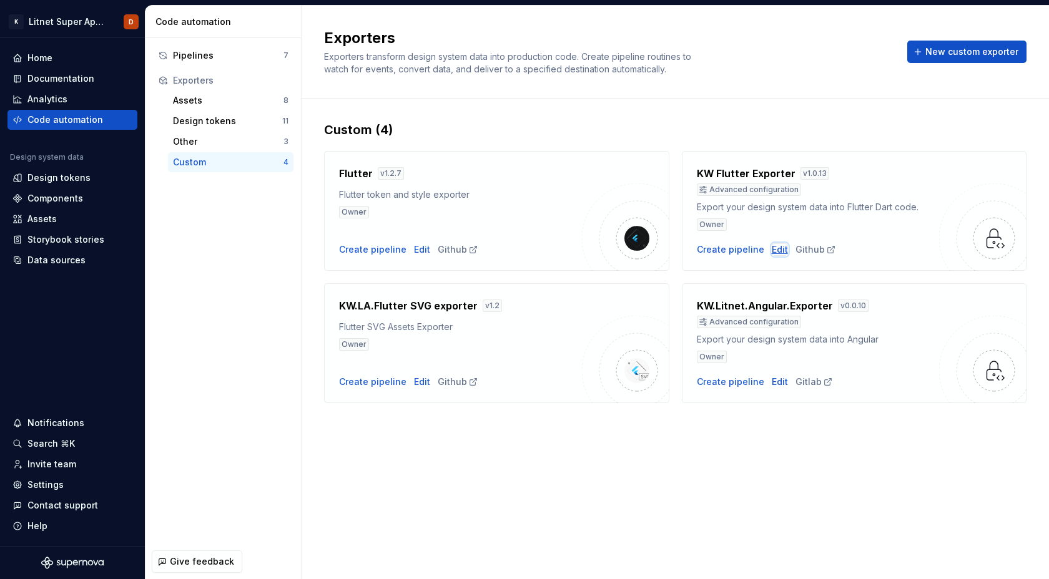
click at [779, 248] on div "Edit" at bounding box center [780, 249] width 16 height 12
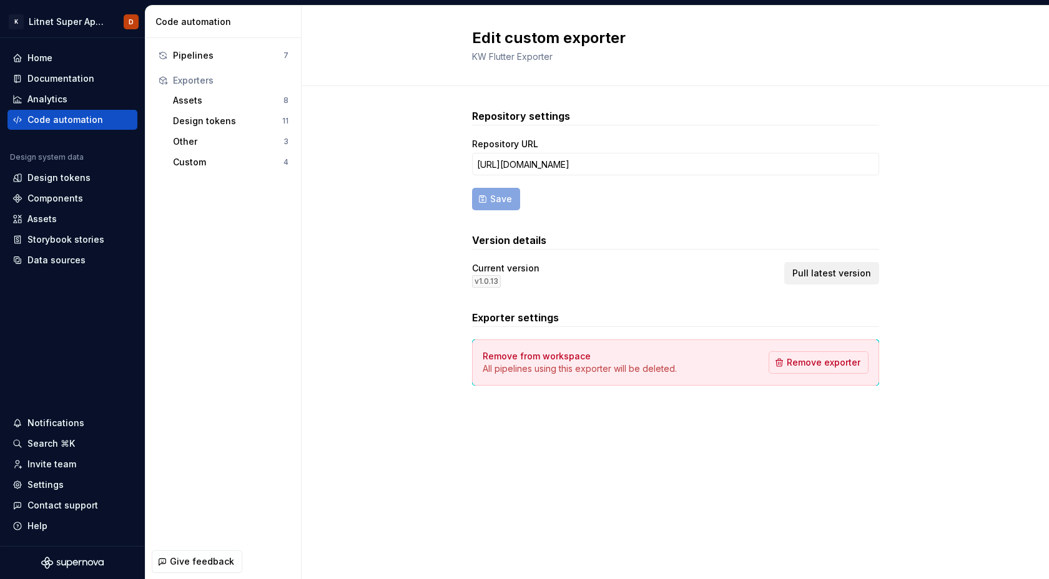
click at [846, 271] on span "Pull latest version" at bounding box center [831, 273] width 79 height 12
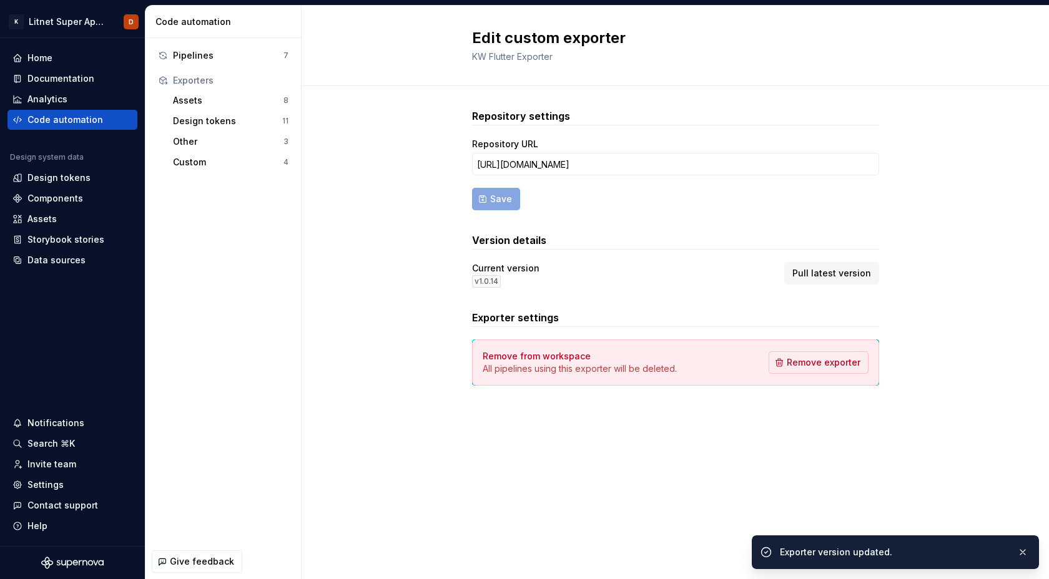
click at [318, 299] on div "Repository settings Repository URL https://github.com/KilgoreT/supernova_flutte…" at bounding box center [675, 259] width 747 height 347
click at [192, 55] on div "Pipelines" at bounding box center [228, 55] width 110 height 12
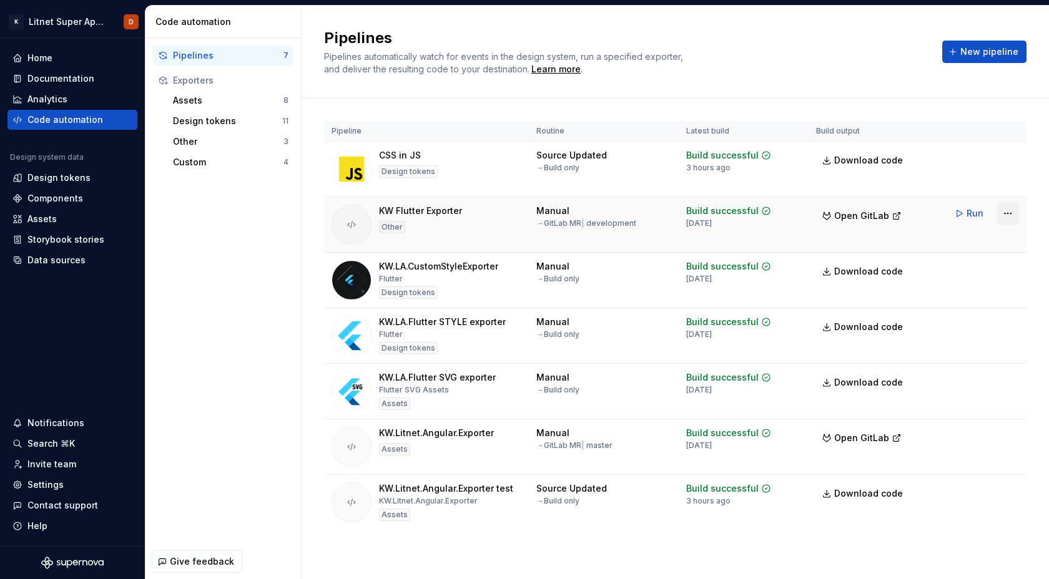
click at [1006, 215] on html "K Litnet Super App 2.0. D Home Documentation Analytics Code automation Design s…" at bounding box center [524, 289] width 1049 height 579
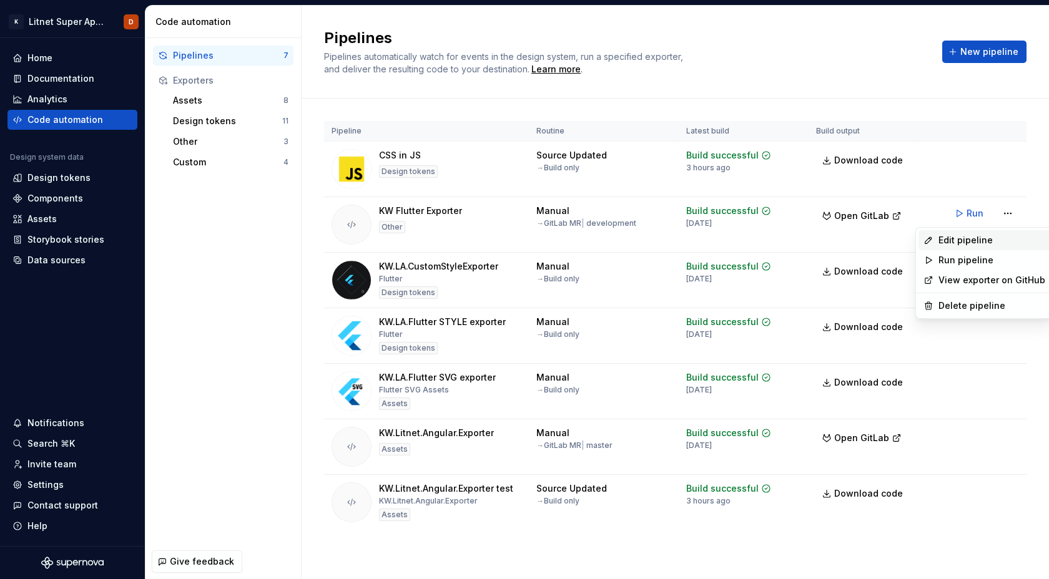
click at [969, 240] on div "Edit pipeline" at bounding box center [991, 240] width 107 height 12
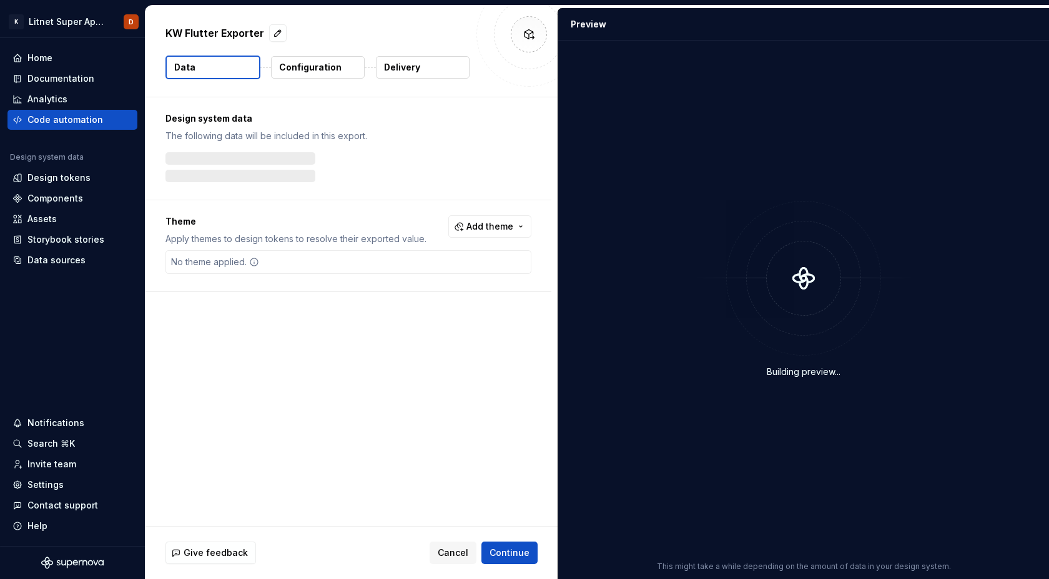
click at [335, 71] on p "Configuration" at bounding box center [310, 67] width 62 height 12
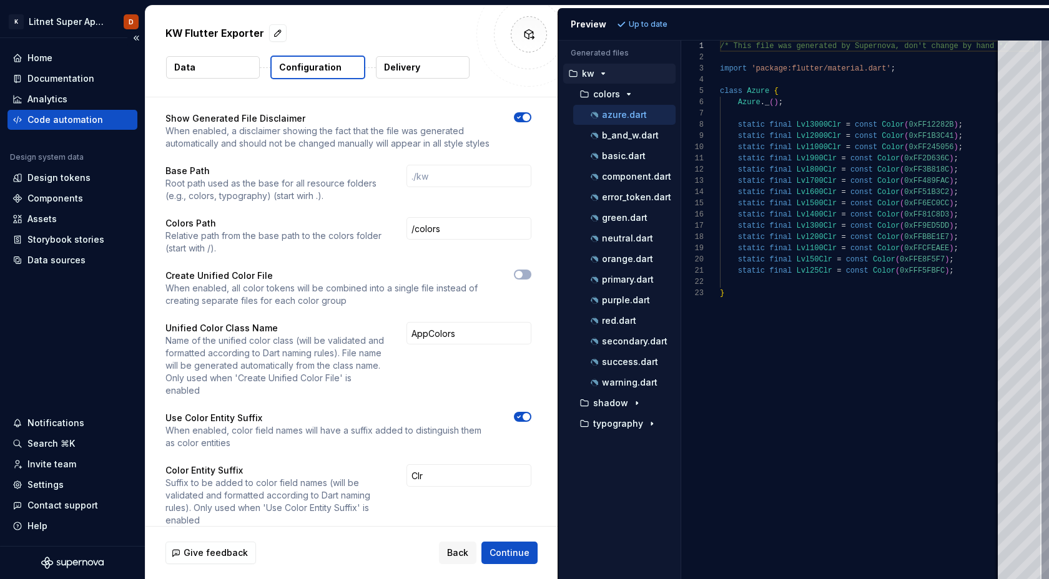
click at [56, 121] on div "Code automation" at bounding box center [65, 120] width 76 height 12
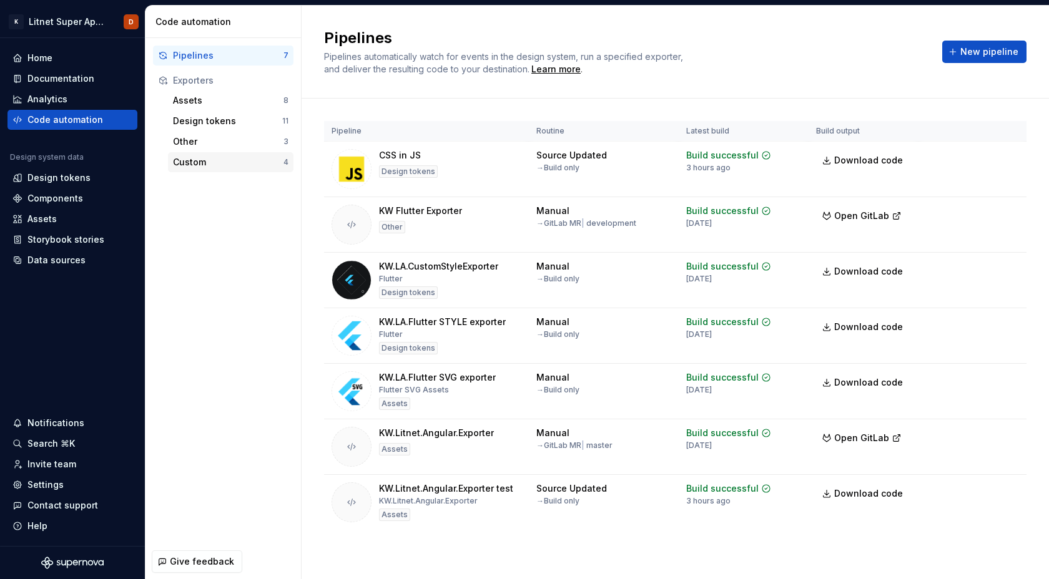
click at [197, 160] on div "Custom" at bounding box center [228, 162] width 110 height 12
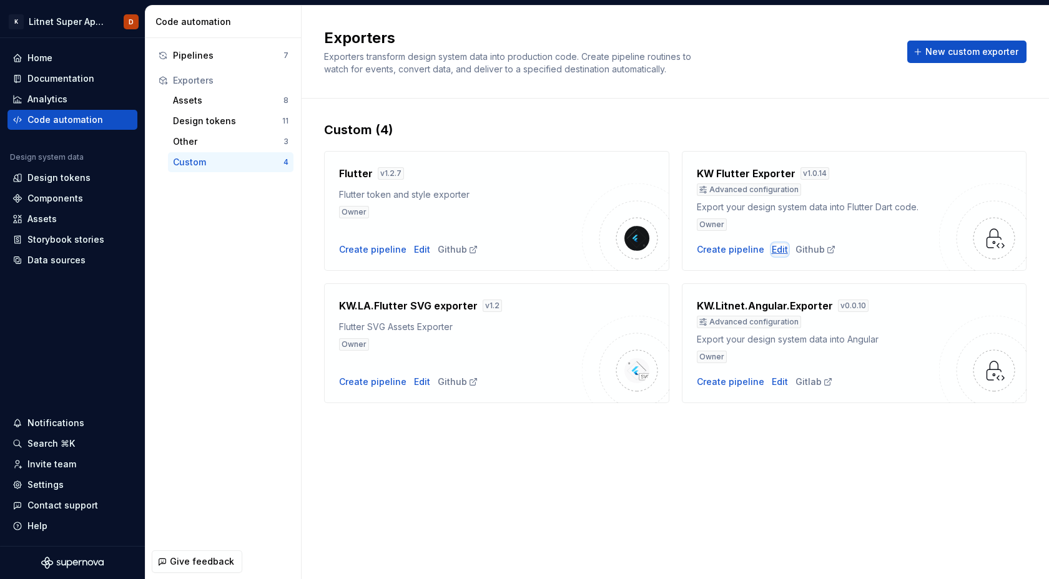
click at [778, 246] on div "Edit" at bounding box center [780, 249] width 16 height 12
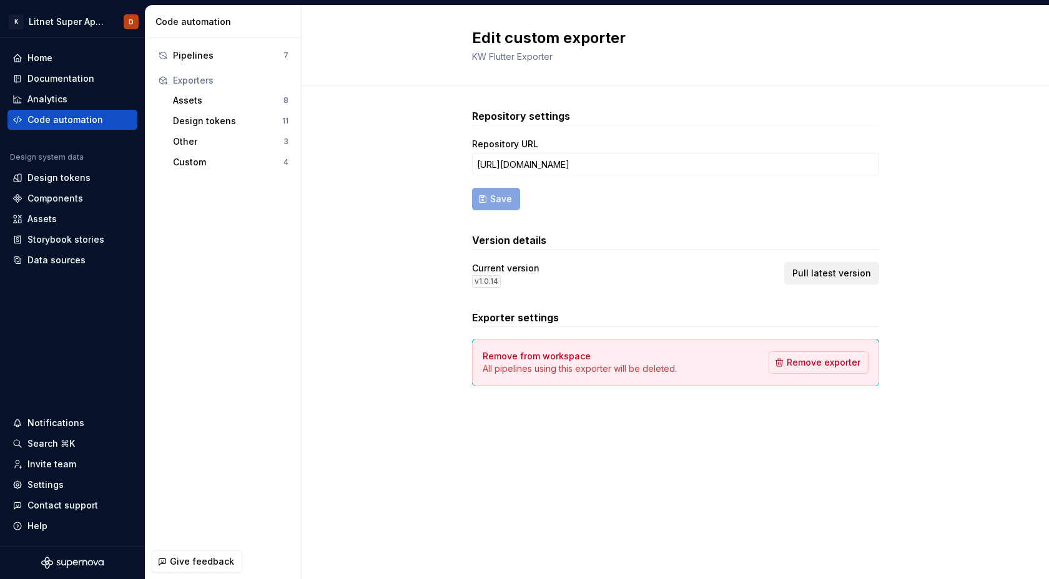
click at [847, 270] on span "Pull latest version" at bounding box center [831, 273] width 79 height 12
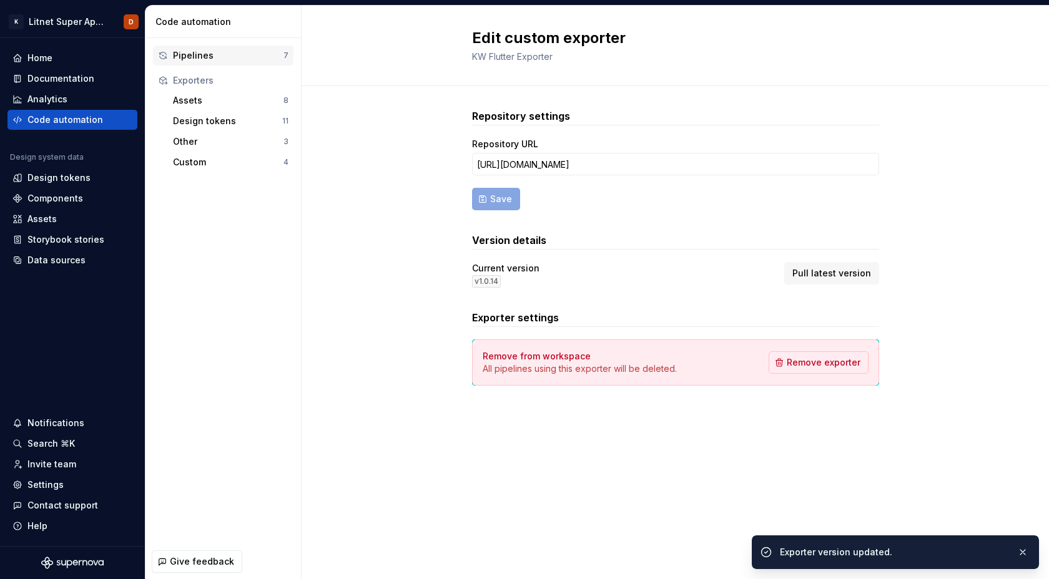
click at [188, 51] on div "Pipelines" at bounding box center [228, 55] width 110 height 12
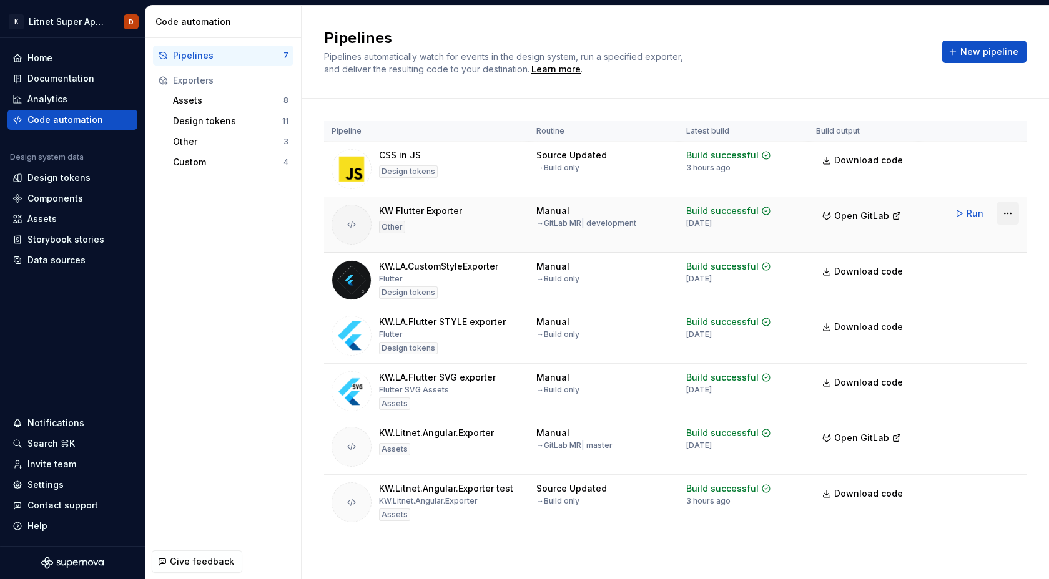
click at [1006, 213] on html "K Litnet Super App 2.0. D Home Documentation Analytics Code automation Design s…" at bounding box center [524, 289] width 1049 height 579
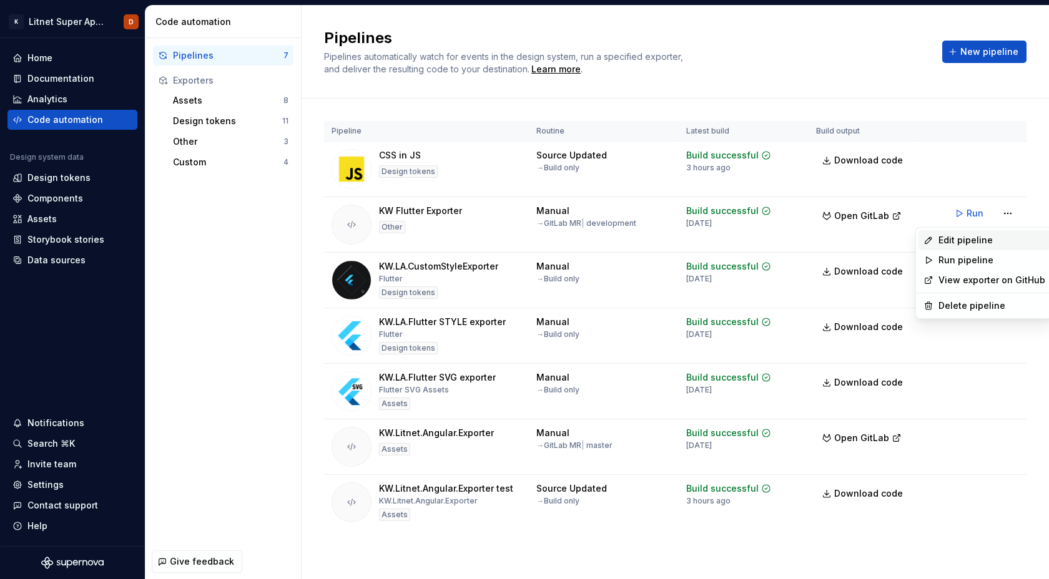
click at [984, 241] on div "Edit pipeline" at bounding box center [991, 240] width 107 height 12
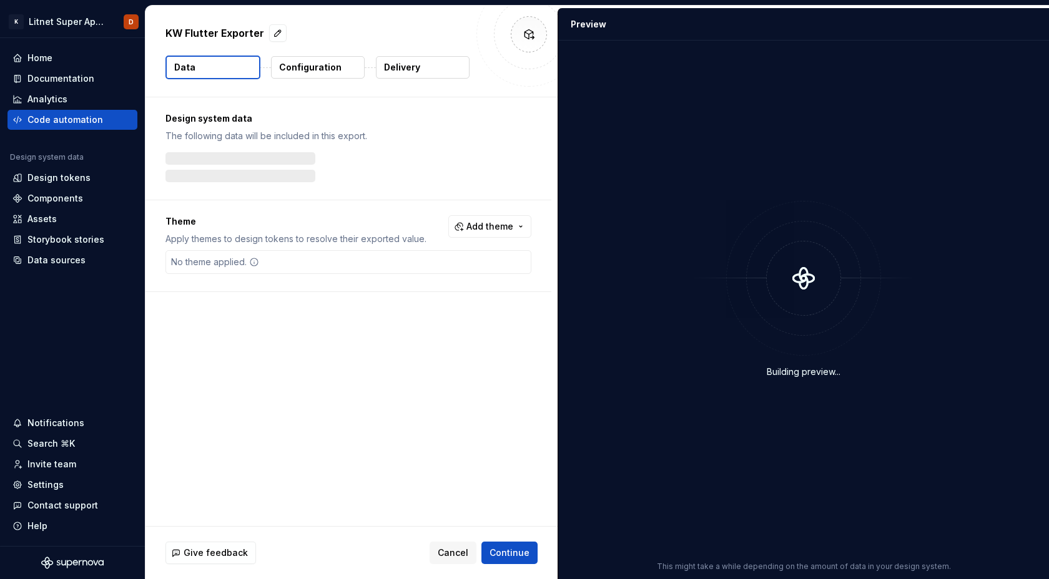
click at [329, 63] on p "Configuration" at bounding box center [310, 67] width 62 height 12
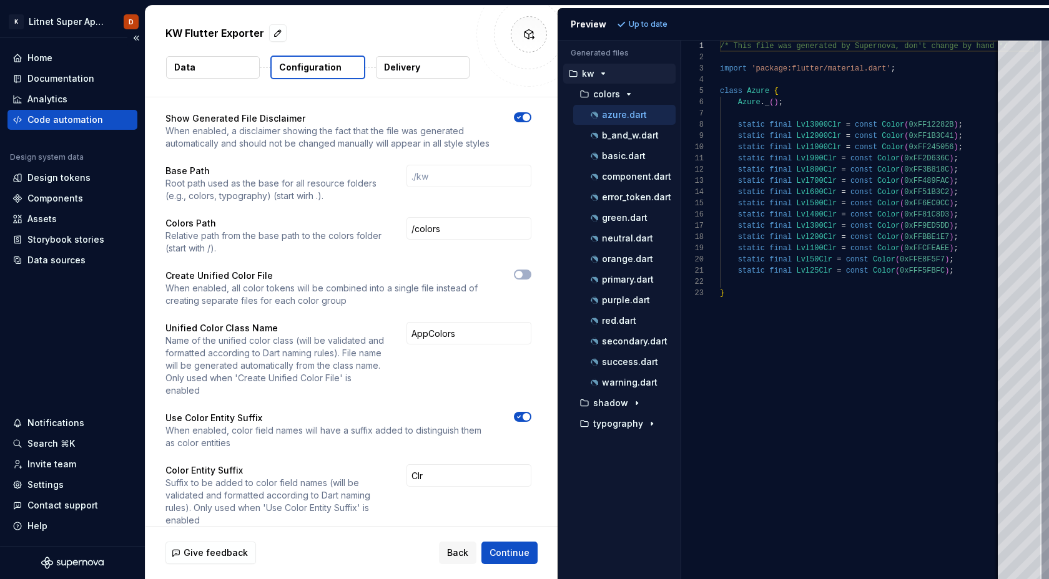
click at [39, 120] on div "Code automation" at bounding box center [65, 120] width 76 height 12
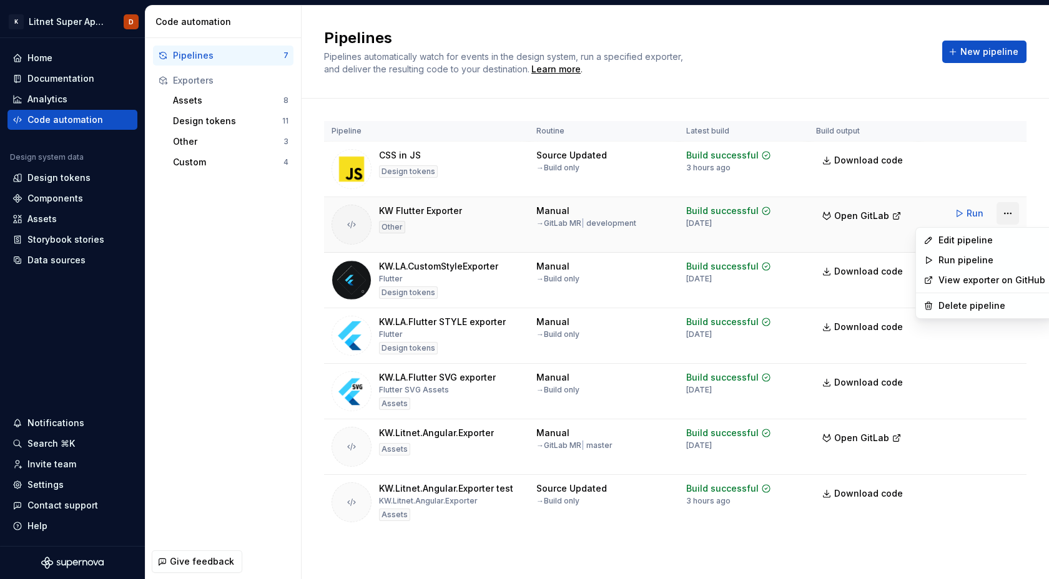
click at [1009, 215] on html "K Litnet Super App 2.0. D Home Documentation Analytics Code automation Design s…" at bounding box center [524, 289] width 1049 height 579
click at [951, 307] on div "Delete pipeline" at bounding box center [991, 306] width 107 height 12
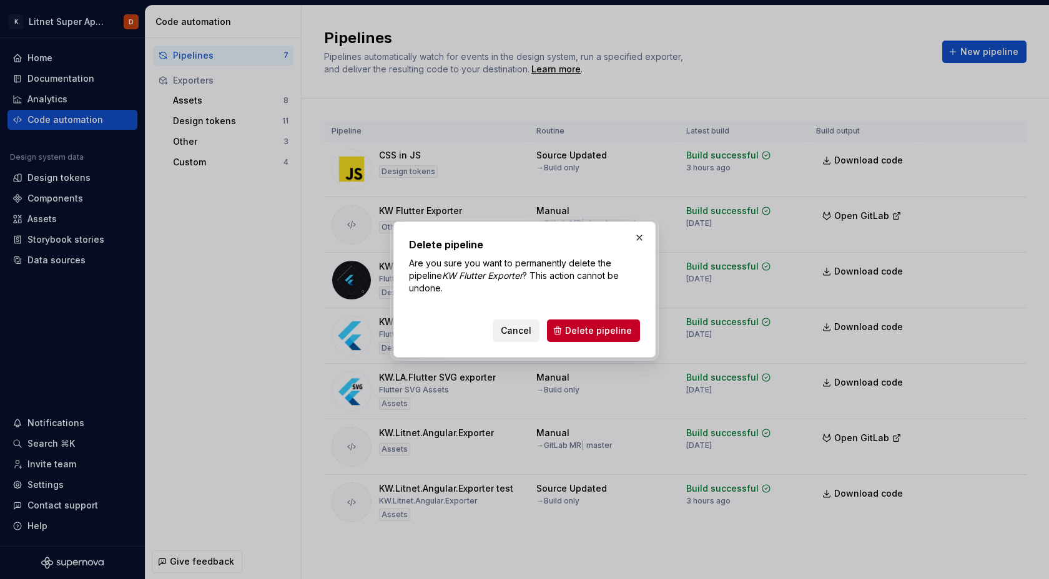
click at [526, 328] on span "Cancel" at bounding box center [516, 331] width 31 height 12
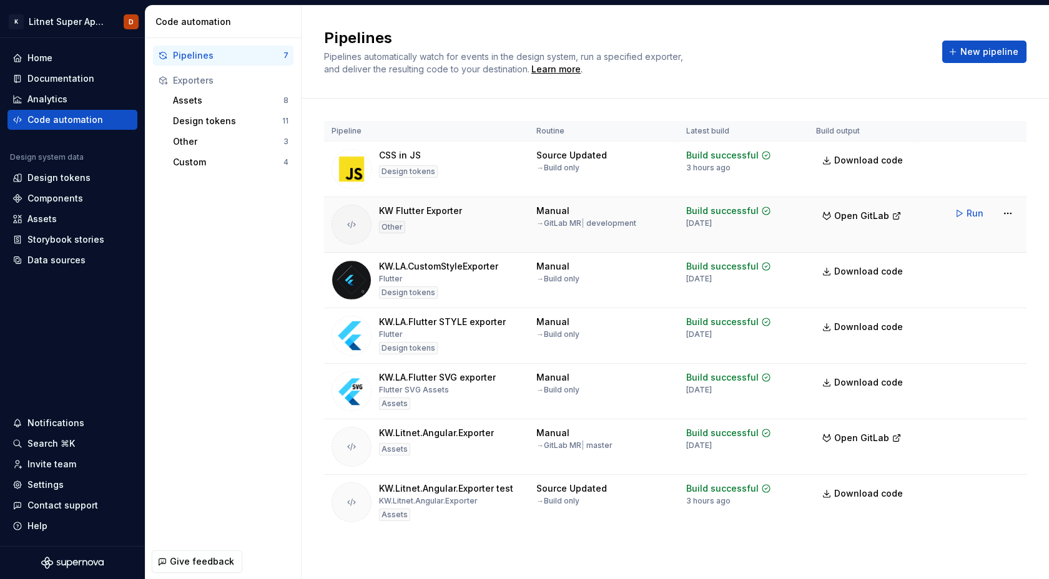
click at [428, 210] on div "KW Flutter Exporter" at bounding box center [420, 211] width 83 height 12
copy div "KW Flutter Exporter"
click at [1011, 215] on html "K Litnet Super App 2.0. D Home Documentation Analytics Code automation Design s…" at bounding box center [524, 289] width 1049 height 579
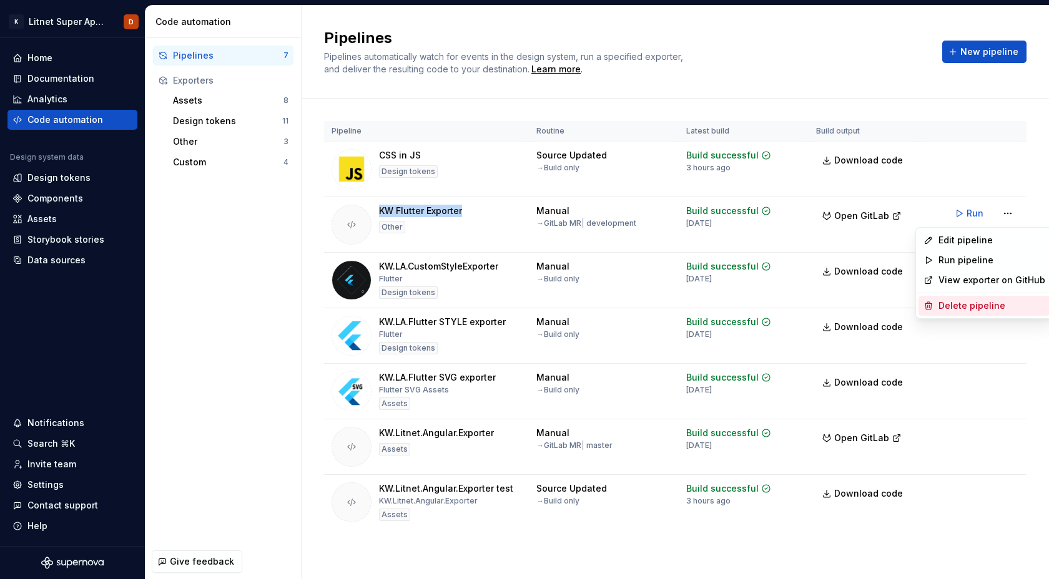
click at [958, 306] on div "Delete pipeline" at bounding box center [991, 306] width 107 height 12
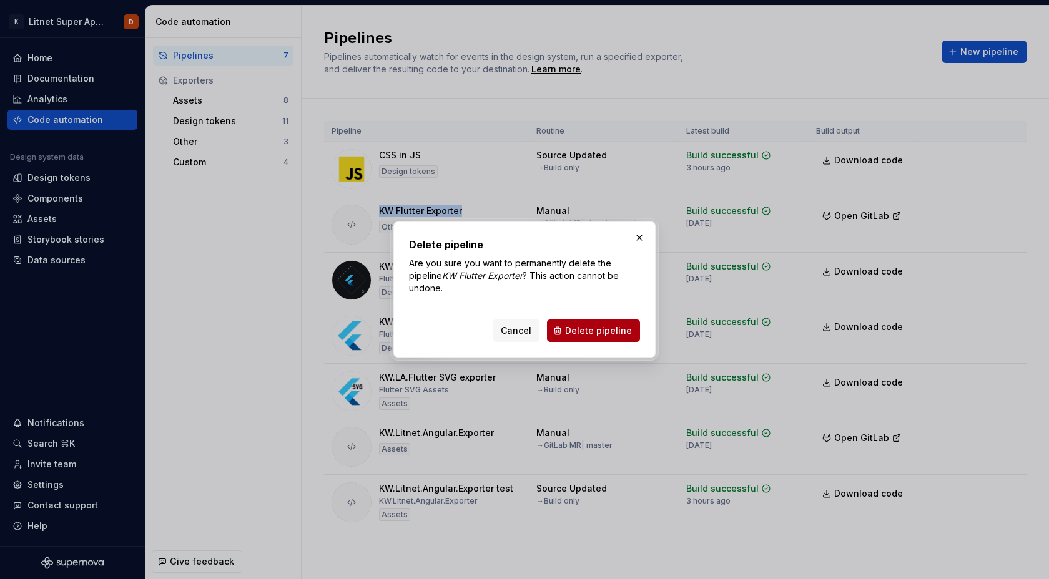
click at [611, 330] on span "Delete pipeline" at bounding box center [598, 331] width 67 height 12
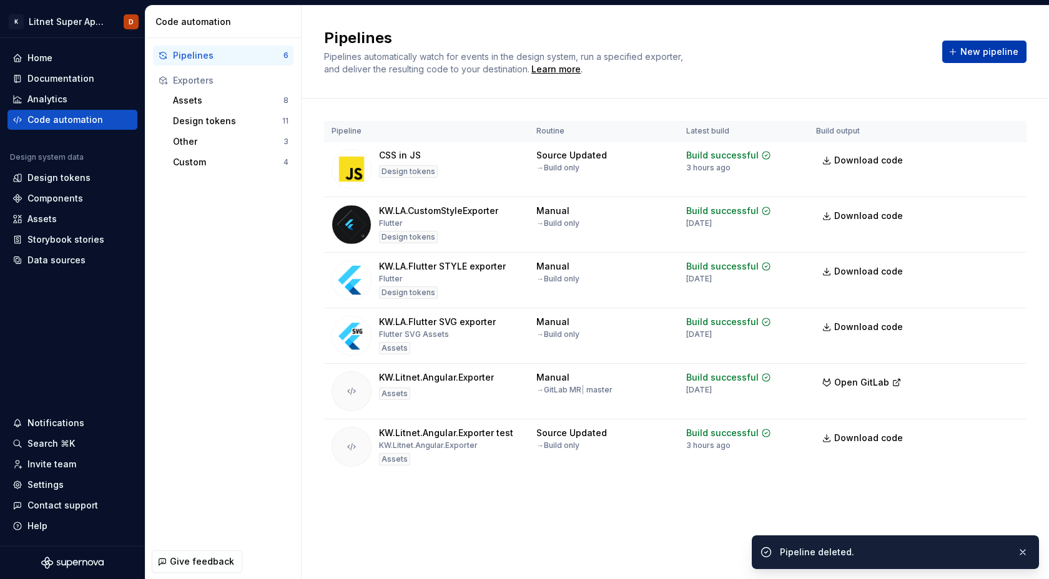
click at [996, 54] on span "New pipeline" at bounding box center [989, 52] width 58 height 12
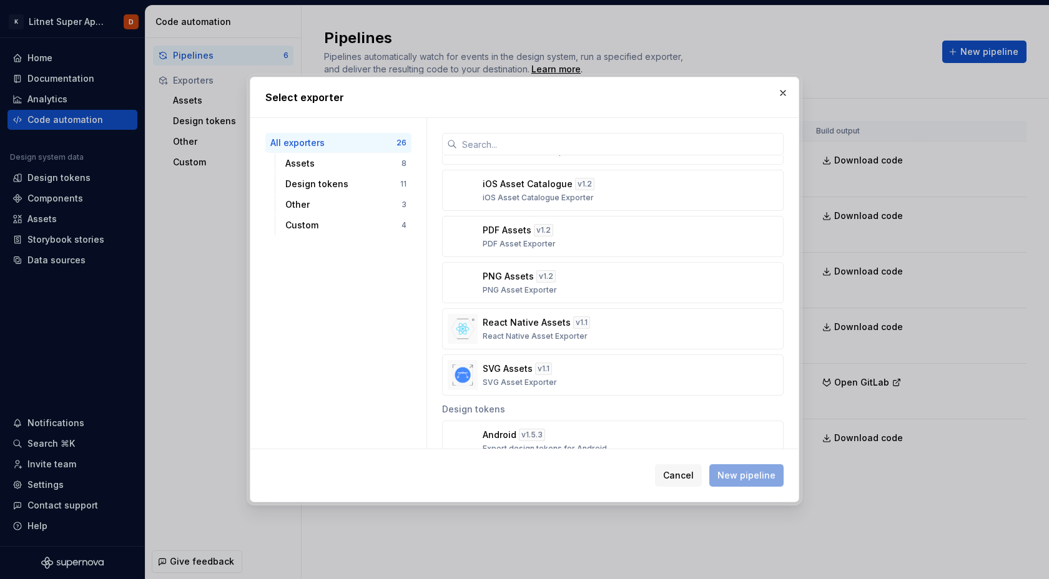
scroll to position [232, 0]
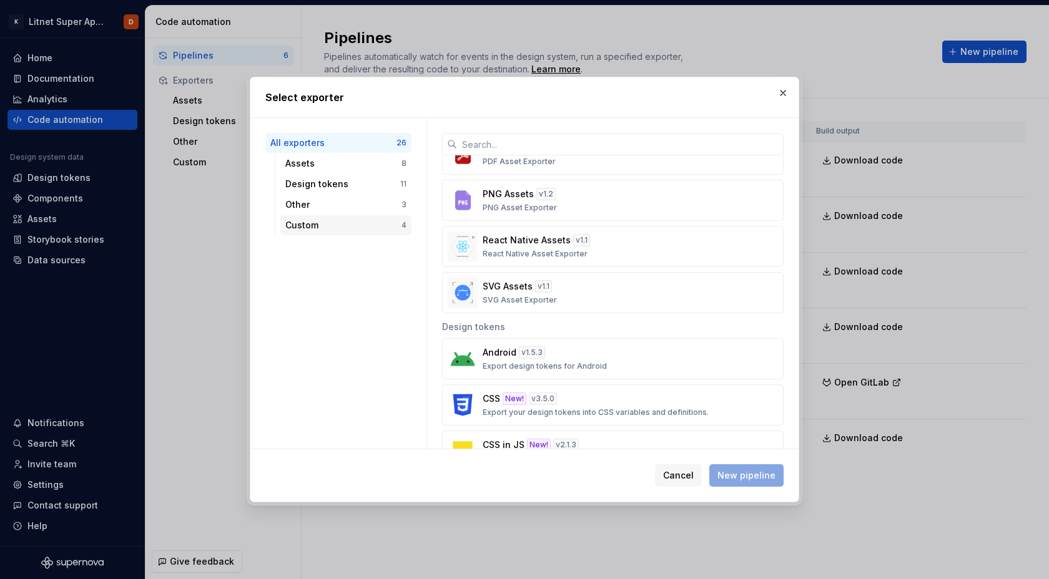
click at [314, 223] on div "Custom" at bounding box center [343, 225] width 116 height 12
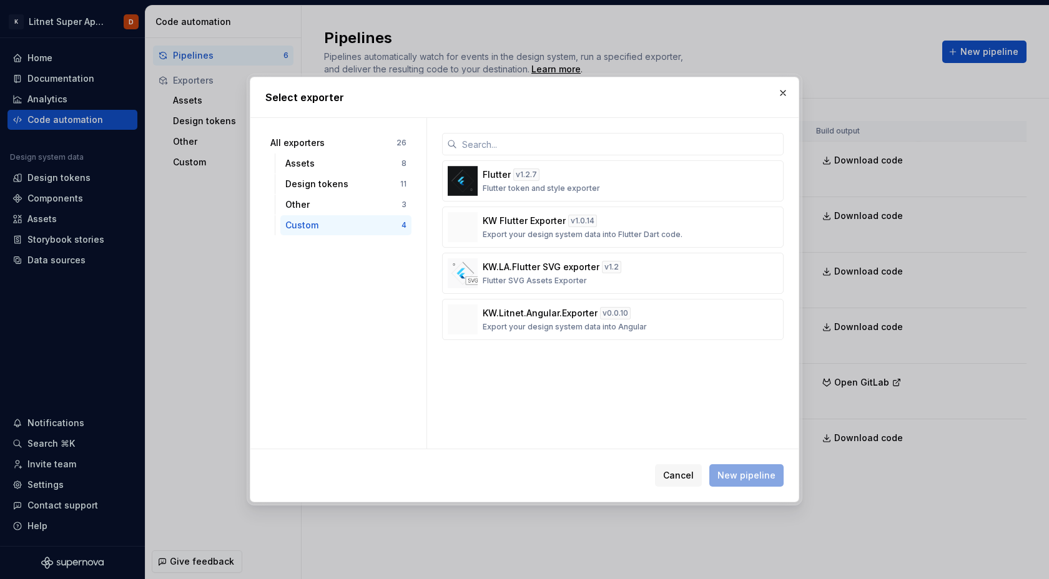
scroll to position [0, 0]
click at [544, 228] on div "KW Flutter Exporter v 1.0.14 Export your design system data into Flutter Dart c…" at bounding box center [609, 227] width 253 height 25
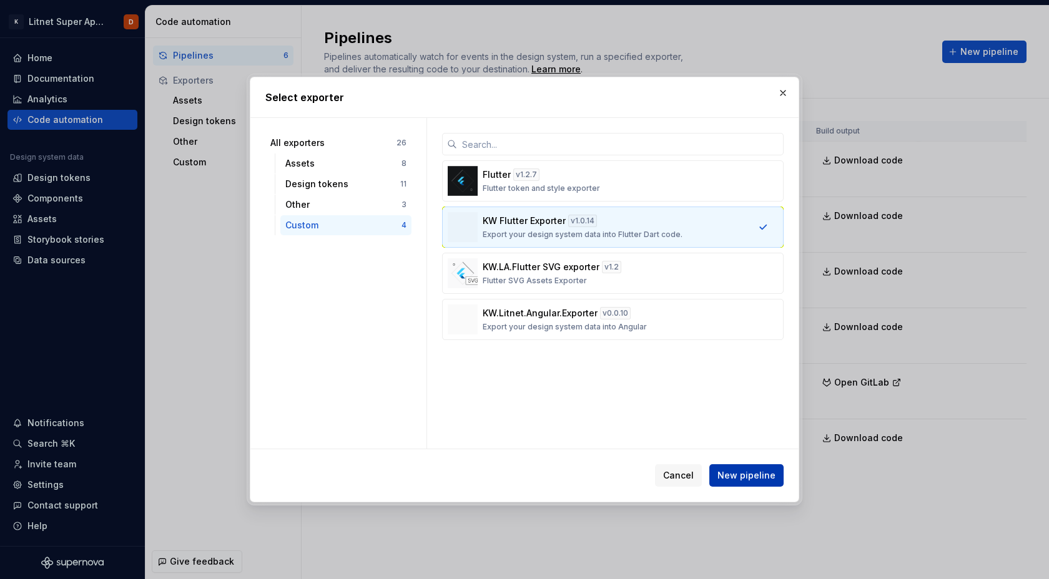
click at [746, 476] on span "New pipeline" at bounding box center [746, 475] width 58 height 12
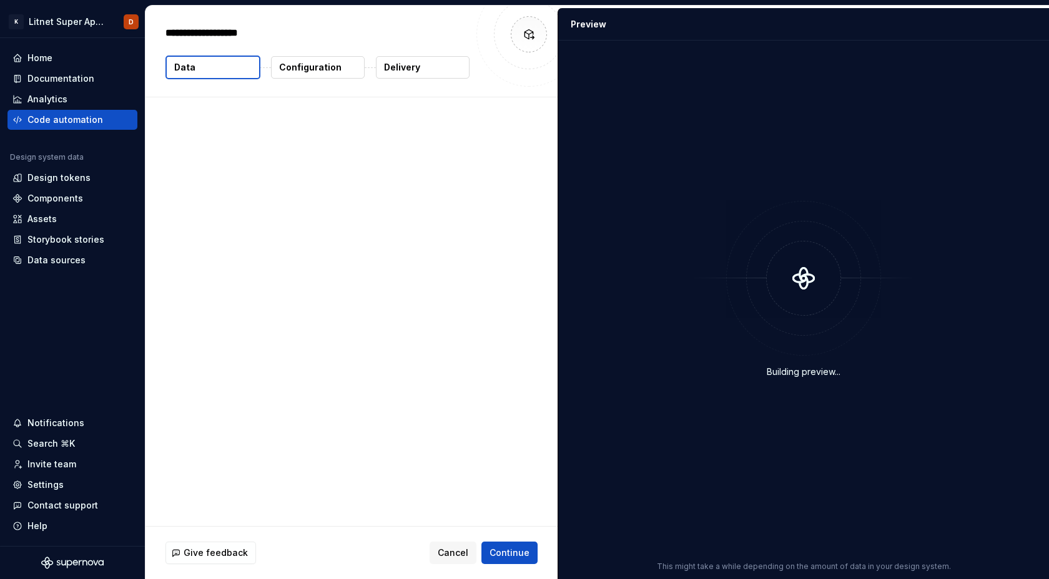
type textarea "*"
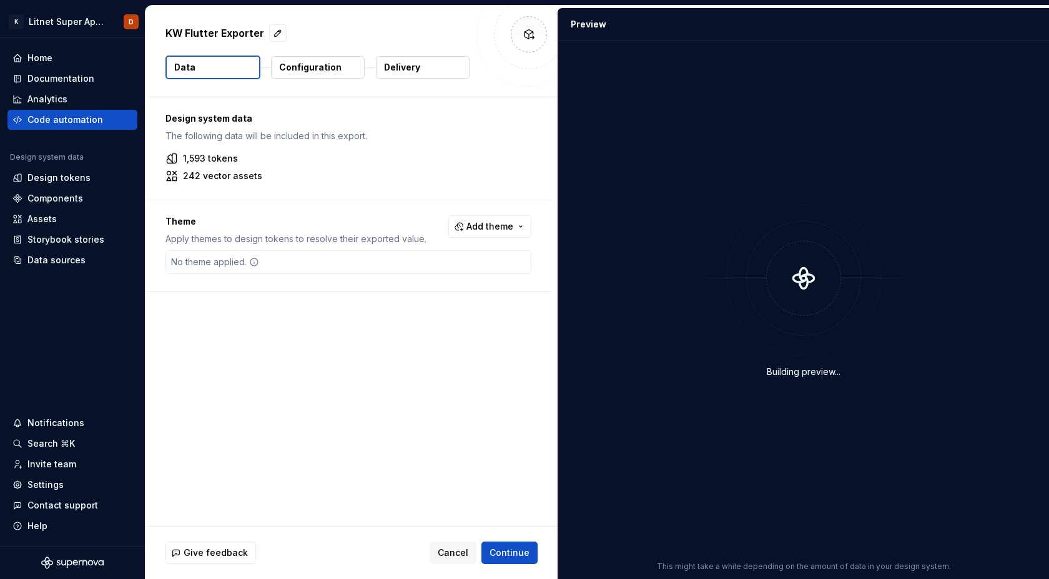
click at [358, 368] on div "Design system data The following data will be included in this export. 1,593 to…" at bounding box center [351, 311] width 412 height 429
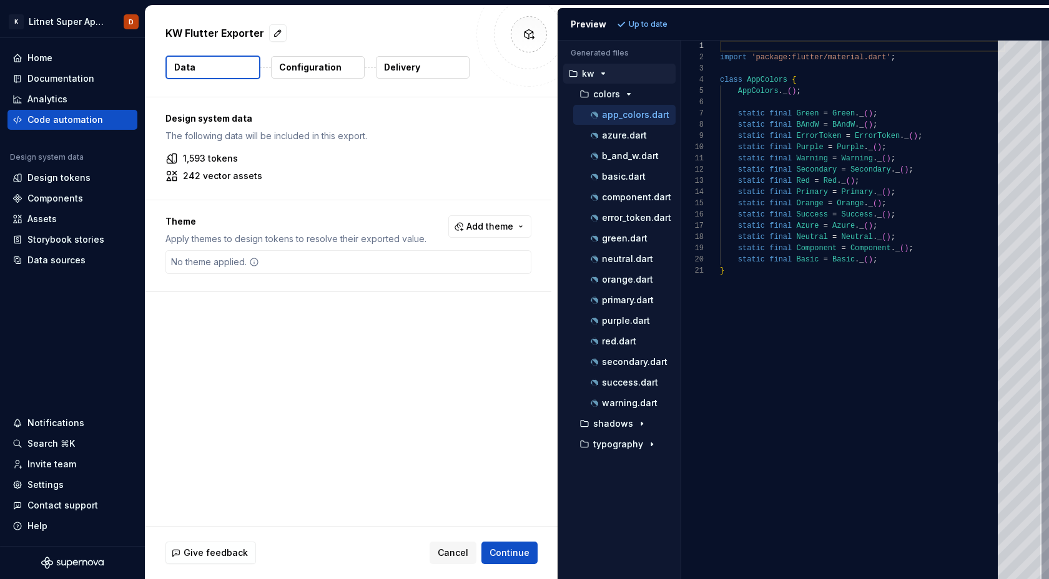
click at [328, 69] on p "Configuration" at bounding box center [310, 67] width 62 height 12
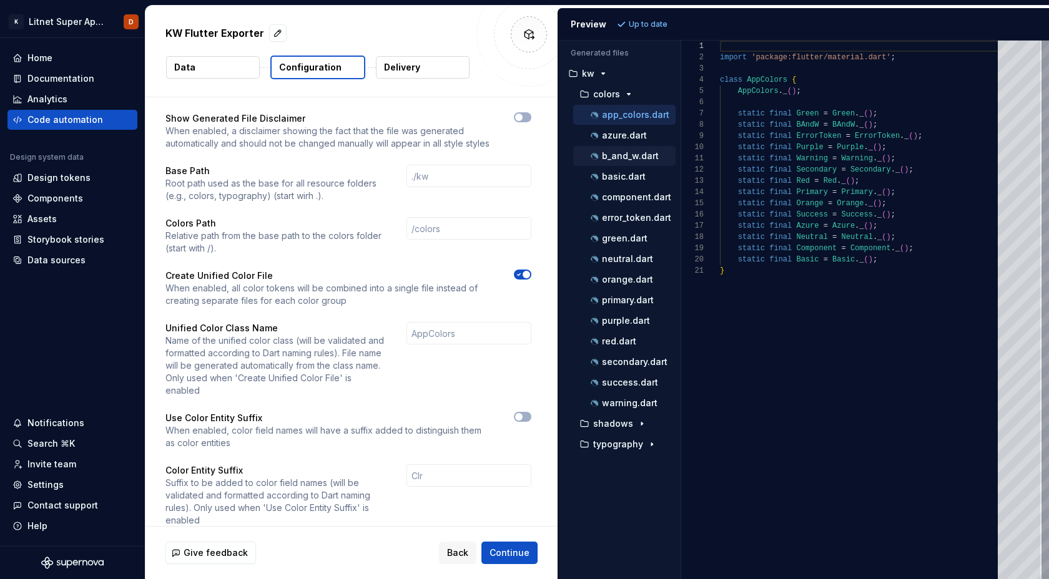
click at [622, 153] on p "b_and_w.dart" at bounding box center [630, 156] width 57 height 10
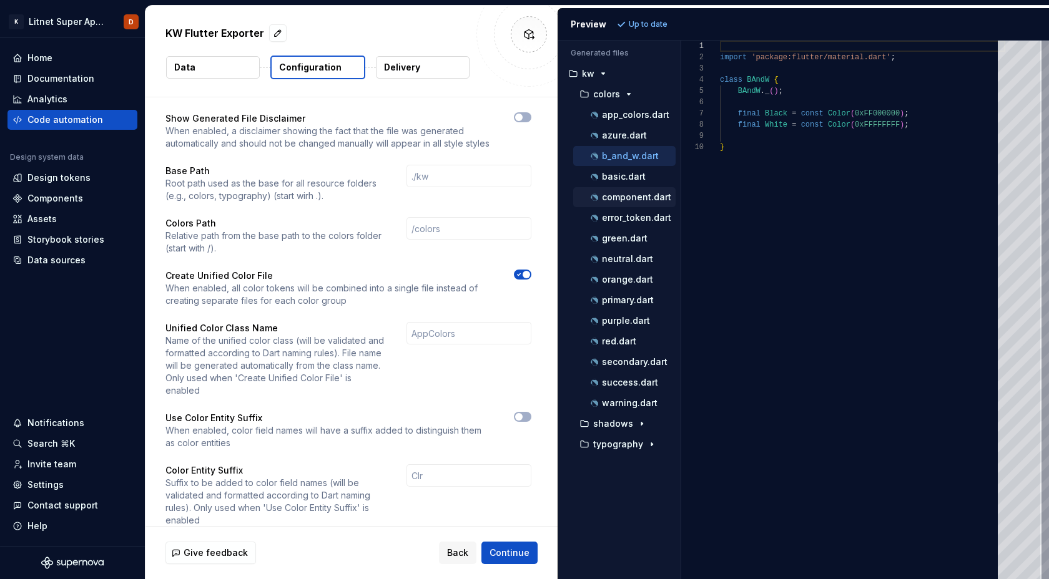
click at [617, 197] on p "component.dart" at bounding box center [636, 197] width 69 height 10
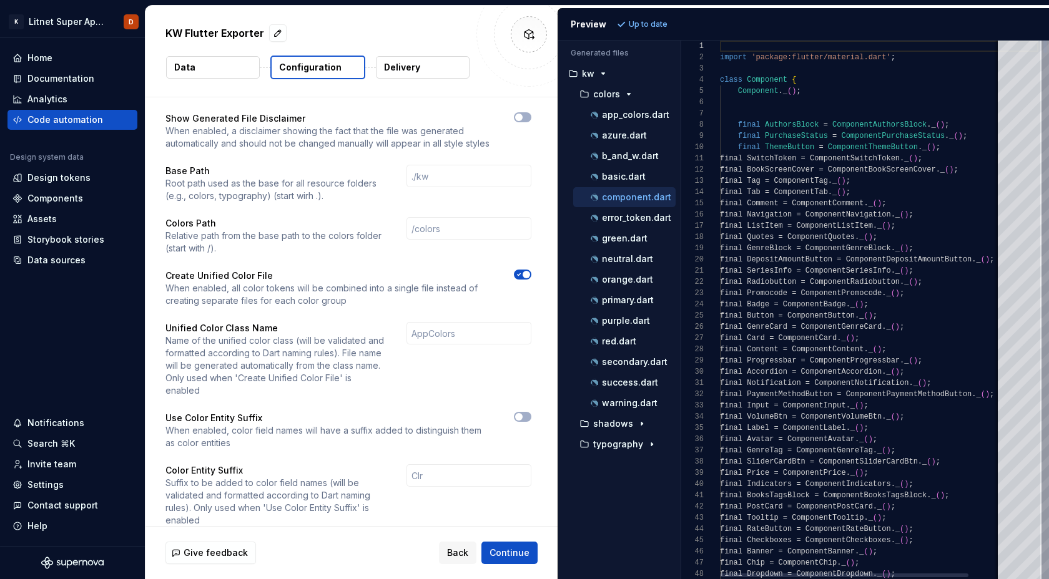
scroll to position [112, 0]
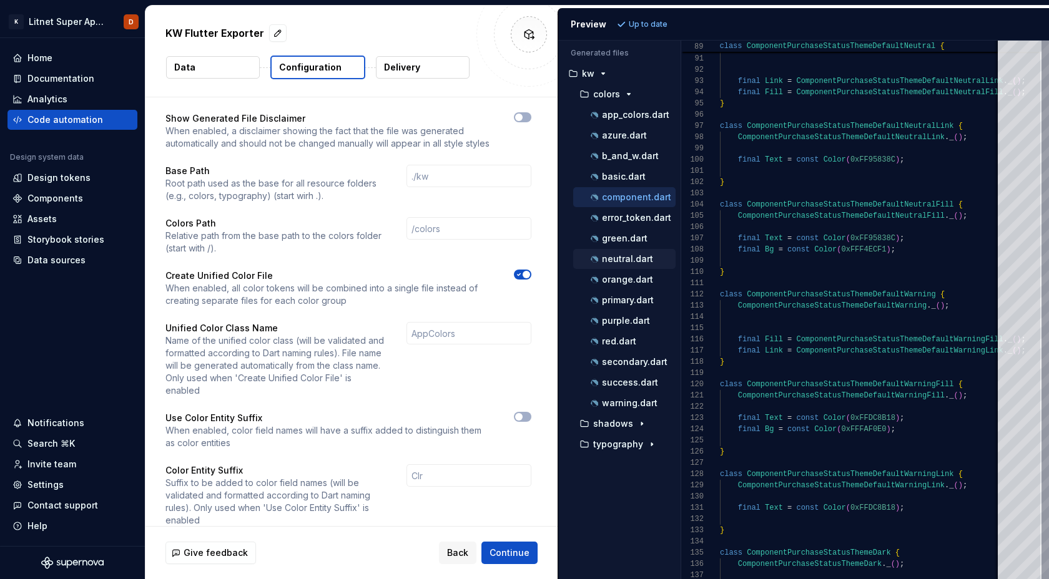
click at [612, 265] on div "neutral.dart" at bounding box center [631, 259] width 87 height 12
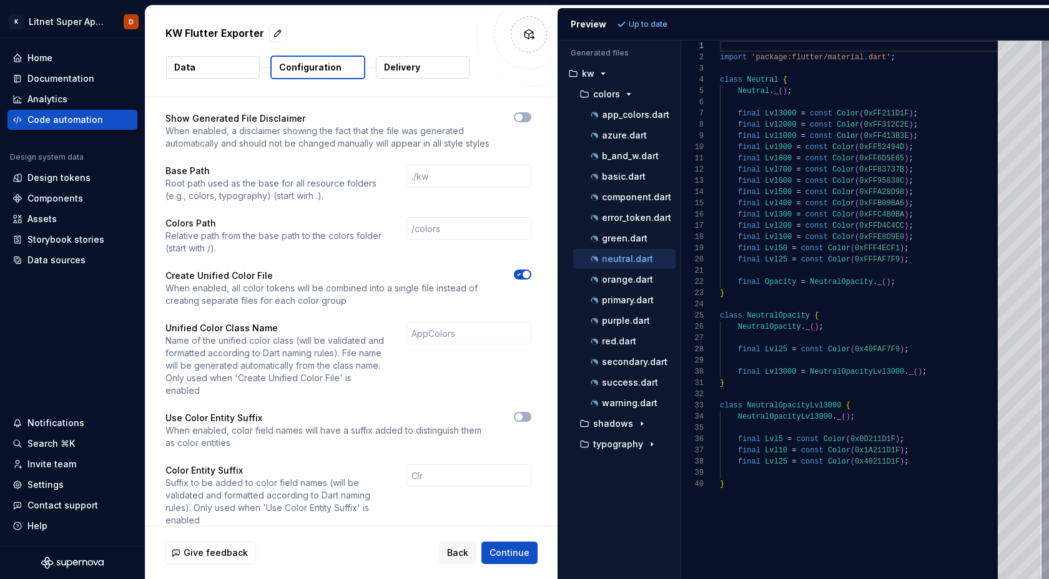
click at [524, 273] on icon "button" at bounding box center [519, 274] width 10 height 7
click at [655, 24] on span "Refresh preview" at bounding box center [660, 24] width 62 height 10
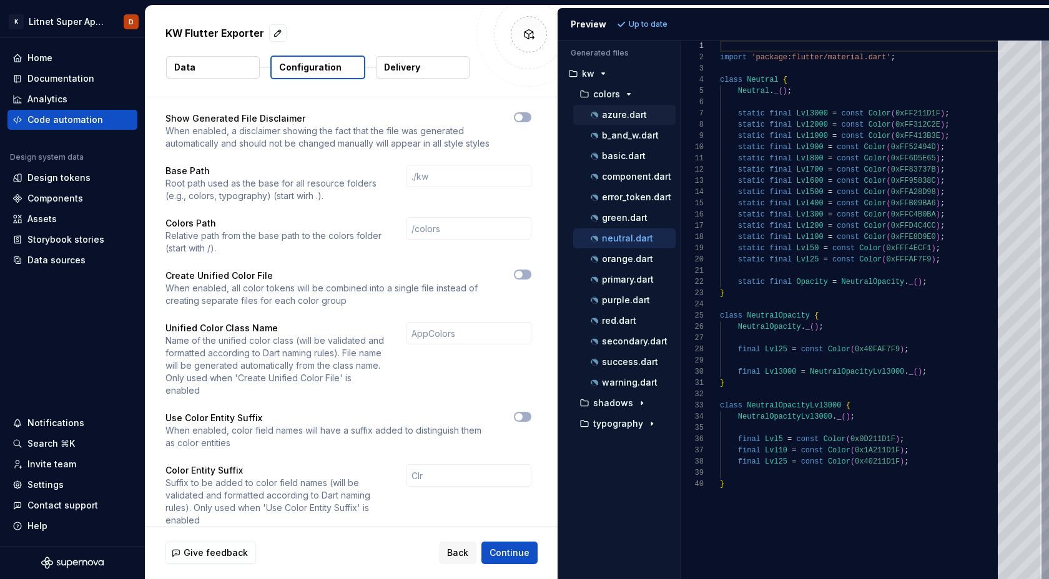
click at [610, 115] on p "azure.dart" at bounding box center [624, 115] width 45 height 10
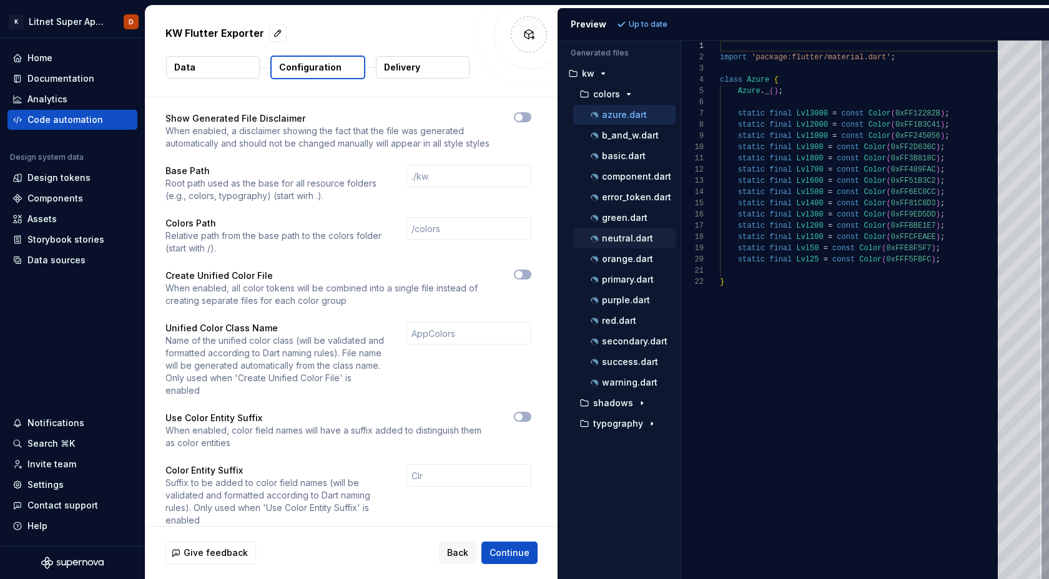
click at [627, 237] on p "neutral.dart" at bounding box center [627, 238] width 51 height 10
type textarea "**********"
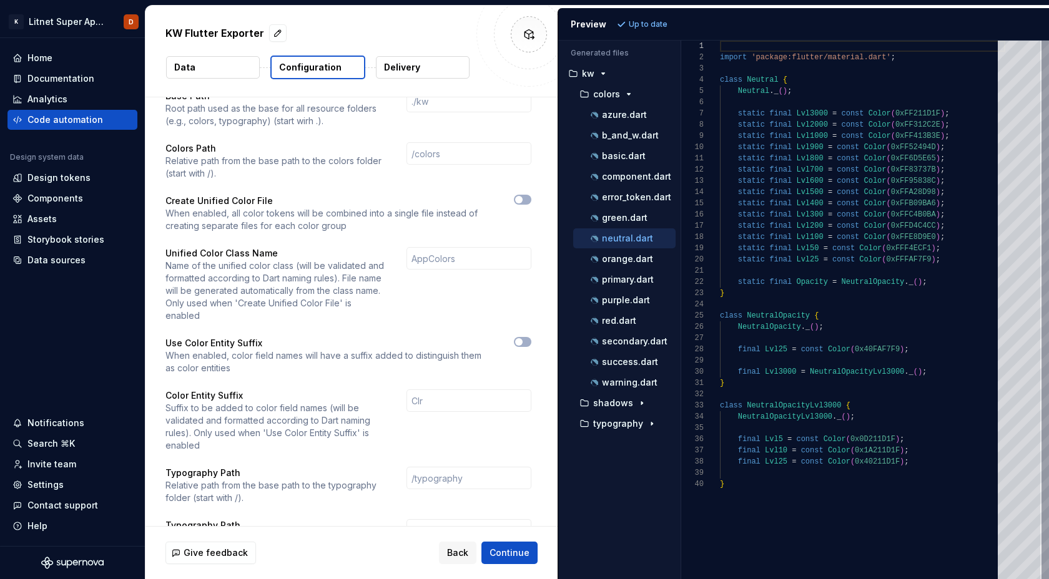
scroll to position [0, 0]
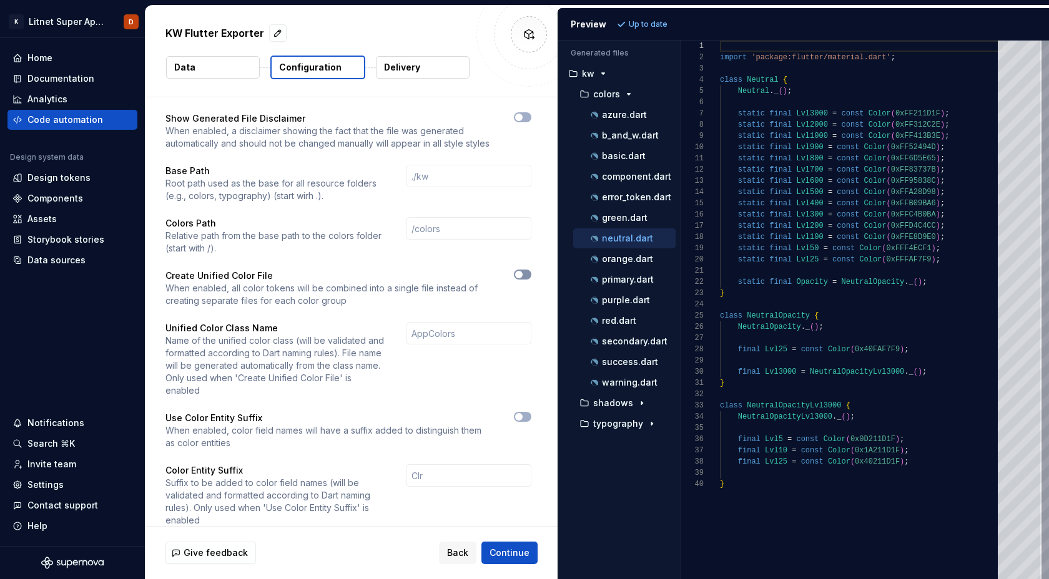
click at [524, 275] on icon "button" at bounding box center [519, 274] width 10 height 7
click at [411, 277] on p "Create Unified Color File" at bounding box center [328, 276] width 326 height 12
click at [412, 64] on p "Delivery" at bounding box center [402, 67] width 36 height 12
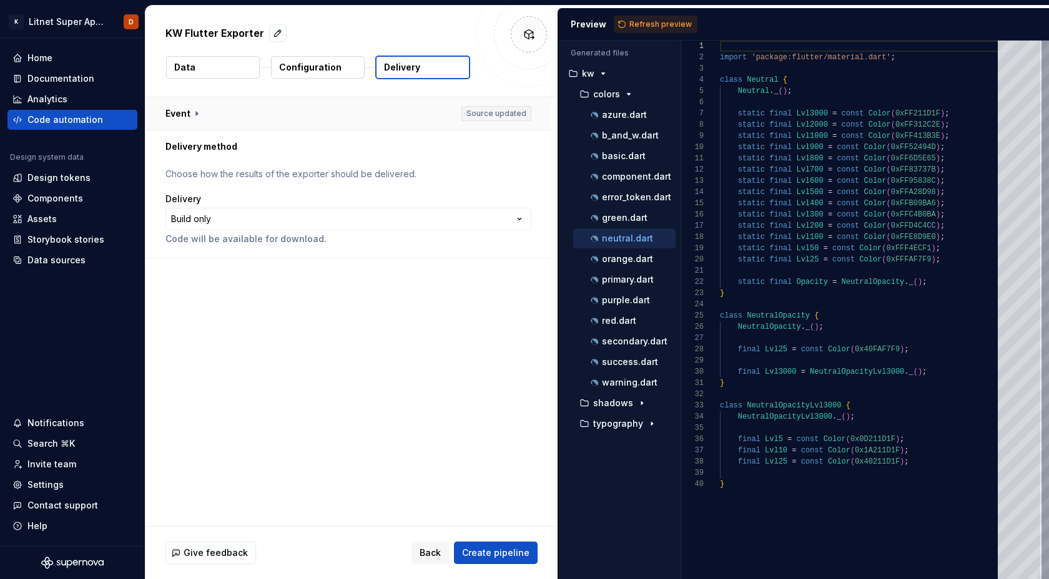
click at [195, 115] on button "button" at bounding box center [348, 113] width 406 height 32
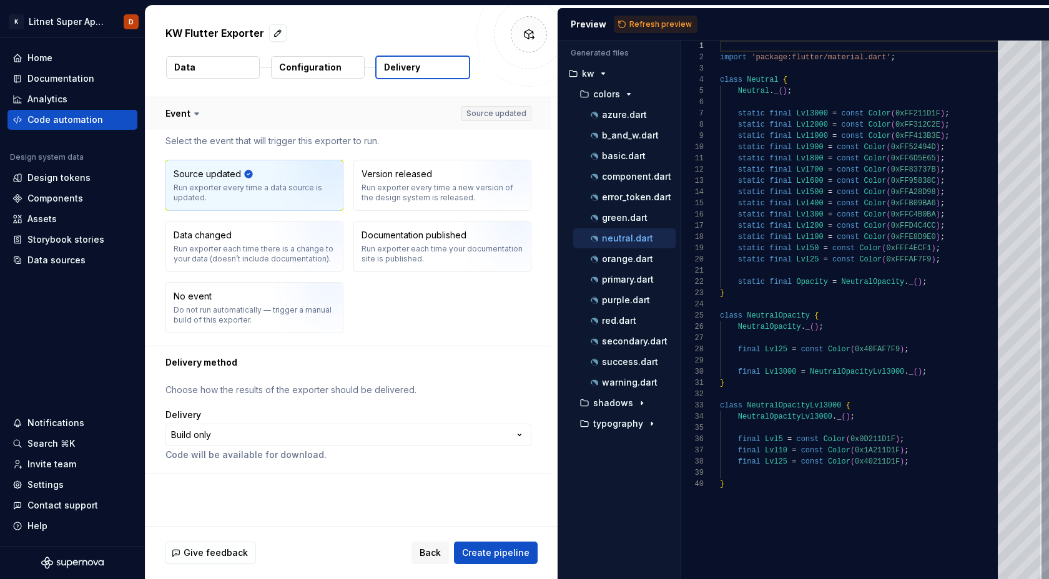
click at [195, 115] on icon at bounding box center [196, 113] width 12 height 12
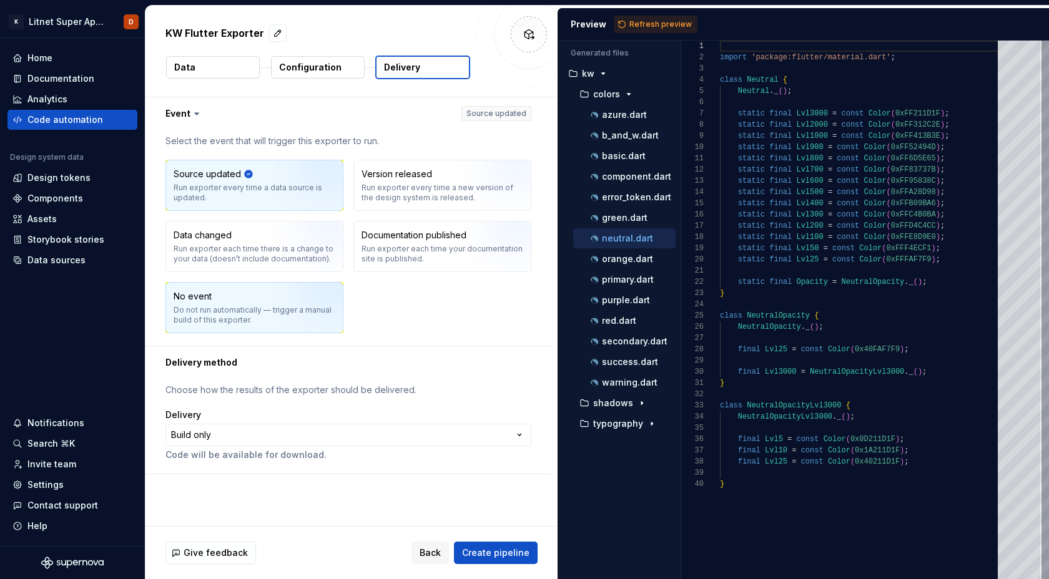
click at [292, 309] on img "button" at bounding box center [313, 312] width 80 height 84
click at [502, 315] on div "Source updated Run exporter every time a data source is updated. Version releas…" at bounding box center [348, 247] width 366 height 174
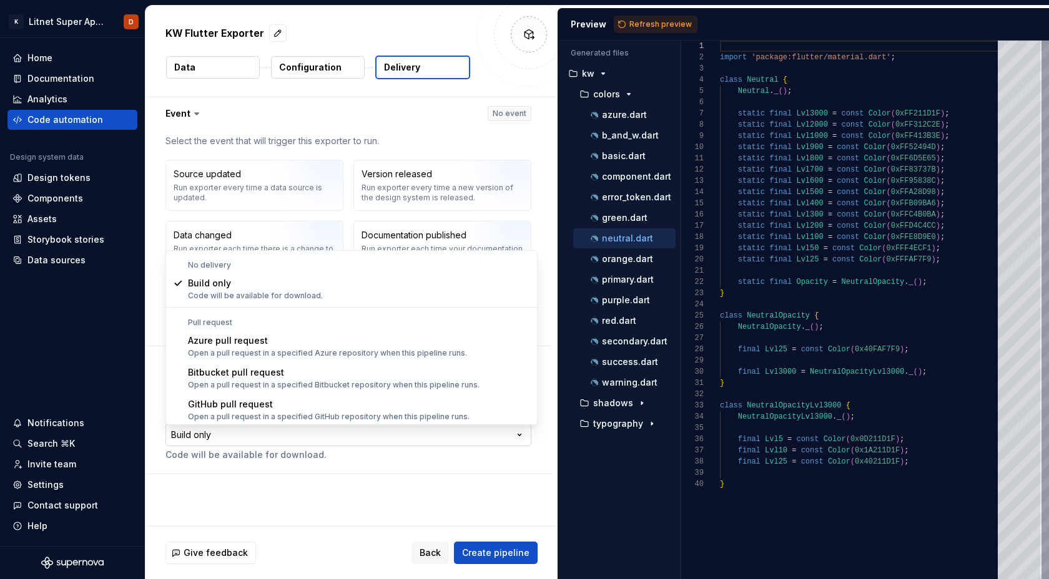
click at [345, 434] on html "**********" at bounding box center [524, 289] width 1049 height 579
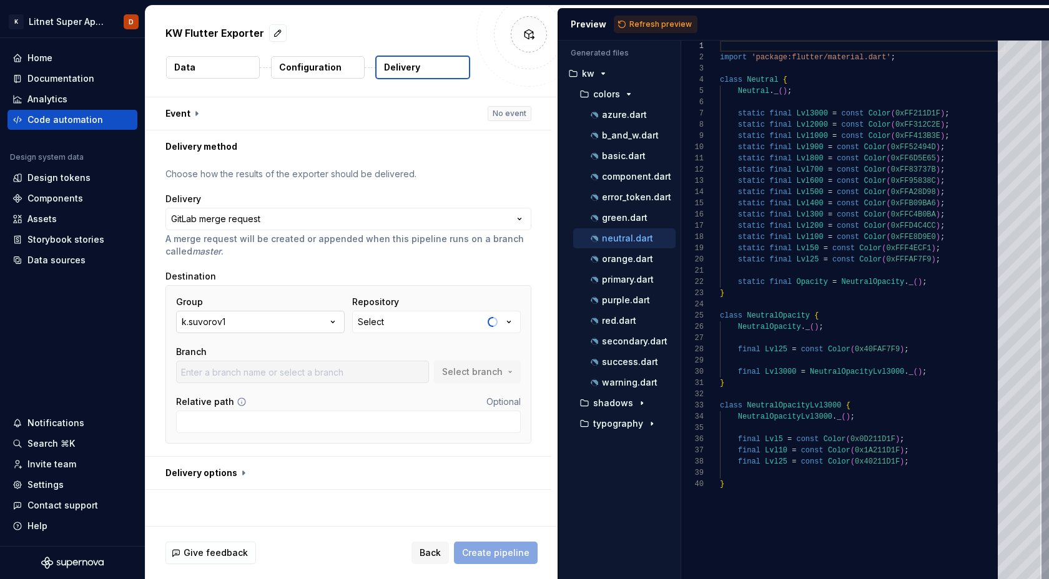
click at [333, 320] on icon "button" at bounding box center [332, 322] width 12 height 12
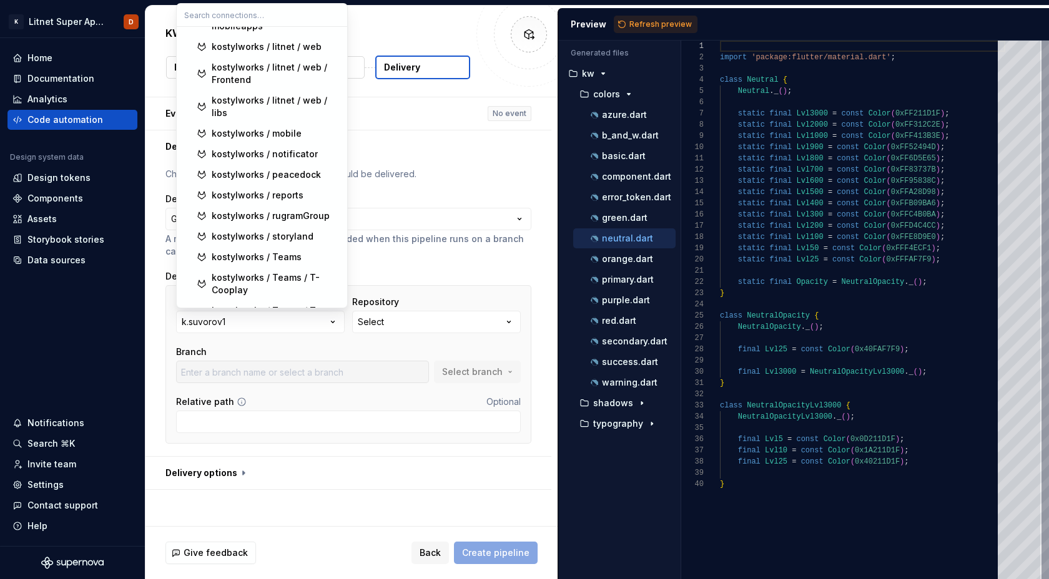
scroll to position [481, 0]
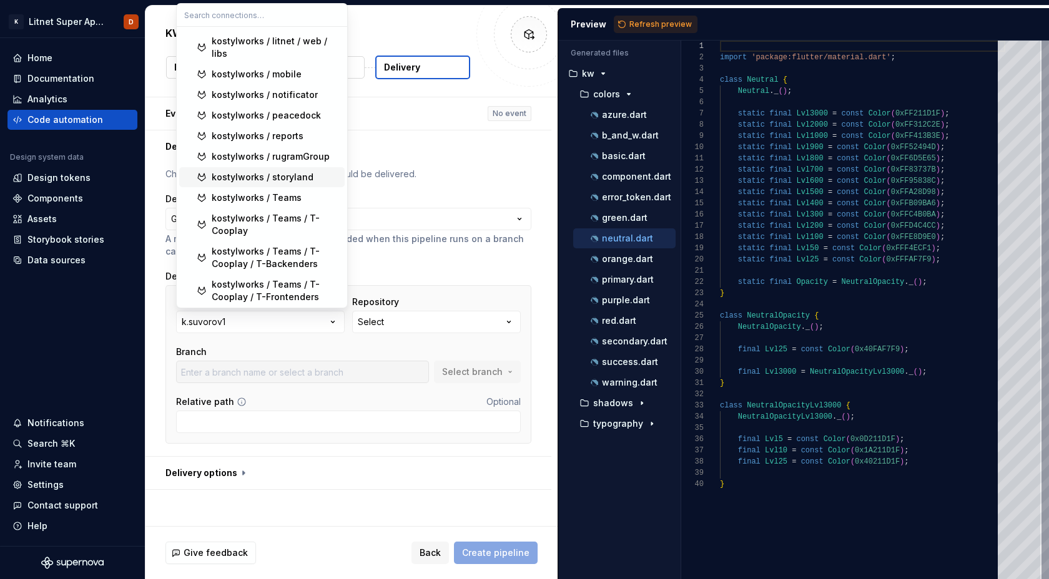
click at [283, 171] on div "kostylworks / storyland" at bounding box center [263, 177] width 102 height 12
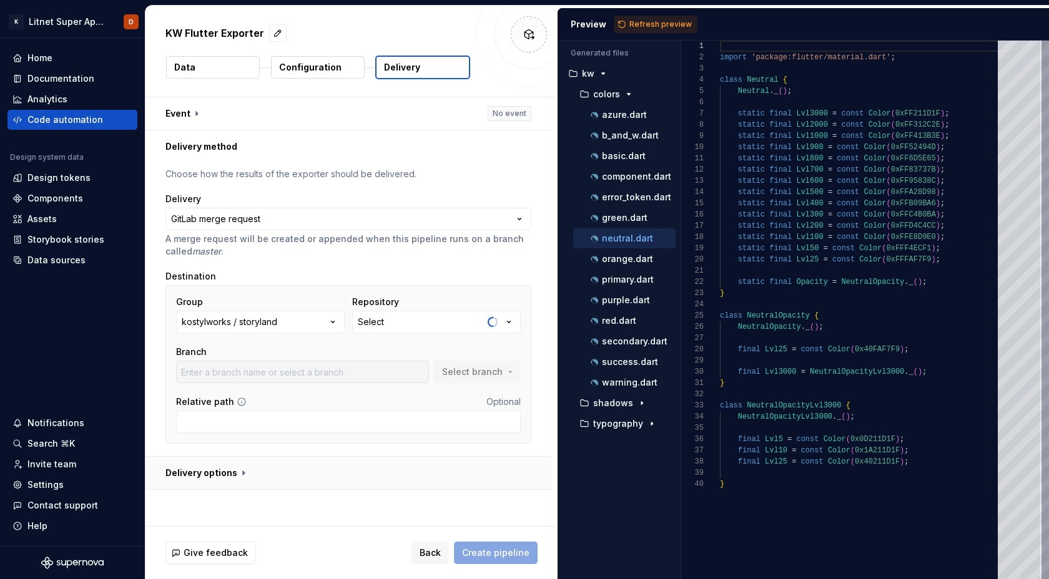
click at [360, 481] on button "button" at bounding box center [348, 473] width 406 height 32
click at [509, 329] on button "Select" at bounding box center [436, 322] width 169 height 22
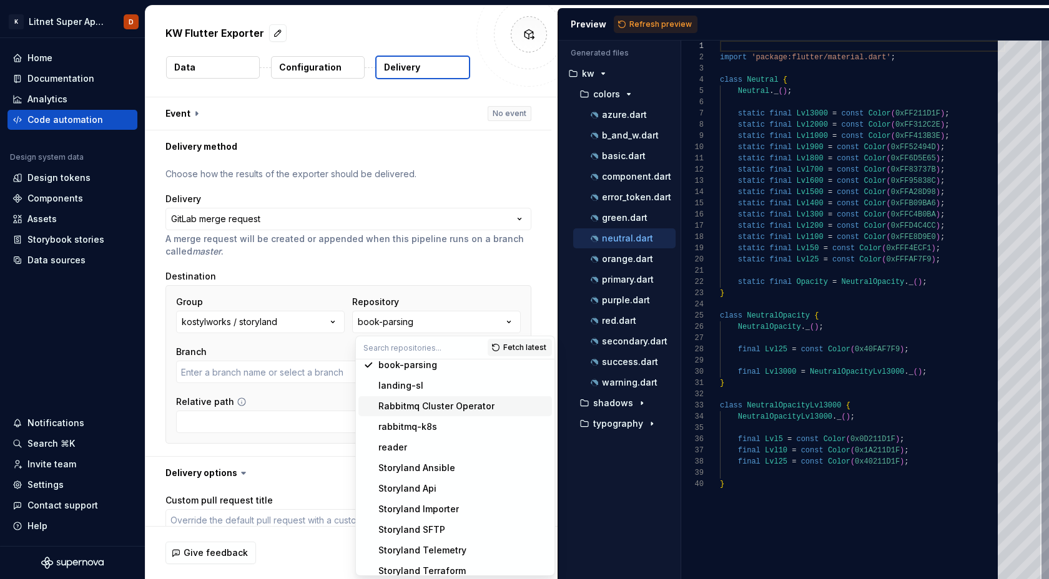
scroll to position [13, 0]
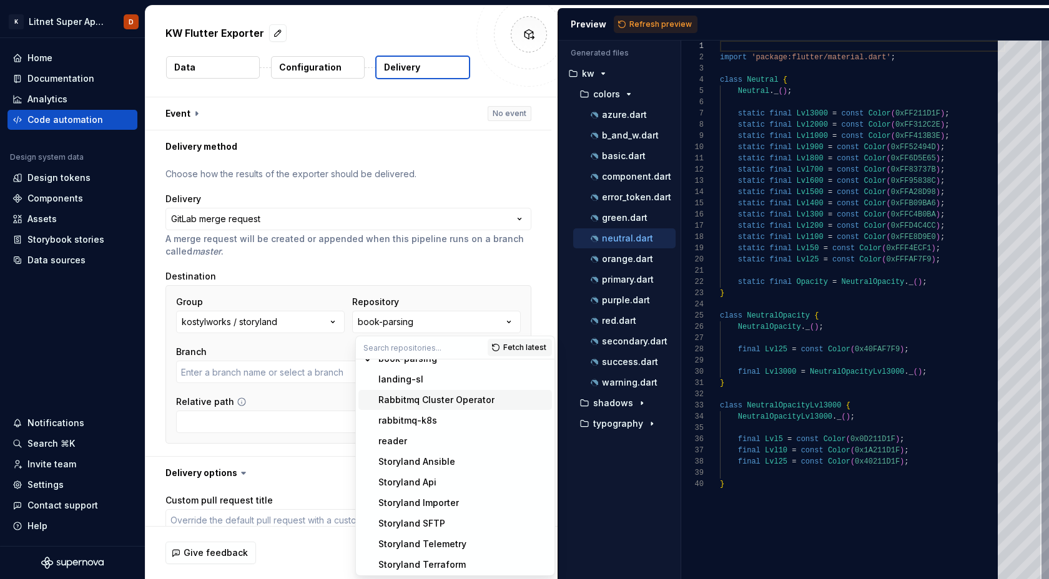
type textarea "*"
type input "development"
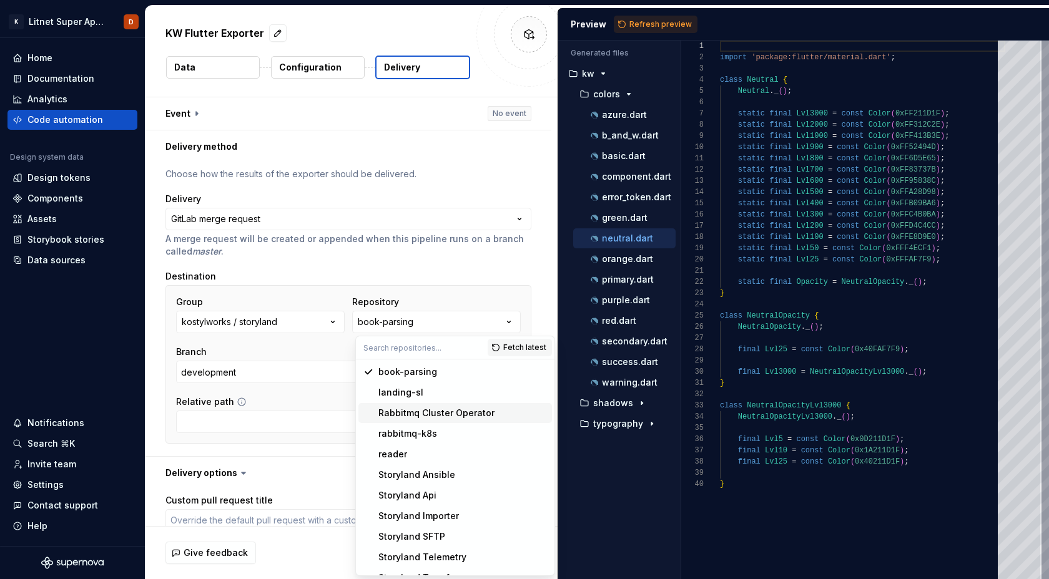
scroll to position [118, 0]
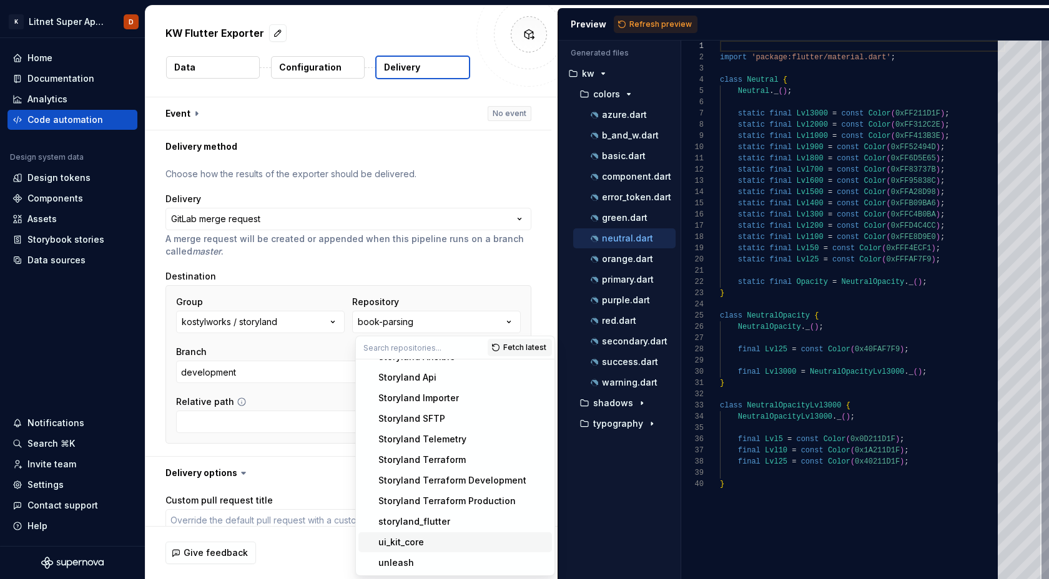
click at [408, 546] on div "ui_kit_core" at bounding box center [401, 542] width 46 height 12
type textarea "*"
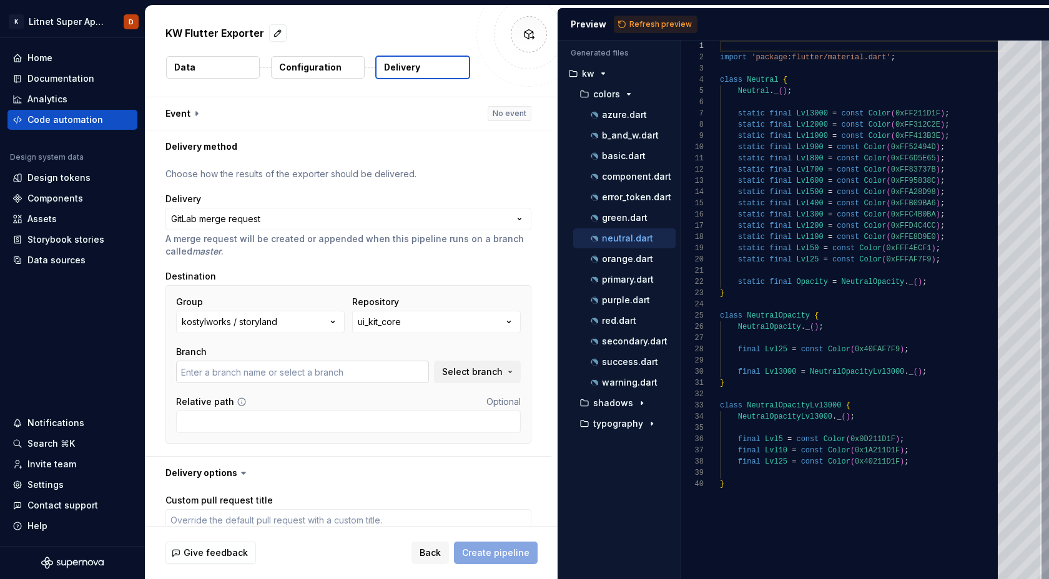
click at [400, 375] on input "text" at bounding box center [302, 372] width 253 height 22
type textarea "*"
type input "bugfix/LA-1422-textFields_refactoring"
click at [488, 368] on span "Select branch" at bounding box center [472, 372] width 61 height 12
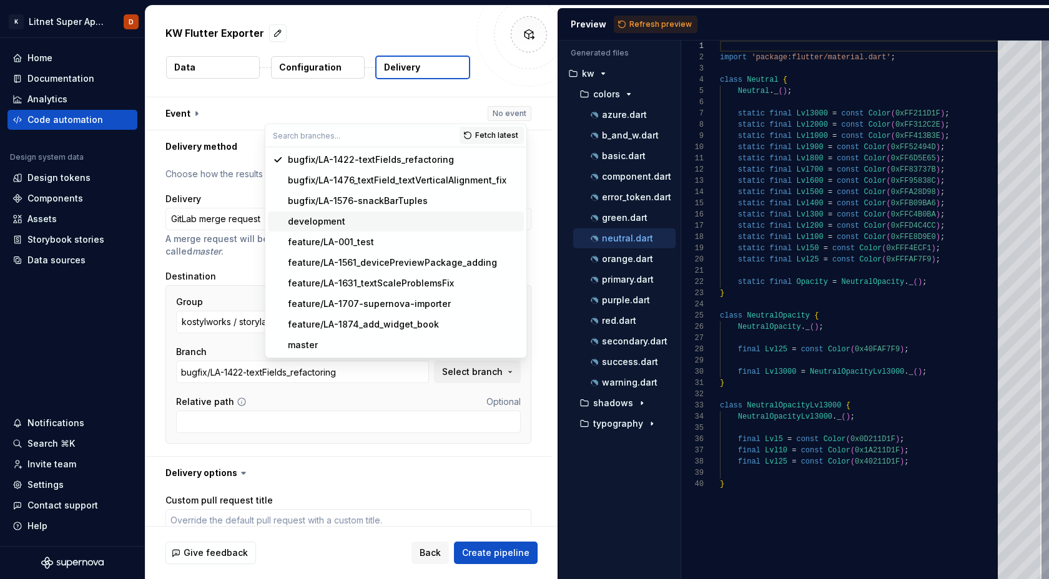
click at [333, 213] on span "development" at bounding box center [396, 222] width 256 height 20
type textarea "*"
type input "development"
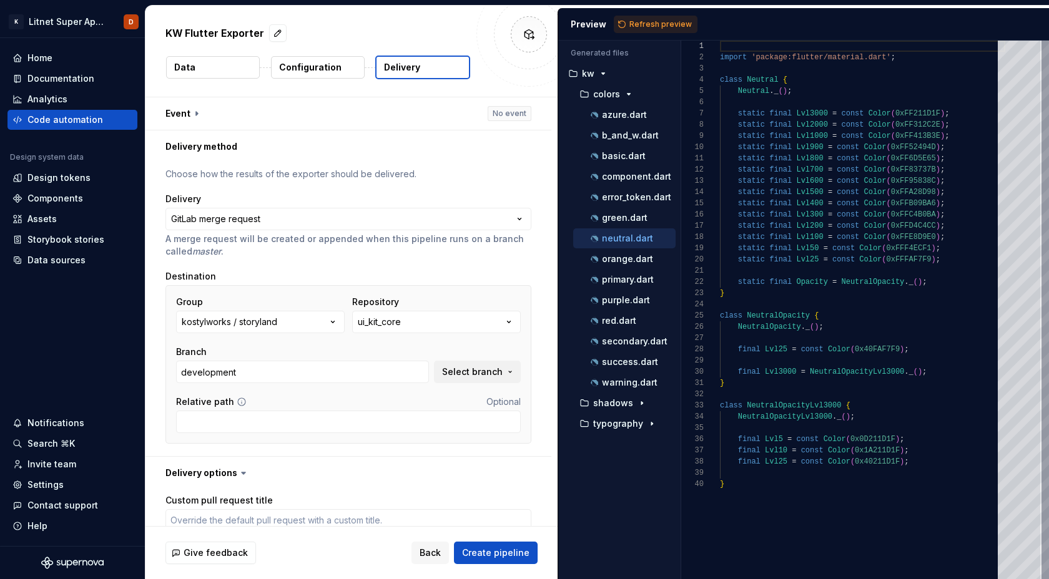
click at [426, 451] on div "**********" at bounding box center [348, 309] width 406 height 293
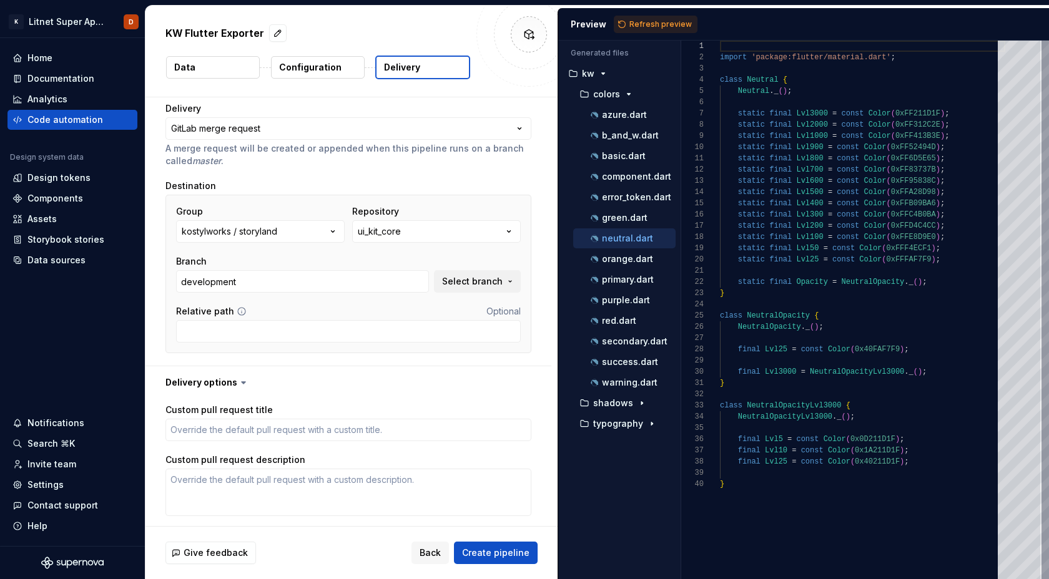
scroll to position [89, 0]
click at [327, 331] on input "Relative path" at bounding box center [348, 332] width 345 height 22
click at [329, 331] on input "Relative path" at bounding box center [348, 332] width 345 height 22
paste input "packages/ui_kit_litnet_audio/lib"
type textarea "*"
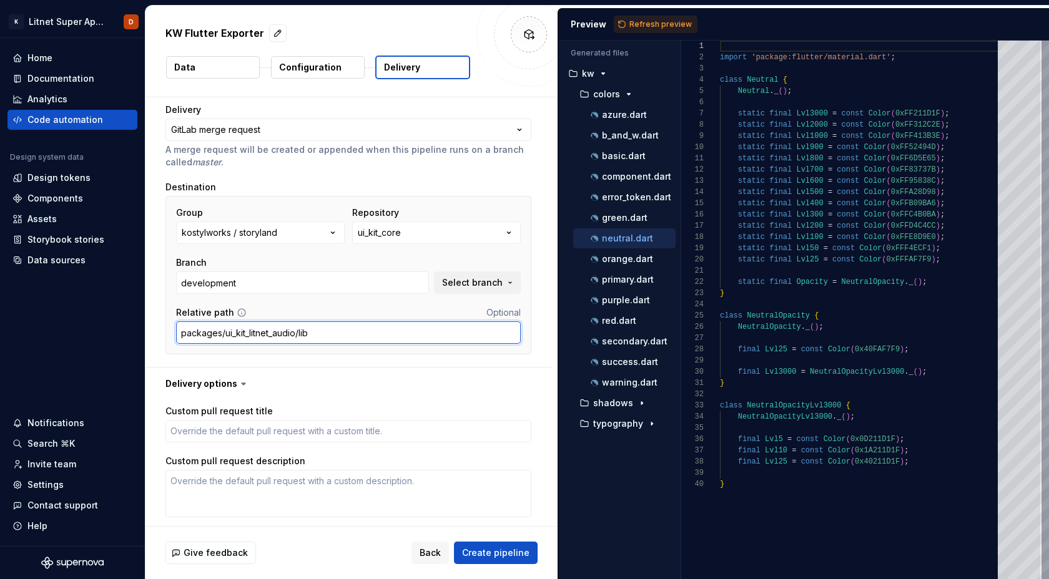
click at [363, 330] on input "packages/ui_kit_litnet_audio/lib" at bounding box center [348, 332] width 345 height 22
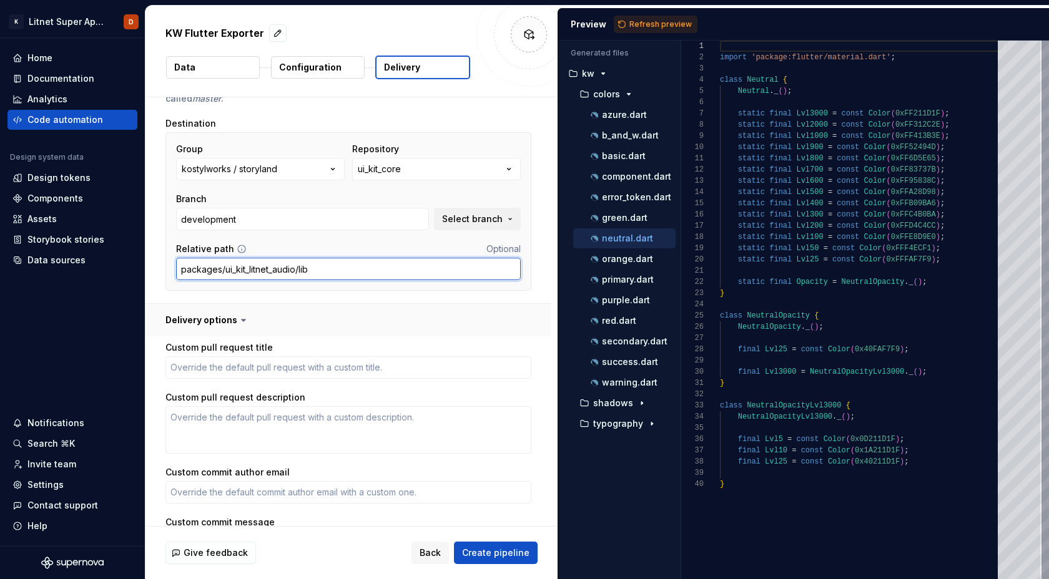
scroll to position [157, 0]
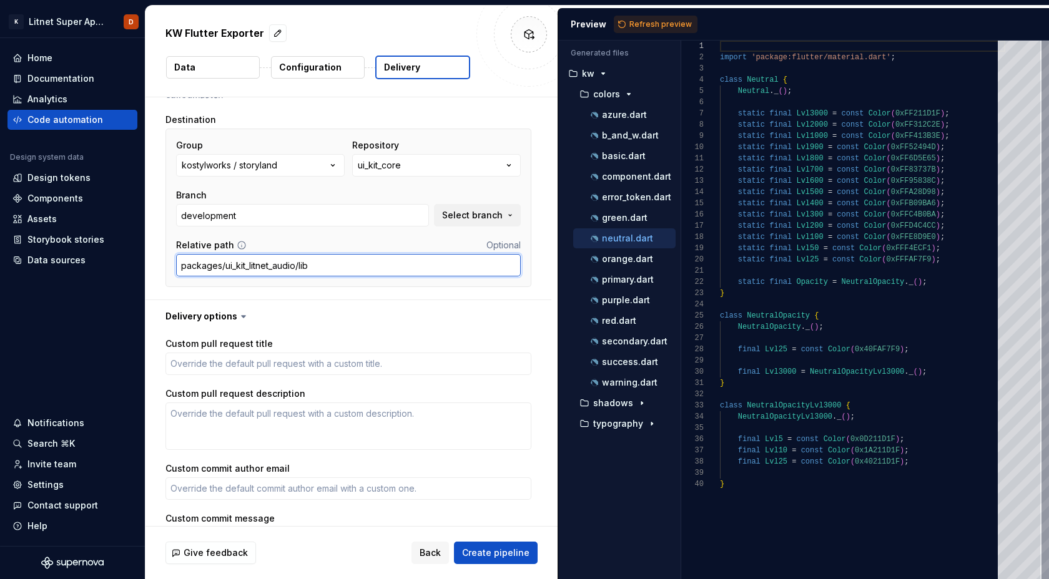
type input "packages/ui_kit_litnet_audio/lib"
click at [237, 315] on icon at bounding box center [243, 316] width 12 height 12
click at [237, 316] on icon at bounding box center [243, 316] width 12 height 12
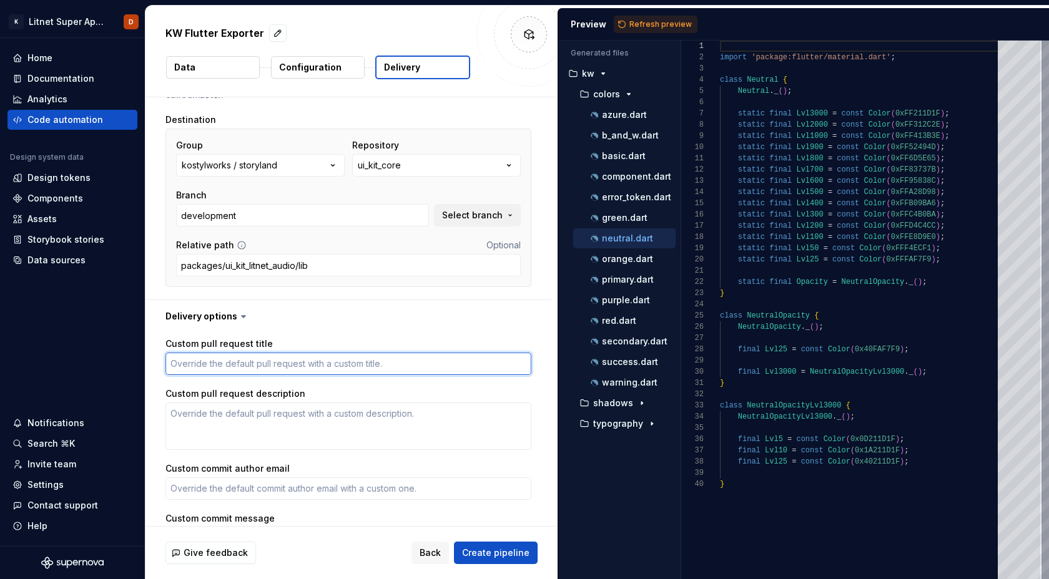
click at [240, 364] on textarea "Custom pull request title" at bounding box center [348, 364] width 366 height 22
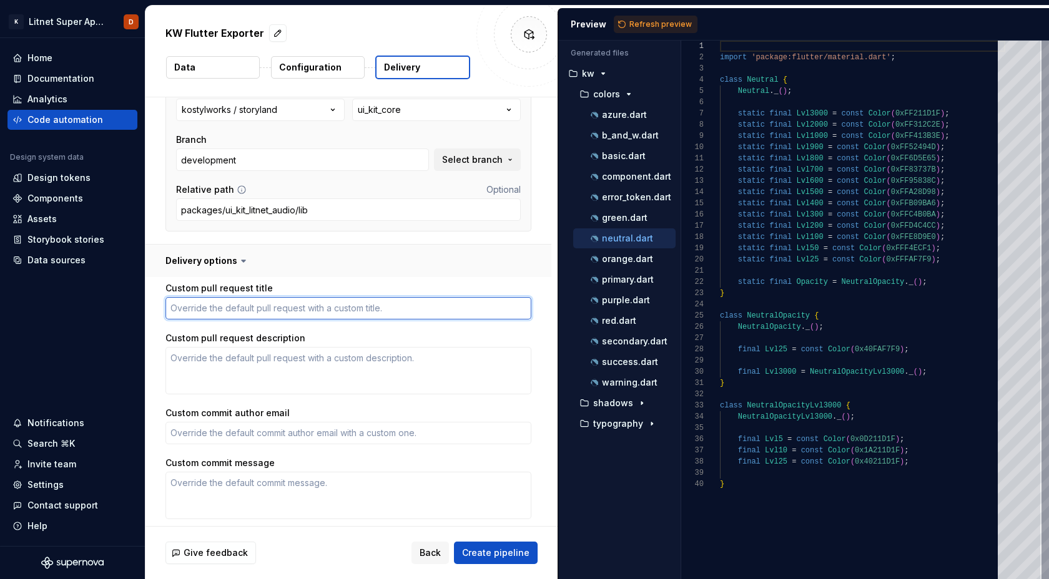
scroll to position [215, 0]
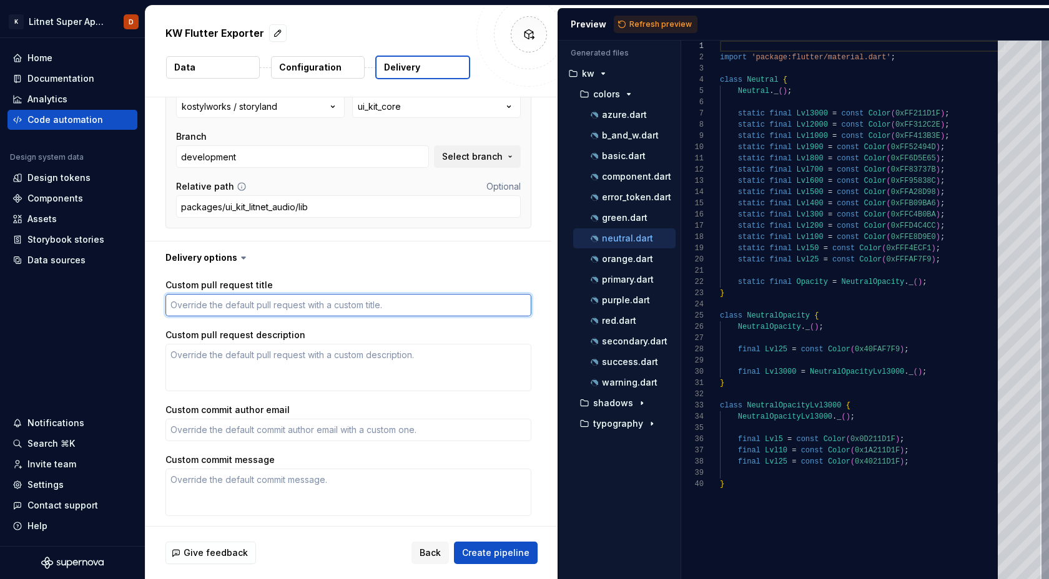
type textarea "*"
type textarea "Д"
type textarea "*"
type textarea "ДФ"
type textarea "*"
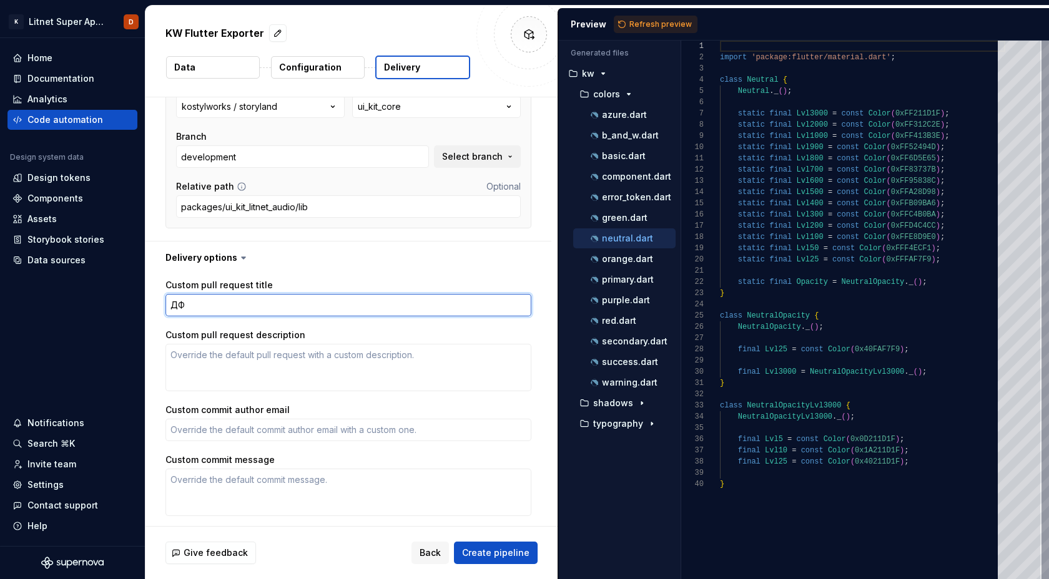
type textarea "Д"
type textarea "*"
type textarea "L"
type textarea "*"
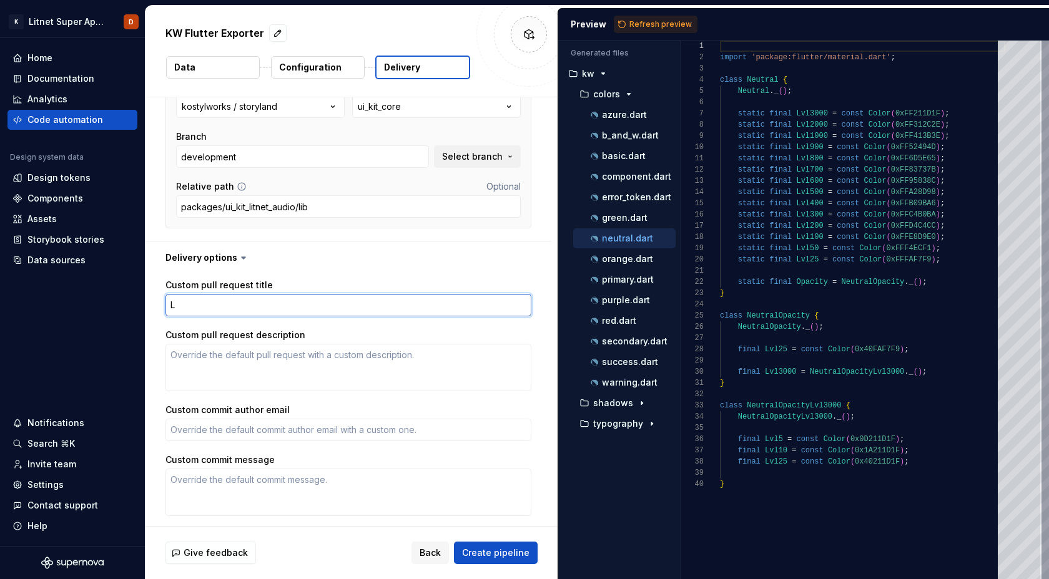
type textarea "LA"
type textarea "*"
type textarea "LA-"
type textarea "*"
type textarea "LA-0"
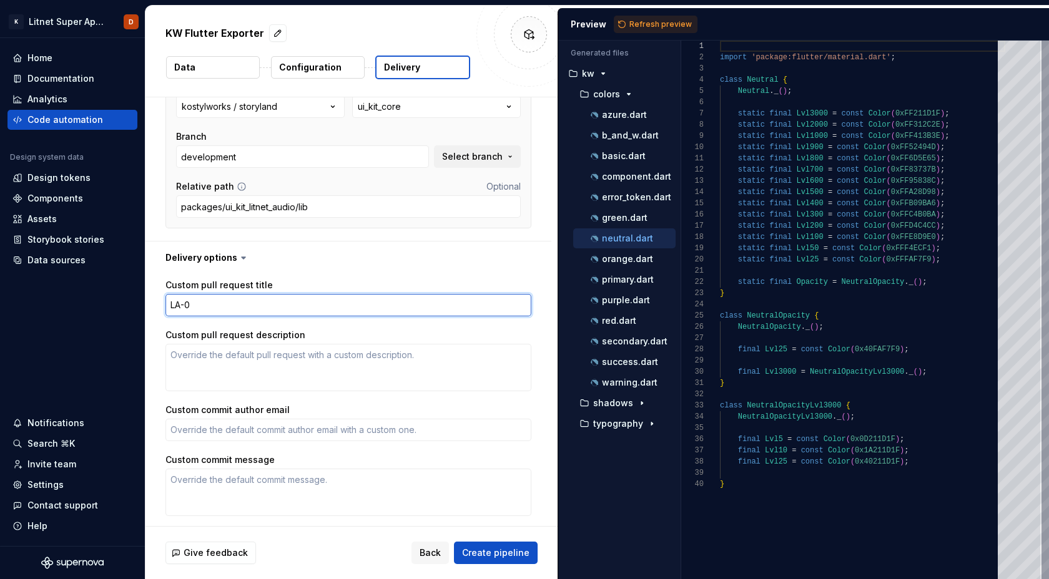
type textarea "*"
type textarea "LA-00"
type textarea "*"
type textarea "LA-000"
type textarea "*"
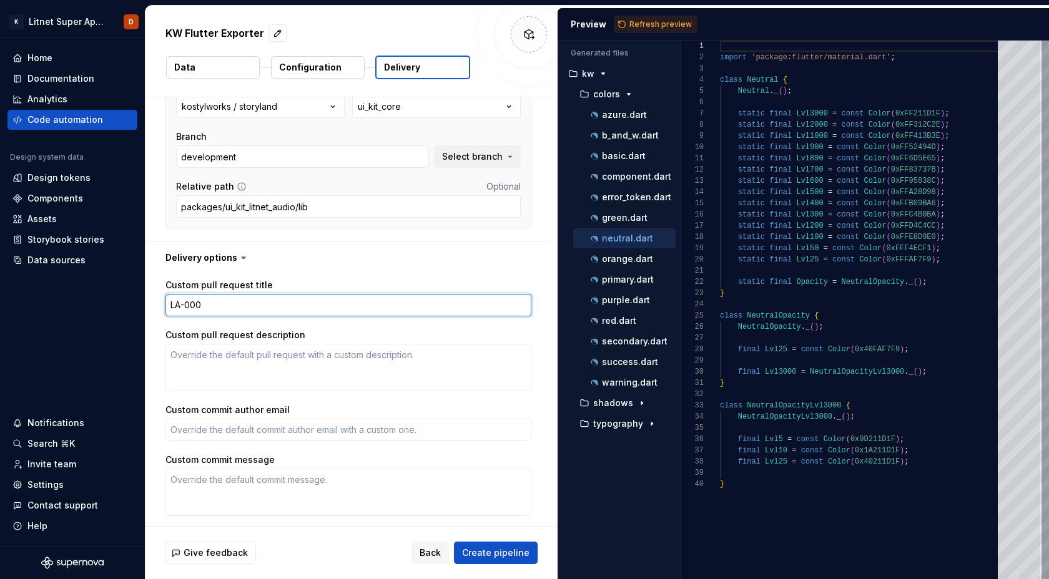
type textarea "LA-0000"
type textarea "*"
type textarea "LA-0000"
type textarea "*"
type textarea "LA-0000 |"
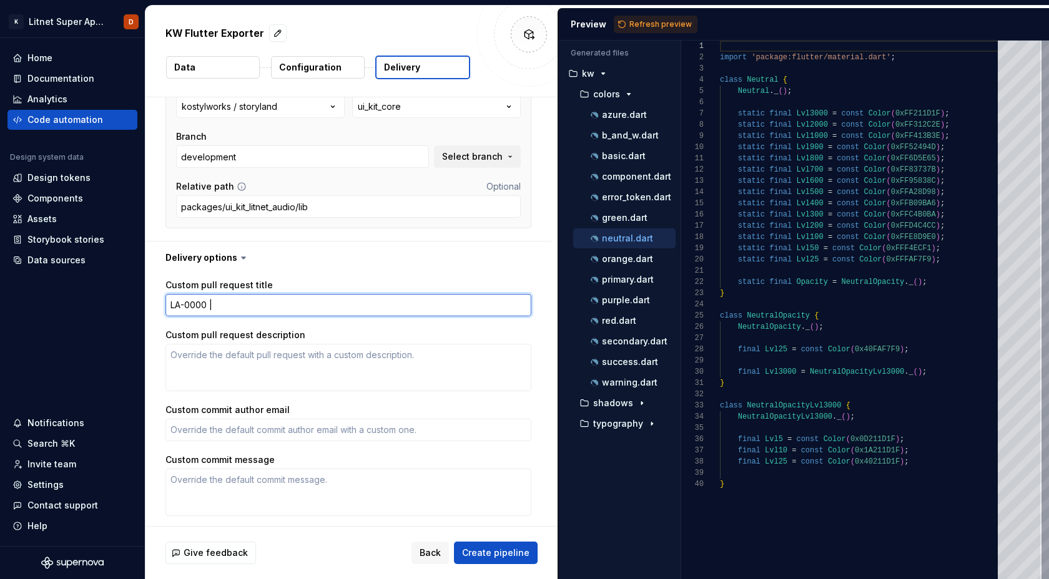
type textarea "*"
type textarea "LA-0000 |"
type textarea "*"
type textarea "LA-0000 | И"
type textarea "*"
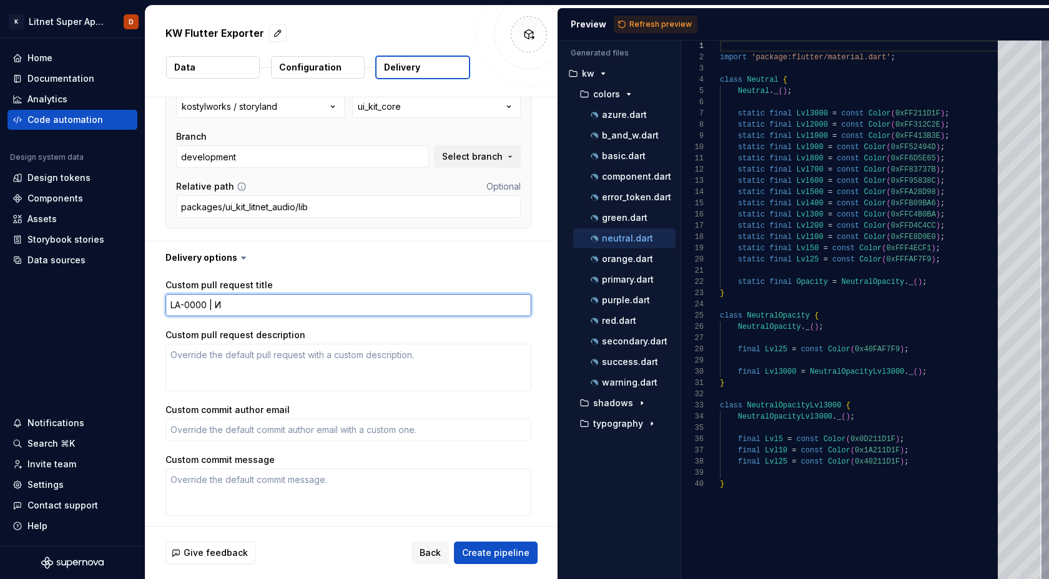
type textarea "LA-0000 | Из"
type textarea "*"
type textarea "LA-0000 | Изм"
type textarea "*"
type textarea "LA-0000 | Изме"
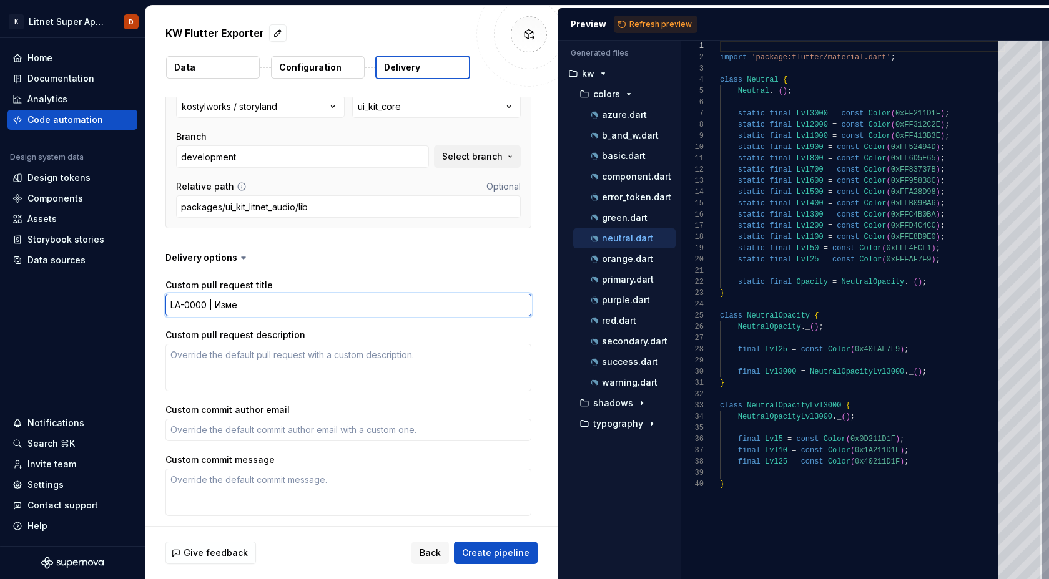
type textarea "*"
type textarea "LA-0000 | Измене"
type textarea "*"
type textarea "LA-0000 | Изменен"
type textarea "*"
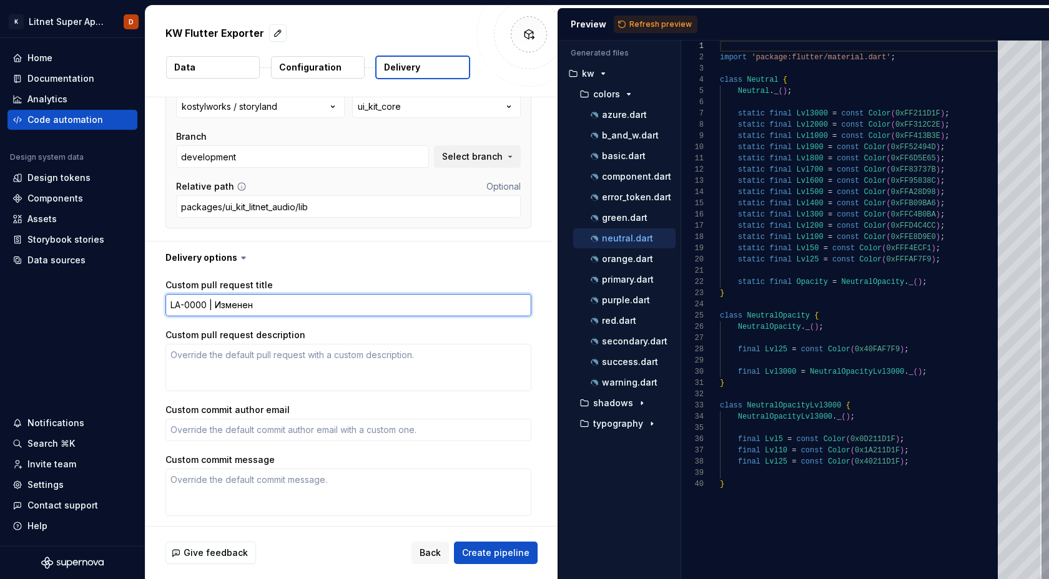
type textarea "LA-0000 | Изменени"
type textarea "*"
type textarea "LA-0000 | Изменения"
type textarea "*"
type textarea "LA-0000 | Изменения"
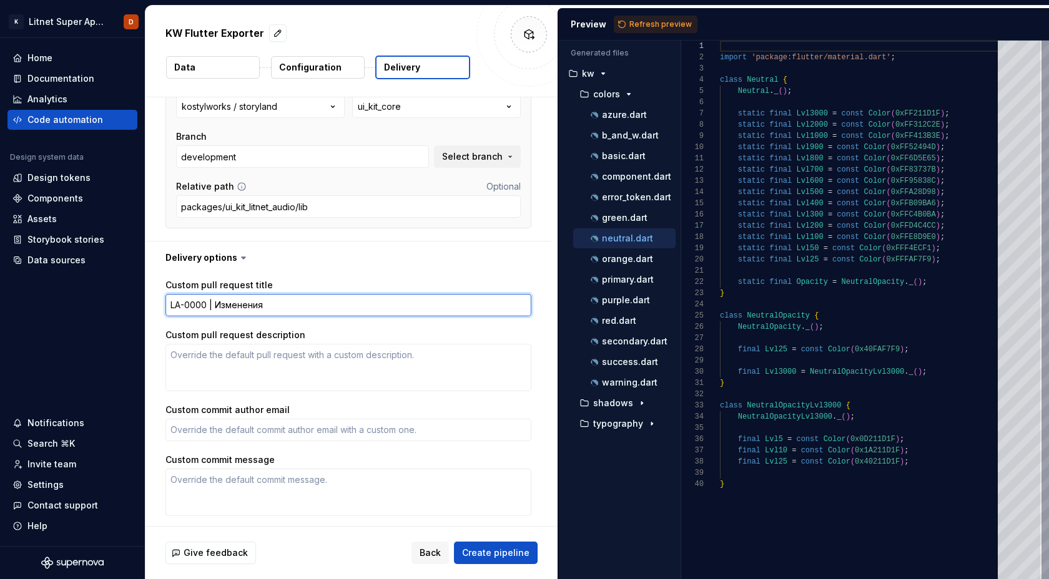
type textarea "*"
type textarea "LA-0000 | Изменения в"
type textarea "*"
type textarea "LA-0000 | Изменения в"
type textarea "*"
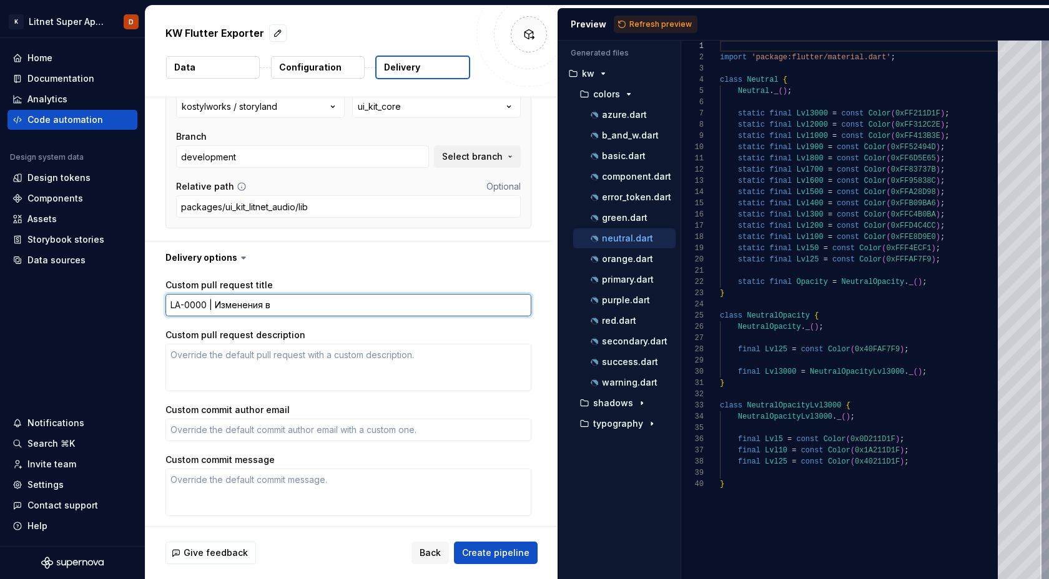
type textarea "LA-0000 | Изменения в д"
type textarea "*"
type textarea "LA-0000 | Изменения в ди"
type textarea "*"
type textarea "LA-0000 | Изменения в диз"
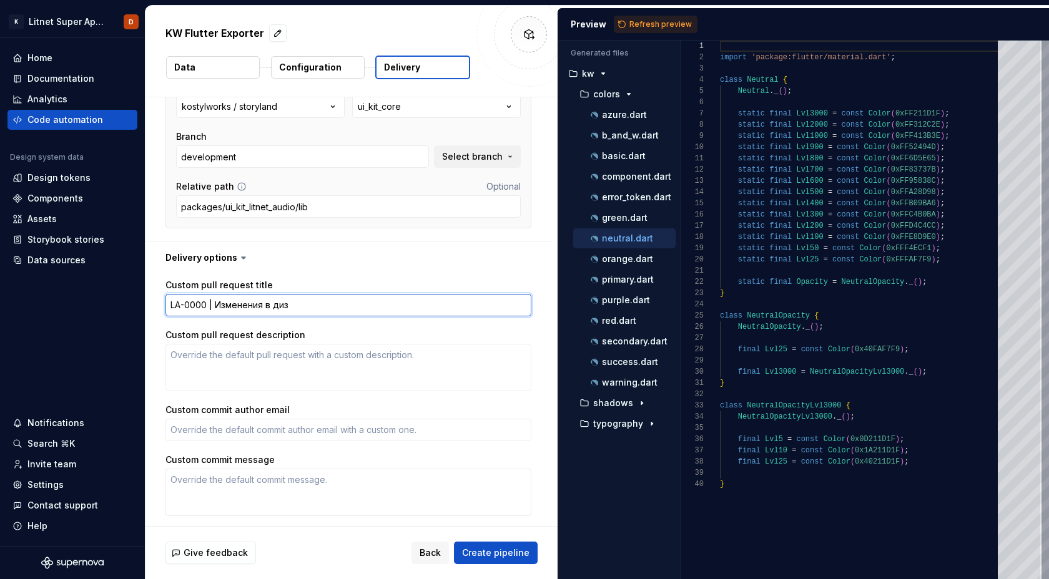
type textarea "*"
type textarea "LA-0000 | Изменения в диза"
type textarea "*"
type textarea "LA-0000 | Изменения в дизайн"
type textarea "*"
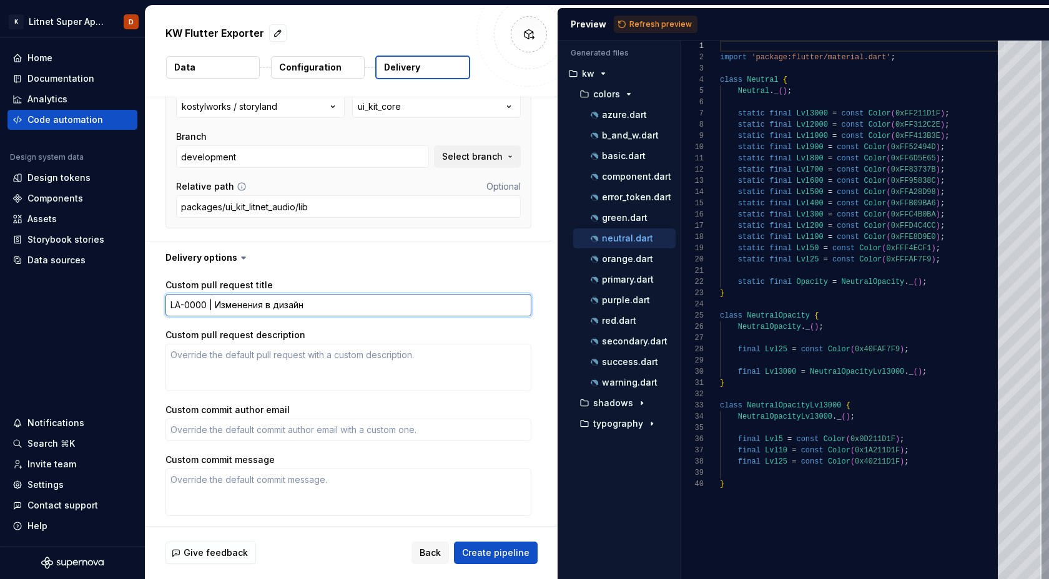
type textarea "LA-0000 | Изменения в дизайн"
type textarea "*"
type textarea "LA-0000 | Изменения в дизайн с"
type textarea "*"
type textarea "LA-0000 | Изменения в дизайн сис"
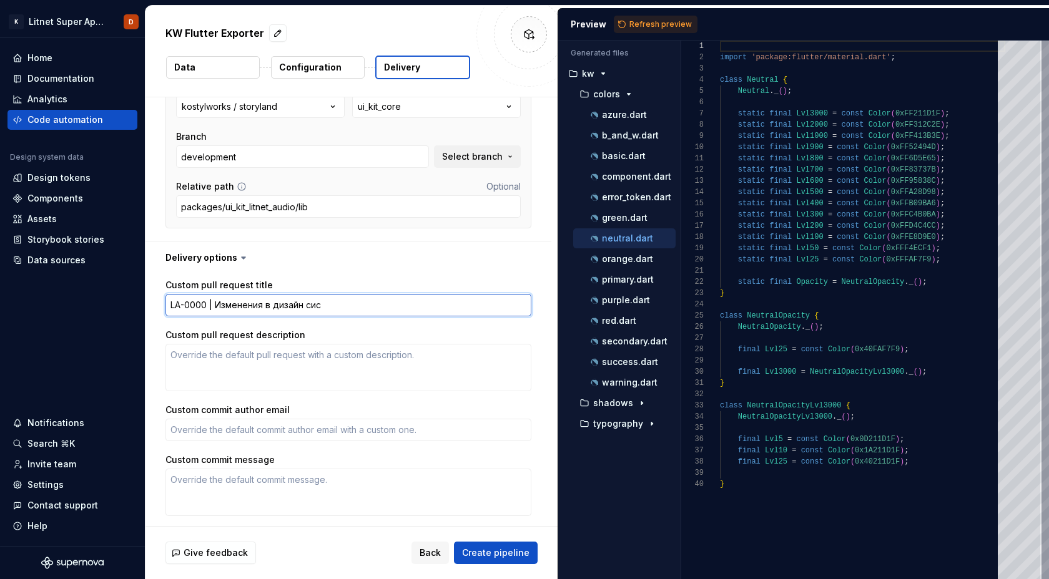
type textarea "*"
type textarea "LA-0000 | Изменения в дизайн сист"
type textarea "*"
type textarea "LA-0000 | Изменения в дизайн систе"
type textarea "*"
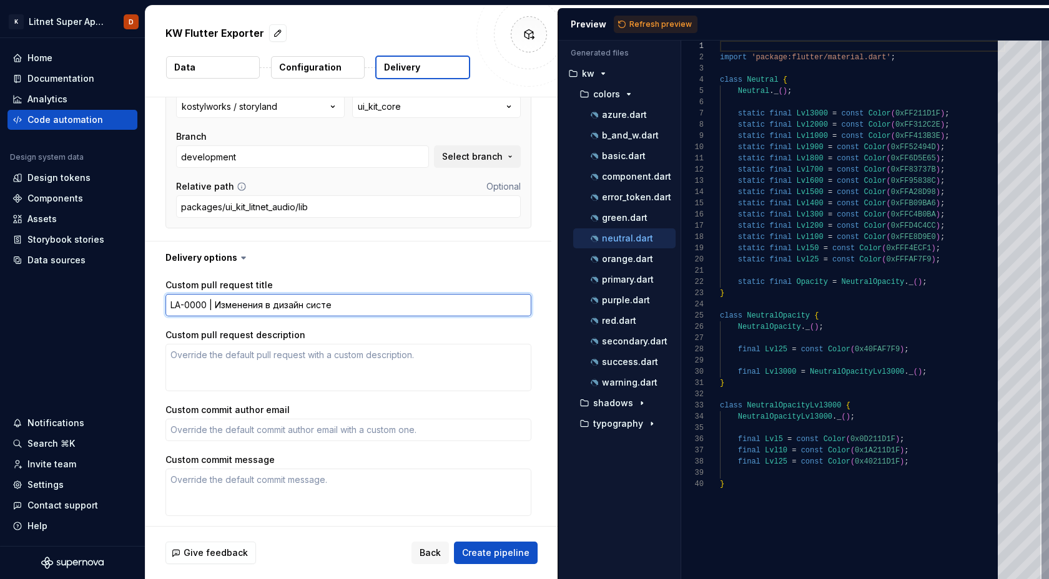
type textarea "LA-0000 | Изменения в дизайн систем"
type textarea "*"
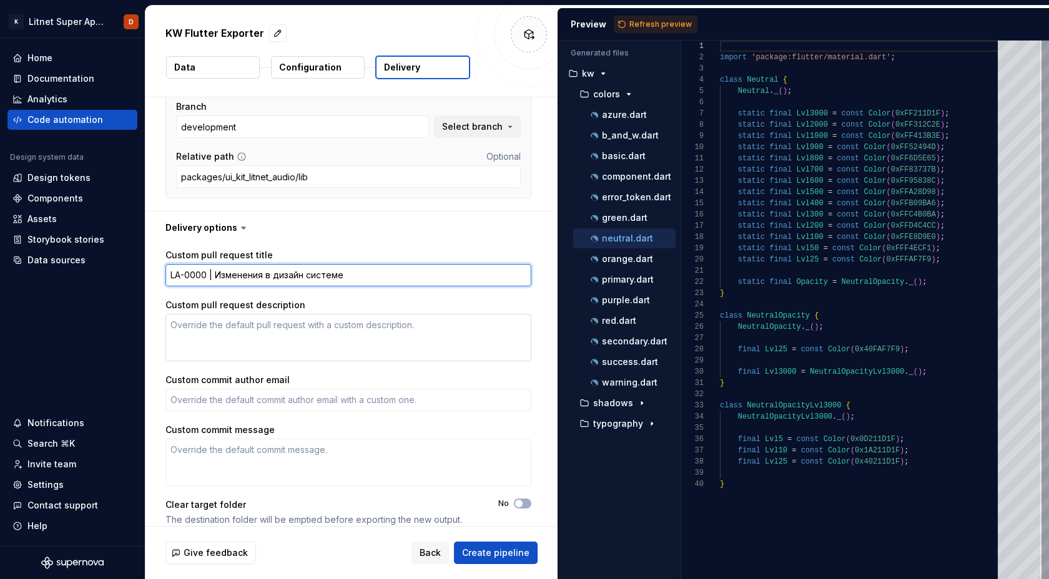
scroll to position [258, 0]
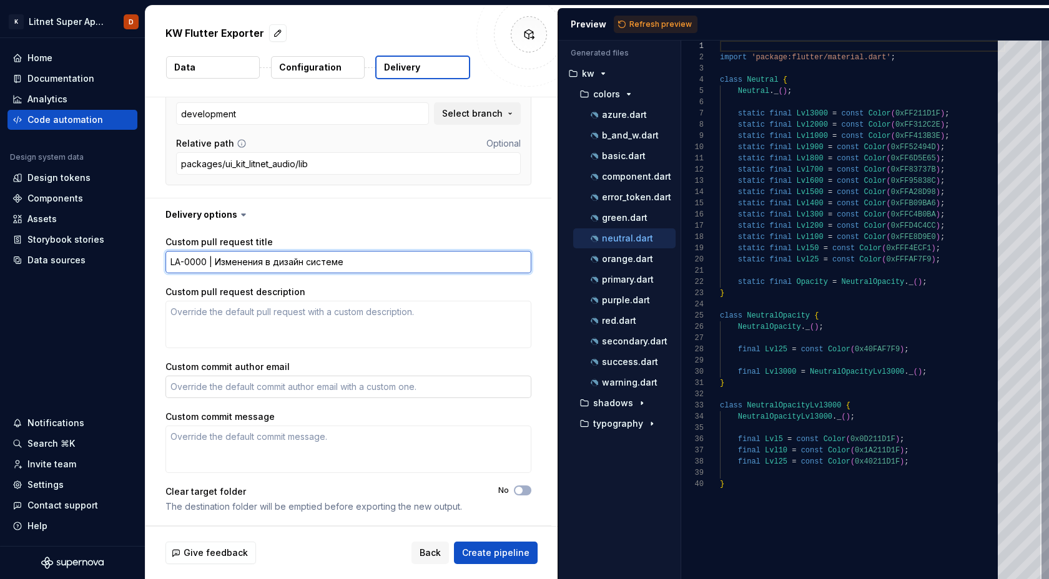
type textarea "LA-0000 | Изменения в дизайн системе"
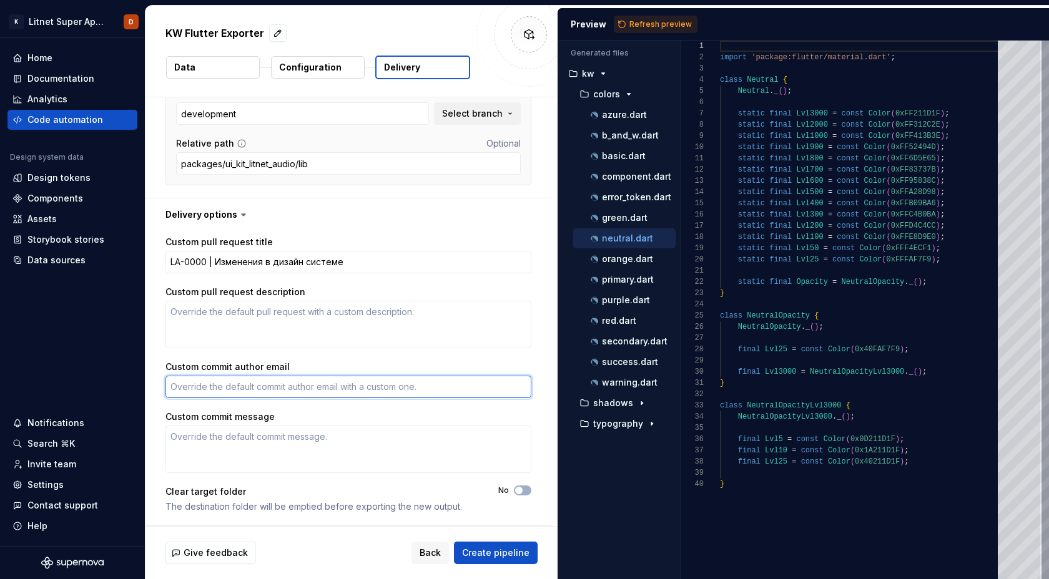
click at [275, 388] on textarea "Custom commit author email" at bounding box center [348, 387] width 366 height 22
type textarea "*"
type textarea "ф"
type textarea "*"
paste textarea "a.pomazkin@kostyl.works"
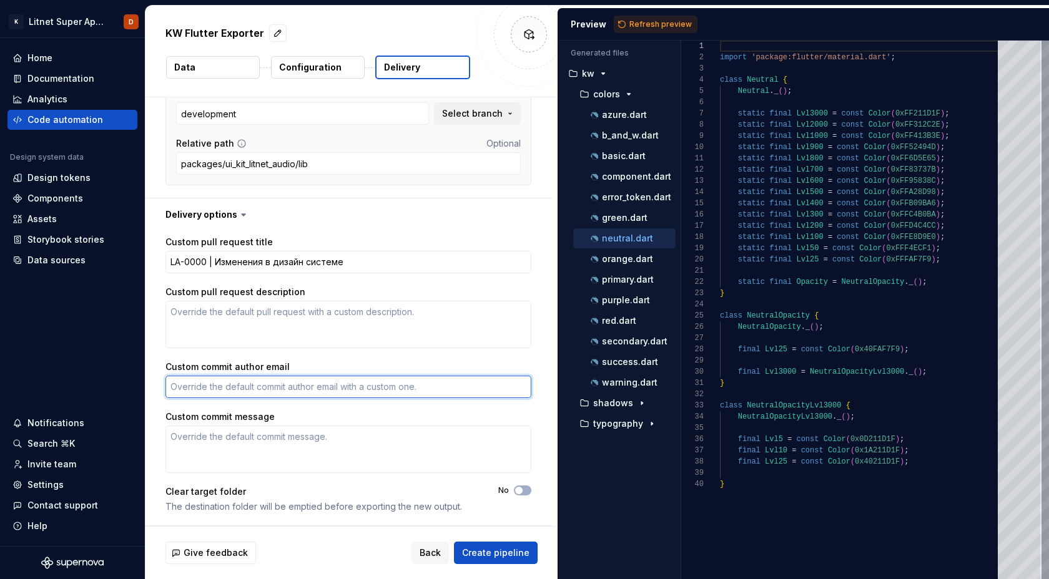
type textarea "*"
type textarea "a.pomazkin@kostyl.works"
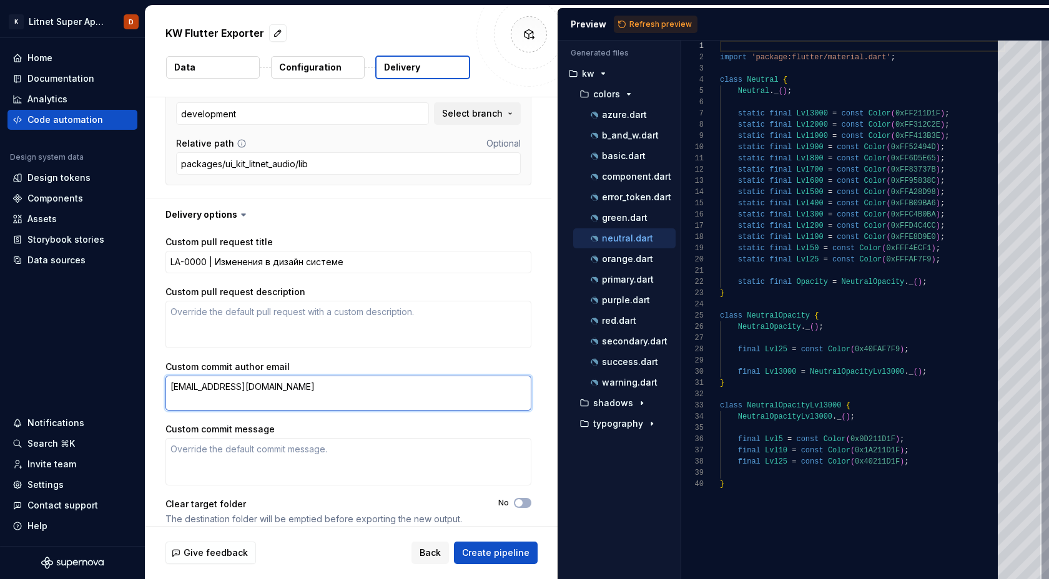
type textarea "*"
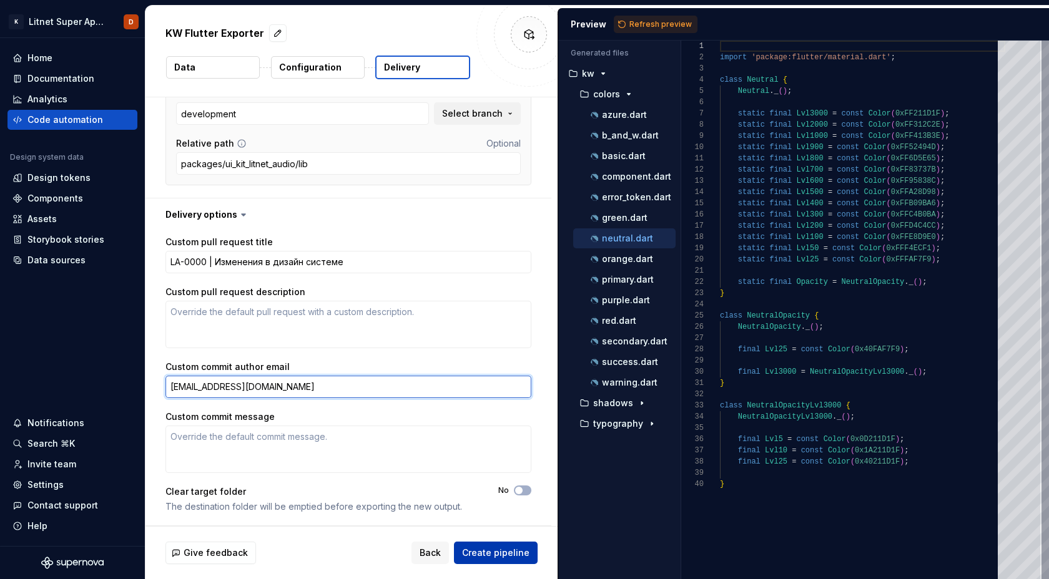
type textarea "a.pomazkin@kostyl.works"
click at [508, 559] on span "Create pipeline" at bounding box center [495, 553] width 67 height 12
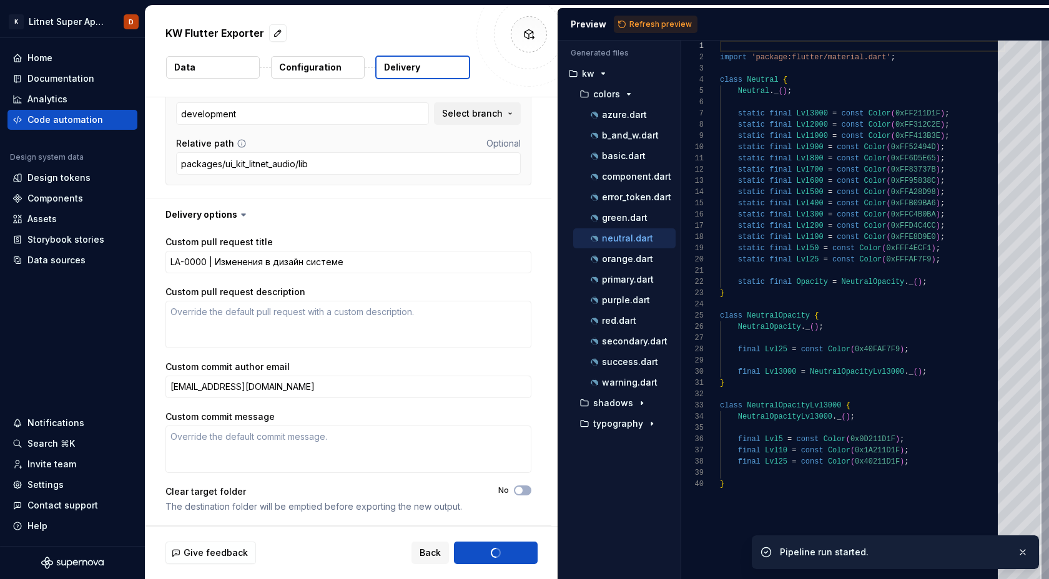
type textarea "*"
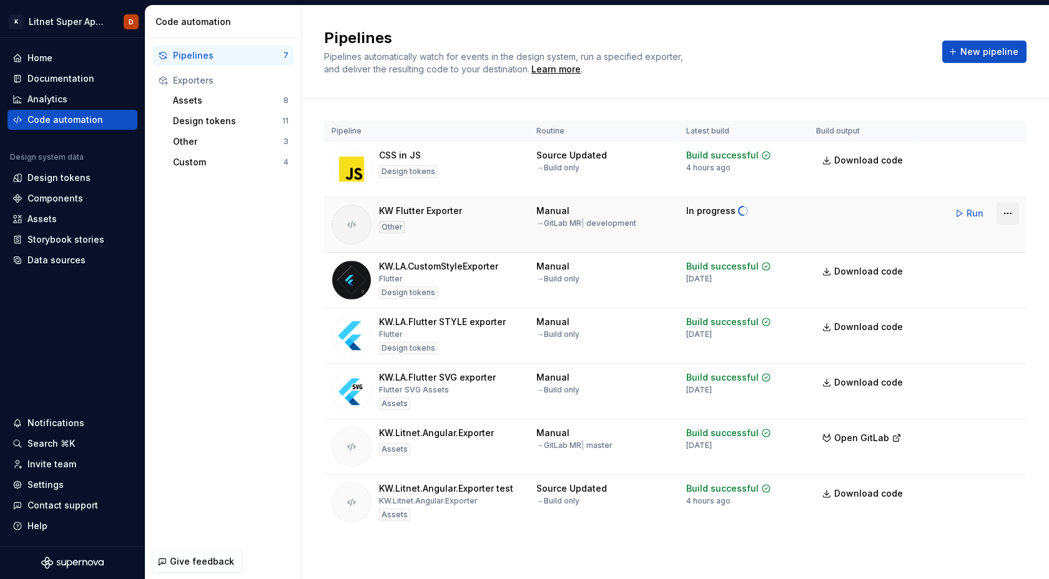
click at [1012, 214] on html "K Litnet Super App 2.0. D Home Documentation Analytics Code automation Design s…" at bounding box center [524, 289] width 1049 height 579
click at [974, 360] on html "K Litnet Super App 2.0. D Home Documentation Analytics Code automation Design s…" at bounding box center [524, 289] width 1049 height 579
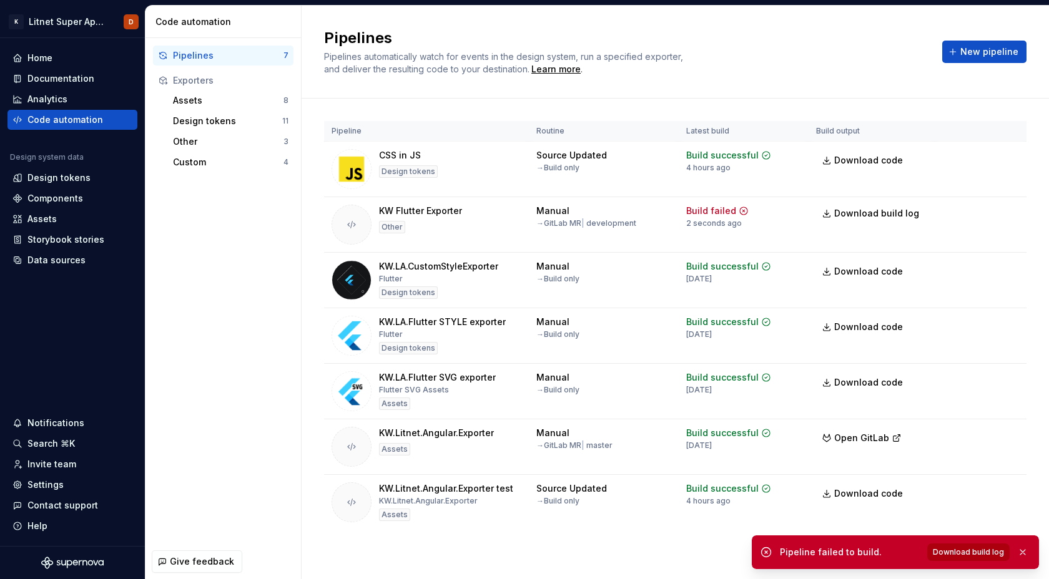
click at [984, 549] on span "Download build log" at bounding box center [968, 552] width 71 height 10
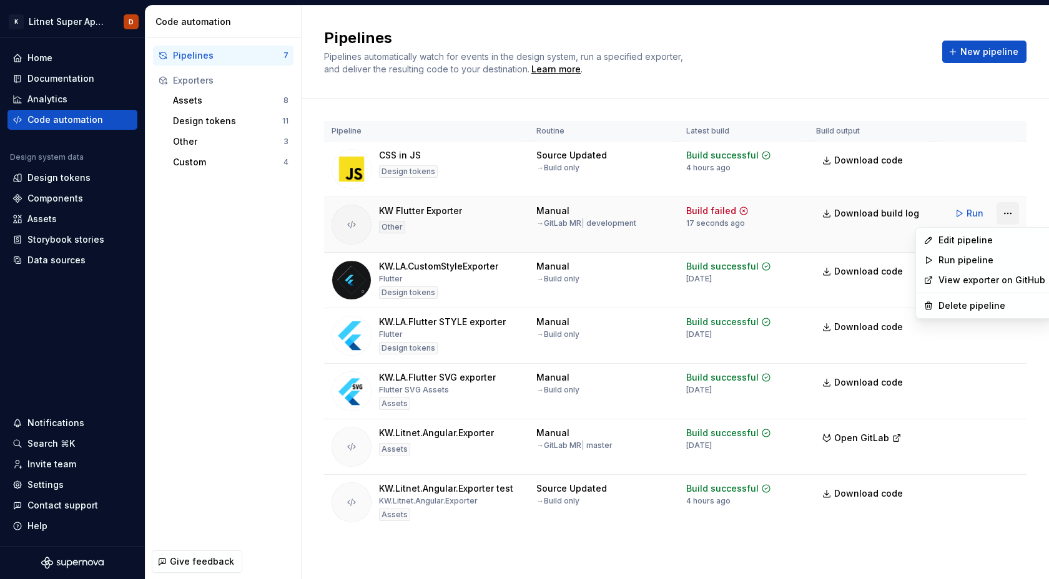
click at [1009, 212] on html "K Litnet Super App 2.0. D Home Documentation Analytics Code automation Design s…" at bounding box center [524, 289] width 1049 height 579
click at [974, 237] on div "Edit pipeline" at bounding box center [991, 240] width 107 height 12
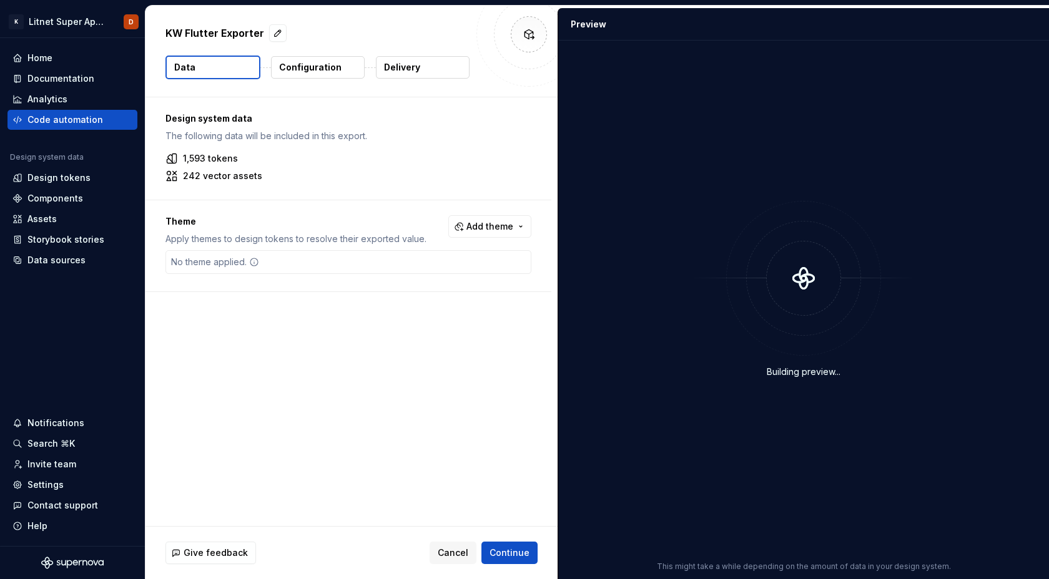
click at [333, 72] on p "Configuration" at bounding box center [310, 67] width 62 height 12
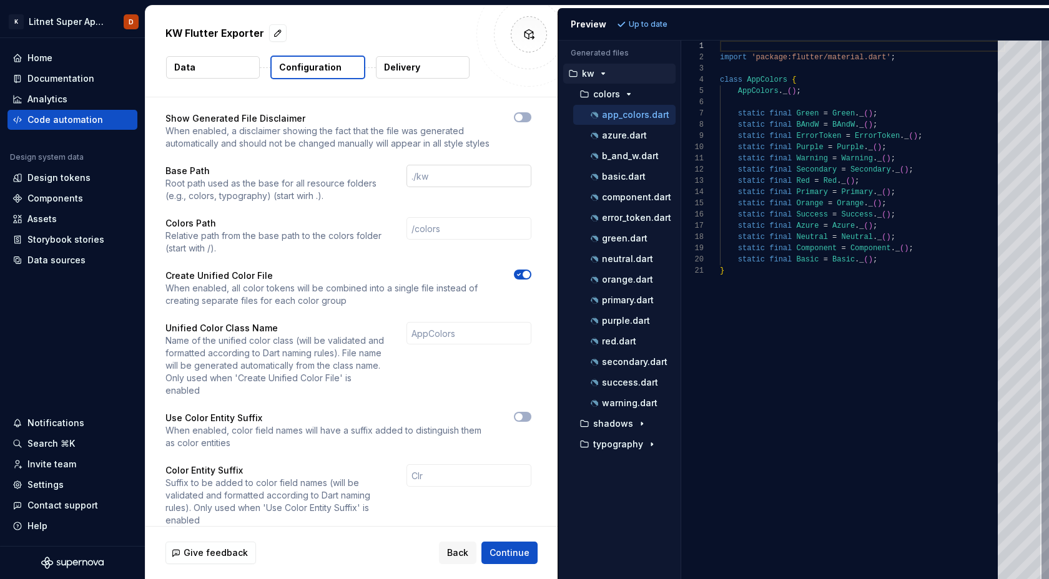
click at [446, 175] on input "text" at bounding box center [468, 176] width 125 height 22
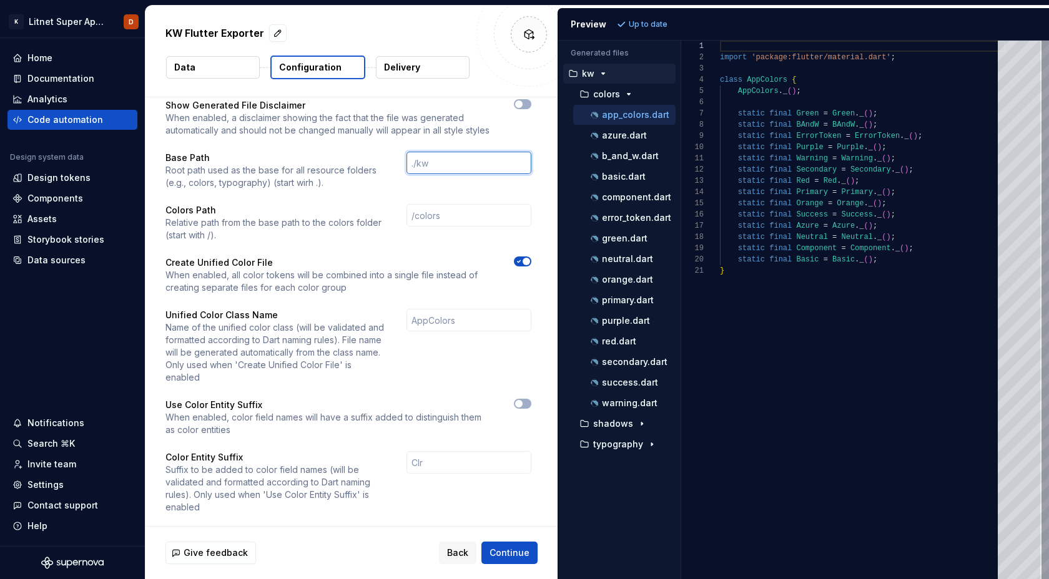
scroll to position [11, 0]
click at [531, 104] on button "button" at bounding box center [522, 106] width 17 height 10
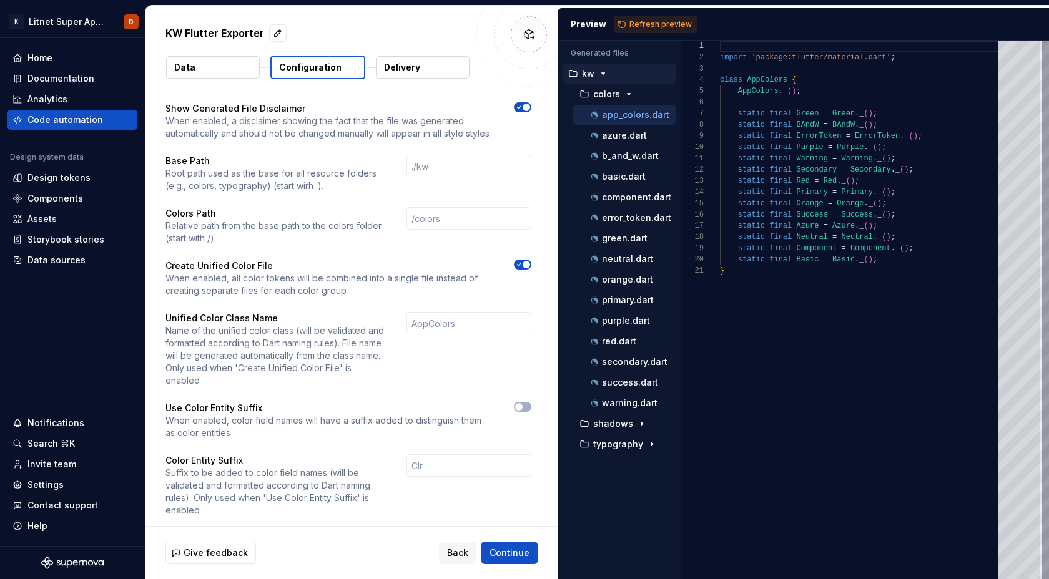
scroll to position [0, 0]
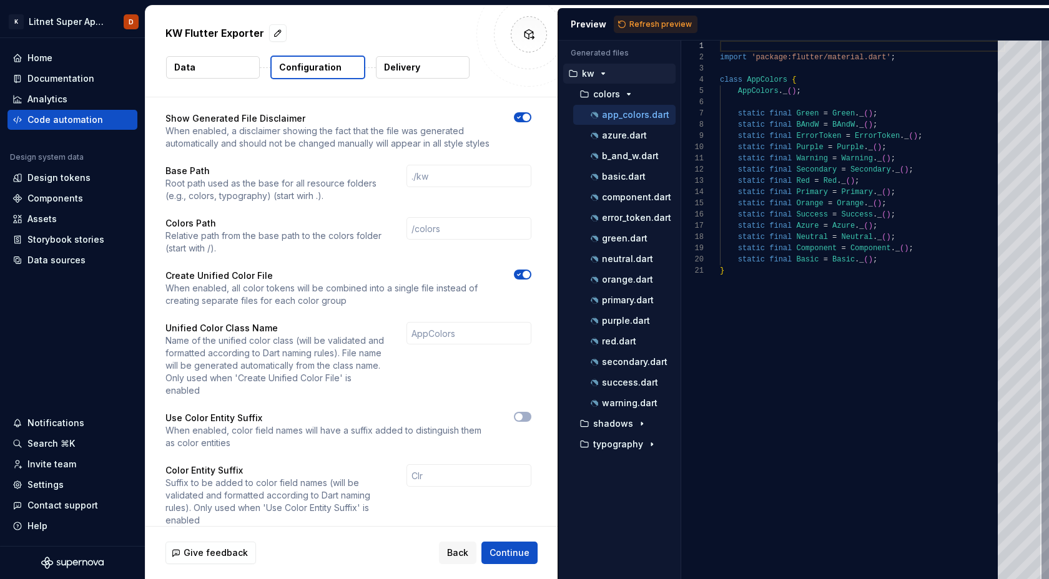
click at [524, 276] on icon "button" at bounding box center [519, 274] width 10 height 7
click at [522, 276] on span "button" at bounding box center [518, 274] width 7 height 7
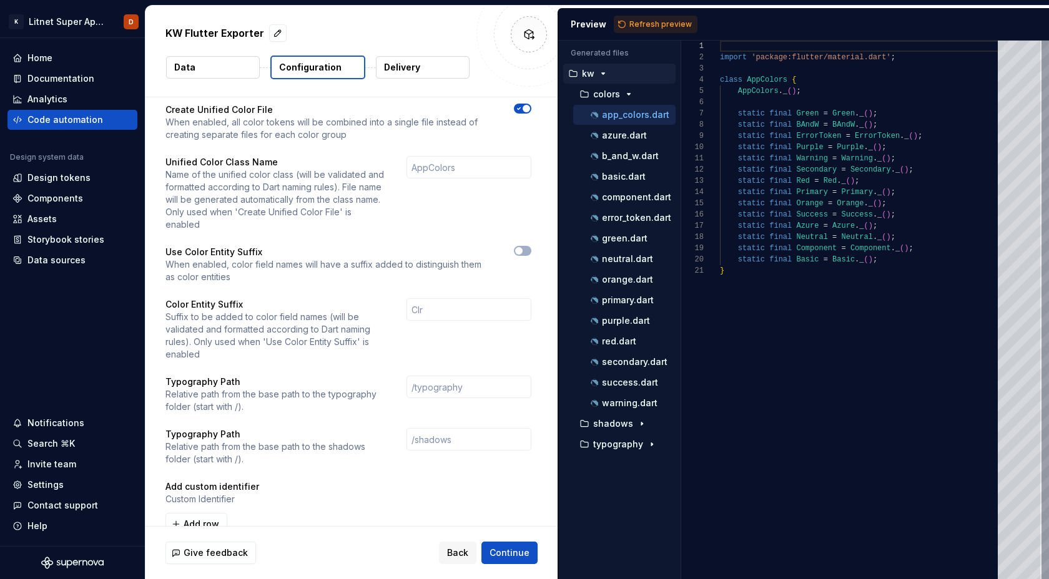
scroll to position [178, 0]
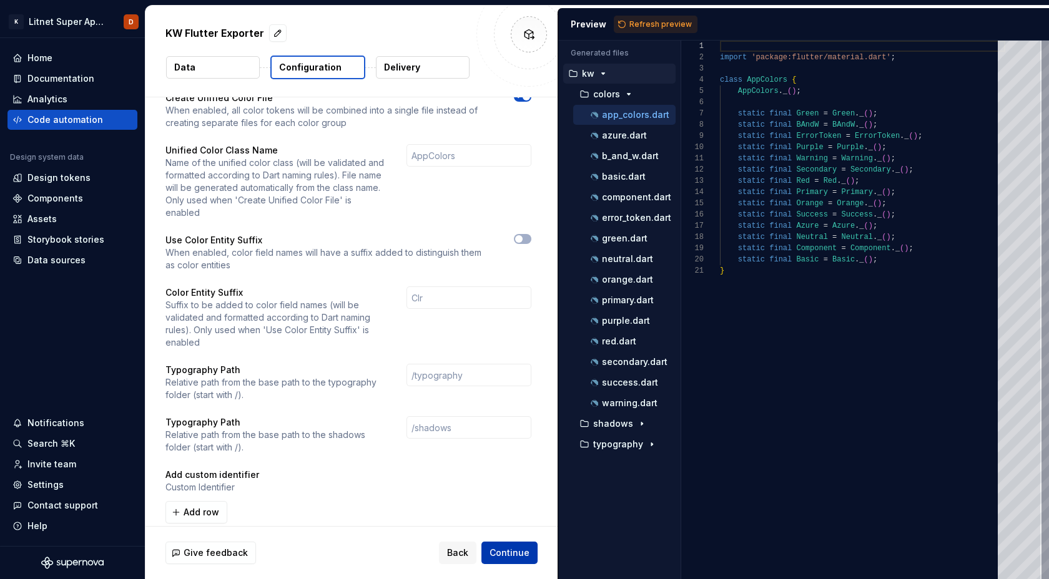
click at [516, 552] on span "Continue" at bounding box center [509, 553] width 40 height 12
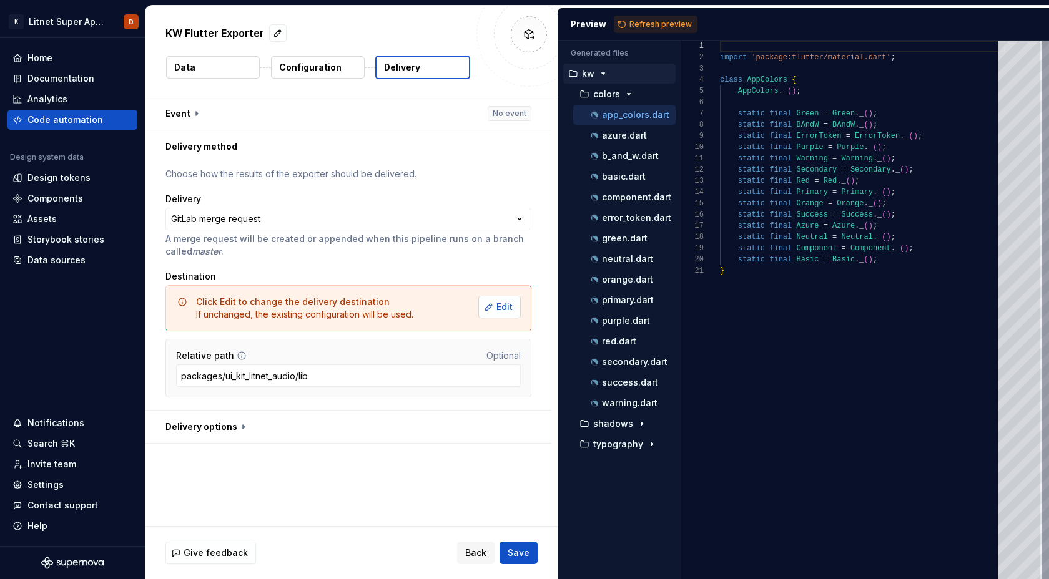
click at [503, 305] on span "Edit" at bounding box center [504, 307] width 16 height 12
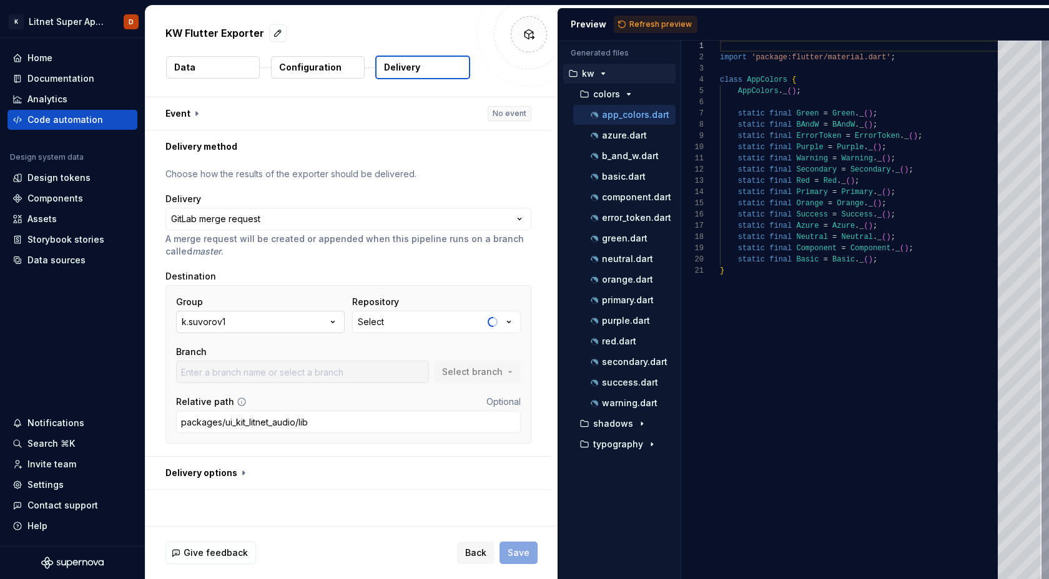
click at [331, 324] on icon "button" at bounding box center [332, 322] width 12 height 12
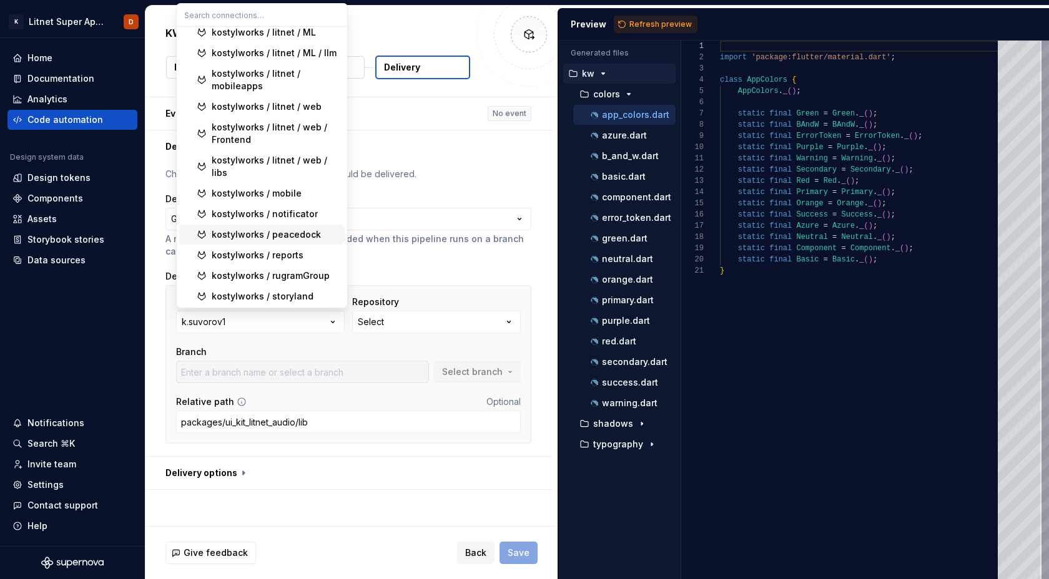
scroll to position [370, 0]
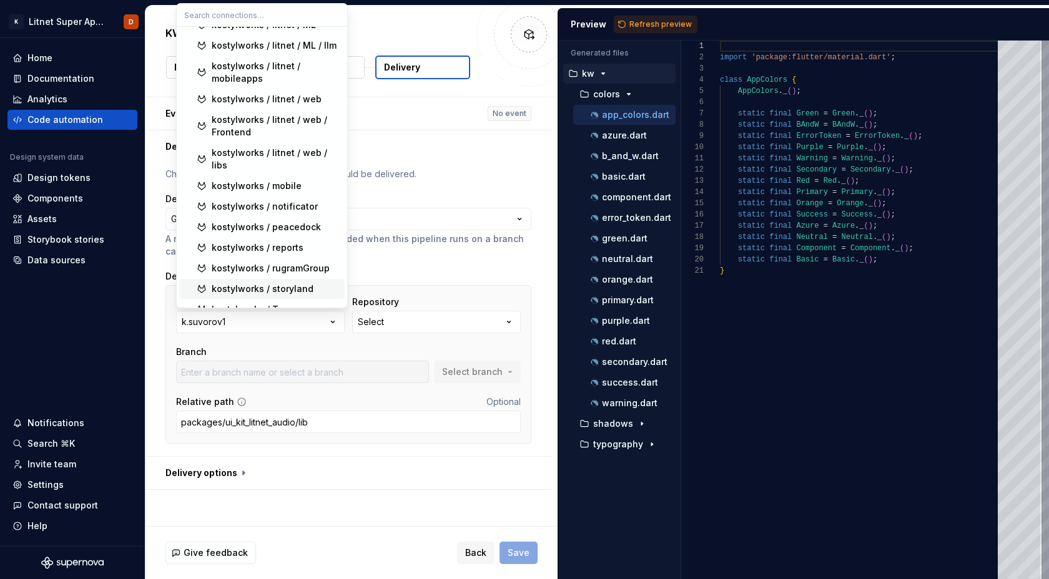
click at [297, 283] on div "kostylworks / storyland" at bounding box center [263, 289] width 102 height 12
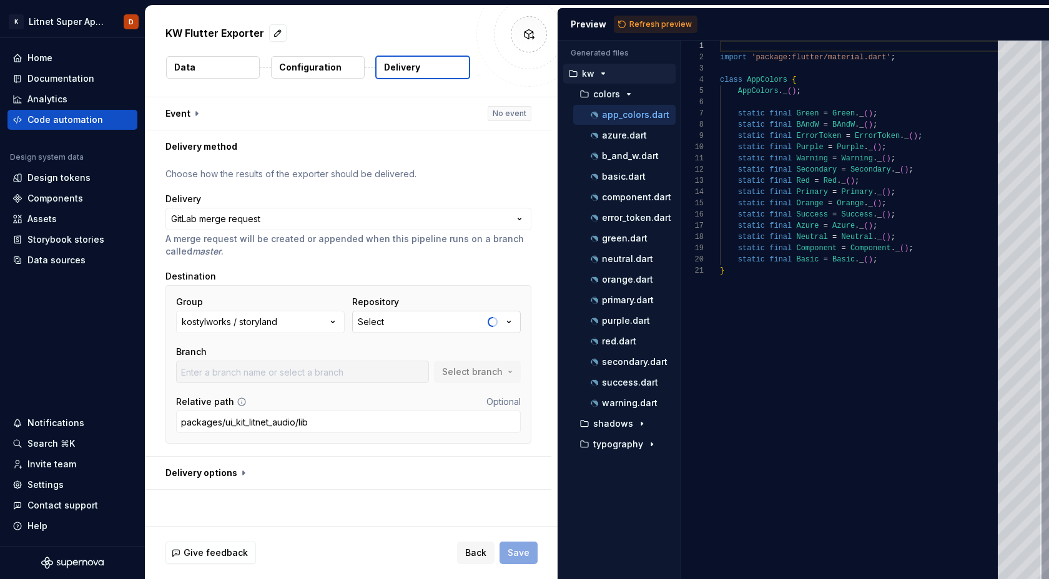
click at [442, 320] on button "Select" at bounding box center [436, 322] width 169 height 22
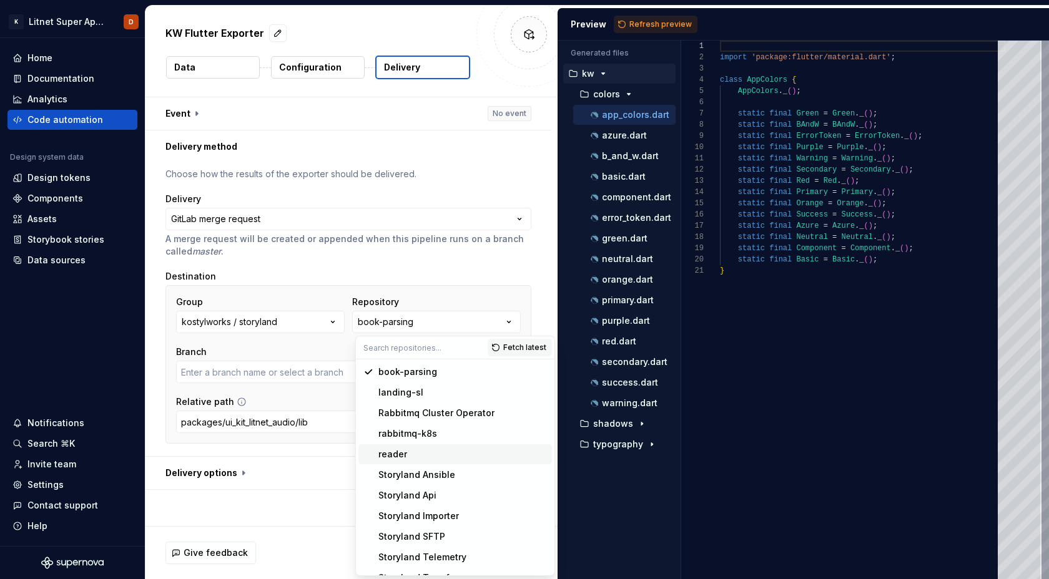
scroll to position [118, 0]
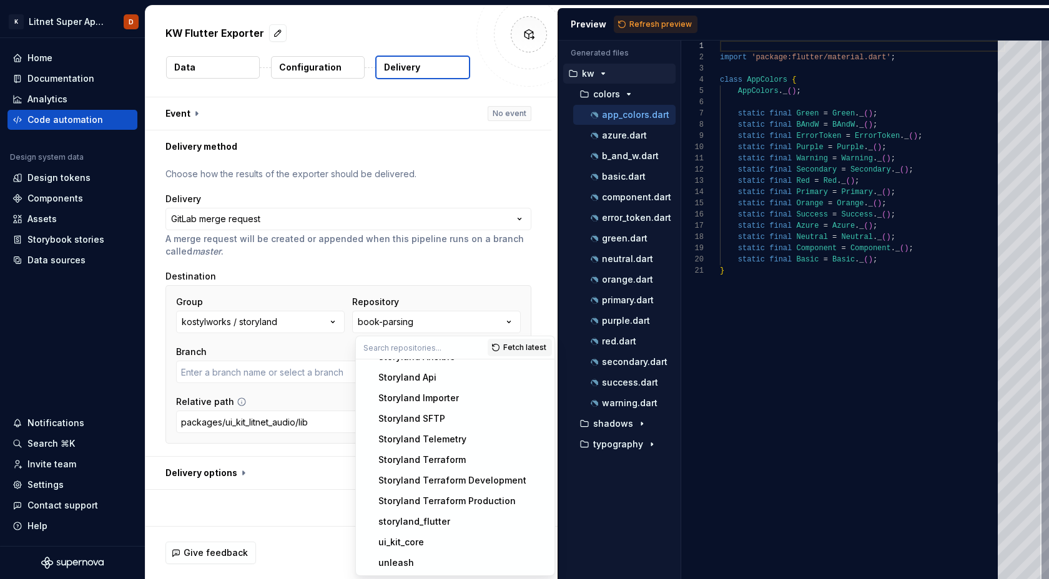
type input "development"
click at [405, 540] on div "ui_kit_core" at bounding box center [401, 542] width 46 height 12
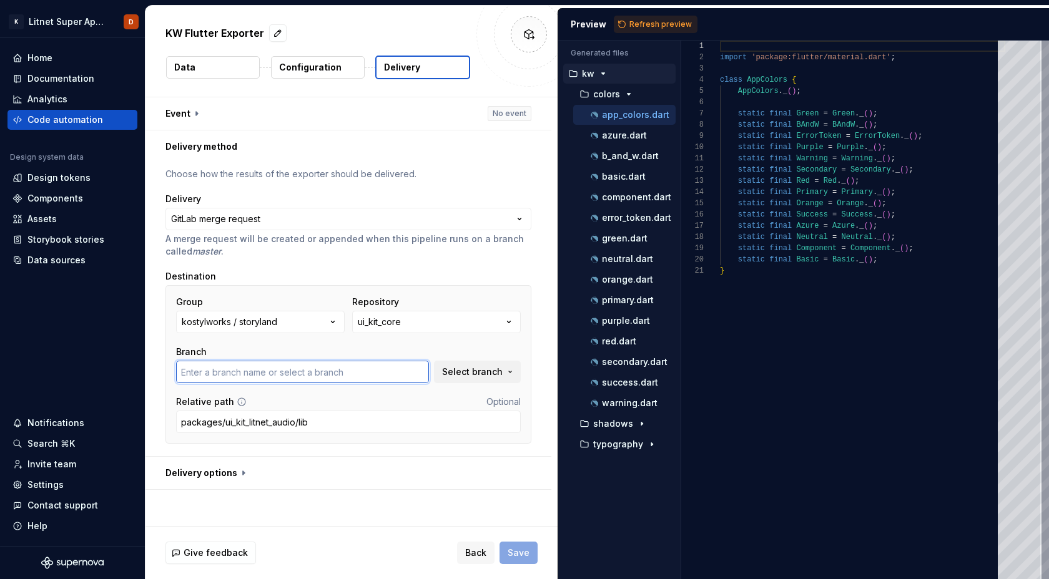
click at [391, 368] on input "text" at bounding box center [302, 372] width 253 height 22
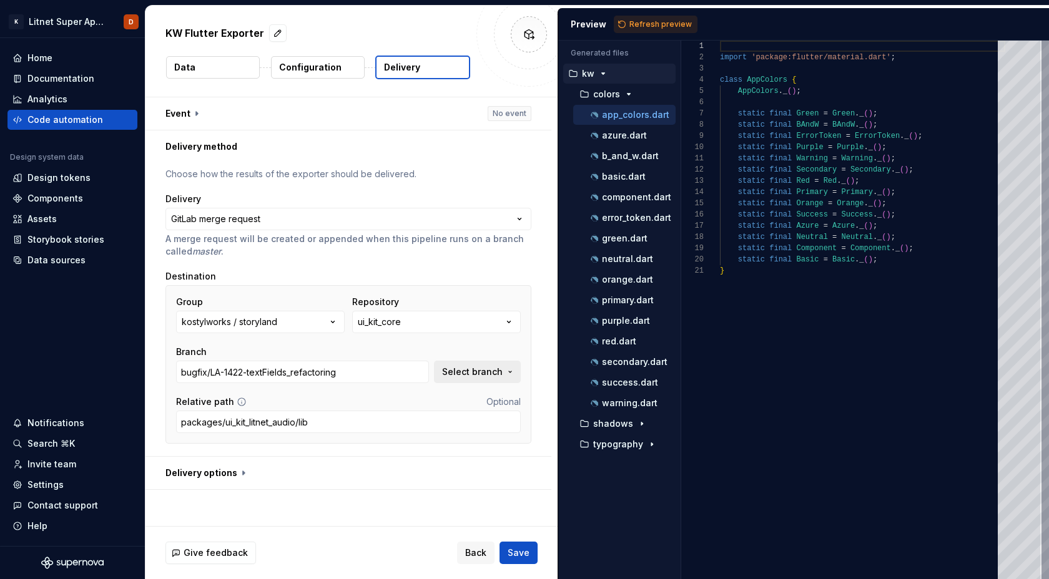
click at [478, 372] on span "Select branch" at bounding box center [472, 372] width 61 height 12
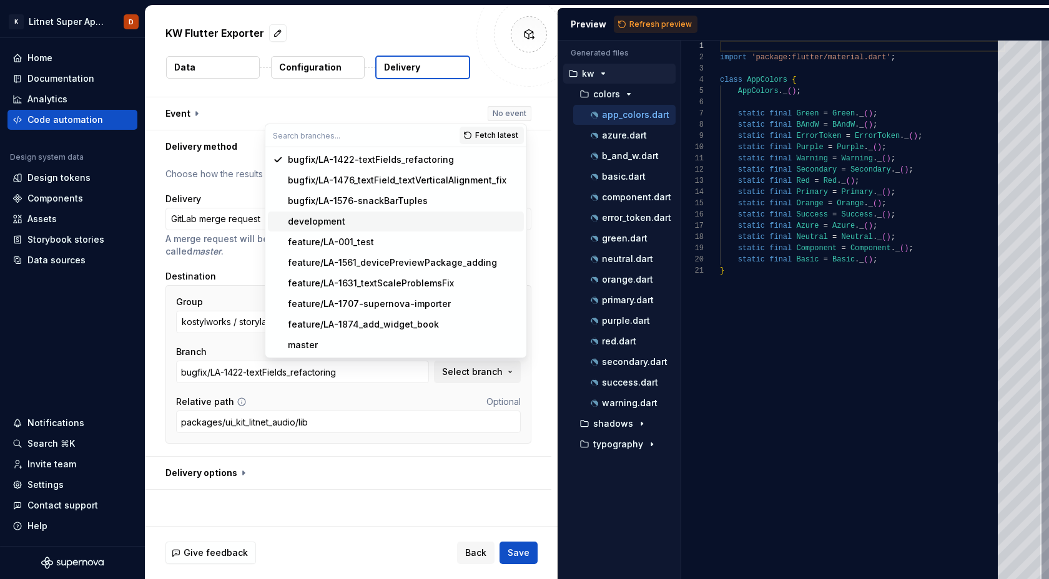
click at [350, 217] on div "development" at bounding box center [403, 221] width 231 height 12
type input "development"
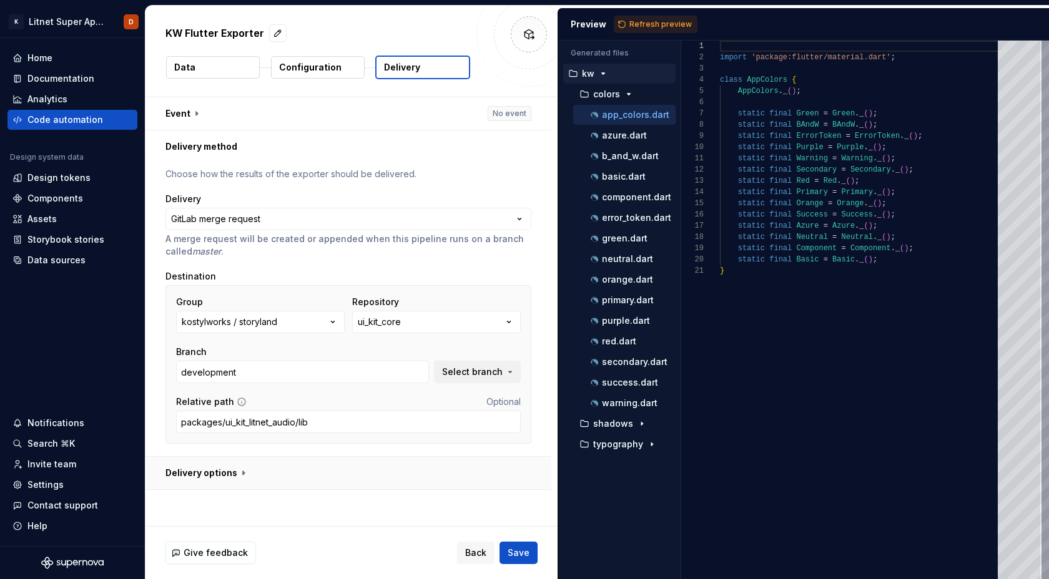
click at [384, 479] on button "button" at bounding box center [348, 473] width 406 height 32
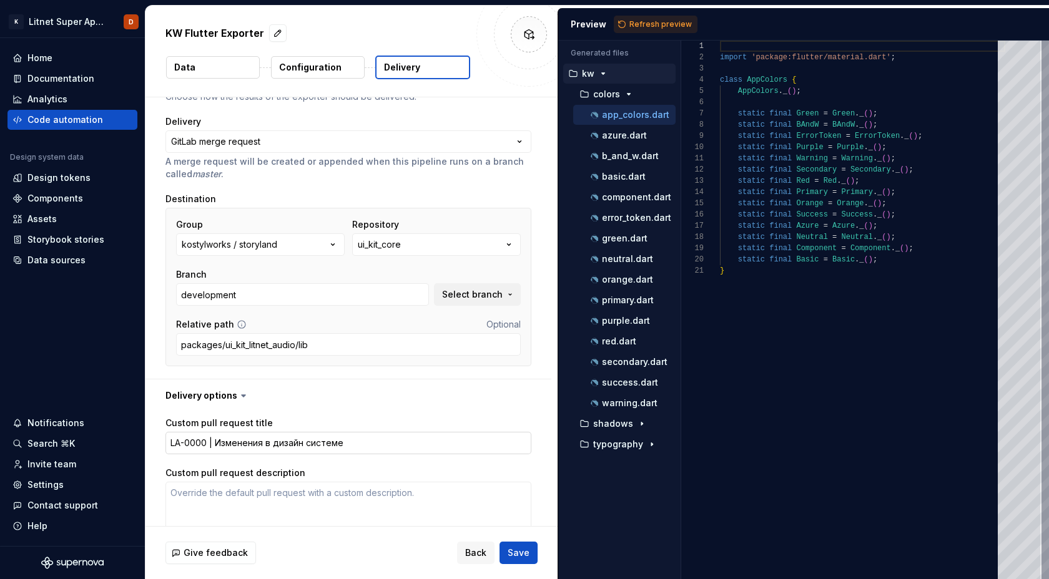
scroll to position [72, 0]
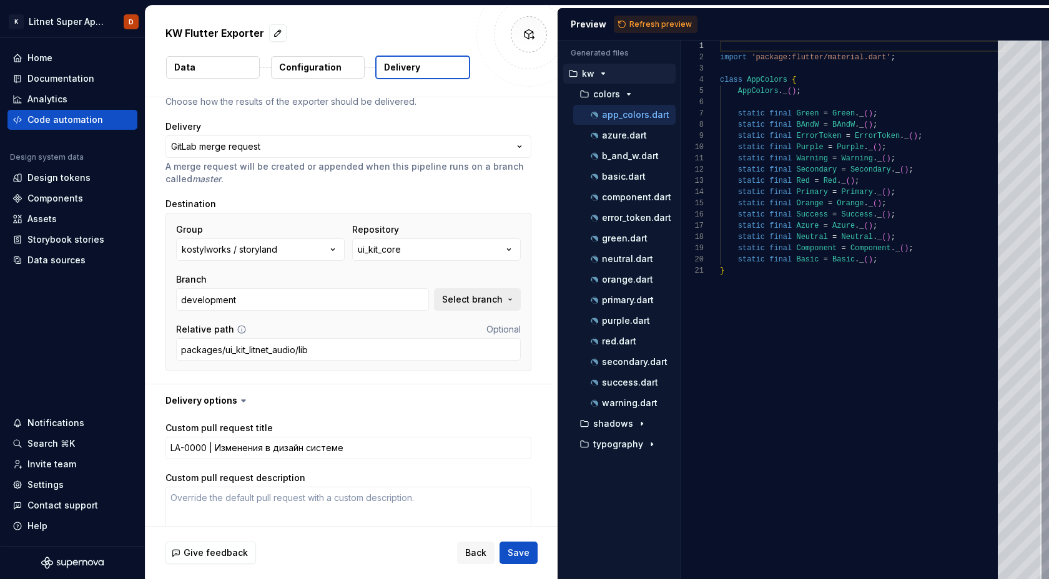
click at [511, 305] on button "Select branch" at bounding box center [477, 299] width 87 height 22
click at [541, 254] on div "**********" at bounding box center [348, 237] width 406 height 293
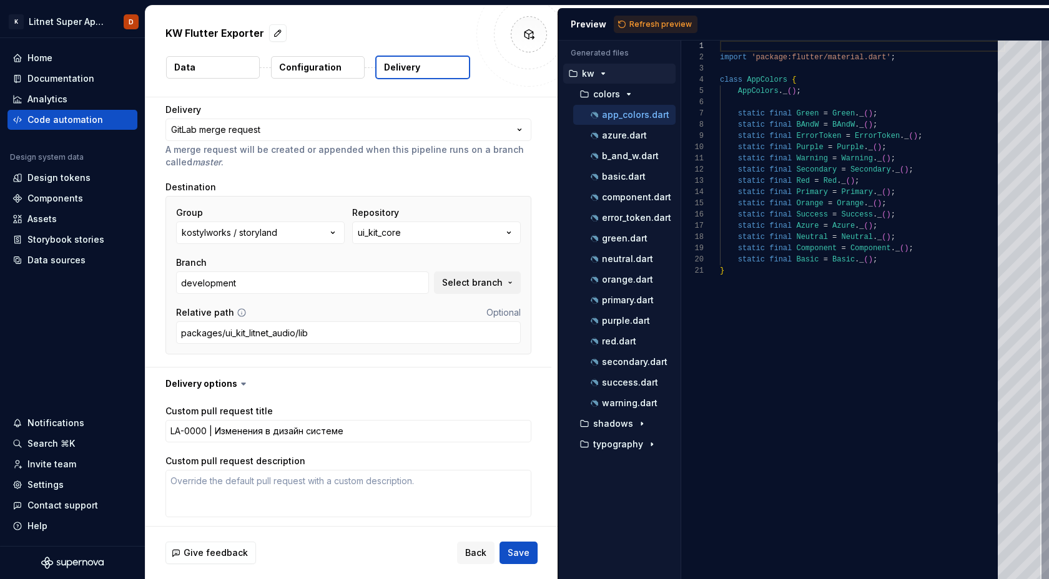
click at [237, 313] on icon at bounding box center [242, 313] width 10 height 10
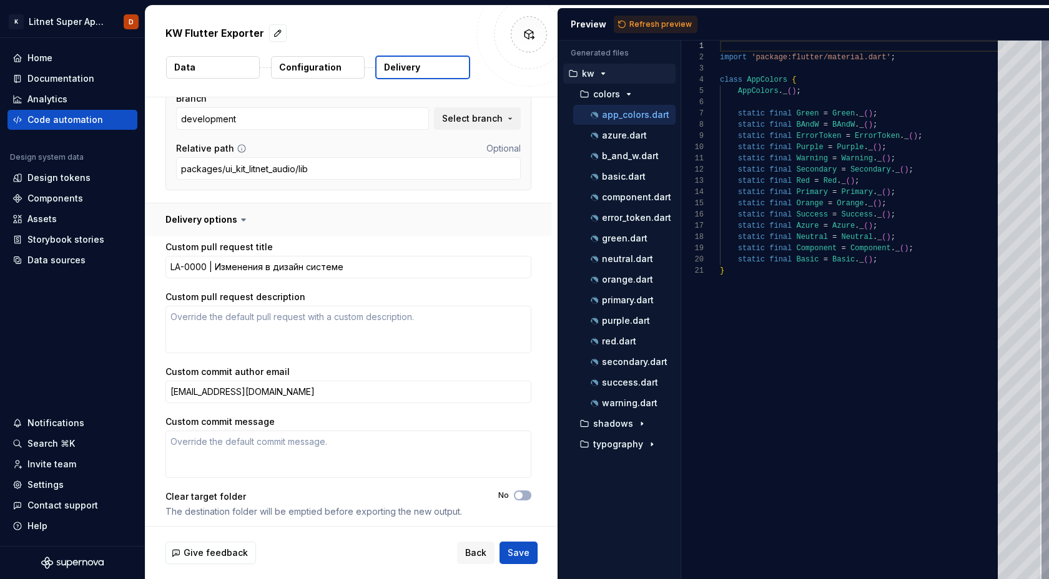
scroll to position [258, 0]
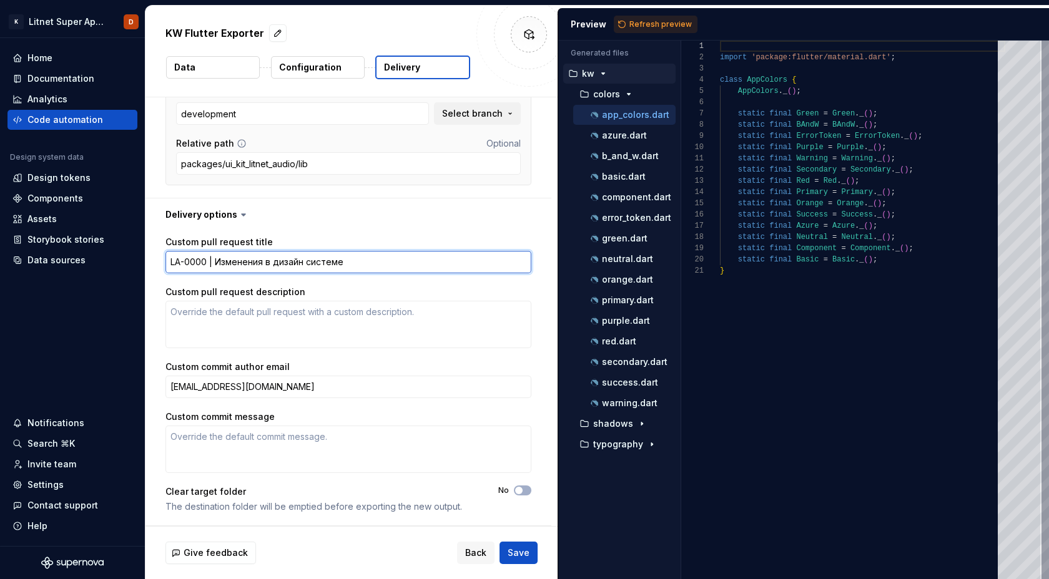
click at [170, 263] on textarea "LA-0000 | Изменения в дизайн системе" at bounding box center [348, 262] width 366 height 22
click at [204, 259] on textarea "LA-0000 | Изменения в дизайн системе" at bounding box center [348, 262] width 366 height 22
type textarea "*"
type textarea "LA-000 | Изменения в дизайн системе"
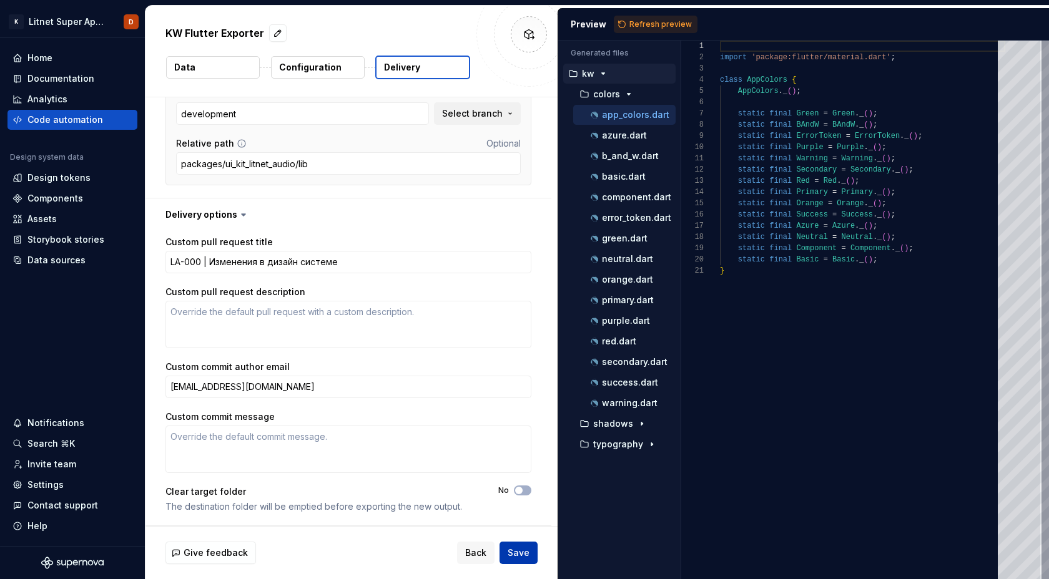
click at [522, 556] on span "Save" at bounding box center [518, 553] width 22 height 12
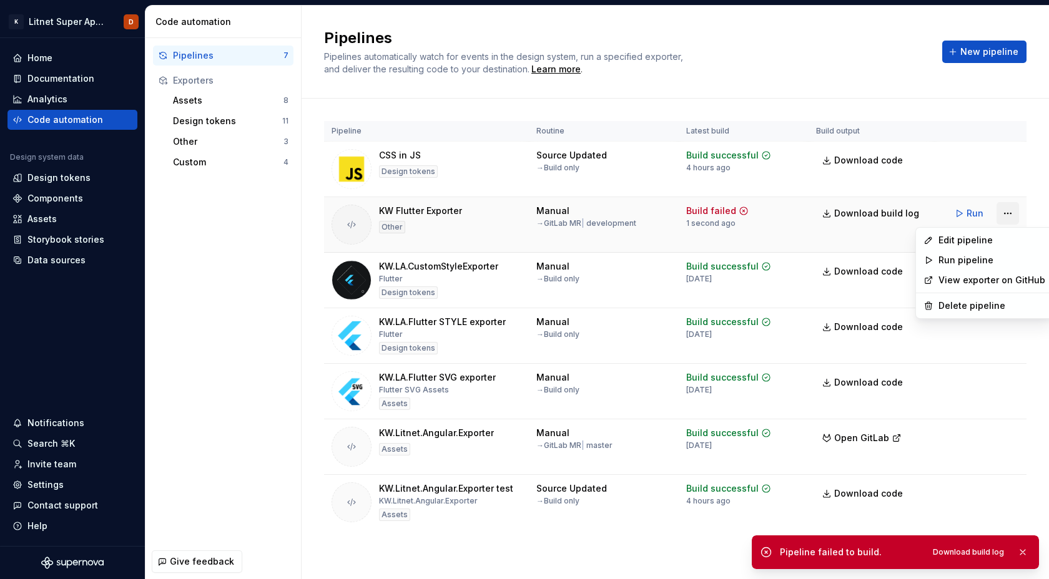
click at [1008, 213] on html "K Litnet Super App 2.0. D Home Documentation Analytics Code automation Design s…" at bounding box center [524, 289] width 1049 height 579
click at [967, 242] on div "Edit pipeline" at bounding box center [991, 240] width 107 height 12
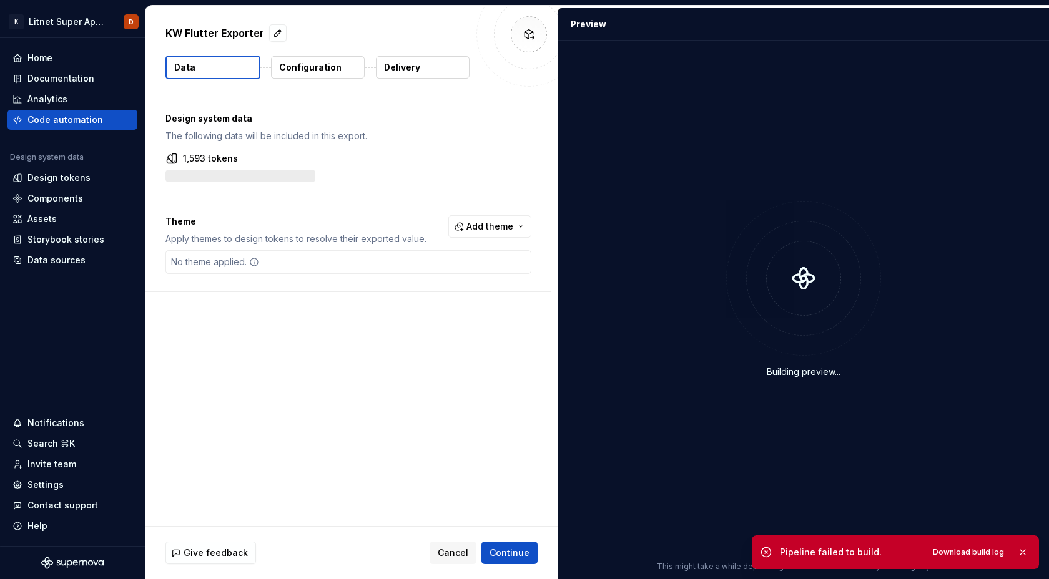
click at [413, 61] on button "Delivery" at bounding box center [423, 67] width 94 height 22
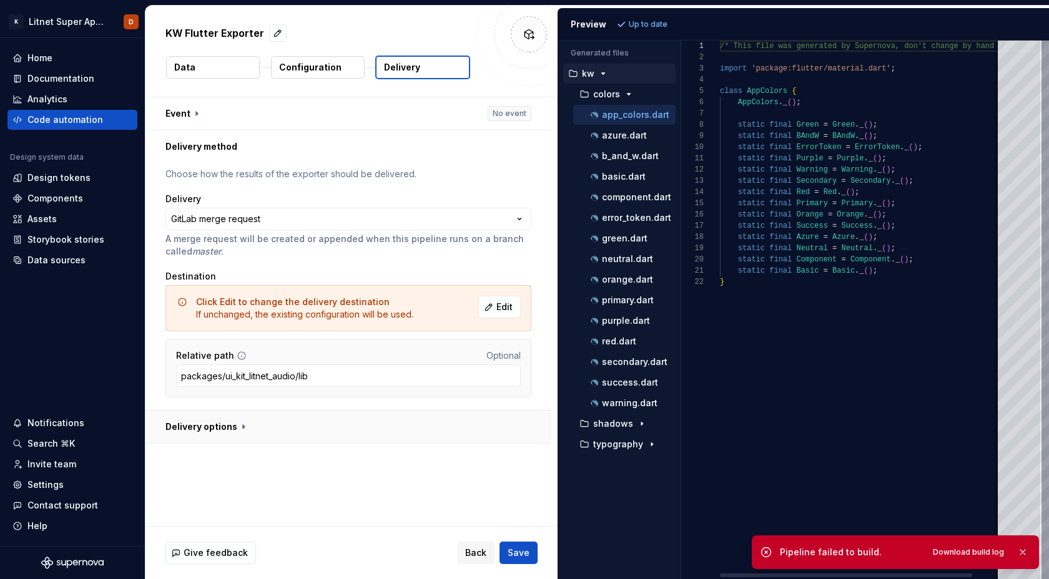
click at [238, 430] on button "button" at bounding box center [348, 427] width 406 height 32
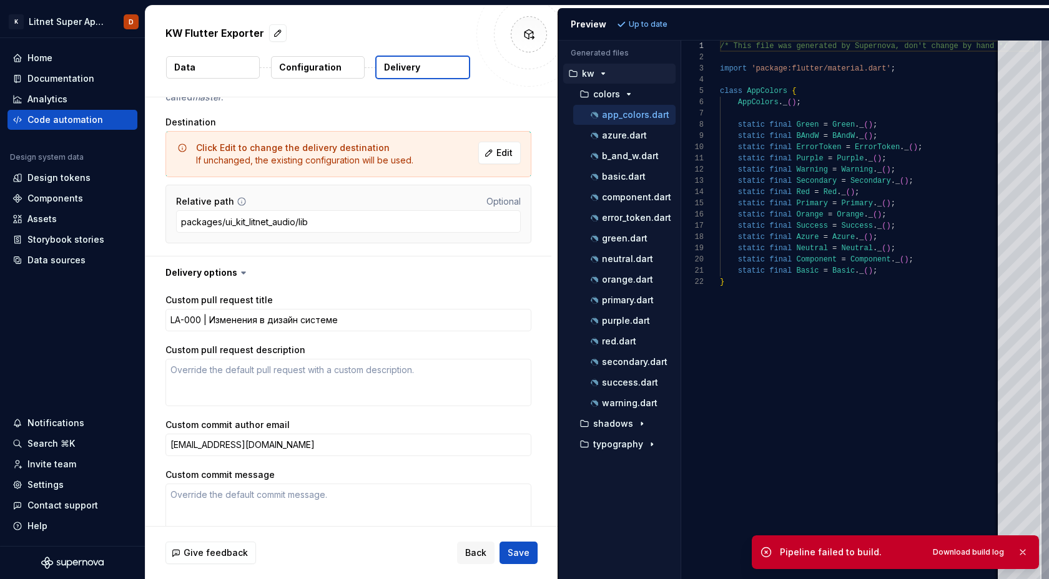
scroll to position [162, 0]
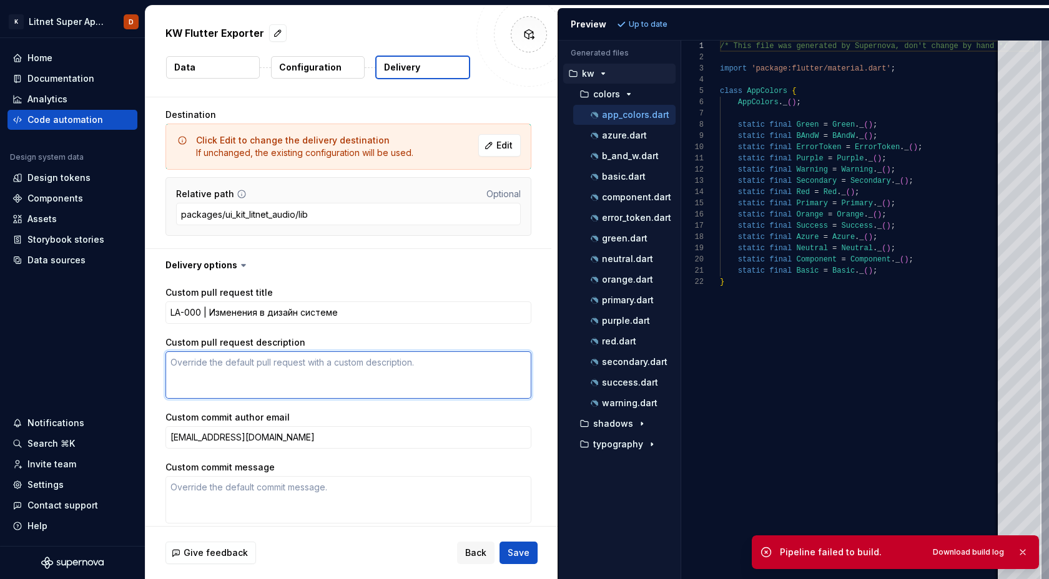
click at [257, 365] on textarea "Custom pull request description" at bounding box center [348, 374] width 366 height 47
paste textarea "supernova/kw-flutter-exporter"
type textarea "*"
type textarea "supernova/kw-flutter-exporter"
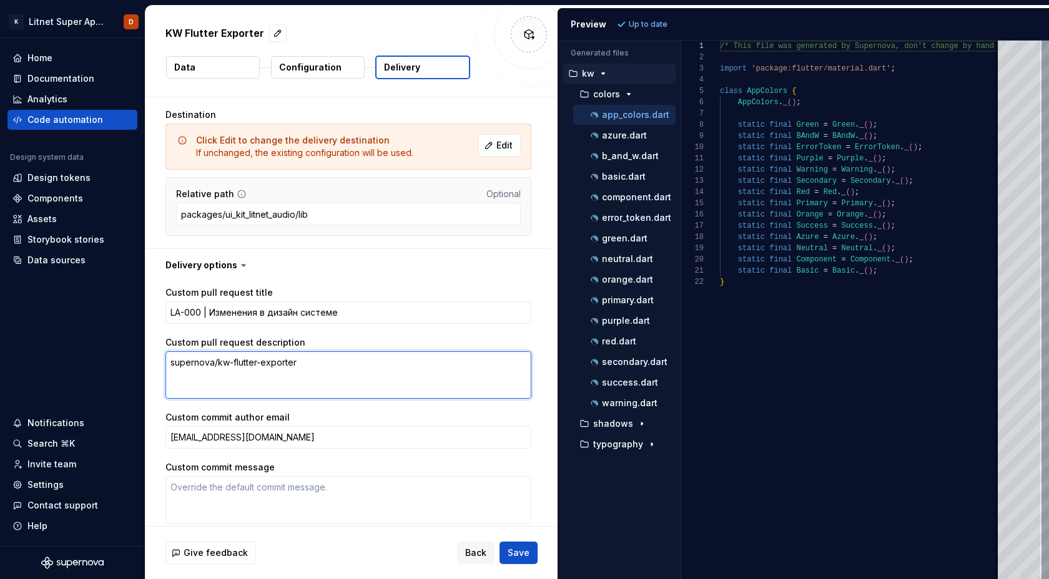
click at [294, 383] on textarea "supernova/kw-flutter-exporter" at bounding box center [348, 374] width 366 height 47
type textarea "*"
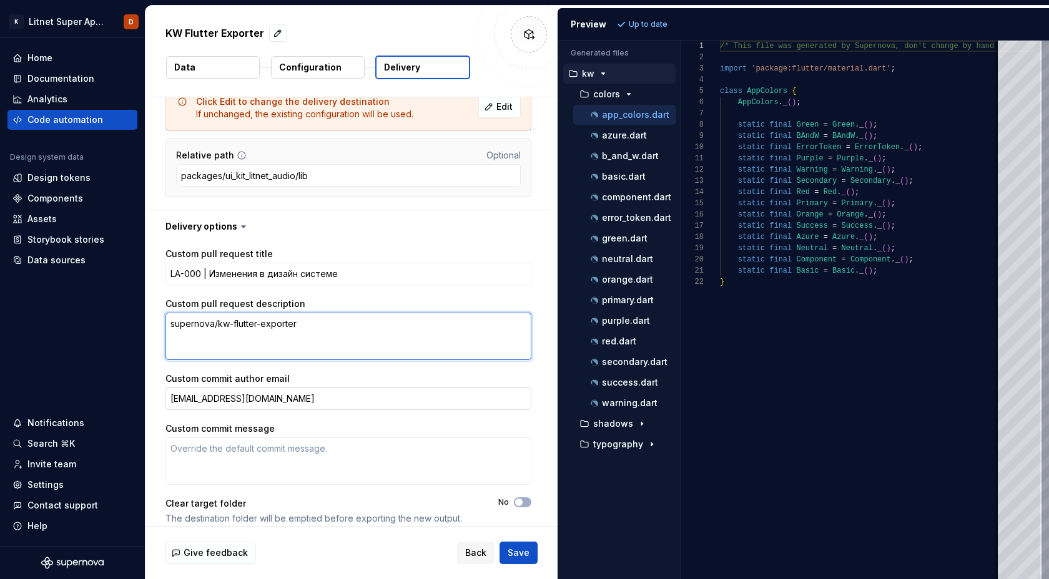
scroll to position [212, 0]
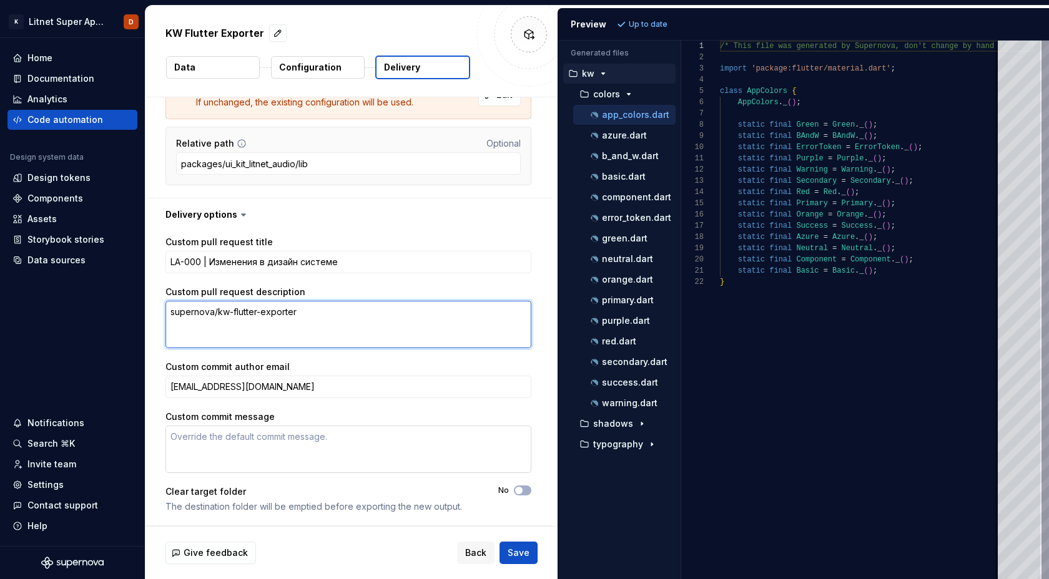
type textarea "supernova/kw-flutter-exporter"
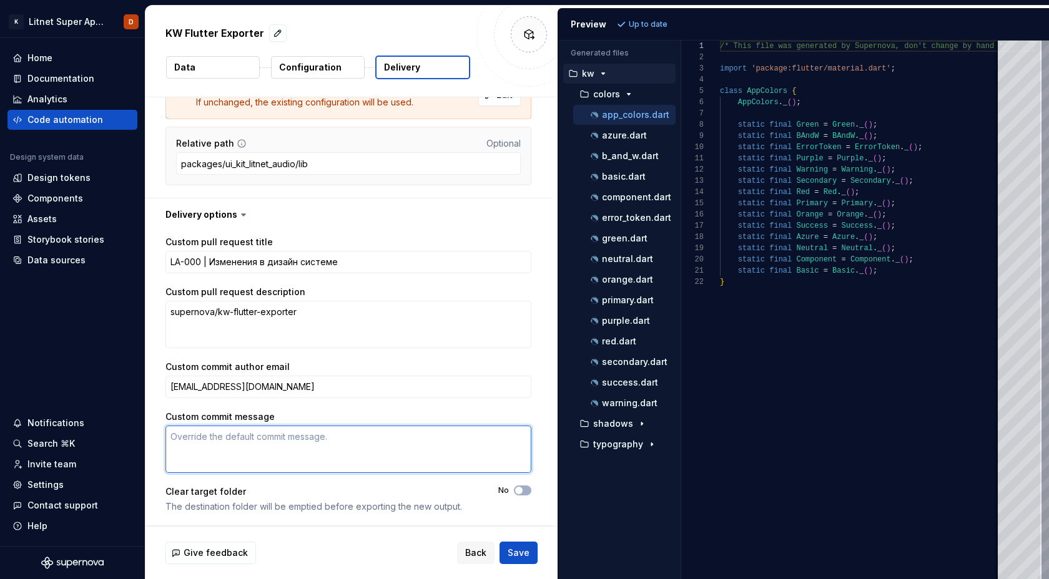
click at [256, 448] on textarea "Custom commit message" at bounding box center [348, 449] width 366 height 47
paste textarea "supernova/kw-flutter-exporter"
type textarea "*"
click at [351, 471] on textarea "supernova/kw-flutter-exporter" at bounding box center [348, 449] width 366 height 47
type textarea "supernova/kw-flutter-exporter"
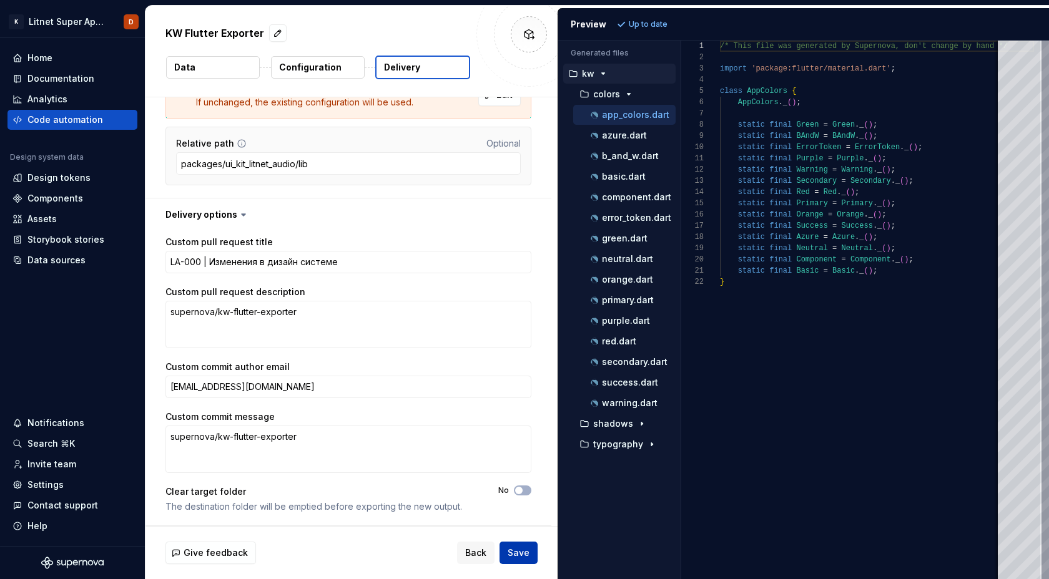
click at [516, 554] on span "Save" at bounding box center [518, 553] width 22 height 12
type textarea "*"
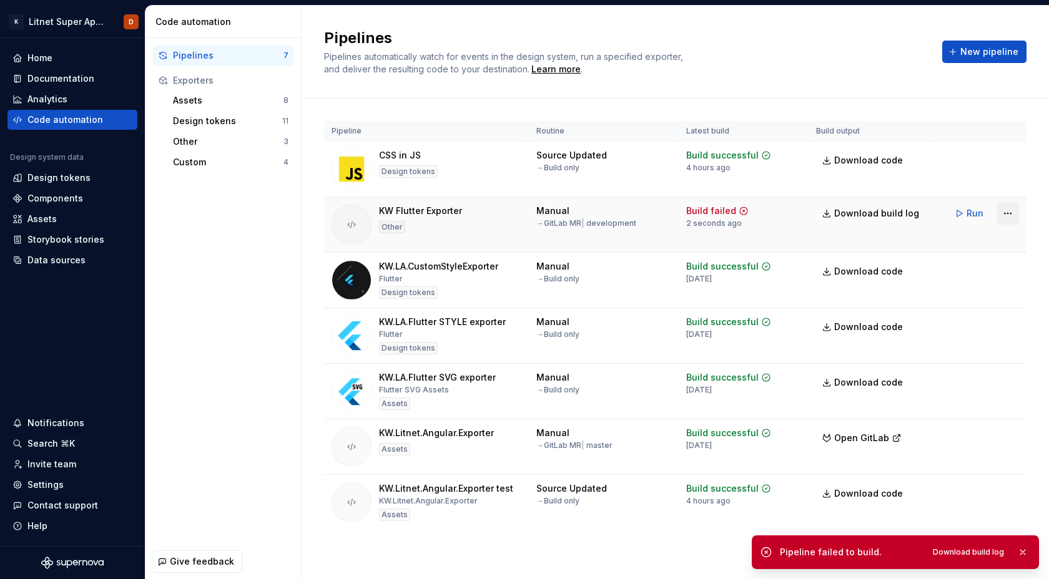
click at [1005, 214] on html "K Litnet Super App 2.0. D Home Documentation Analytics Code automation Design s…" at bounding box center [524, 289] width 1049 height 579
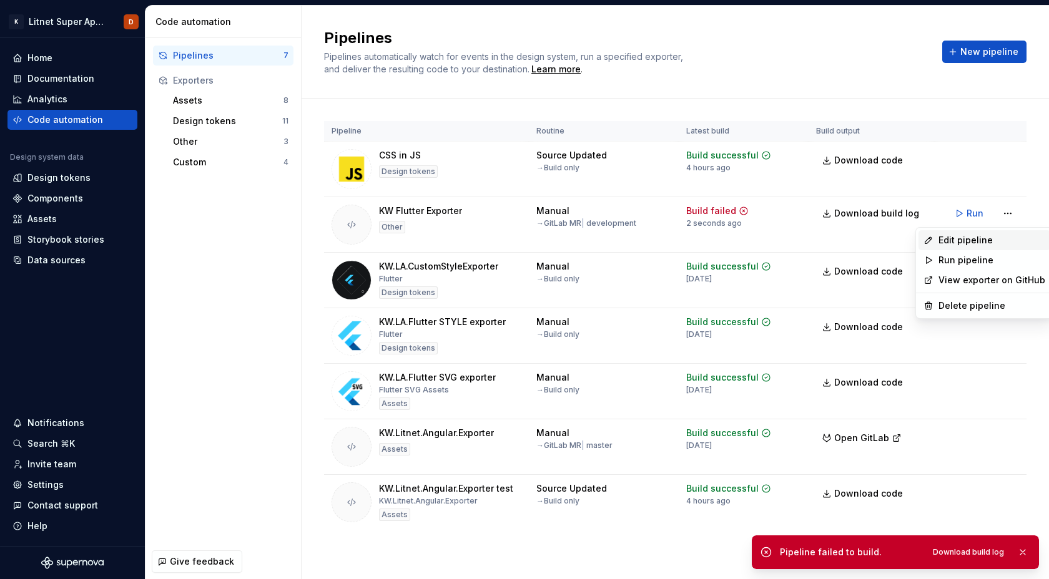
click at [958, 241] on div "Edit pipeline" at bounding box center [991, 240] width 107 height 12
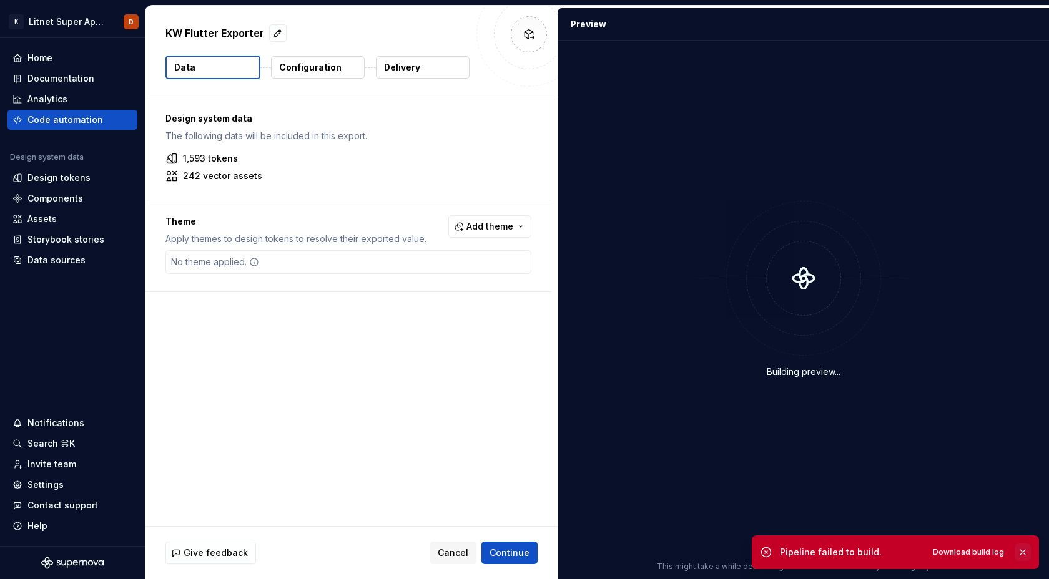
click at [1022, 550] on button "button" at bounding box center [1022, 552] width 16 height 17
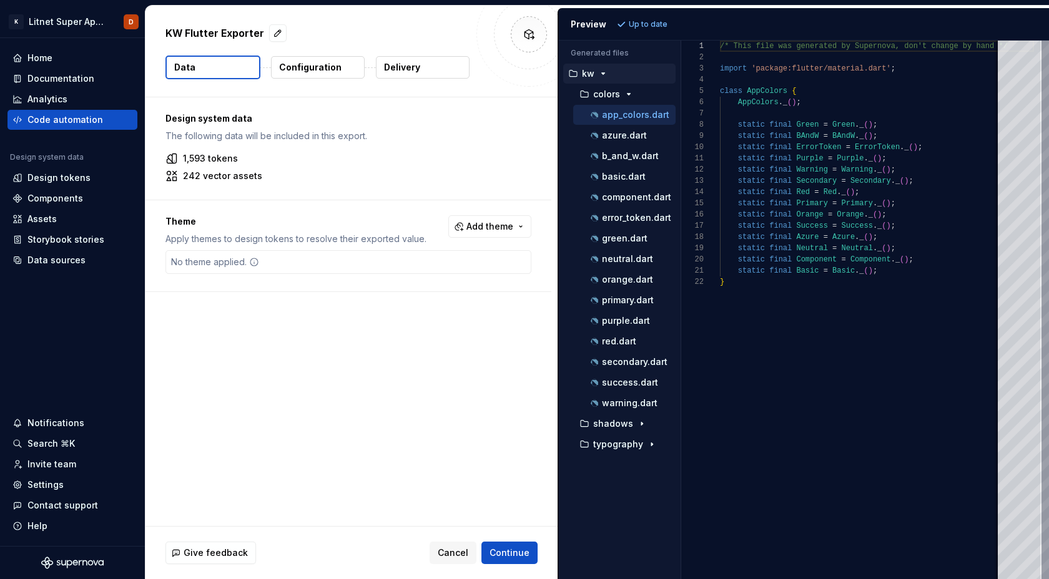
click at [313, 71] on p "Configuration" at bounding box center [310, 67] width 62 height 12
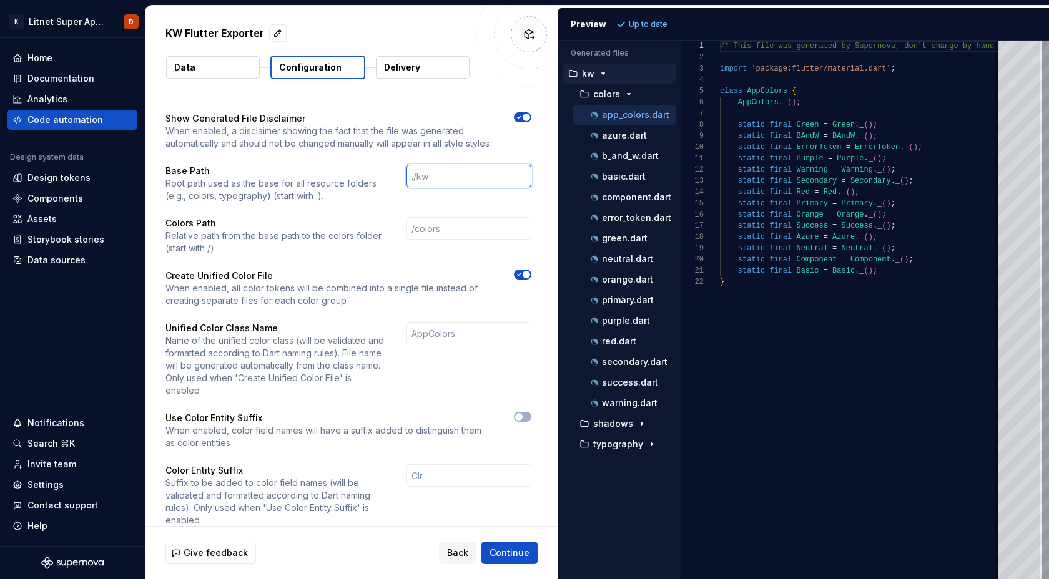
click at [458, 172] on input "text" at bounding box center [468, 176] width 125 height 22
click at [355, 298] on p "When enabled, all color tokens will be combined into a single file instead of c…" at bounding box center [328, 294] width 326 height 25
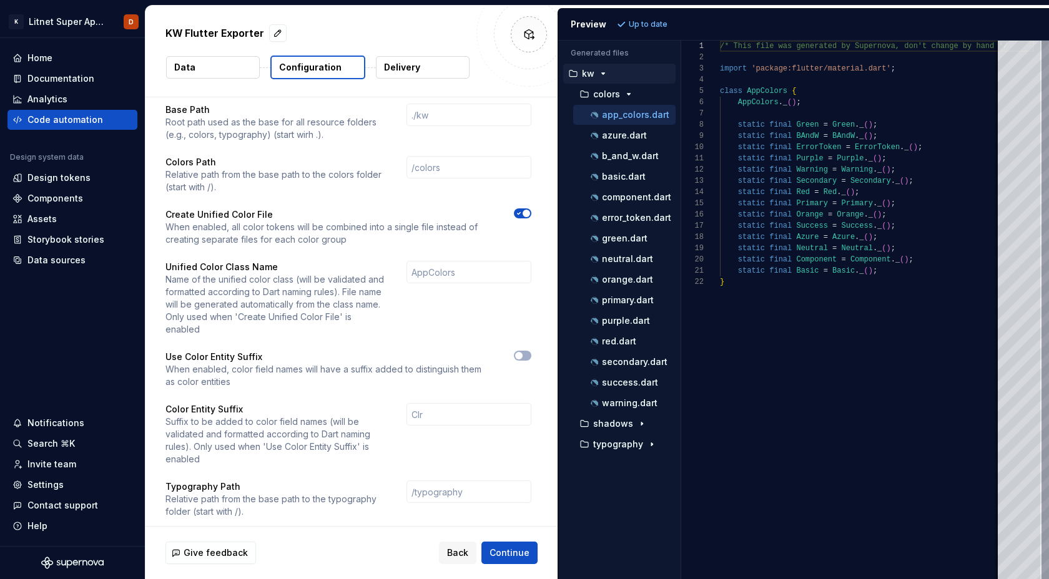
scroll to position [77, 0]
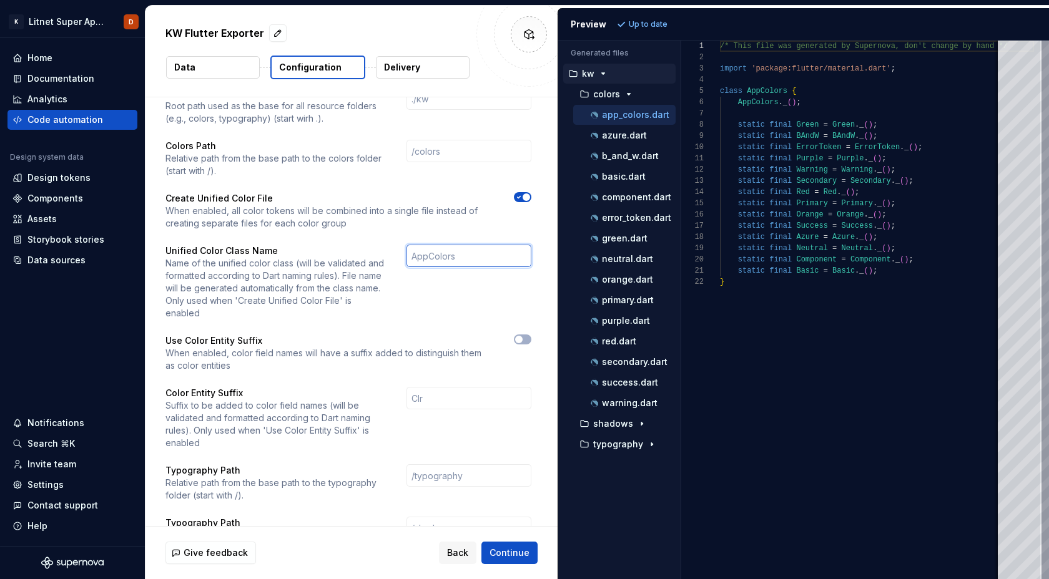
click at [462, 247] on input "text" at bounding box center [468, 256] width 125 height 22
type input "Ф"
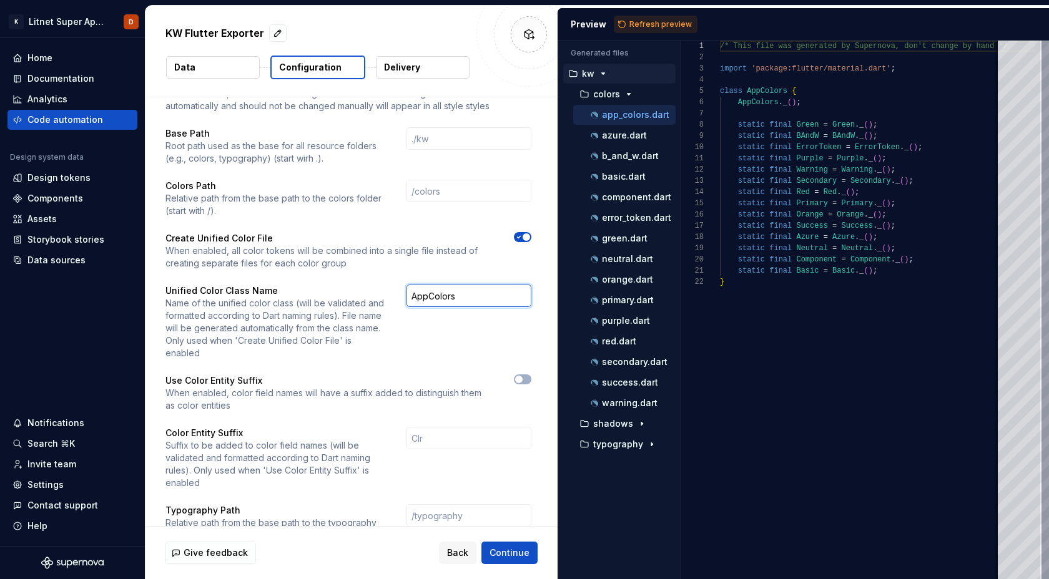
scroll to position [178, 0]
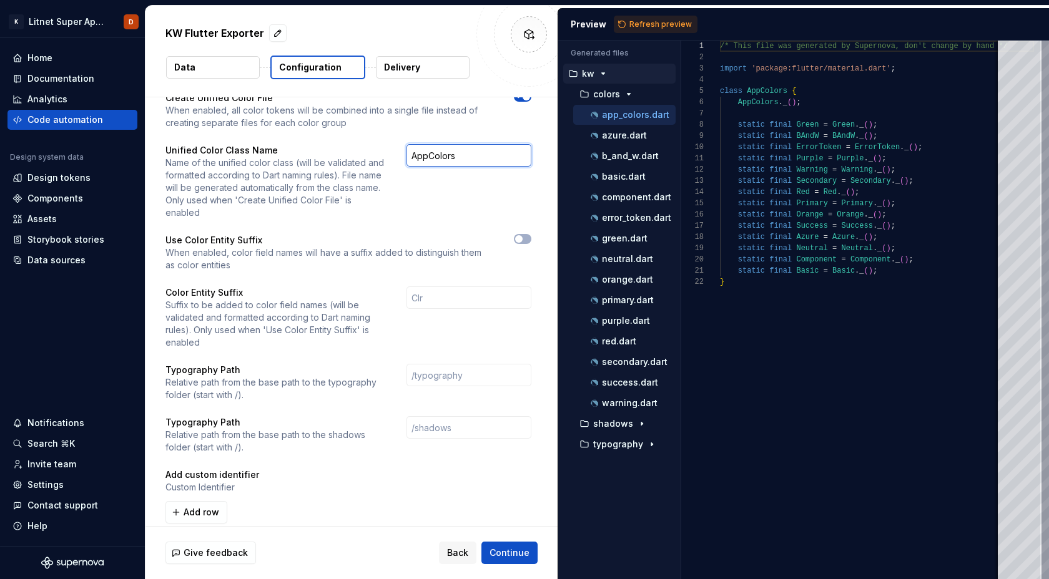
type input "AppColors"
click at [429, 68] on button "Delivery" at bounding box center [423, 67] width 94 height 22
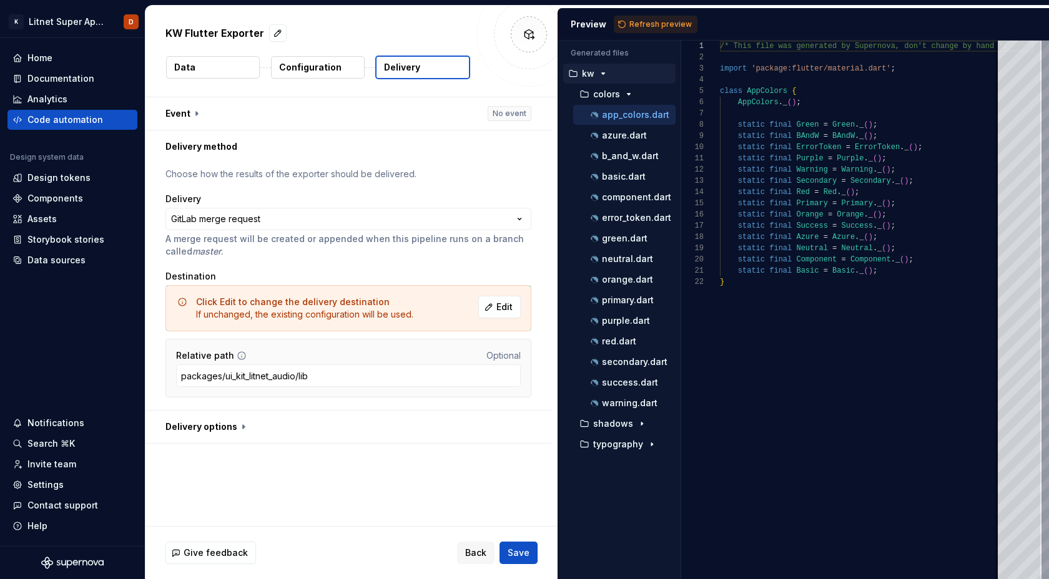
click at [220, 166] on div "**********" at bounding box center [348, 286] width 406 height 247
click at [220, 175] on p "Choose how the results of the exporter should be delivered." at bounding box center [348, 174] width 366 height 12
click at [243, 218] on html "**********" at bounding box center [524, 289] width 1049 height 579
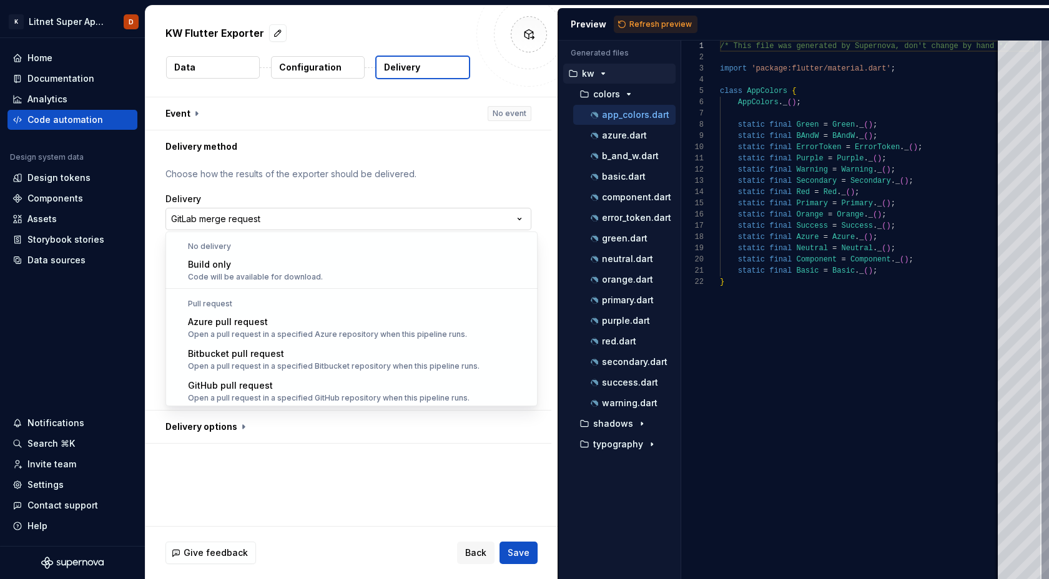
scroll to position [35, 0]
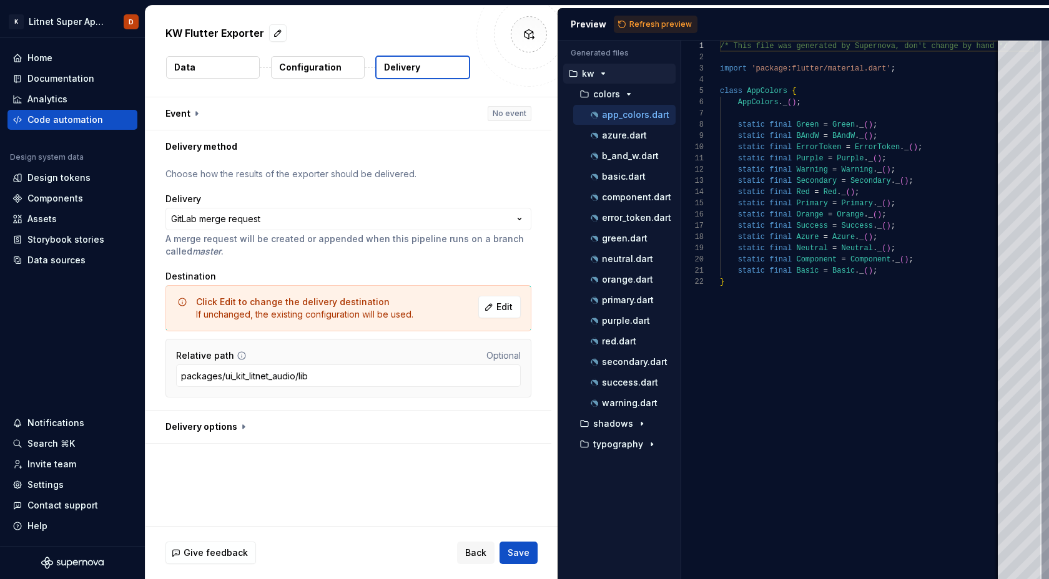
click at [343, 136] on html "**********" at bounding box center [524, 289] width 1049 height 579
click at [235, 428] on button "button" at bounding box center [348, 427] width 406 height 32
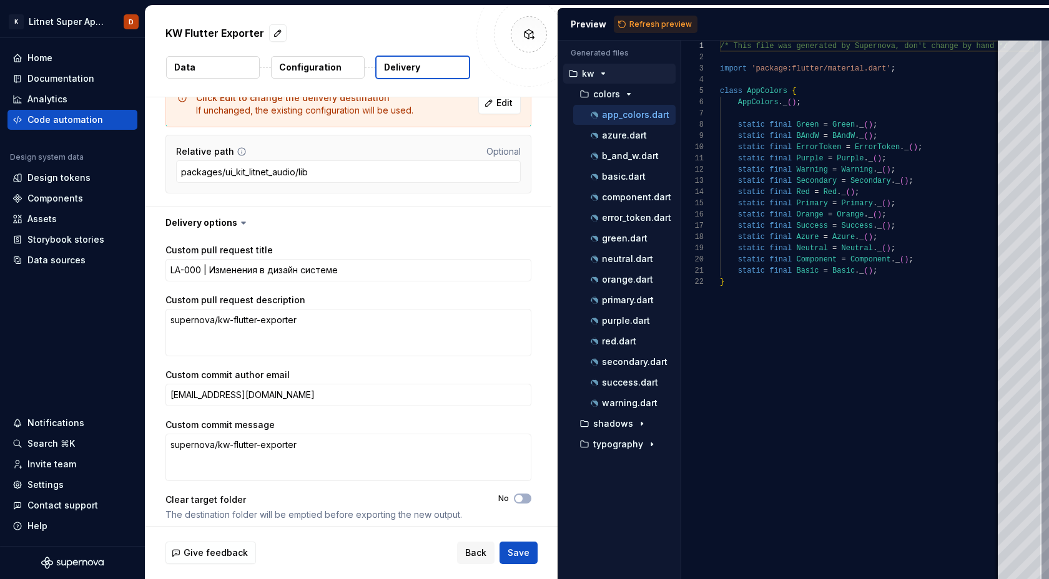
scroll to position [212, 0]
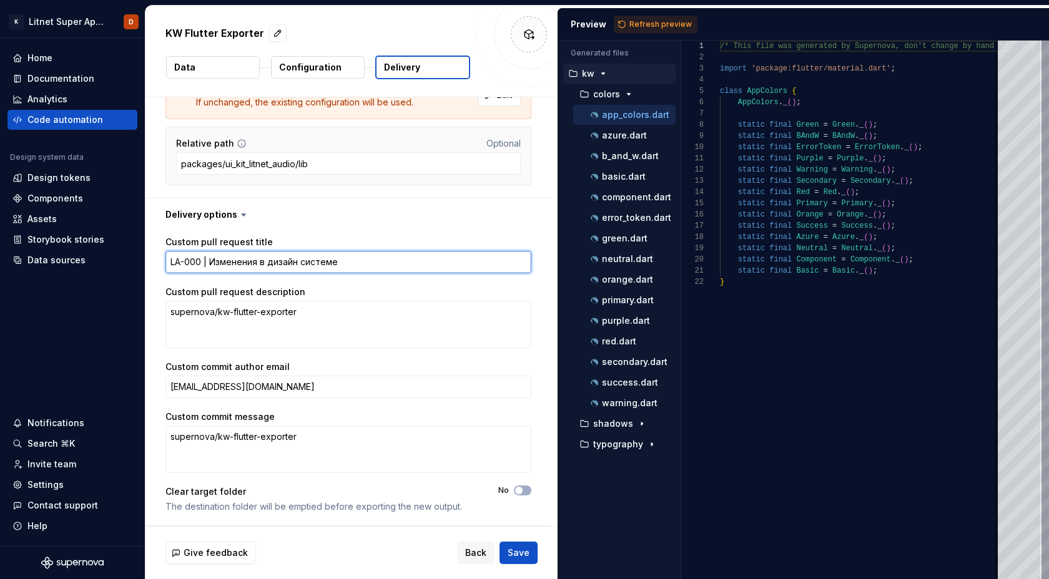
click at [216, 262] on textarea "LA-000 | Изменения в дизайн системе" at bounding box center [348, 262] width 366 height 22
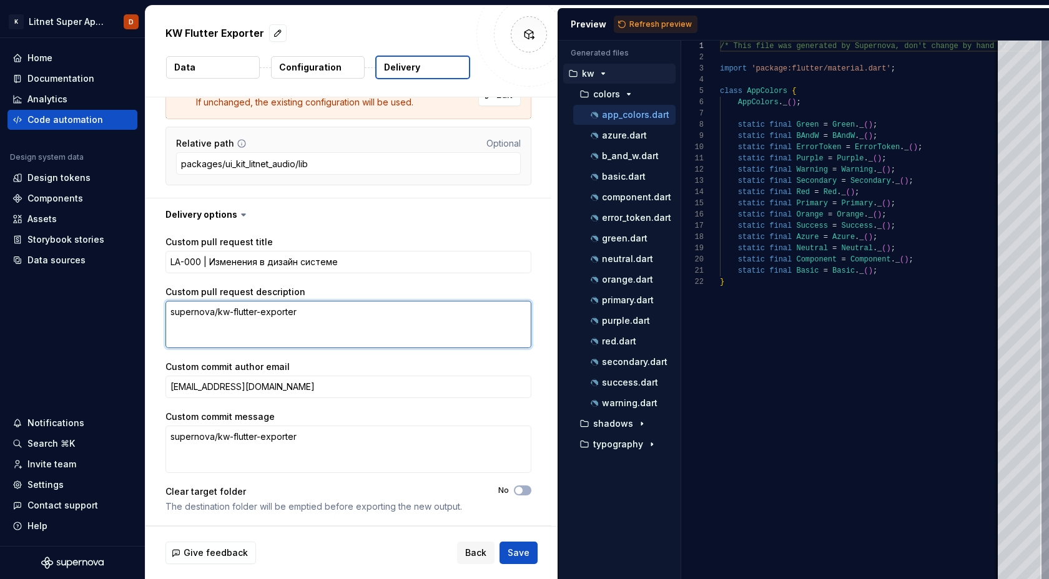
click at [226, 307] on textarea "supernova/kw-flutter-exporter" at bounding box center [348, 324] width 366 height 47
paste textarea "LA-000 | Изменения в дизайн системе"
type textarea "*"
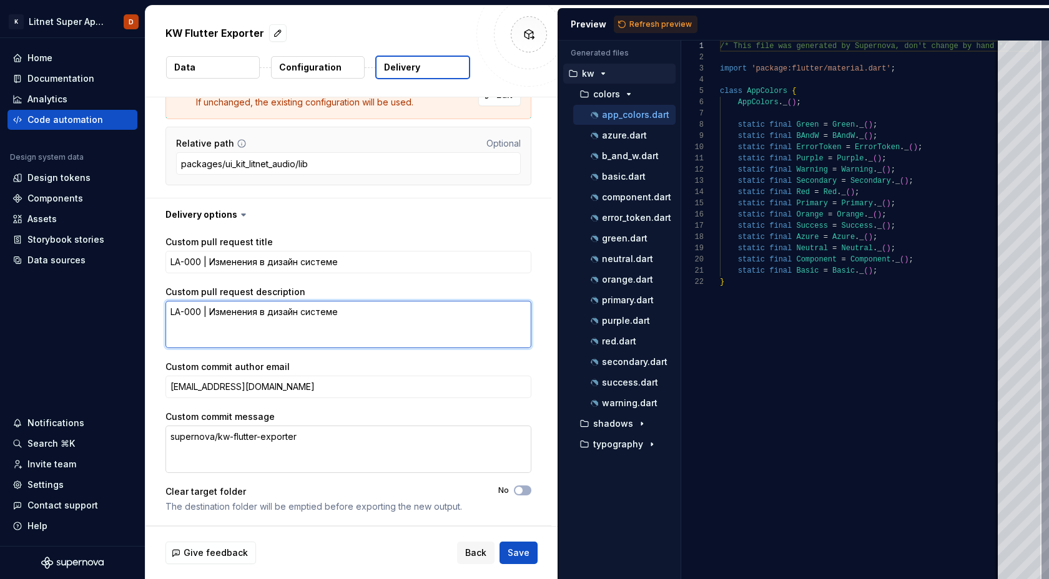
type textarea "LA-000 | Изменения в дизайн системе"
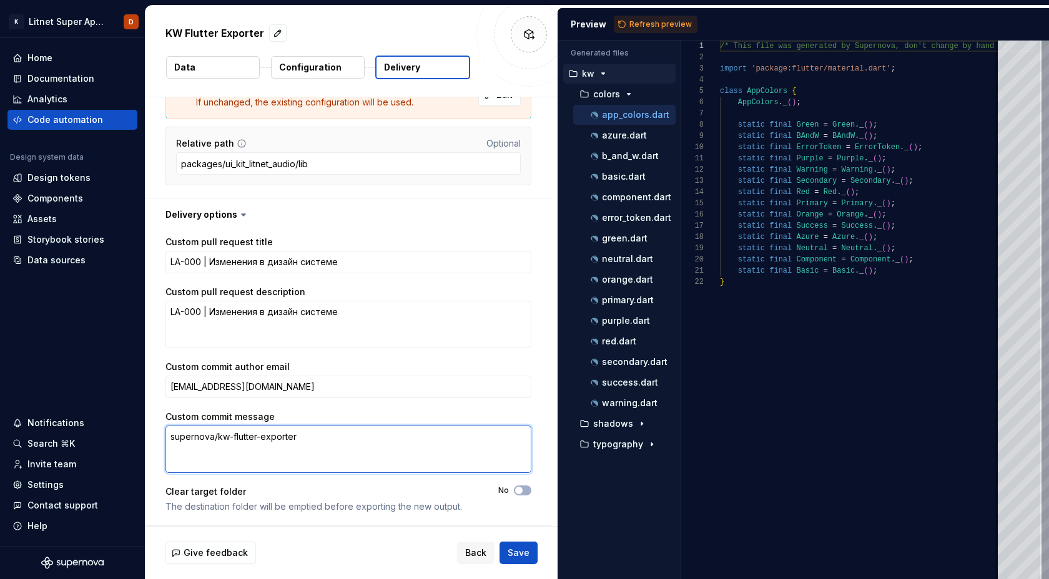
click at [244, 438] on textarea "supernova/kw-flutter-exporter" at bounding box center [348, 449] width 366 height 47
paste textarea "LA-000 | Изменения в дизайн системе"
type textarea "*"
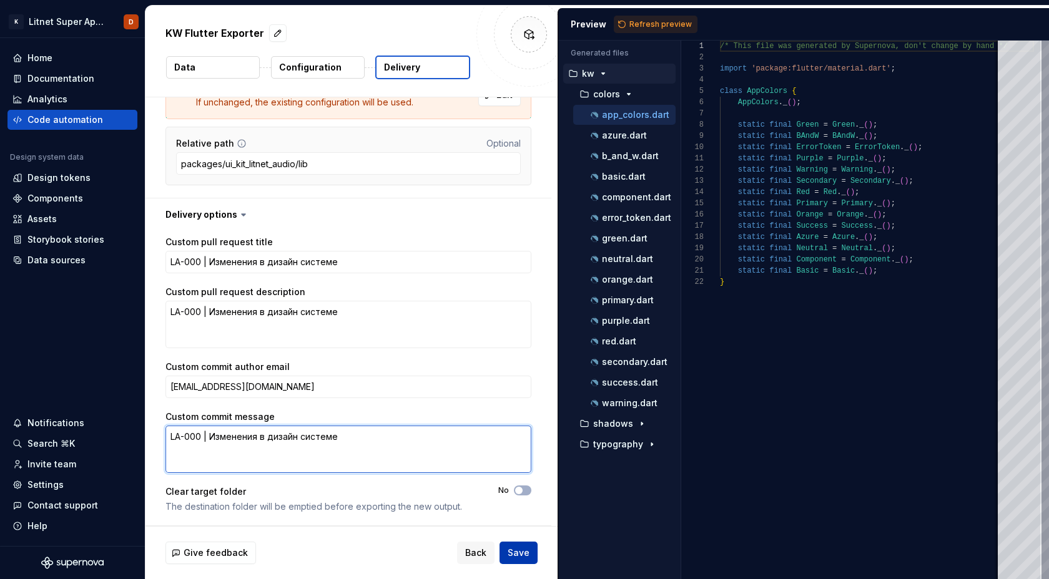
type textarea "LA-000 | Изменения в дизайн системе"
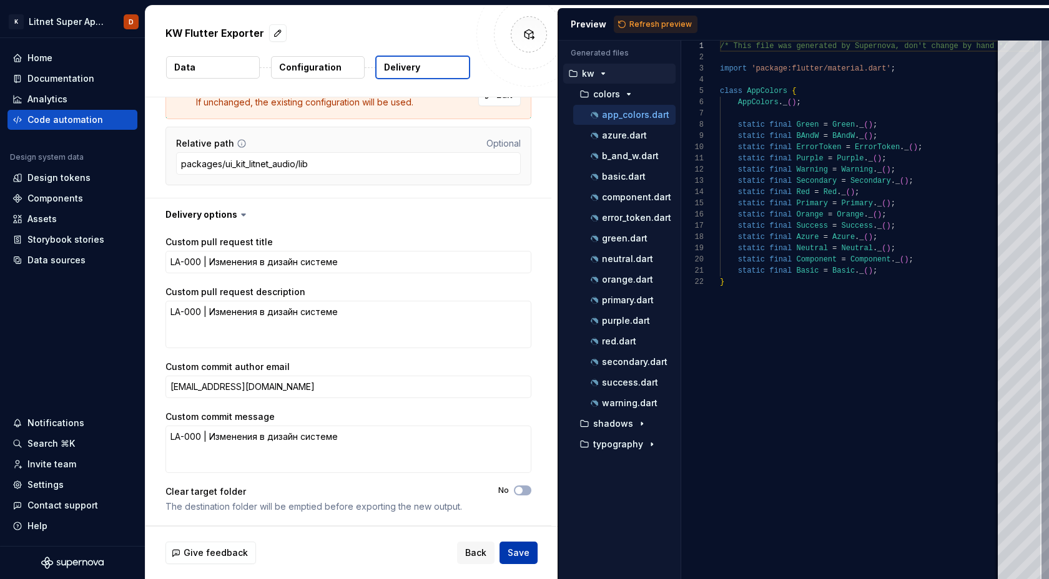
click at [523, 554] on span "Save" at bounding box center [518, 553] width 22 height 12
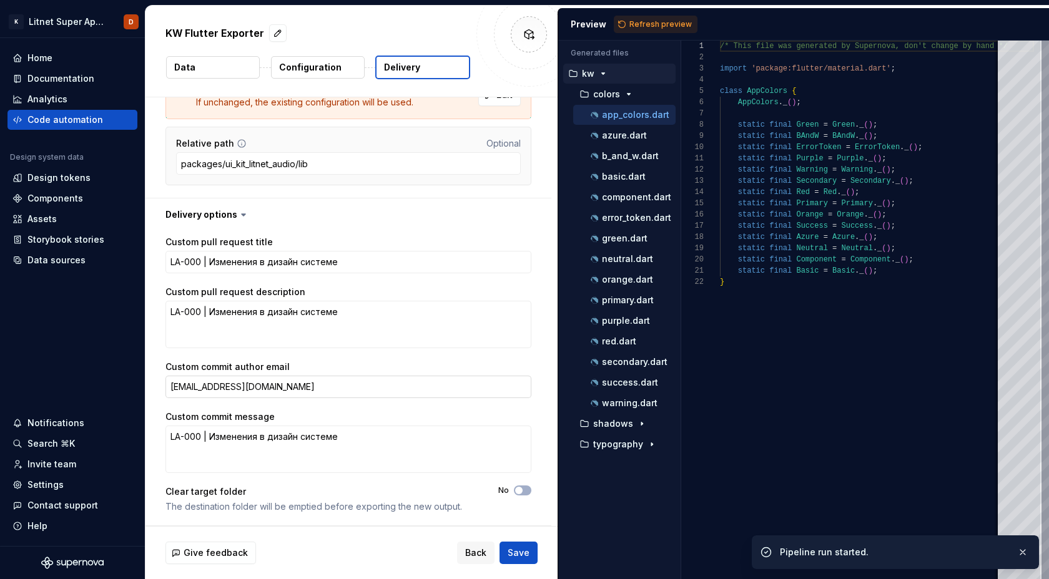
type textarea "*"
